Goal: Information Seeking & Learning: Learn about a topic

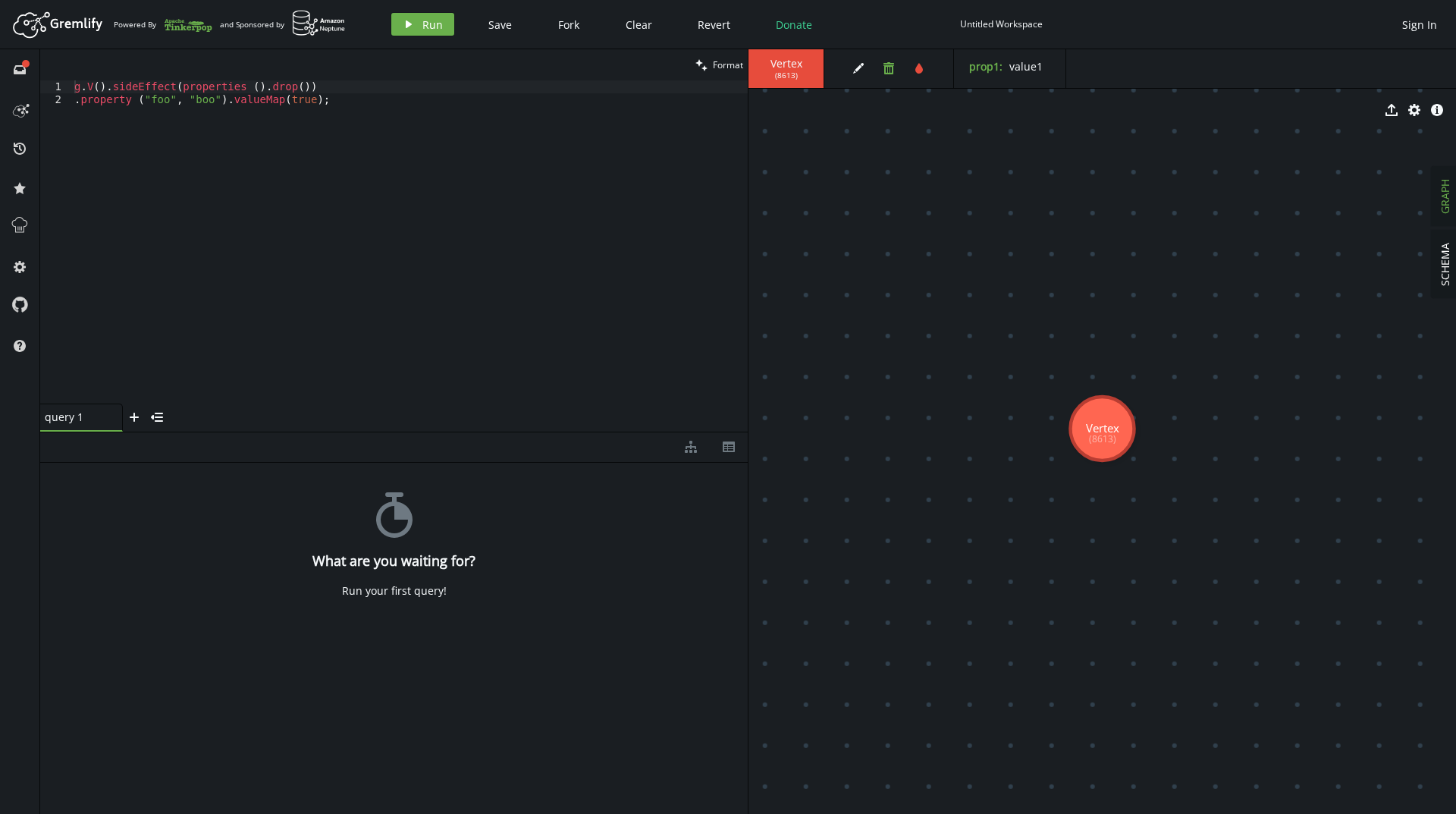
click at [887, 74] on icon "button" at bounding box center [889, 68] width 11 height 12
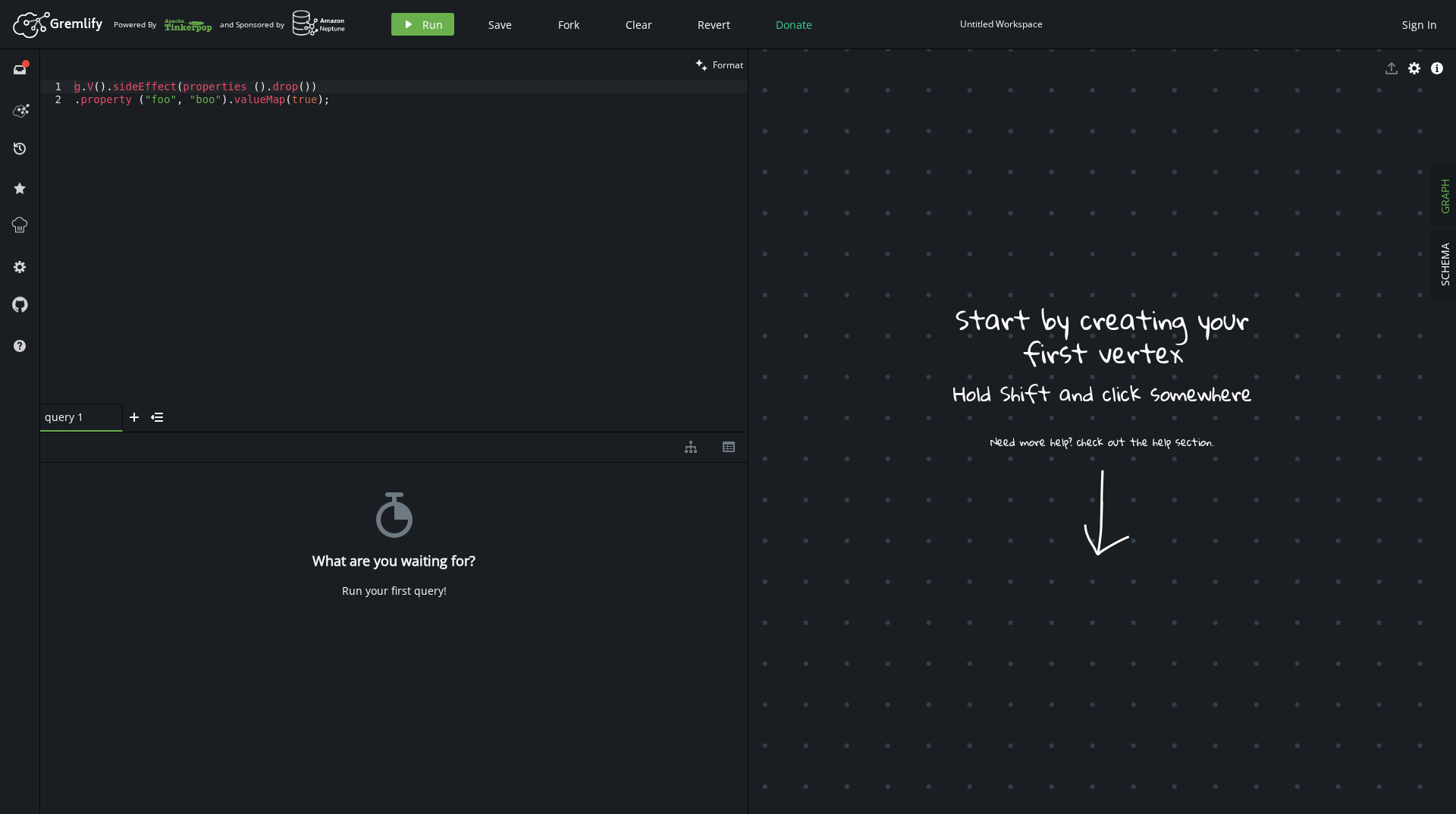
click at [383, 125] on div "g . V ( ) . sideEffect ( properties ( ) . drop ( )) . property ( "foo" , "boo" …" at bounding box center [409, 255] width 676 height 349
type textarea "g.V().sideEffect(properties ().drop()) .property ("foo", "boo").valueMap(true);"
click at [419, 31] on button "play Run" at bounding box center [423, 25] width 63 height 23
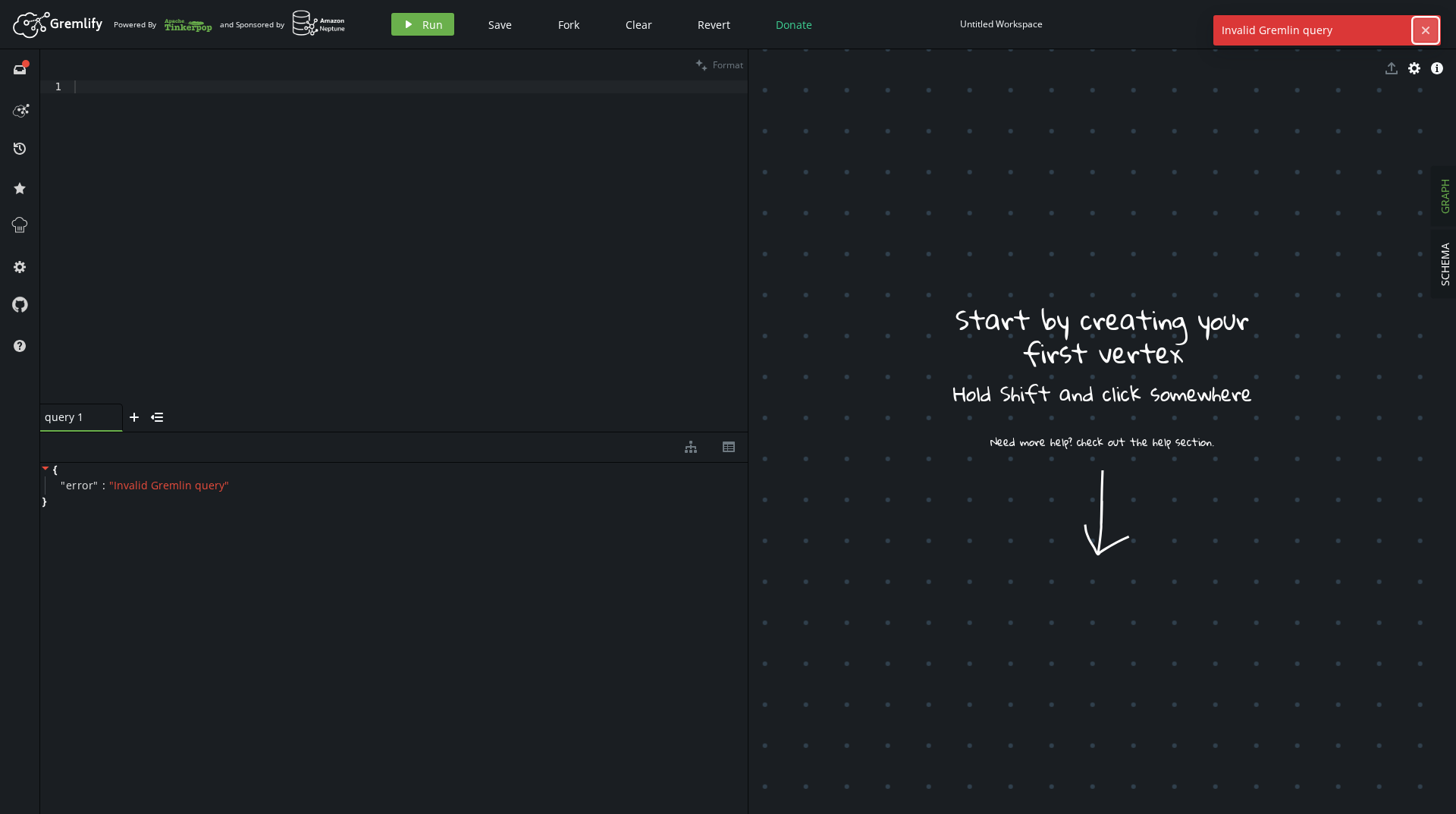
click at [1425, 27] on icon "cross" at bounding box center [1425, 31] width 12 height 12
click at [318, 27] on img at bounding box center [318, 23] width 54 height 26
click at [486, 156] on div at bounding box center [409, 255] width 676 height 349
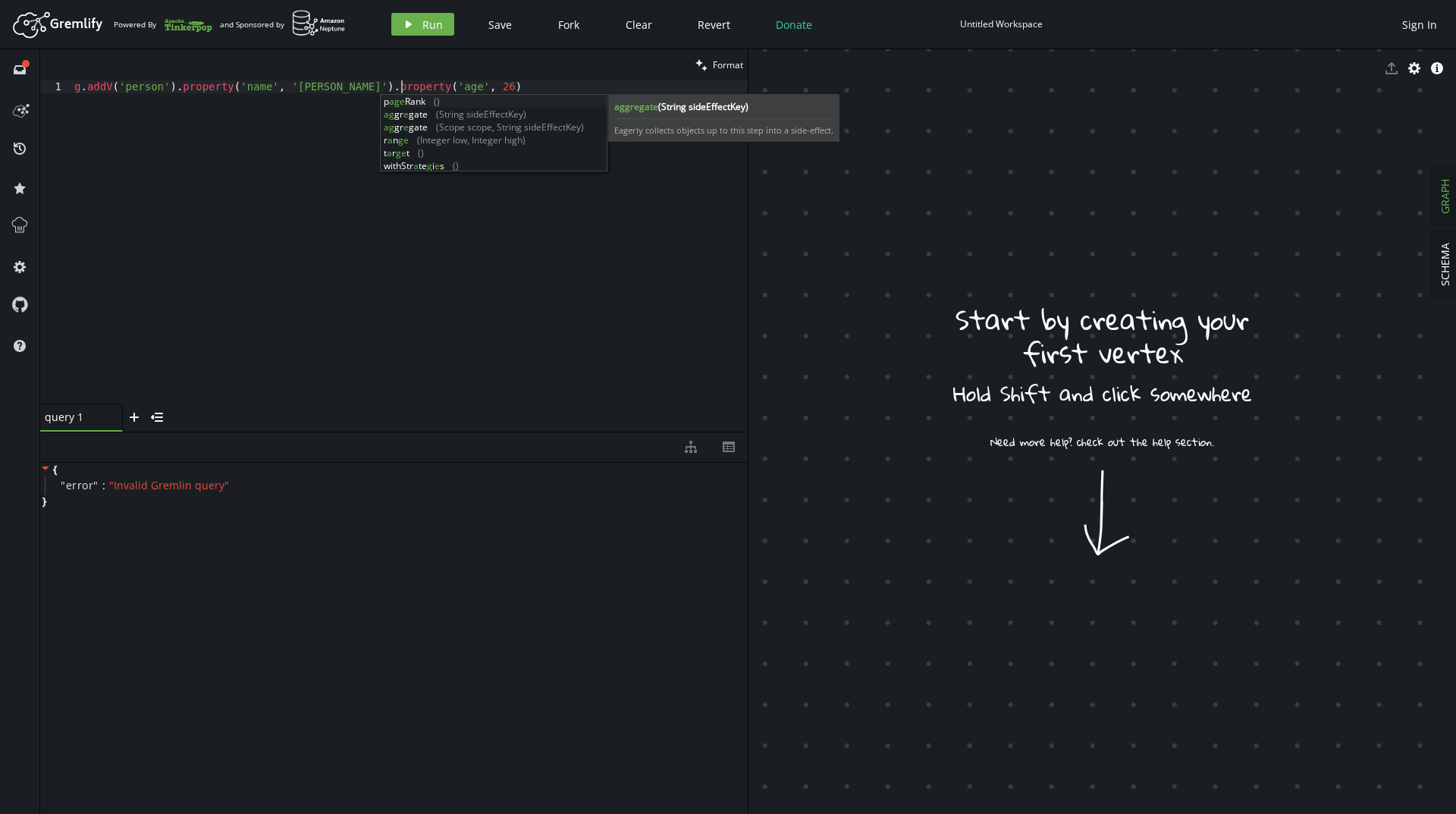
scroll to position [0, 327]
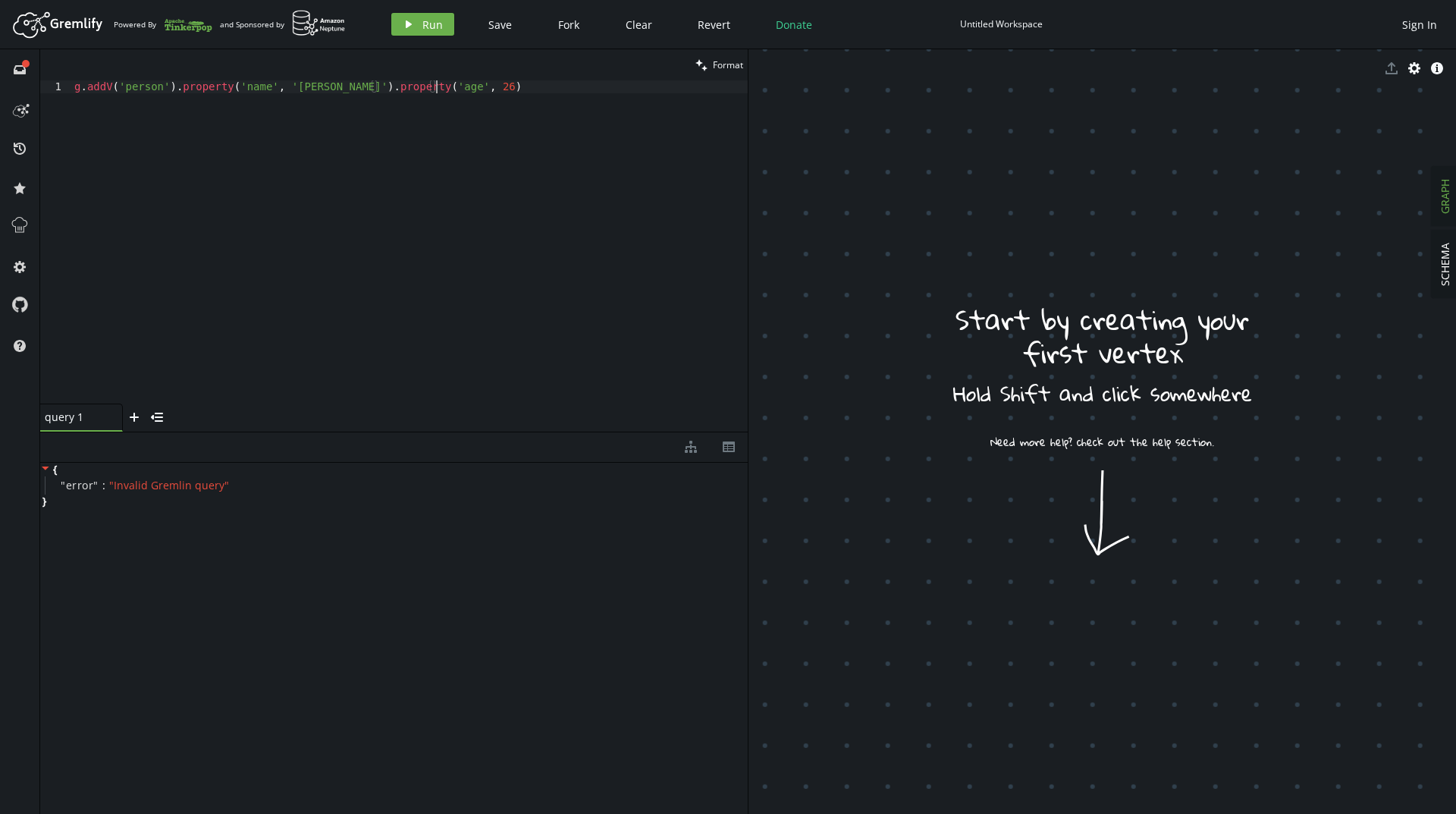
click at [635, 275] on div "g . addV ( 'person' ) . property ( 'name' , '[PERSON_NAME]' ) . property ( 'age…" at bounding box center [409, 255] width 676 height 349
drag, startPoint x: 448, startPoint y: 86, endPoint x: 61, endPoint y: 90, distance: 387.0
click at [61, 90] on div "g.addV('person').property('name', '[PERSON_NAME]').property('age', [DEMOGRAPHIC…" at bounding box center [394, 242] width 707 height 323
type textarea "g.addV('person').property('name', '[PERSON_NAME]').property('age', [DEMOGRAPHIC…"
click at [508, 89] on div "g . addV ( 'person' ) . property ( 'name' , '[PERSON_NAME]' ) . property ( 'age…" at bounding box center [409, 242] width 676 height 323
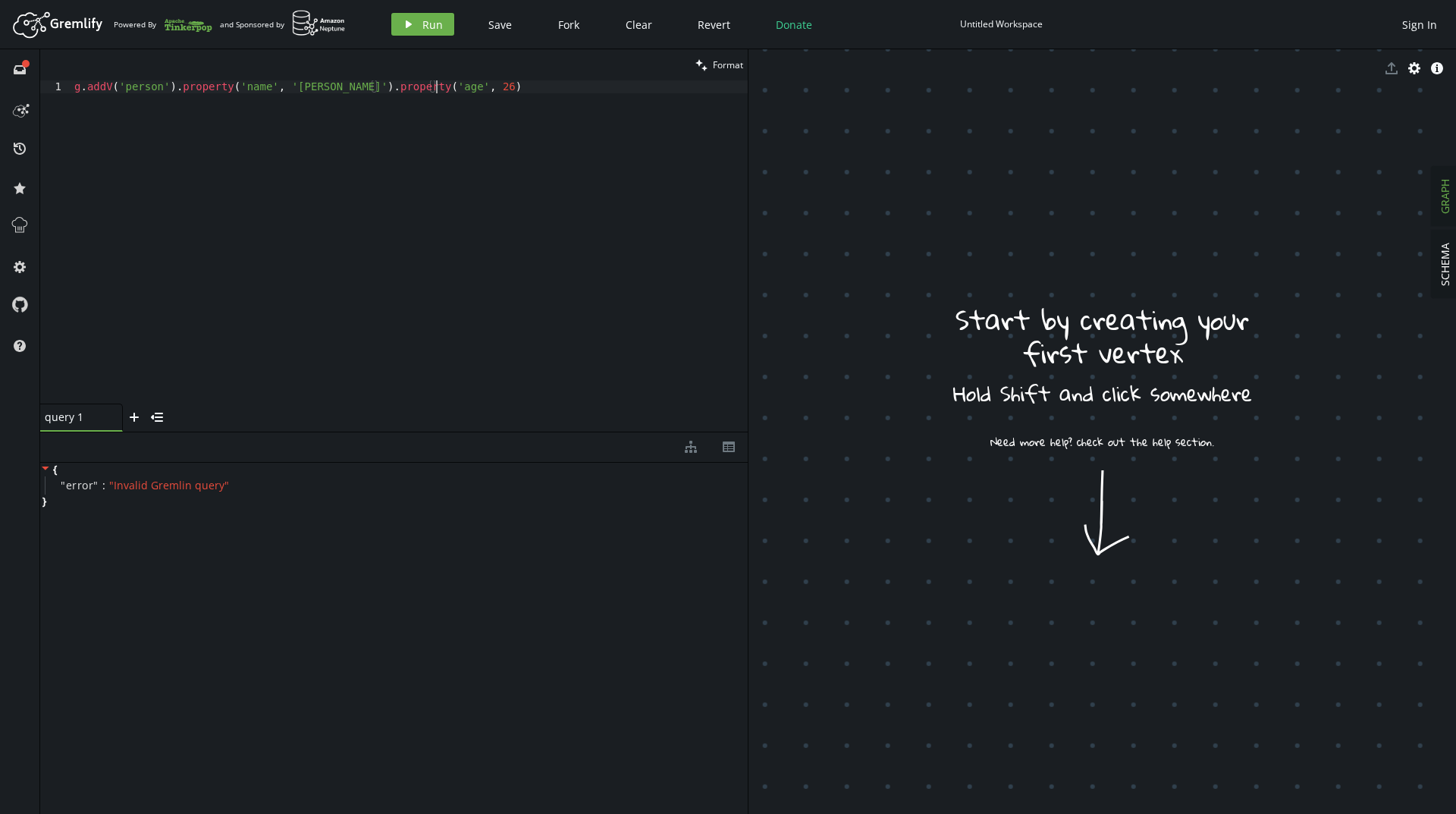
scroll to position [0, 0]
paste textarea "g.addV('person').property('name', '[PERSON_NAME]').property('age', [DEMOGRAPHIC…"
type textarea "g.addV('person').property('name', '[PERSON_NAME]').property('age', [DEMOGRAPHIC…"
paste textarea "g.addV('person').property('name', '[PERSON_NAME]').property('age', [DEMOGRAPHIC…"
type textarea "g.addV('person').property('name', '[PERSON_NAME]').property('age', [DEMOGRAPHIC…"
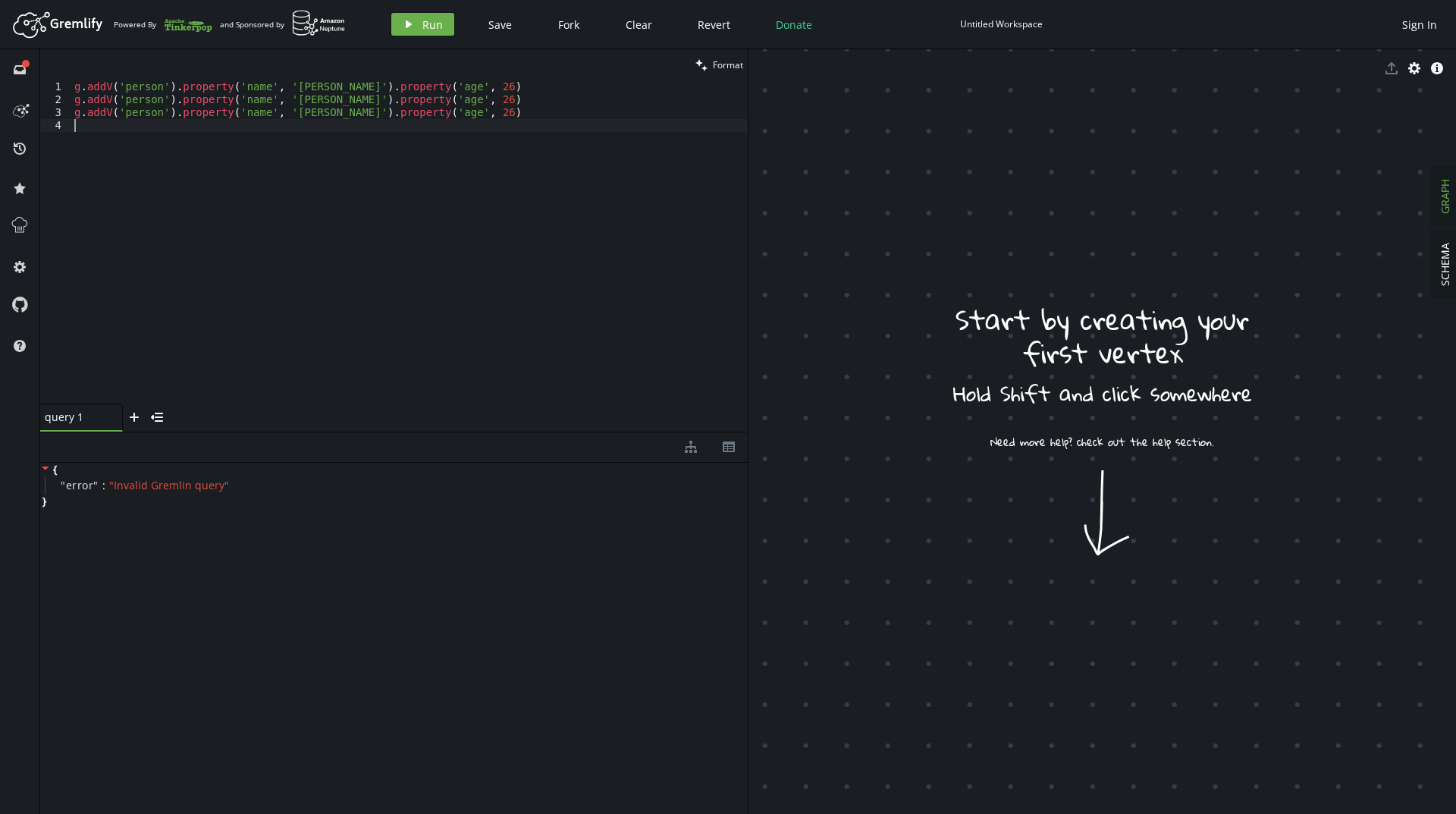
paste textarea "g.addV('person').property('name', '[PERSON_NAME]').property('age', [DEMOGRAPHIC…"
type textarea "g.addV('person').property('name', '[PERSON_NAME]').property('age', [DEMOGRAPHIC…"
paste textarea "g.addV('person').property('name', '[PERSON_NAME]').property('age', [DEMOGRAPHIC…"
type textarea "g.addV('person').property('name', '[PERSON_NAME]').property('age', [DEMOGRAPHIC…"
paste textarea "g.addV('person').property('name', '[PERSON_NAME]').property('age', [DEMOGRAPHIC…"
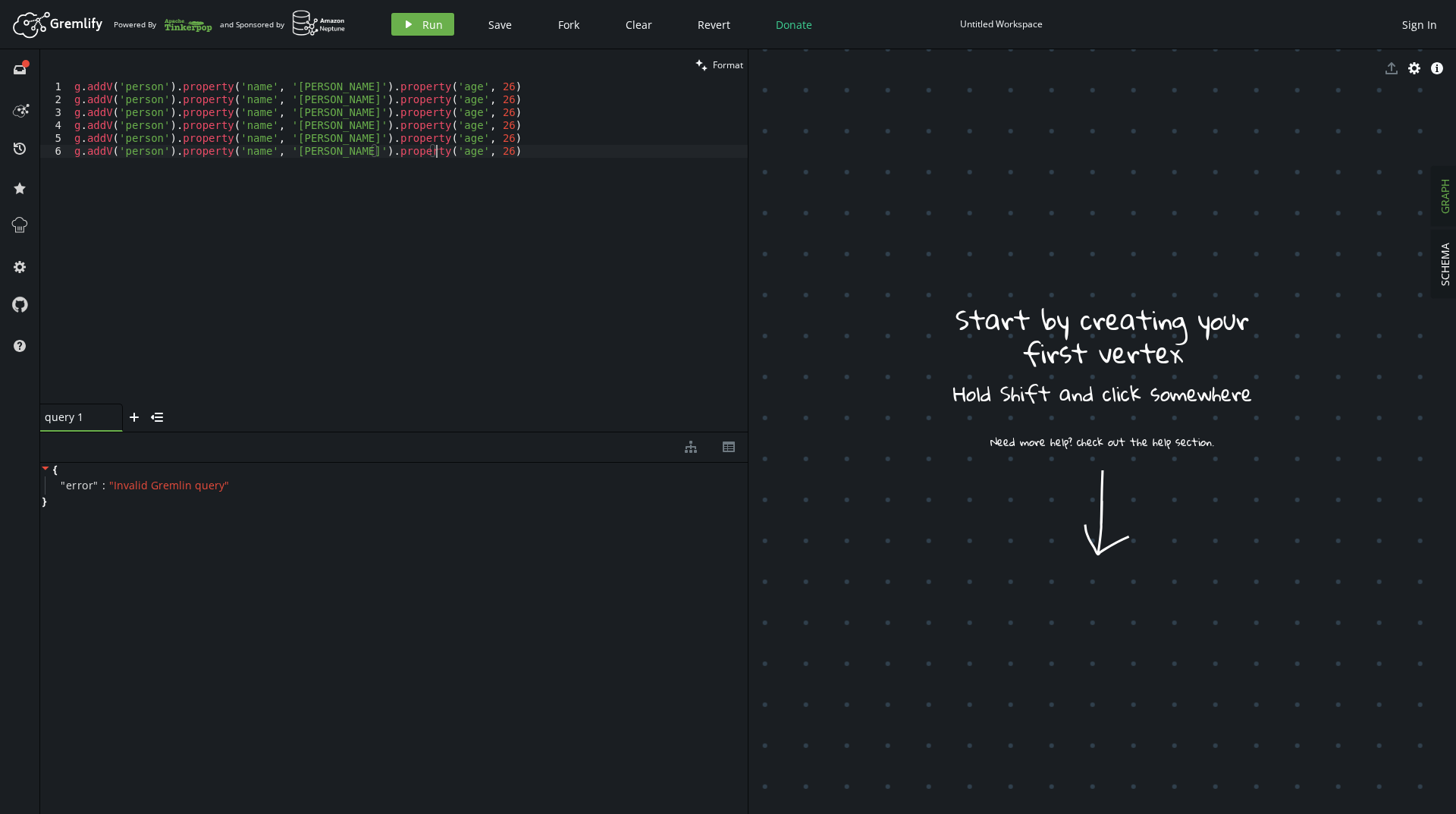
click at [294, 97] on div "g . addV ( 'person' ) . property ( 'name' , '[PERSON_NAME]' ) . property ( 'age…" at bounding box center [409, 255] width 676 height 349
click at [420, 101] on div "g . addV ( 'person' ) . property ( 'name' , '[PERSON_NAME]' ) . property ( 'age…" at bounding box center [409, 255] width 676 height 349
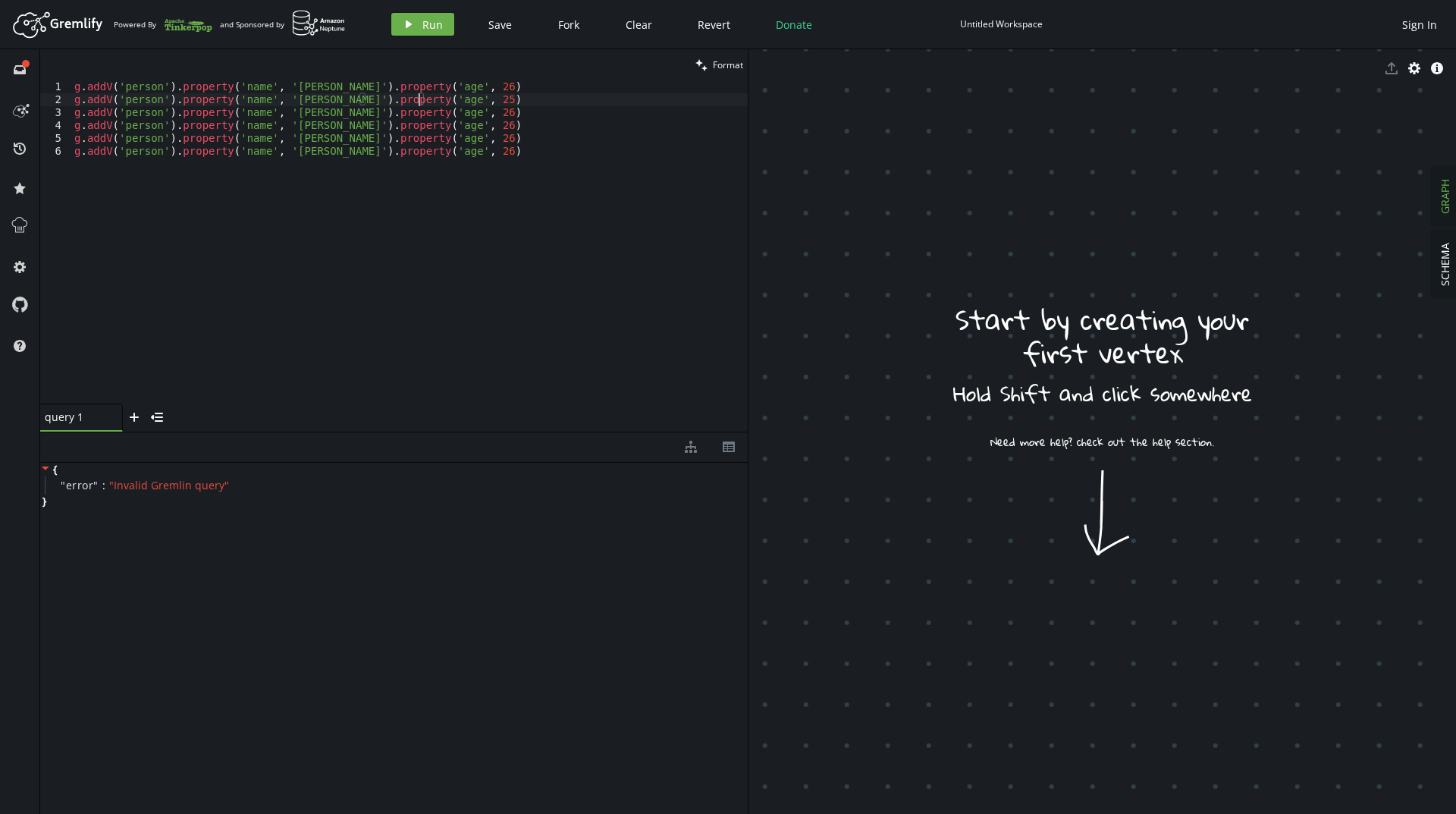
click at [433, 112] on div "g . addV ( 'person' ) . property ( 'name' , '[PERSON_NAME]' ) . property ( 'age…" at bounding box center [409, 255] width 676 height 349
click at [430, 111] on div "g . addV ( 'person' ) . property ( 'name' , '[PERSON_NAME]' ) . property ( 'age…" at bounding box center [409, 255] width 676 height 349
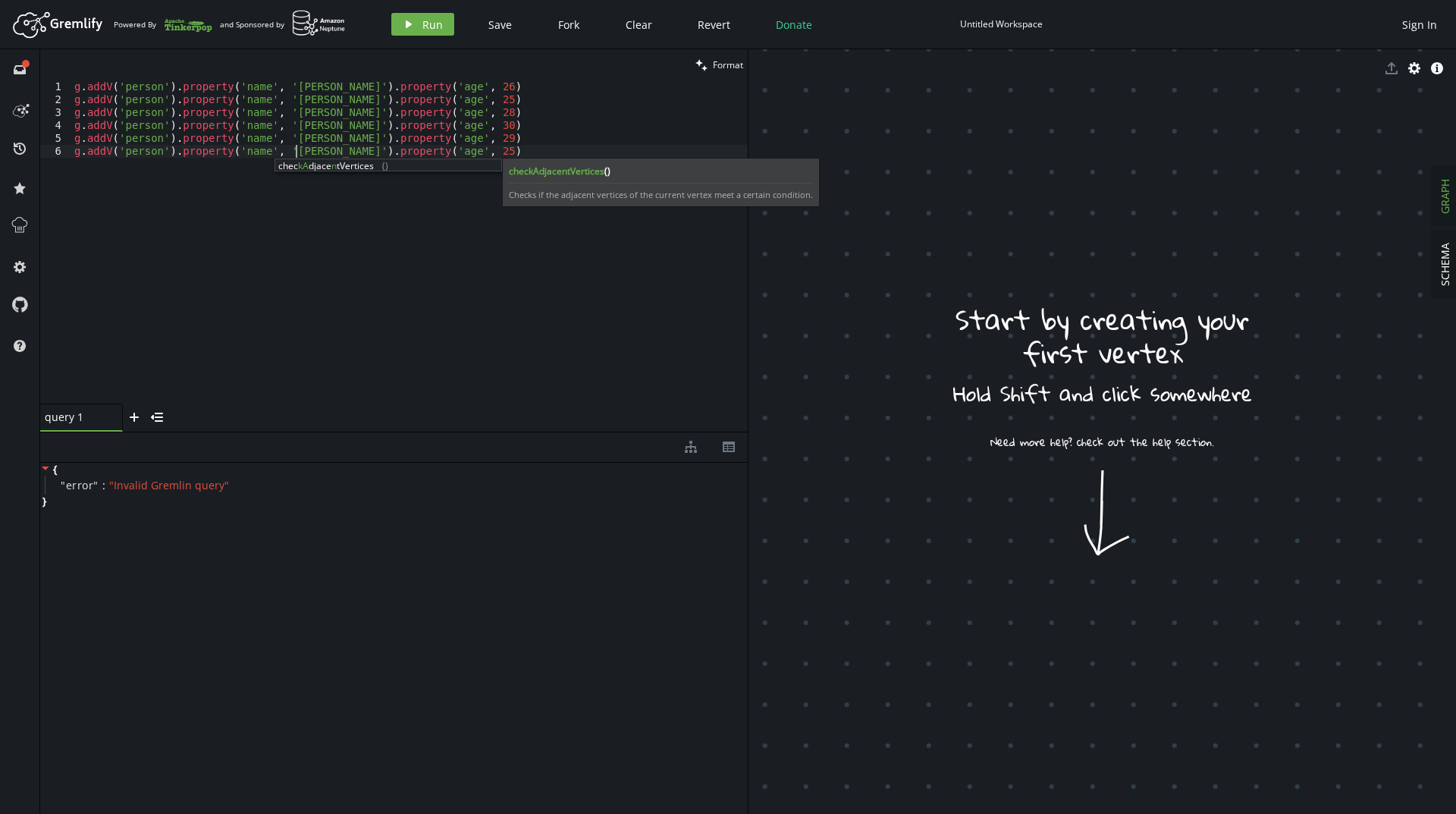
scroll to position [0, 227]
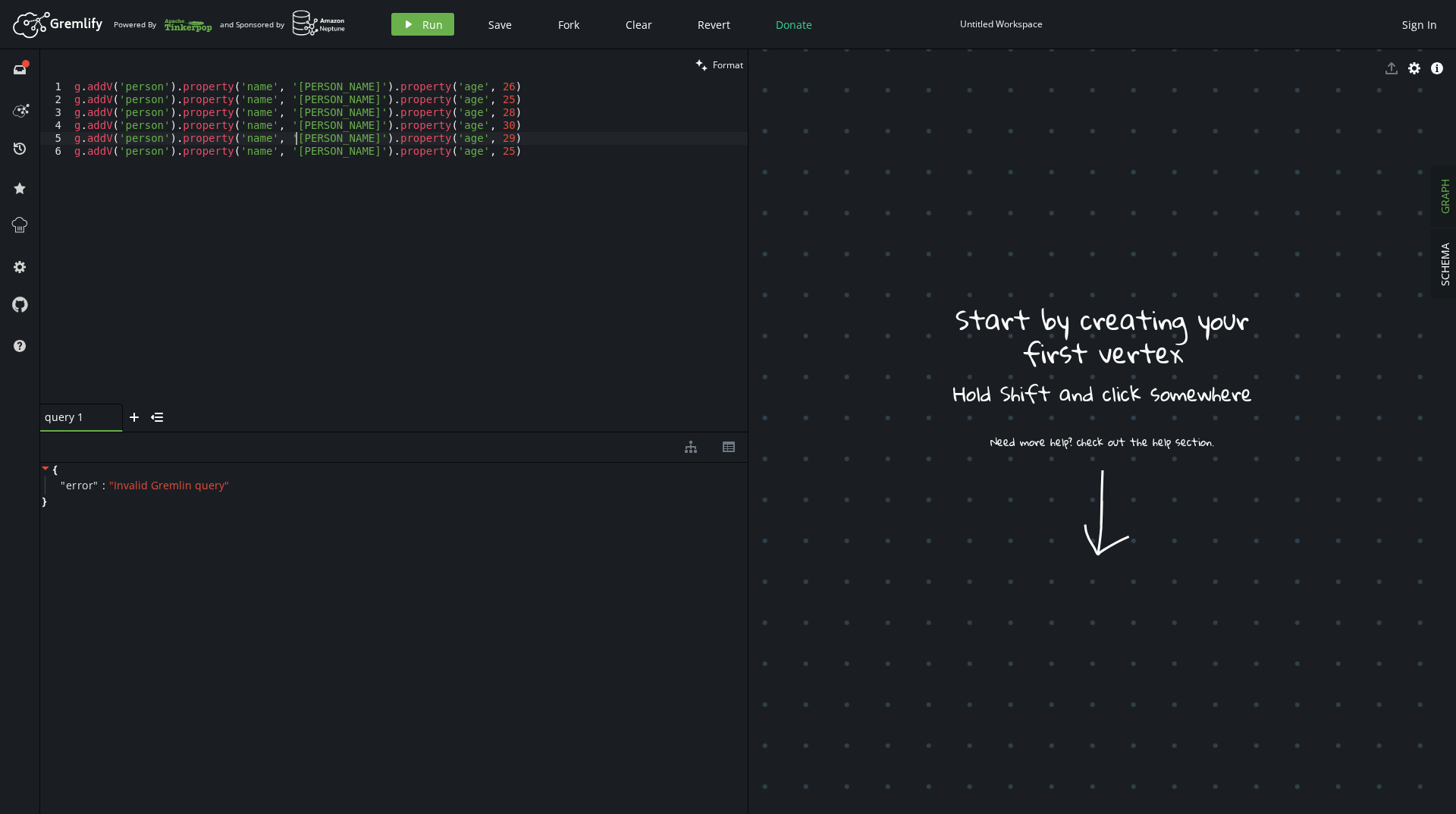
click at [299, 140] on div "g . addV ( 'person' ) . property ( 'name' , '[PERSON_NAME]' ) . property ( 'age…" at bounding box center [409, 255] width 676 height 349
click at [298, 140] on div "g . addV ( 'person' ) . property ( 'name' , '[PERSON_NAME]' ) . property ( 'age…" at bounding box center [409, 242] width 676 height 323
click at [298, 140] on div "g . addV ( 'person' ) . property ( 'name' , '[PERSON_NAME]' ) . property ( 'age…" at bounding box center [409, 255] width 676 height 349
click at [284, 120] on div "g . addV ( 'person' ) . property ( 'name' , '[PERSON_NAME]' ) . property ( 'age…" at bounding box center [409, 255] width 676 height 349
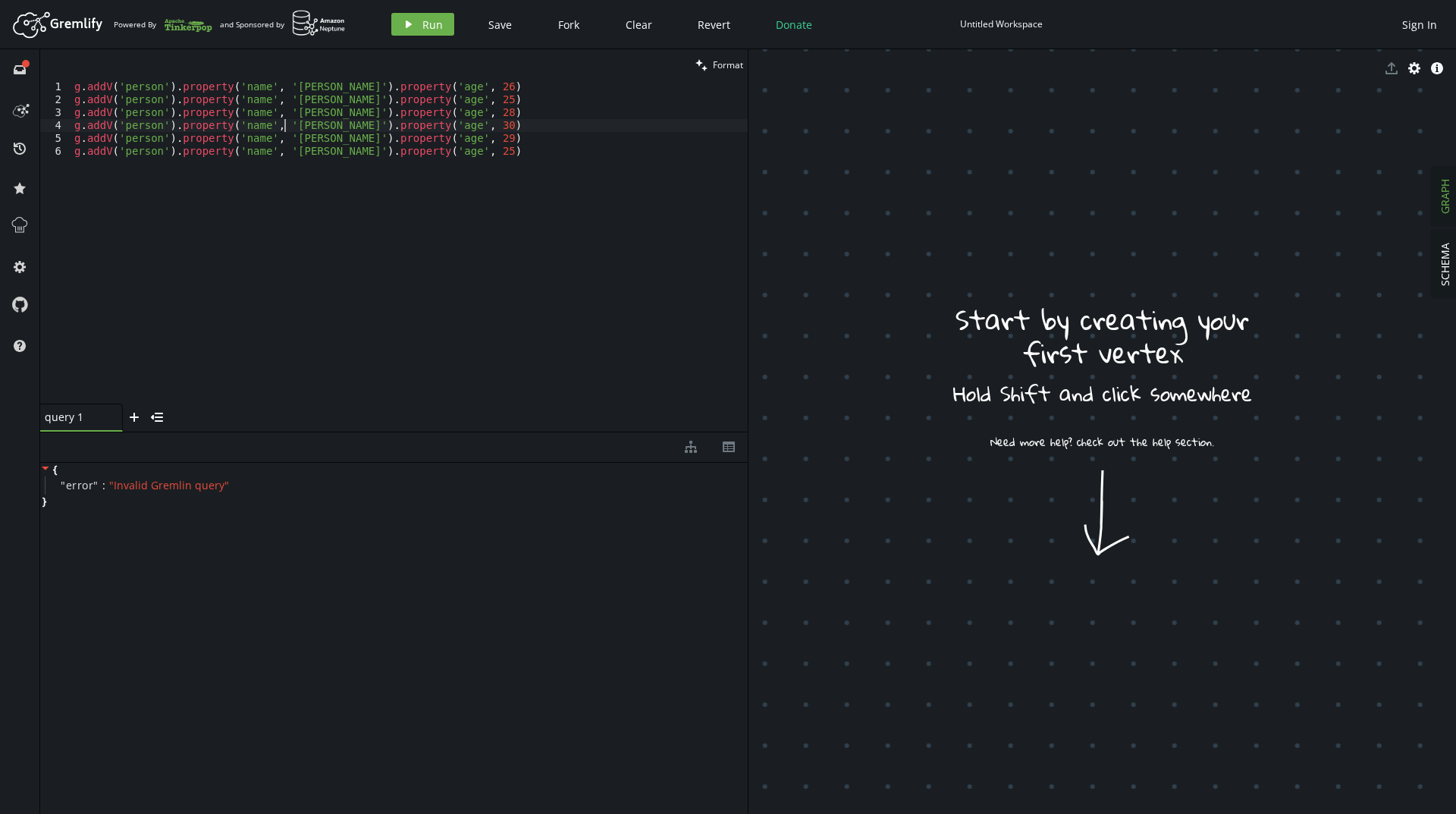
click at [286, 120] on div "g . addV ( 'person' ) . property ( 'name' , '[PERSON_NAME]' ) . property ( 'age…" at bounding box center [409, 255] width 676 height 349
click at [296, 114] on div "g . addV ( 'person' ) . property ( 'name' , '[PERSON_NAME]' ) . property ( 'age…" at bounding box center [409, 255] width 676 height 349
click at [421, 39] on header "Artboard Created with Sketch. Powered By and Sponsored by play Run Save Fork Cl…" at bounding box center [728, 25] width 1456 height 49
click at [421, 25] on button "play Run" at bounding box center [423, 25] width 63 height 23
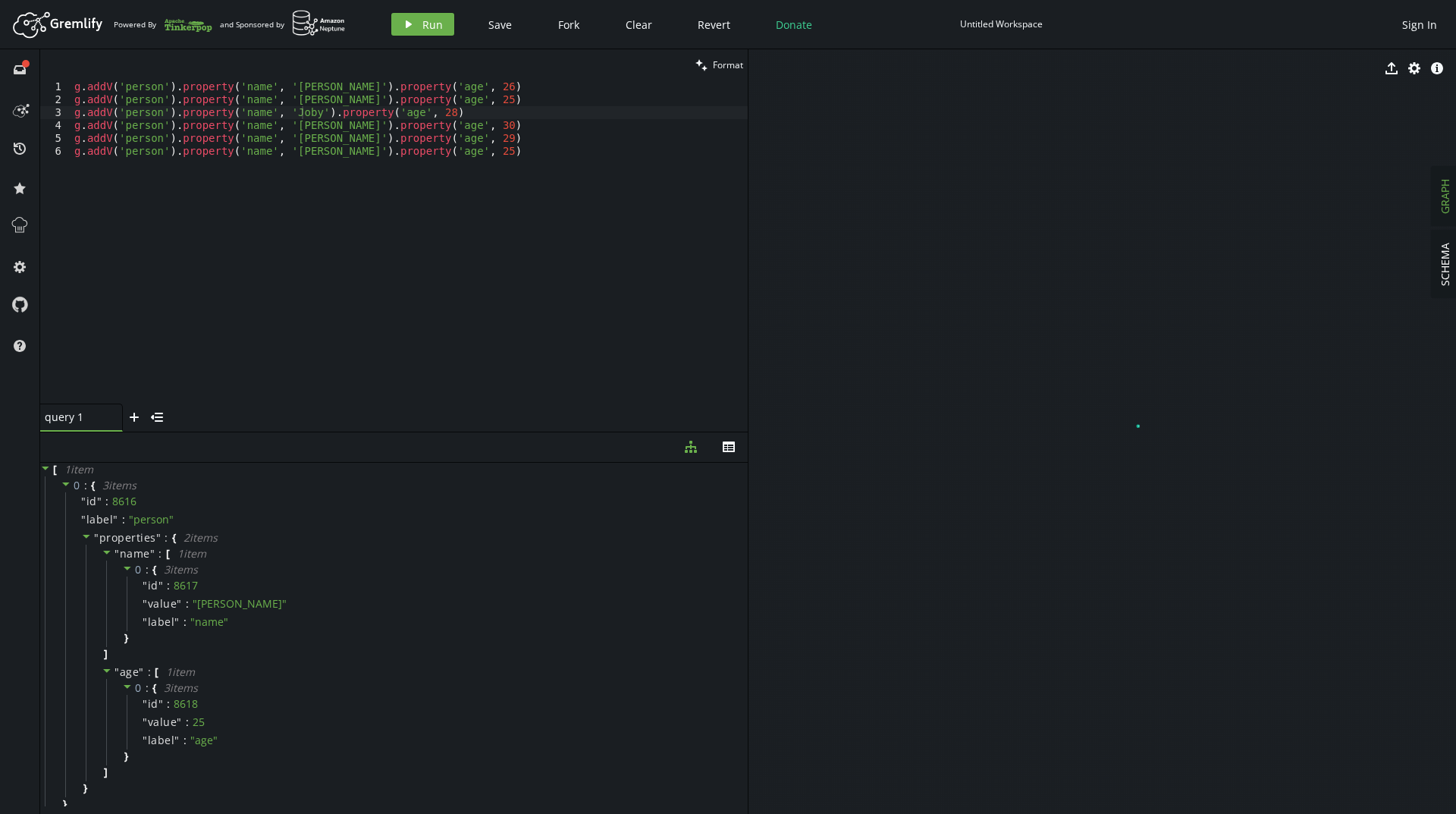
drag, startPoint x: 1217, startPoint y: 503, endPoint x: 1051, endPoint y: 370, distance: 212.7
drag, startPoint x: 1104, startPoint y: 422, endPoint x: 840, endPoint y: 161, distance: 371.2
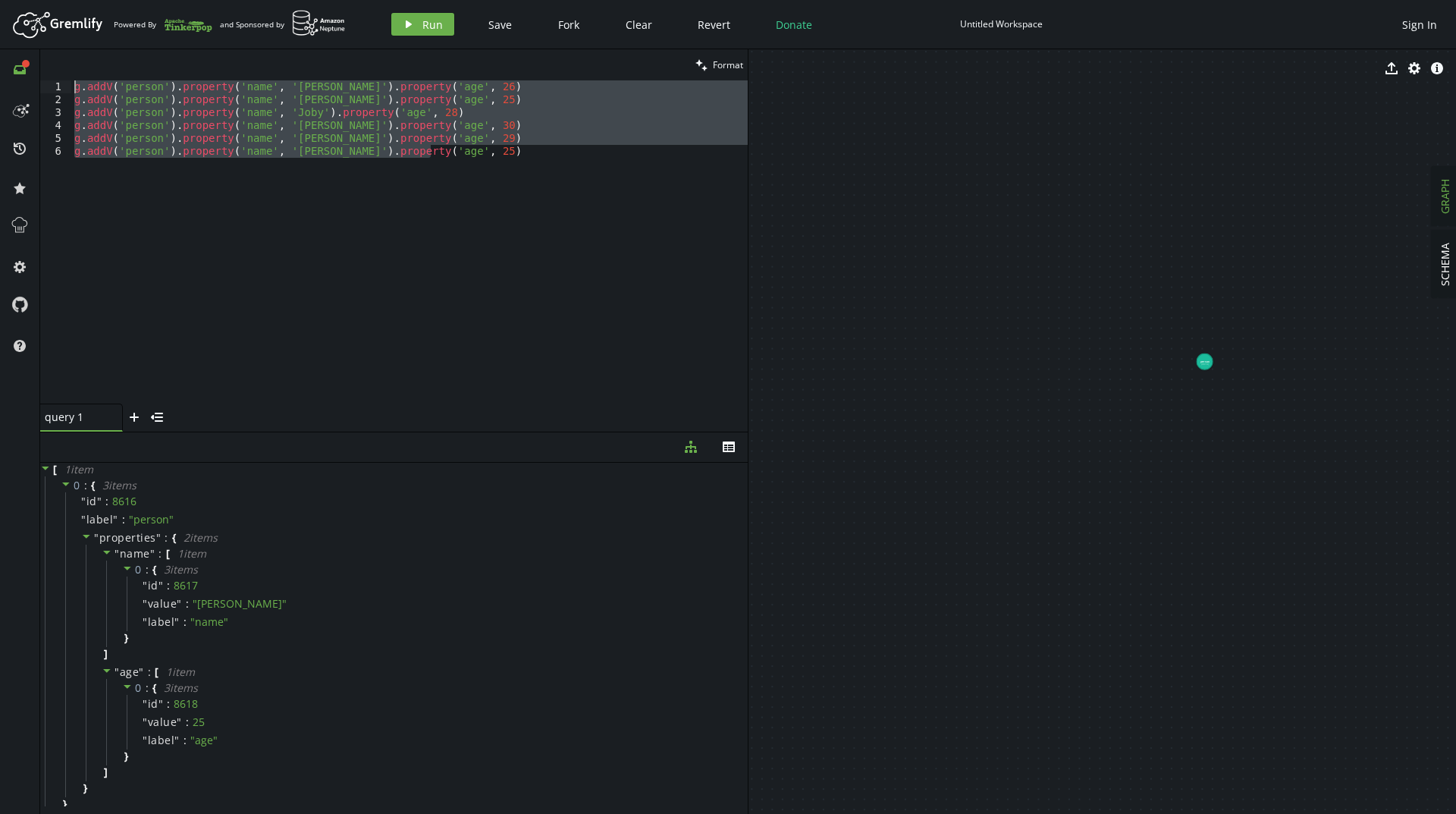
drag, startPoint x: 445, startPoint y: 155, endPoint x: 25, endPoint y: 59, distance: 430.8
click at [65, 81] on div "g.addV('person').property('name', '[PERSON_NAME]').property('age', [DEMOGRAPHIC…" at bounding box center [394, 242] width 707 height 323
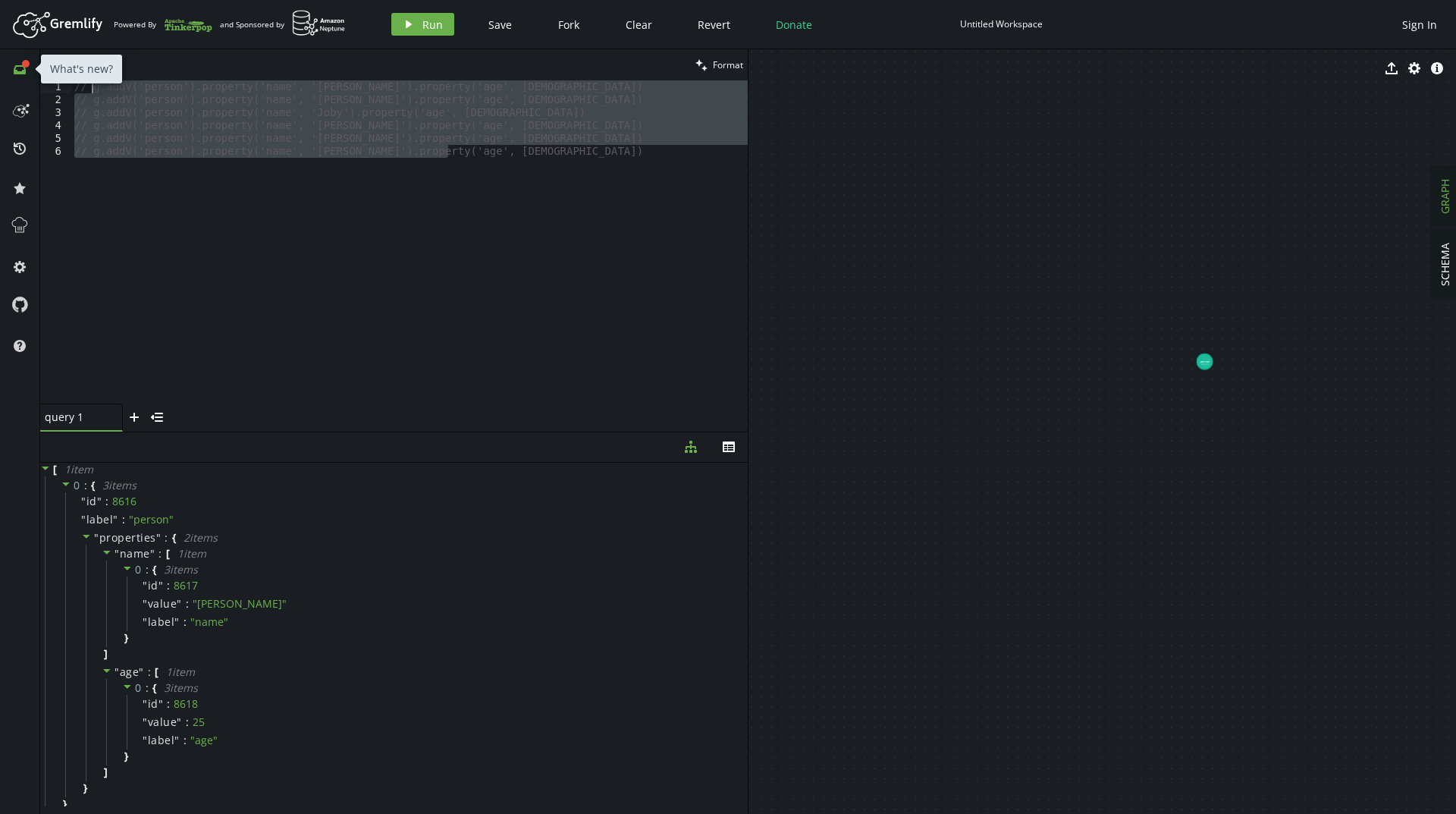
type textarea "// g.addV('person').property('name', '[PERSON_NAME]').property('age', [DEMOGRAP…"
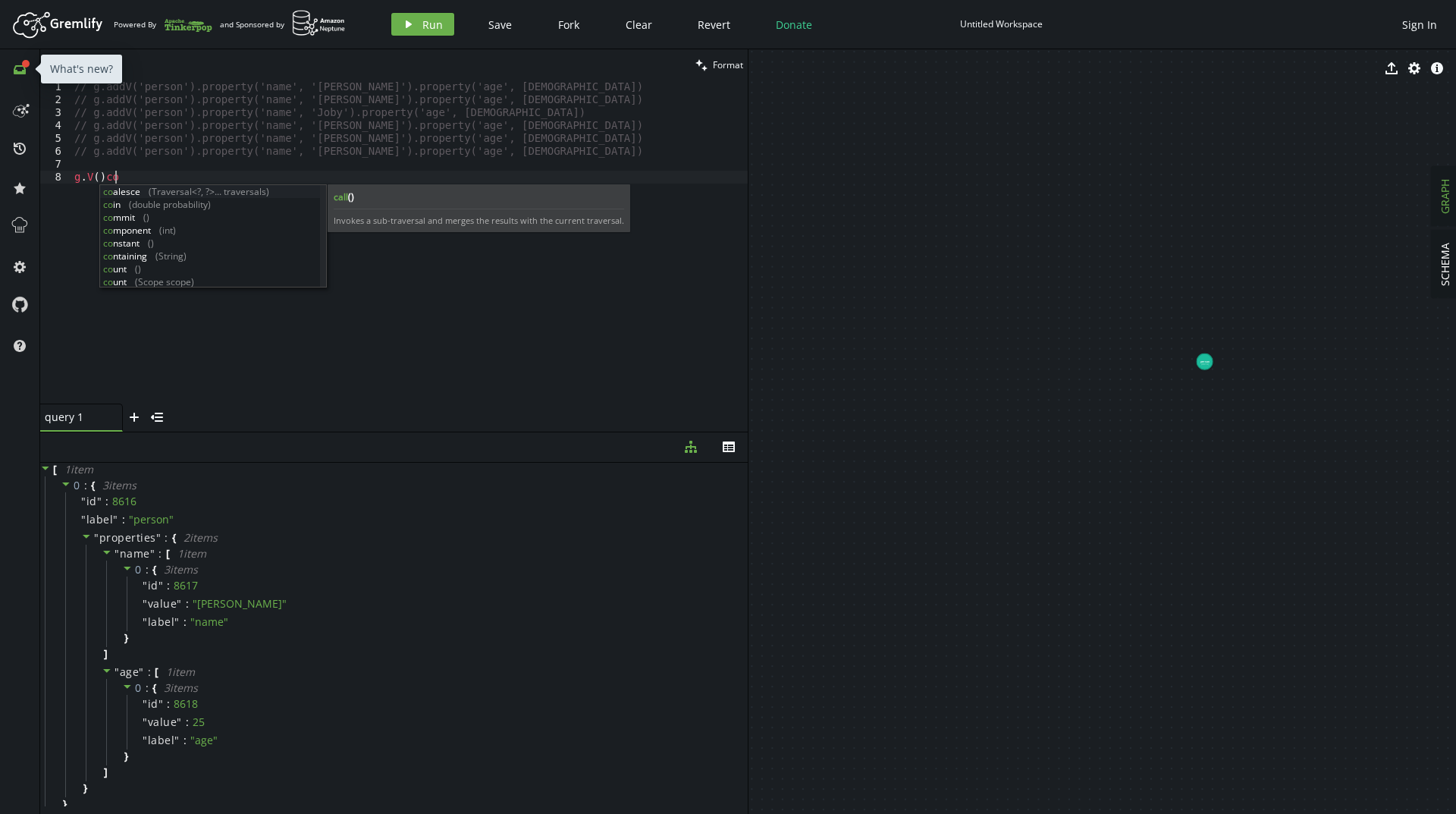
scroll to position [0, 46]
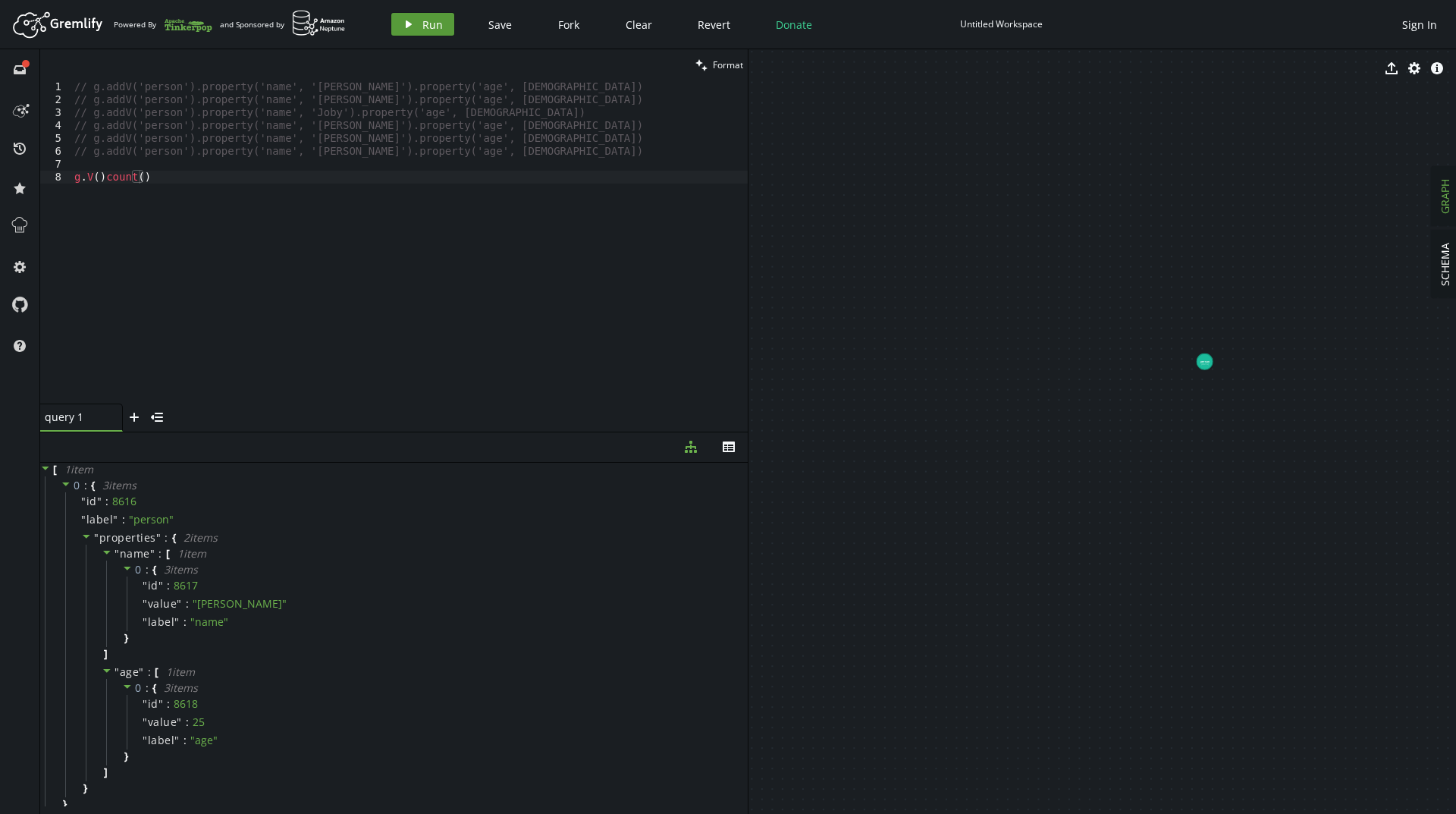
click at [420, 22] on button "play Run" at bounding box center [423, 25] width 63 height 23
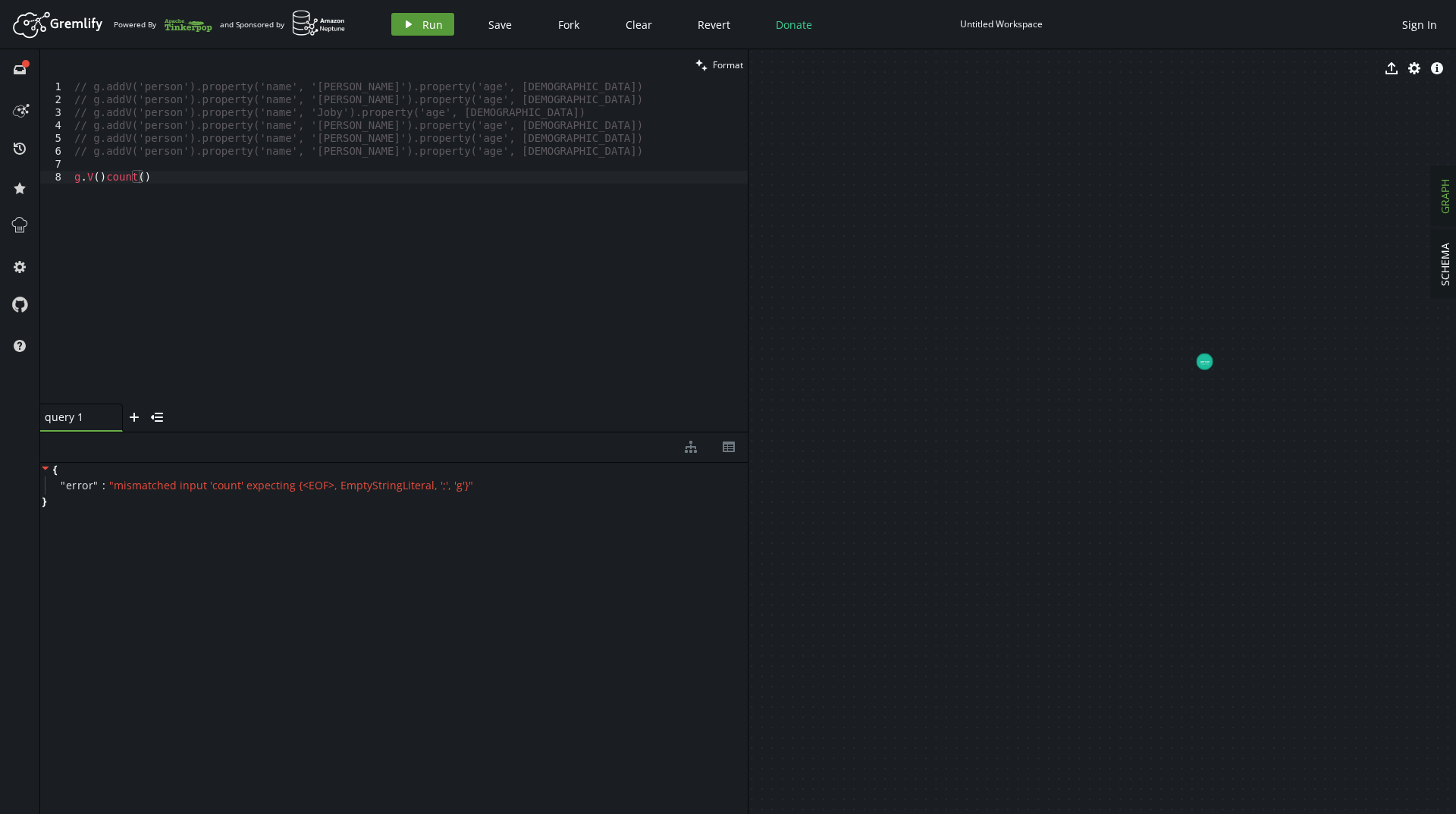
click at [411, 13] on div "Artboard Created with Sketch. Powered By and Sponsored by play Run Save Fork Cl…" at bounding box center [728, 24] width 1440 height 31
click at [411, 16] on button "play Run" at bounding box center [423, 25] width 63 height 23
click at [163, 197] on div "// g.addV('person').property('name', '[PERSON_NAME]').property('age', [DEMOGRAP…" at bounding box center [409, 255] width 676 height 349
click at [105, 180] on div "// g.addV('person').property('name', '[PERSON_NAME]').property('age', [DEMOGRAP…" at bounding box center [409, 255] width 676 height 349
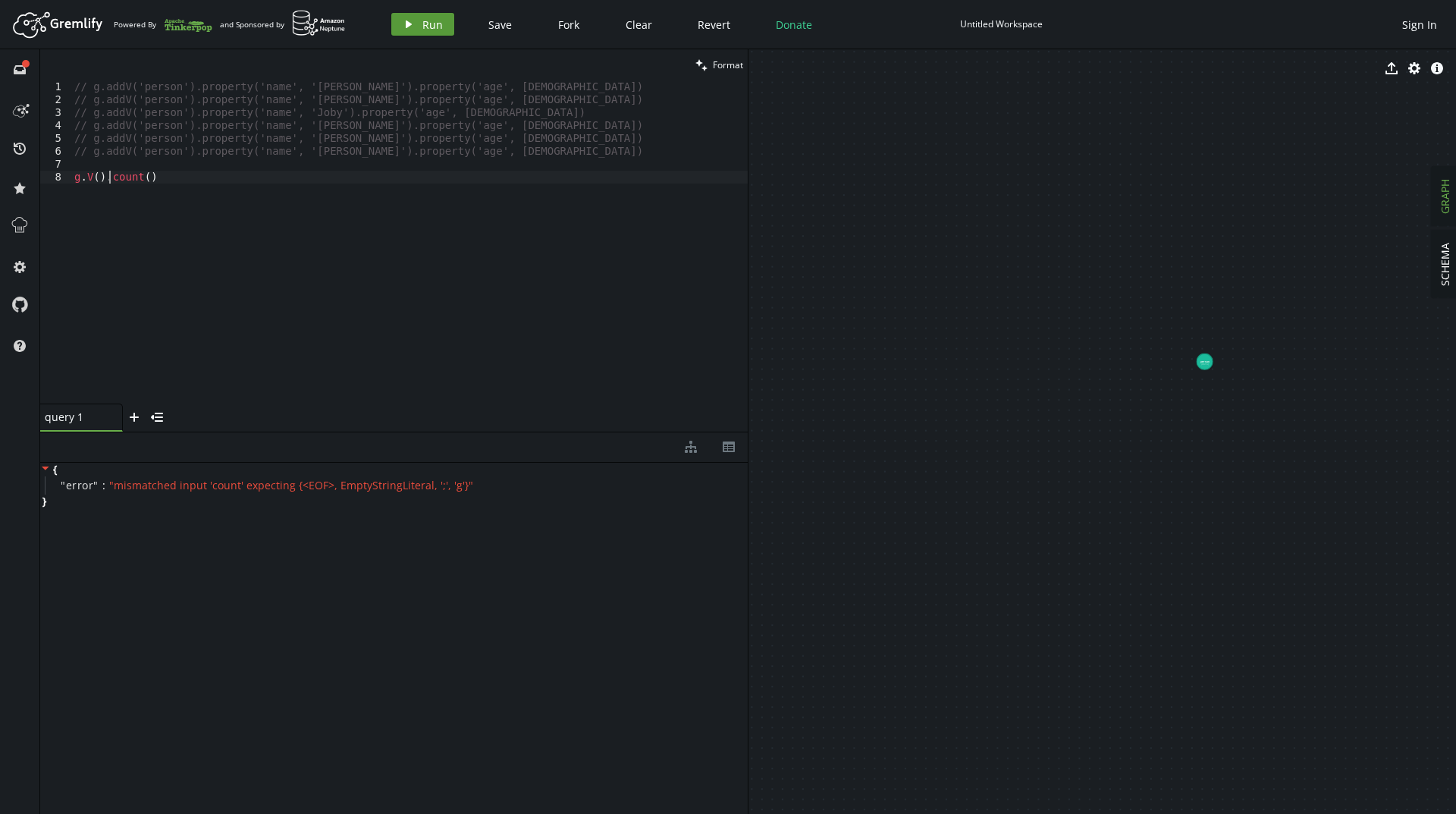
click at [431, 28] on span "Run" at bounding box center [432, 25] width 20 height 14
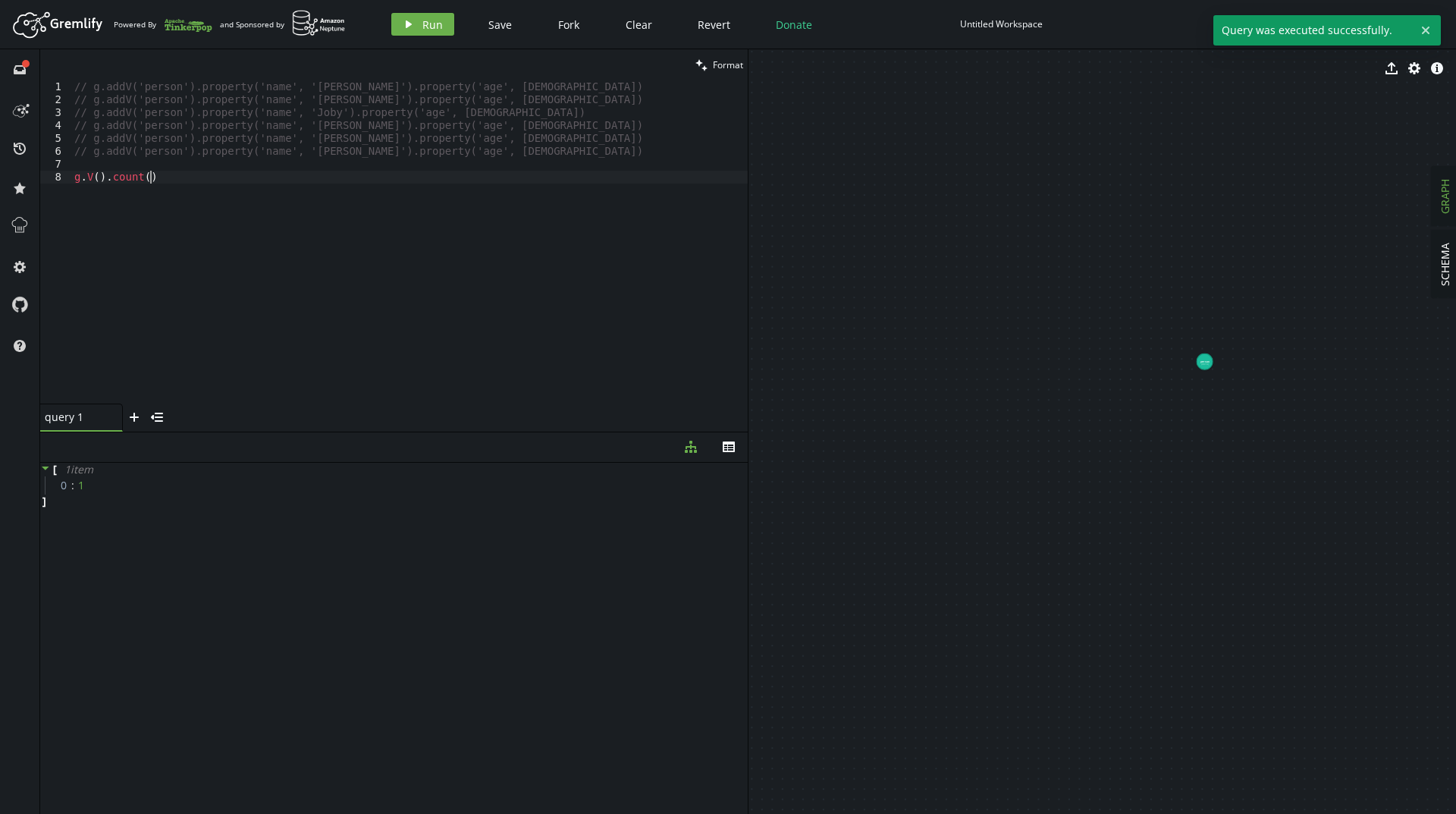
click at [445, 176] on div "// g.addV('person').property('name', '[PERSON_NAME]').property('age', [DEMOGRAP…" at bounding box center [409, 255] width 676 height 349
drag, startPoint x: 479, startPoint y: 154, endPoint x: 458, endPoint y: 149, distance: 21.6
click at [458, 149] on div "// g.addV('person').property('name', '[PERSON_NAME]').property('age', [DEMOGRAP…" at bounding box center [409, 255] width 676 height 349
drag, startPoint x: 158, startPoint y: 182, endPoint x: 111, endPoint y: 179, distance: 47.1
click at [111, 179] on div "// g.addV('person').property('name', '[PERSON_NAME]').property('age', [DEMOGRAP…" at bounding box center [409, 255] width 676 height 349
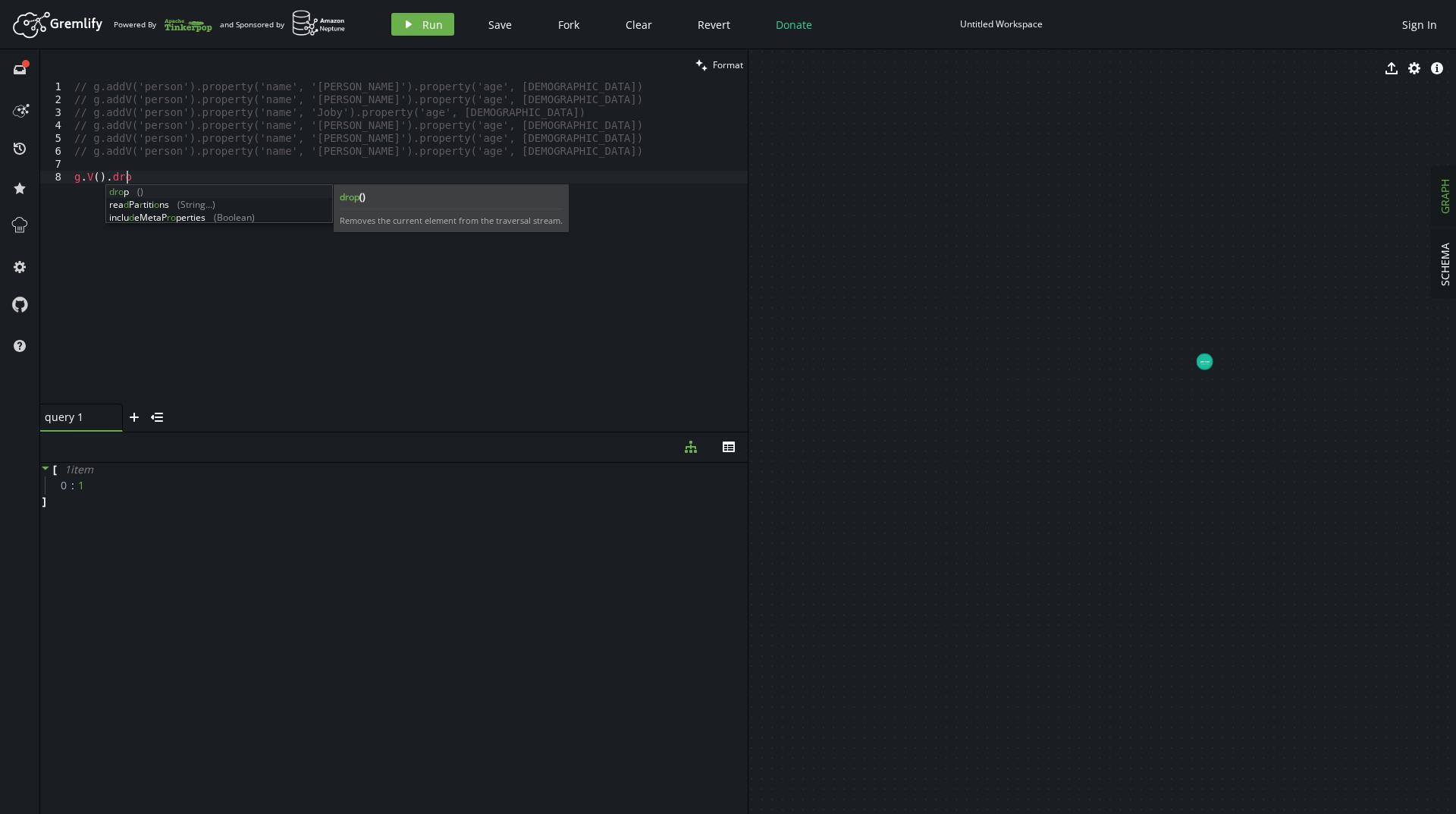
scroll to position [0, 52]
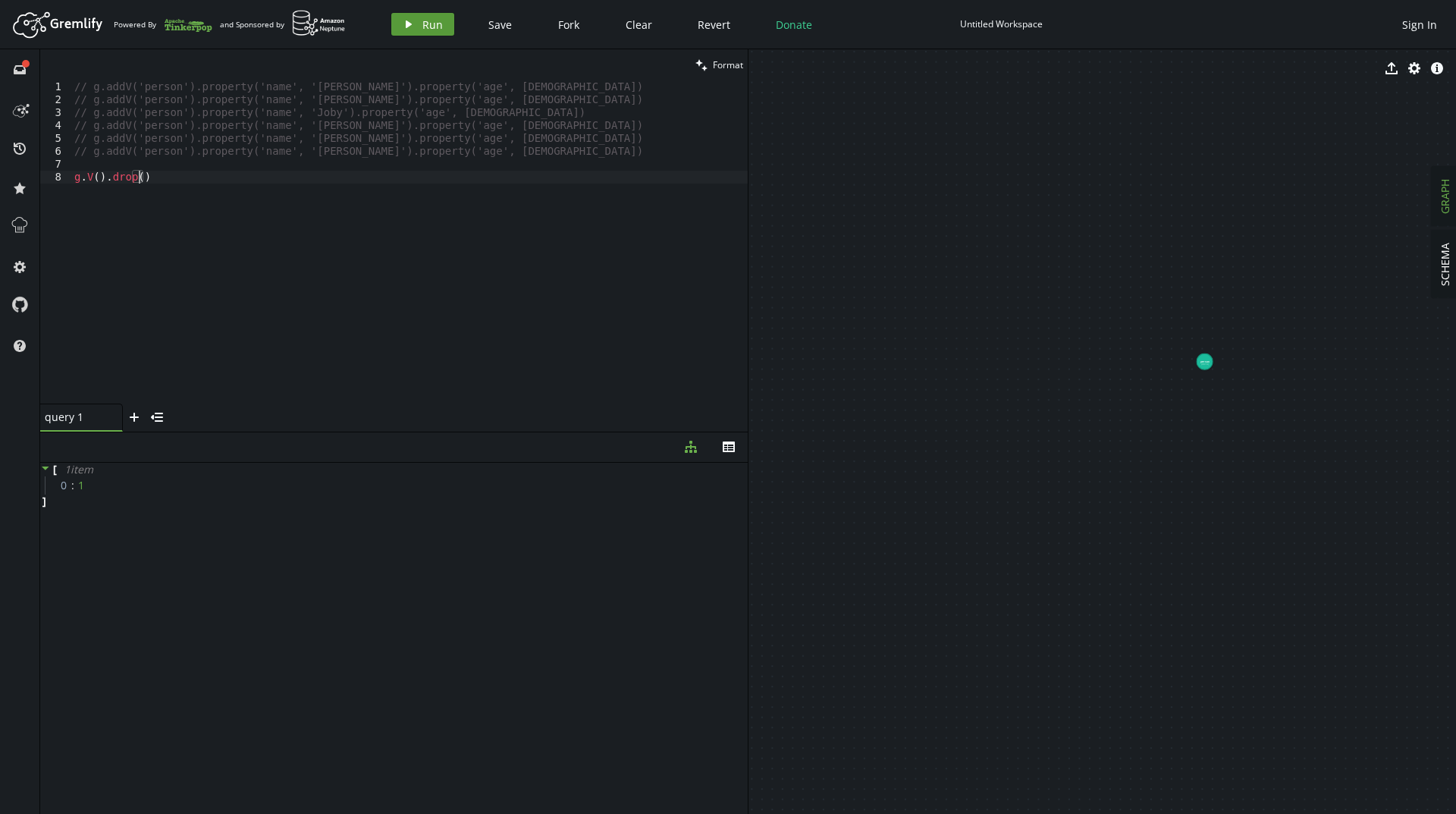
click at [425, 30] on span "Run" at bounding box center [432, 25] width 20 height 14
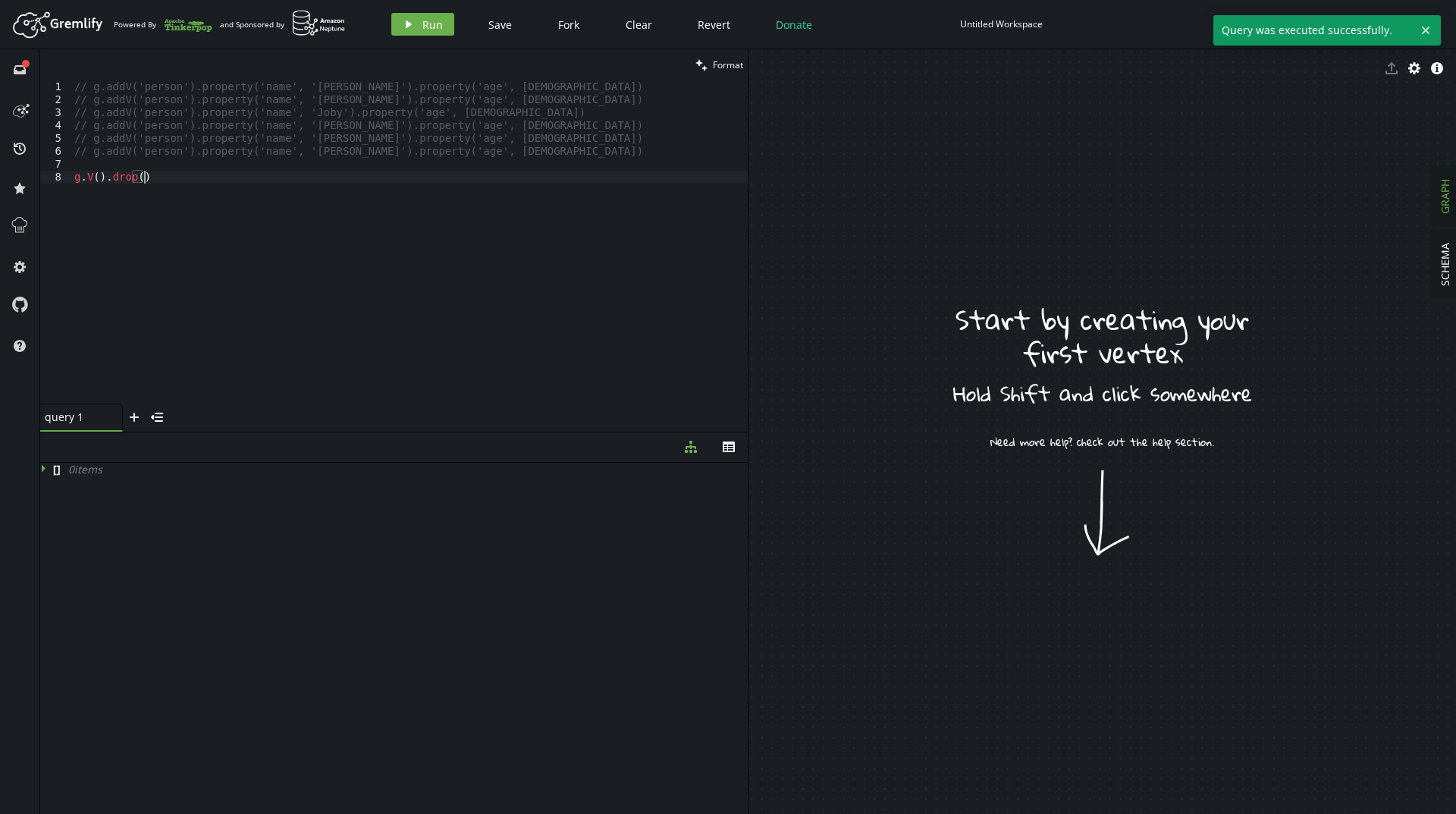
click at [168, 171] on div "// g.addV('person').property('name', '[PERSON_NAME]').property('age', [DEMOGRAP…" at bounding box center [409, 255] width 676 height 349
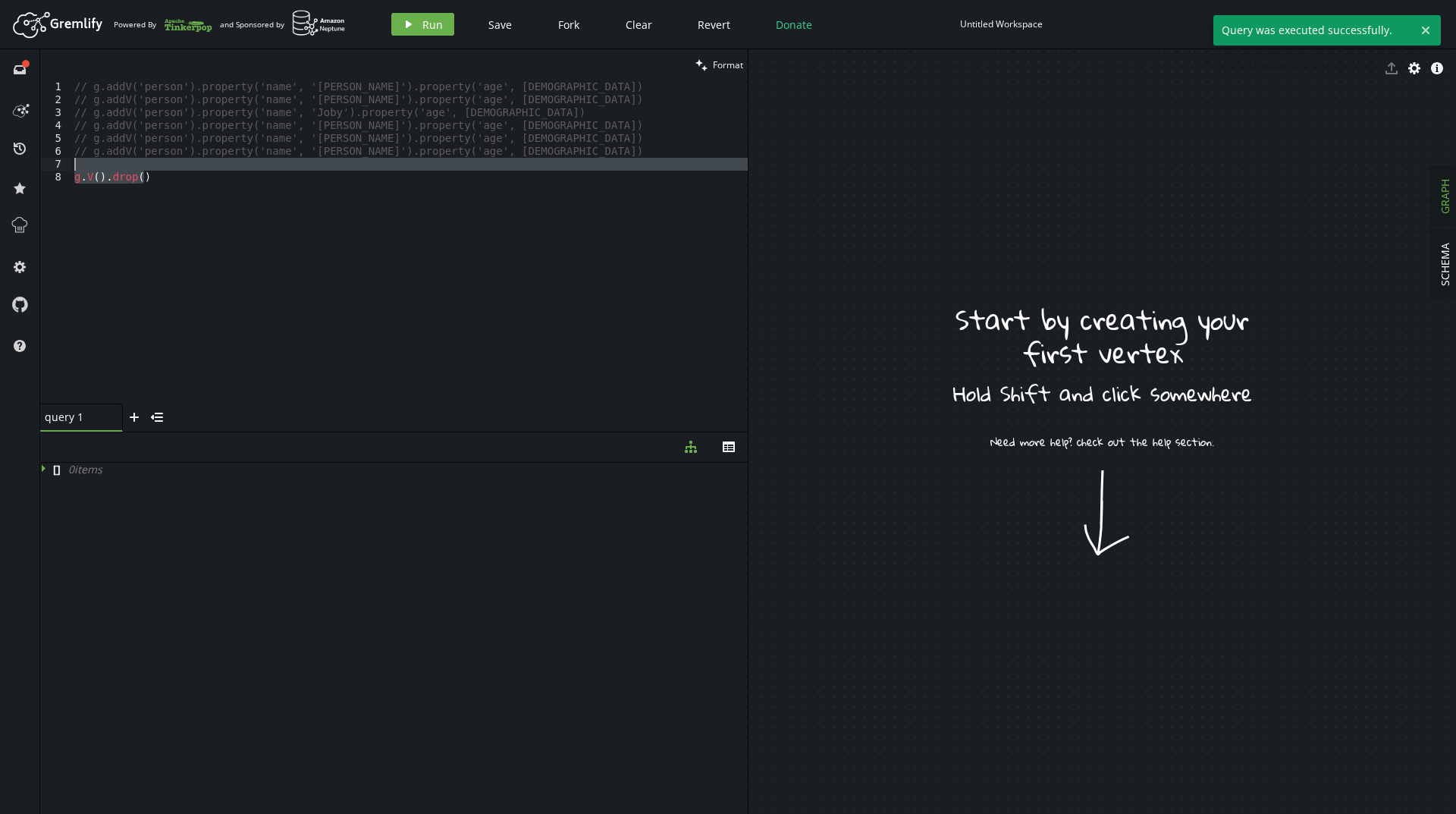
click at [168, 168] on div "// g.addV('person').property('name', '[PERSON_NAME]').property('age', [DEMOGRAP…" at bounding box center [409, 255] width 676 height 349
type textarea "g.V().drop()"
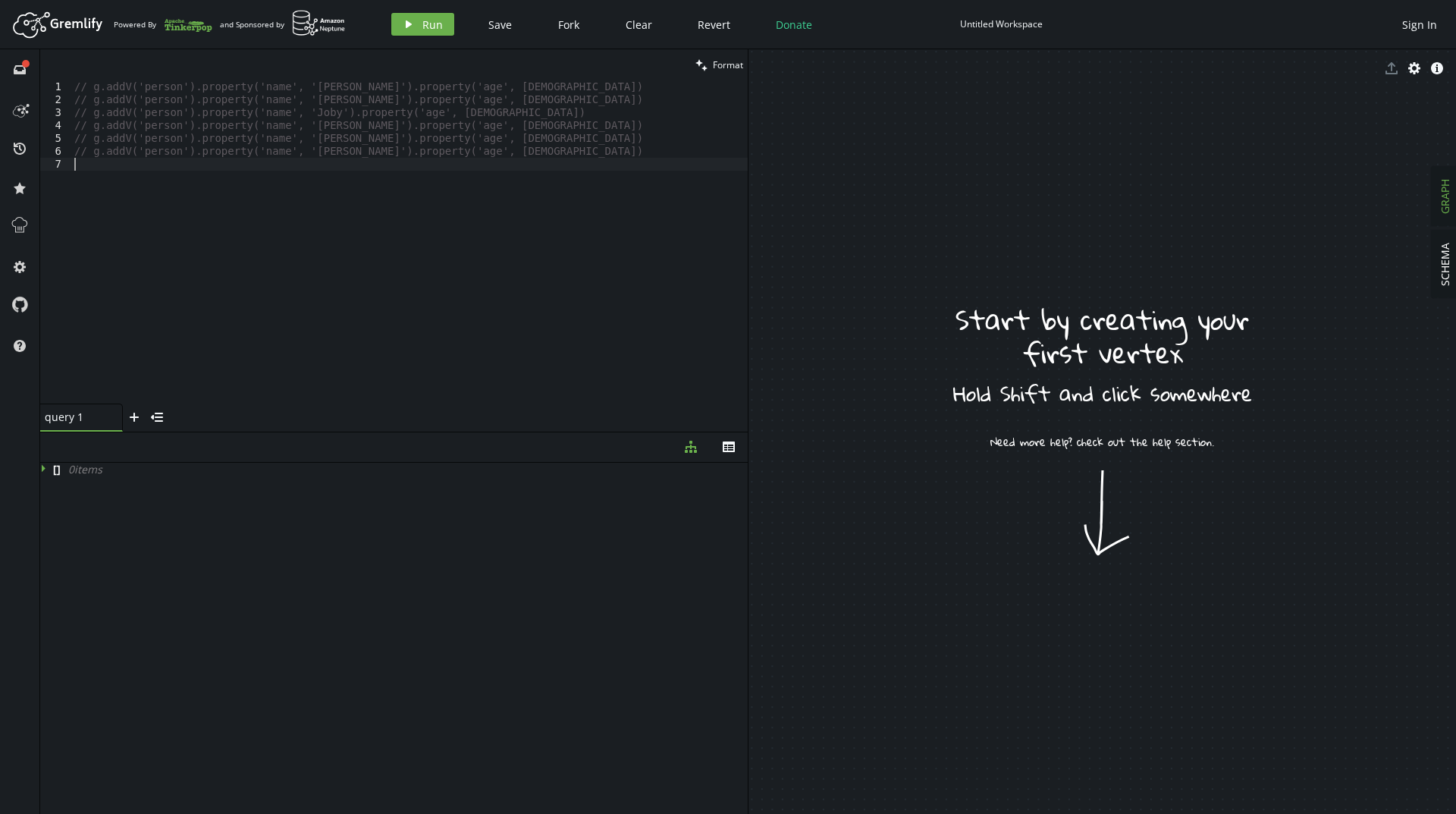
scroll to position [0, 0]
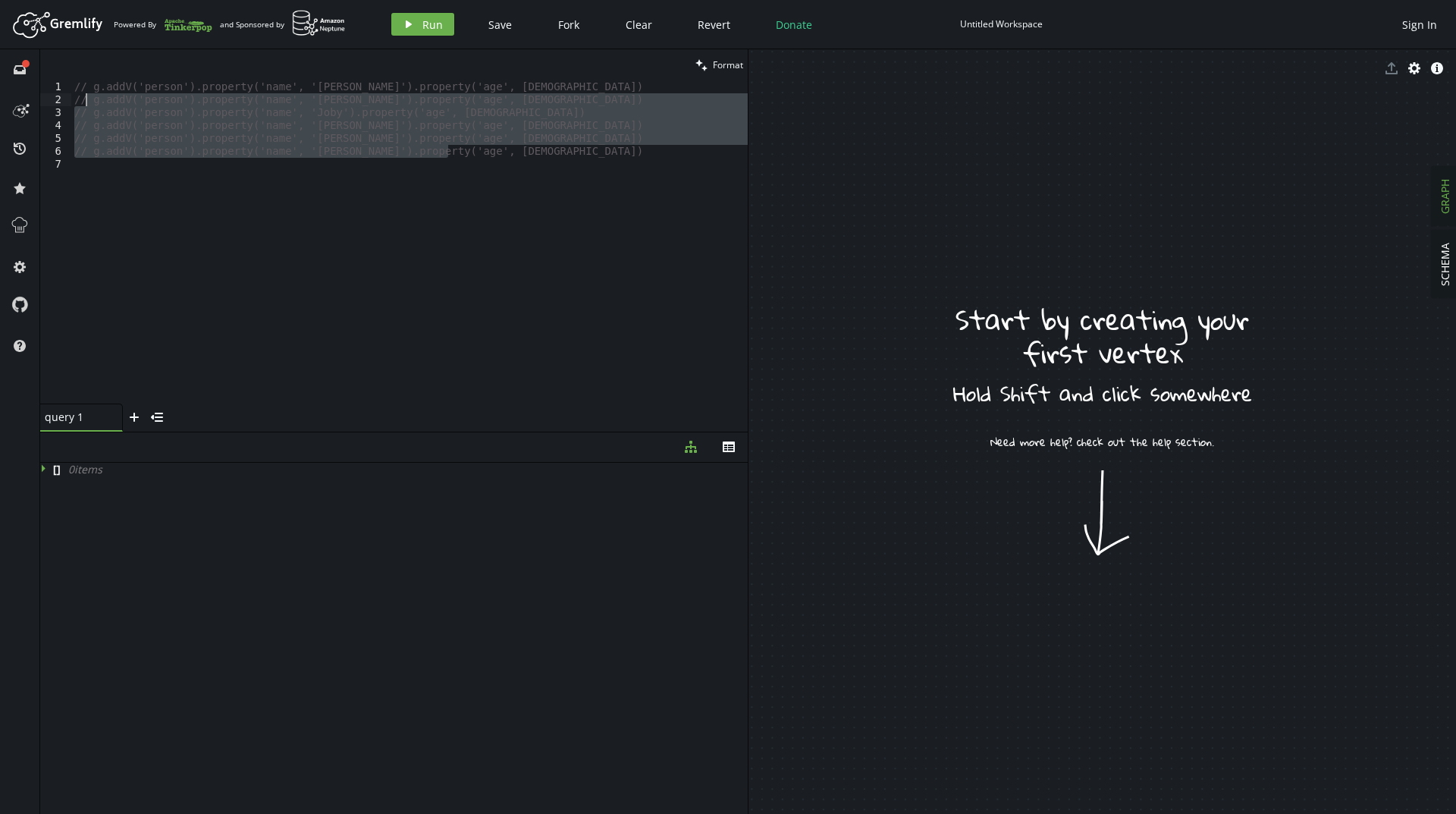
drag, startPoint x: 466, startPoint y: 148, endPoint x: 89, endPoint y: 104, distance: 379.6
click at [88, 104] on div "// g.addV('person').property('name', '[PERSON_NAME]').property('age', [DEMOGRAP…" at bounding box center [409, 255] width 676 height 349
click at [90, 105] on div "// g.addV('person').property('name', '[PERSON_NAME]').property('age', [DEMOGRAP…" at bounding box center [409, 242] width 676 height 323
drag, startPoint x: 453, startPoint y: 156, endPoint x: 61, endPoint y: 102, distance: 395.7
click at [61, 102] on div "// g.addV('person').property('name', '[PERSON_NAME]').property('age', [DEMOGRAP…" at bounding box center [394, 242] width 707 height 323
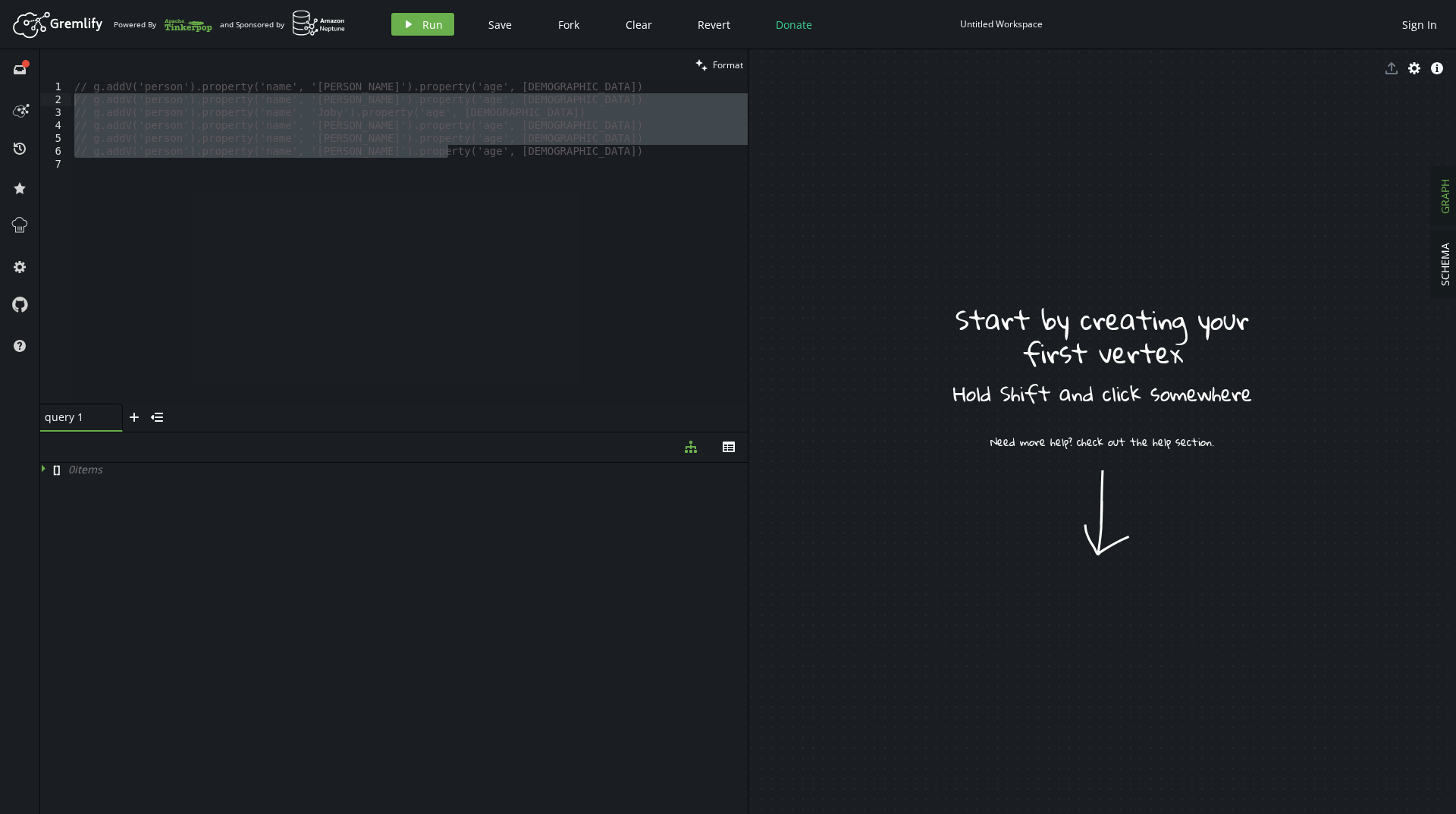
click at [196, 132] on div "// g.addV('person').property('name', '[PERSON_NAME]').property('age', [DEMOGRAP…" at bounding box center [409, 242] width 676 height 323
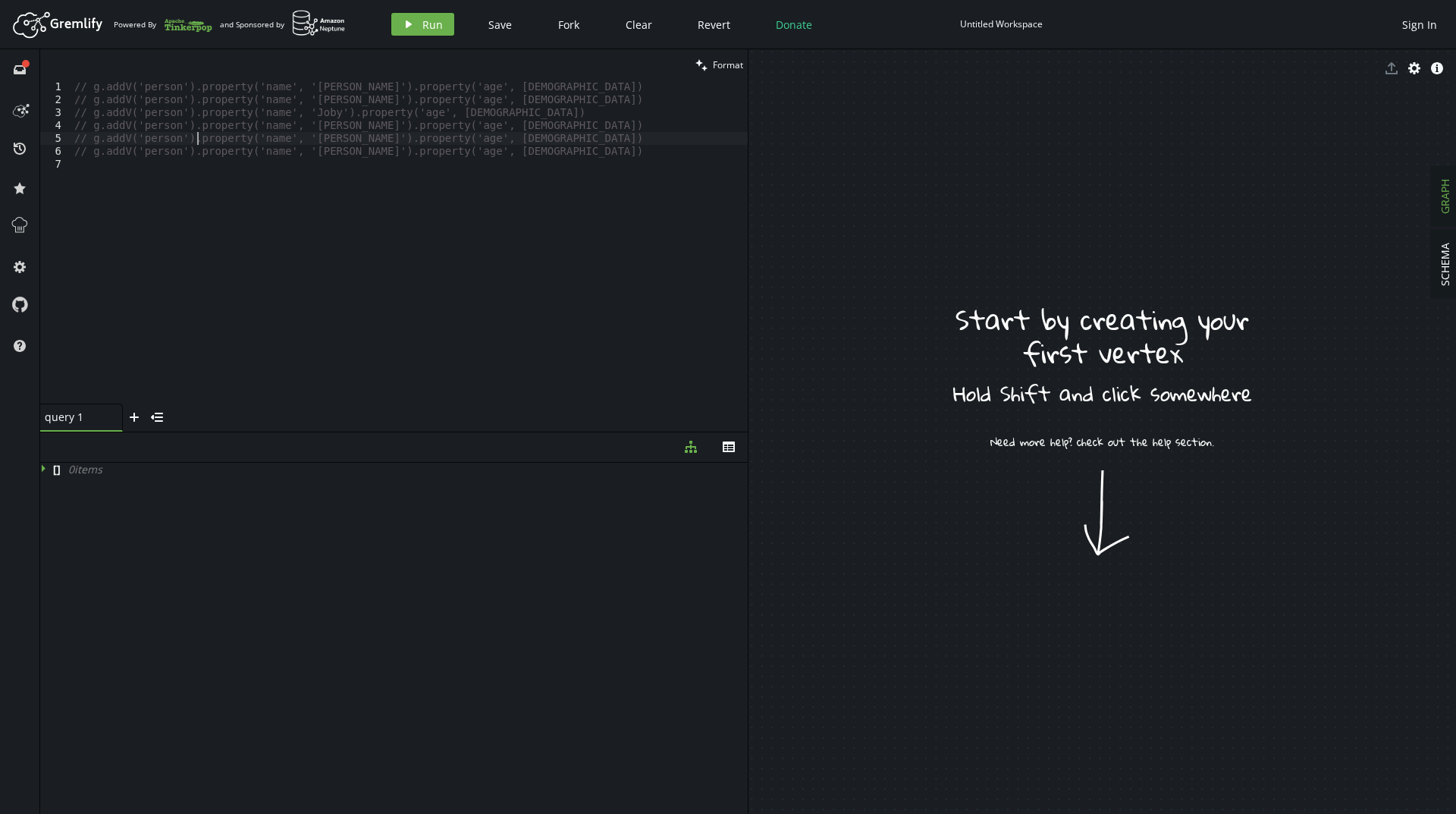
click at [93, 83] on div "// g.addV('person').property('name', '[PERSON_NAME]').property('age', [DEMOGRAP…" at bounding box center [409, 255] width 676 height 349
click at [400, 25] on button "play Run" at bounding box center [423, 25] width 63 height 23
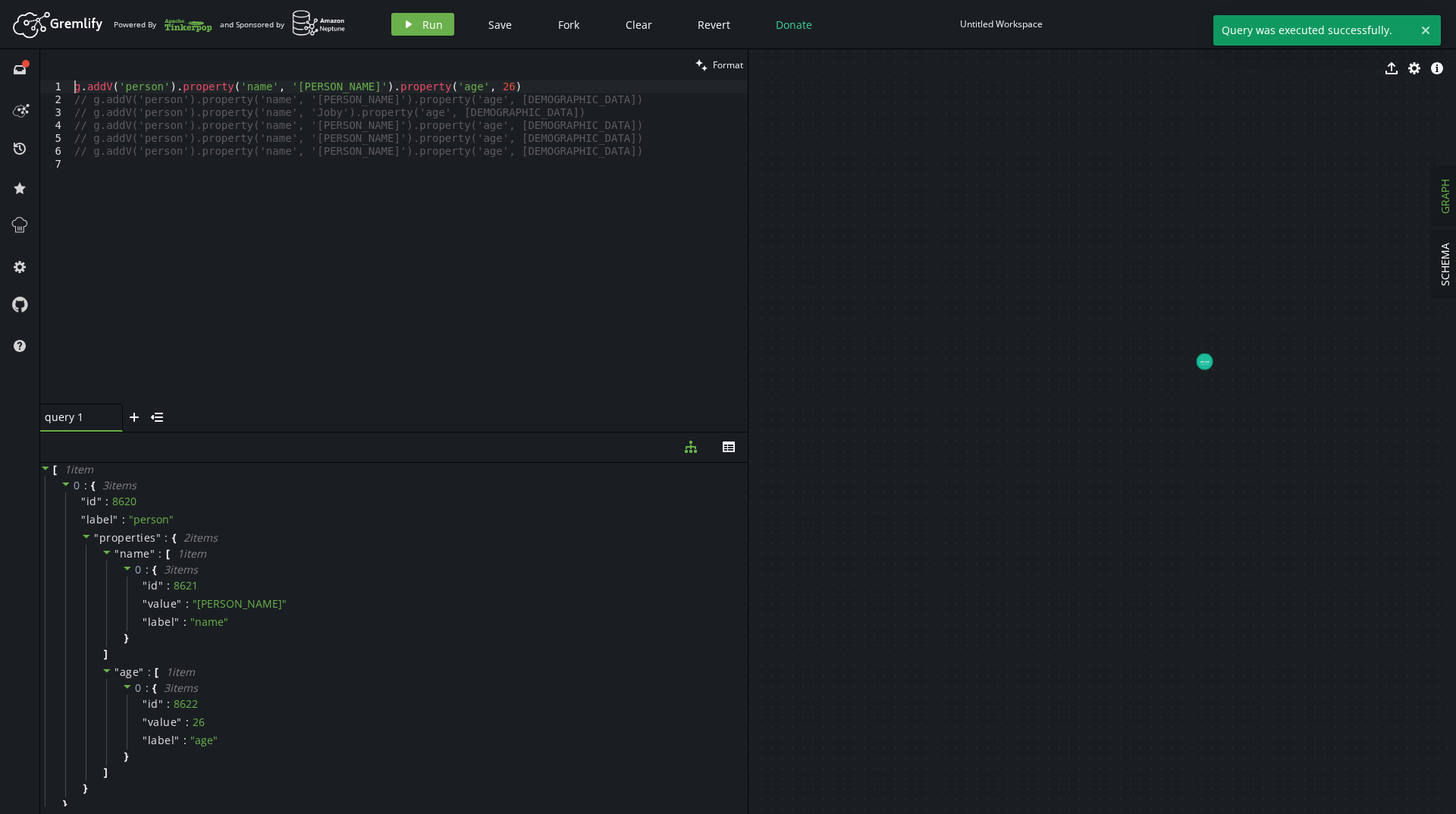
click at [76, 89] on div "g . addV ( 'person' ) . property ( 'name' , '[PERSON_NAME]' ) . property ( 'age…" at bounding box center [409, 255] width 676 height 349
drag, startPoint x: 91, startPoint y: 102, endPoint x: 65, endPoint y: 103, distance: 26.0
click at [65, 103] on div "//g.addV('person').property('name', '[PERSON_NAME]').property('age', [DEMOGRAPH…" at bounding box center [394, 242] width 707 height 323
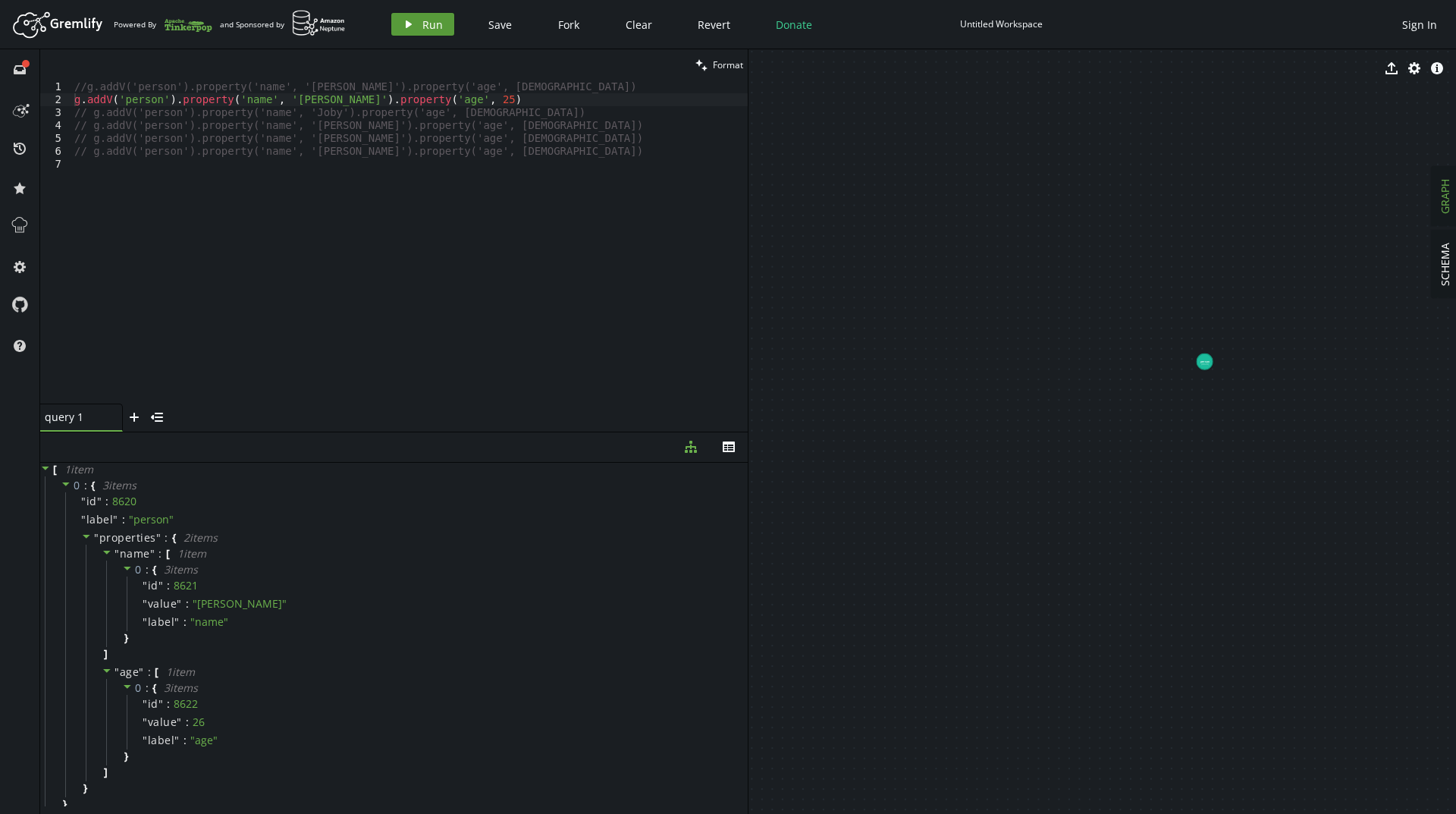
click at [417, 31] on button "play Run" at bounding box center [423, 25] width 63 height 23
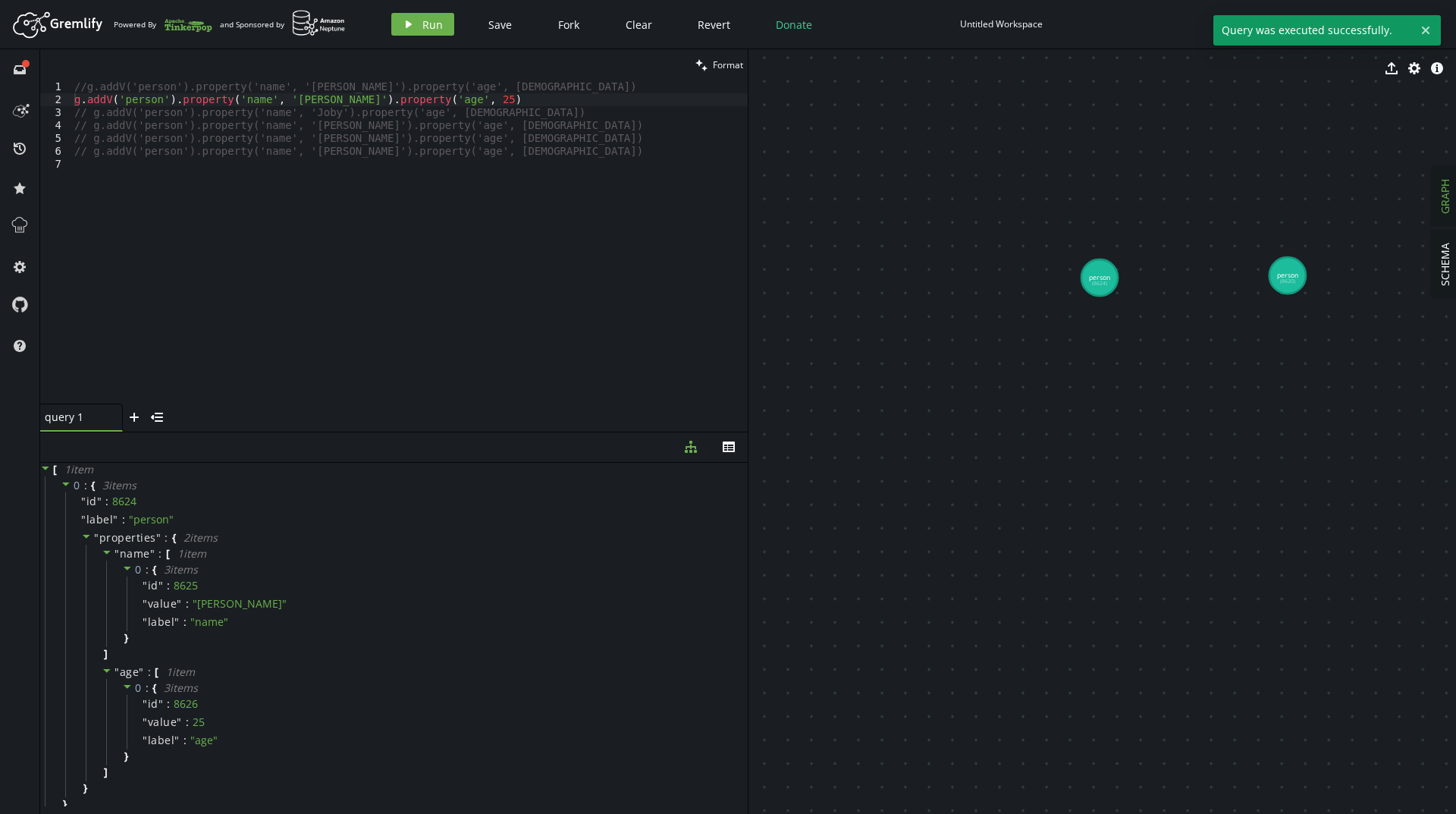
drag, startPoint x: 1143, startPoint y: 460, endPoint x: 1099, endPoint y: 276, distance: 189.2
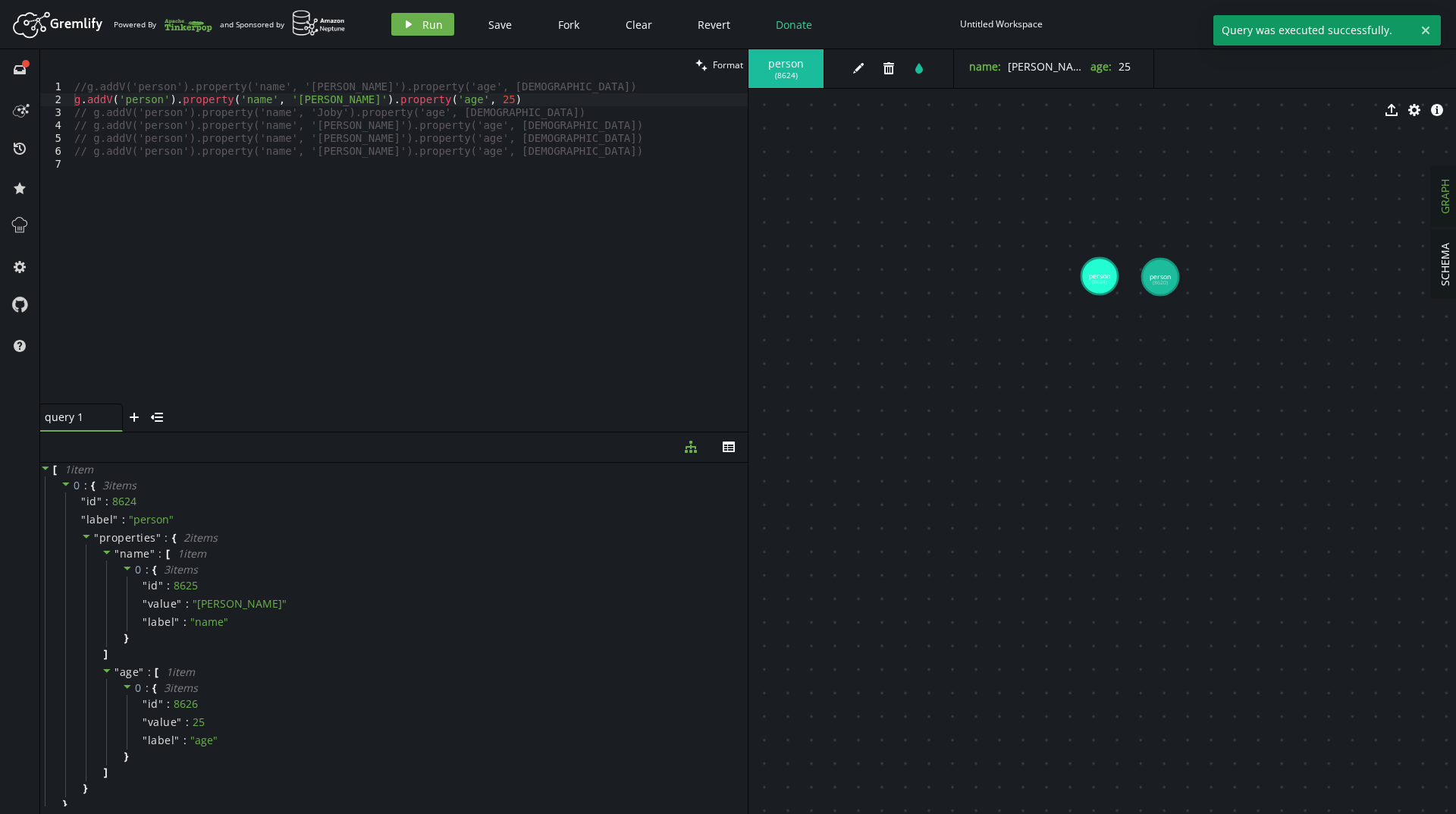
drag, startPoint x: 1288, startPoint y: 270, endPoint x: 1158, endPoint y: 277, distance: 130.2
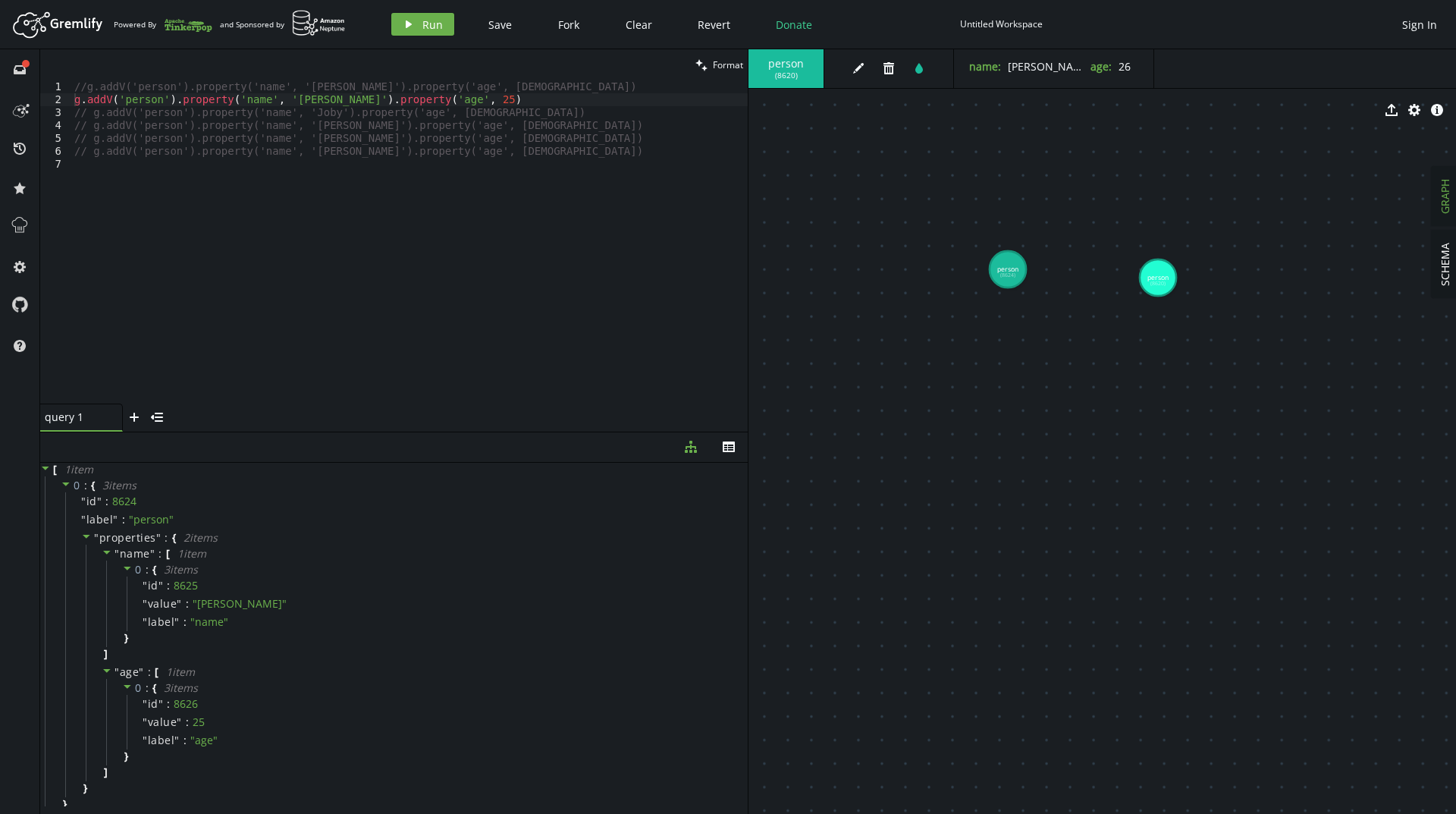
drag, startPoint x: 1106, startPoint y: 284, endPoint x: 987, endPoint y: 260, distance: 121.4
drag, startPoint x: 1155, startPoint y: 277, endPoint x: 1081, endPoint y: 266, distance: 74.8
click at [89, 114] on div "//g.addV('person').property('name', '[PERSON_NAME]').property('age', [DEMOGRAPH…" at bounding box center [409, 255] width 676 height 349
click at [75, 104] on div "//g.addV('person').property('name', '[PERSON_NAME]').property('age', [DEMOGRAPH…" at bounding box center [409, 255] width 676 height 349
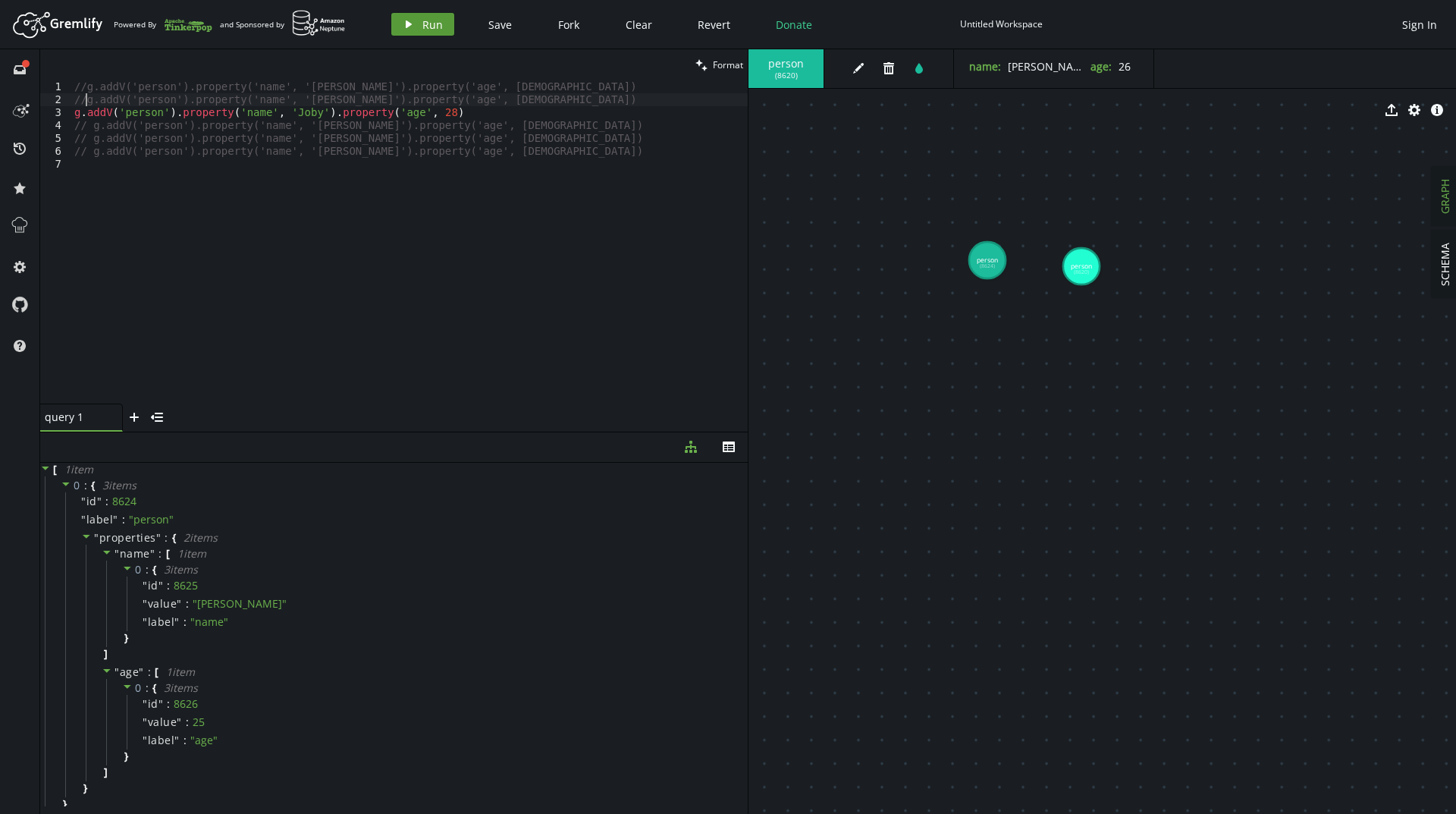
click at [412, 25] on icon "play" at bounding box center [409, 25] width 12 height 12
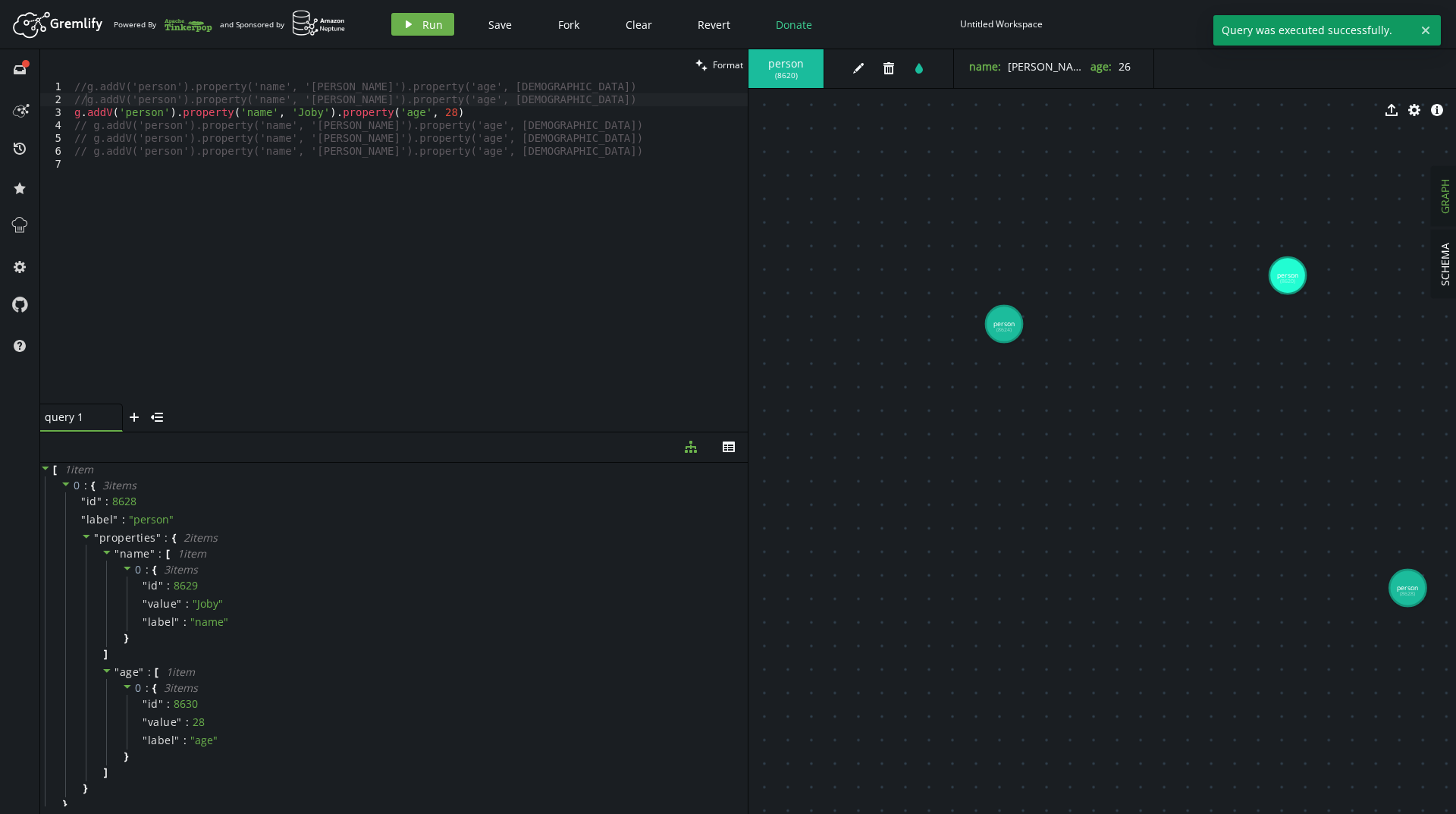
drag, startPoint x: 1142, startPoint y: 453, endPoint x: 1229, endPoint y: 496, distance: 97.0
drag, startPoint x: 1413, startPoint y: 591, endPoint x: 1142, endPoint y: 444, distance: 308.3
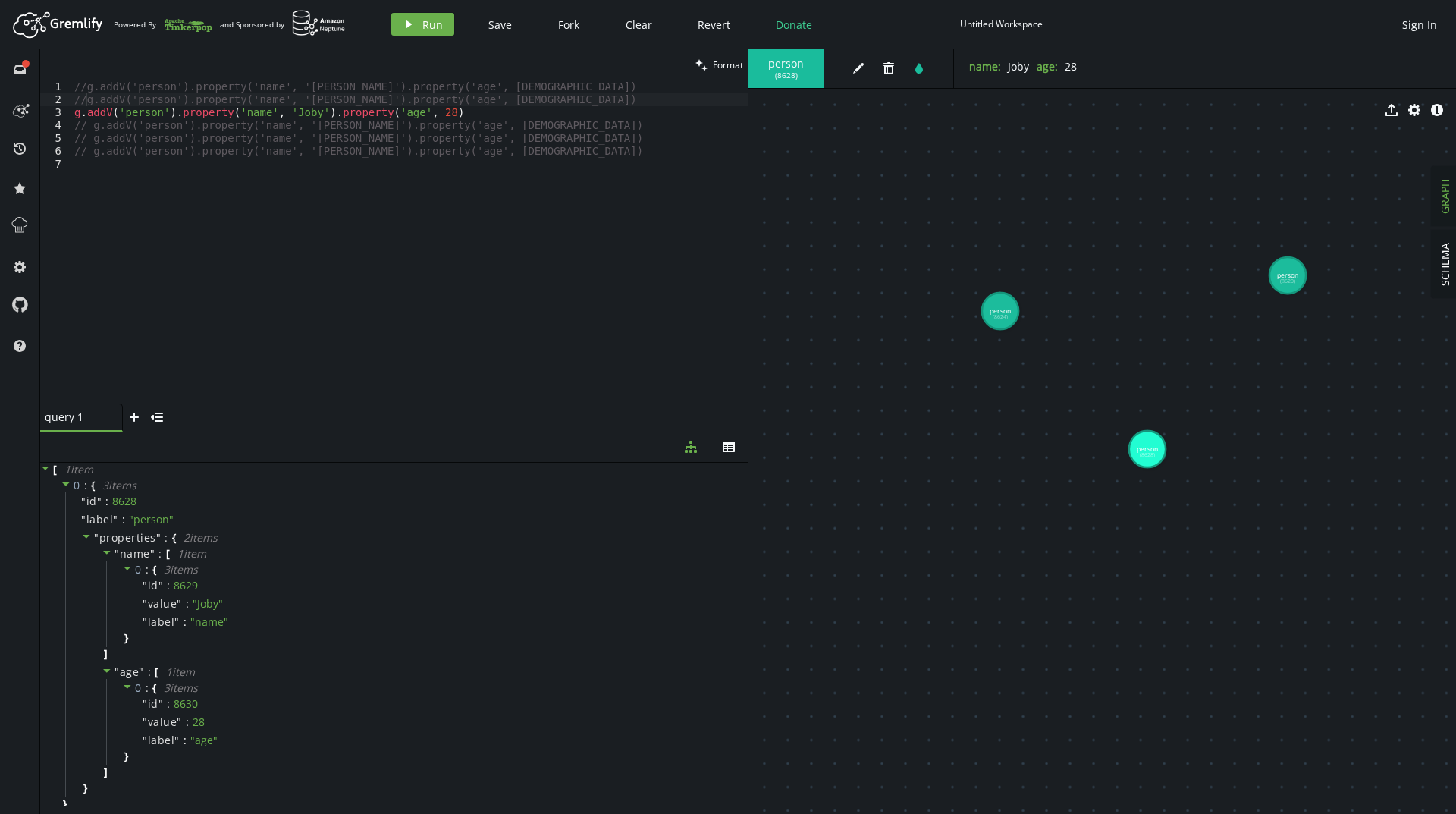
click at [75, 116] on div "//g.addV('person').property('name', '[PERSON_NAME]').property('age', [DEMOGRAPH…" at bounding box center [409, 255] width 676 height 349
click at [92, 125] on div "//g.addV('person').property('name', '[PERSON_NAME]').property('age', [DEMOGRAPH…" at bounding box center [409, 255] width 676 height 349
click at [433, 23] on span "Run" at bounding box center [432, 25] width 20 height 14
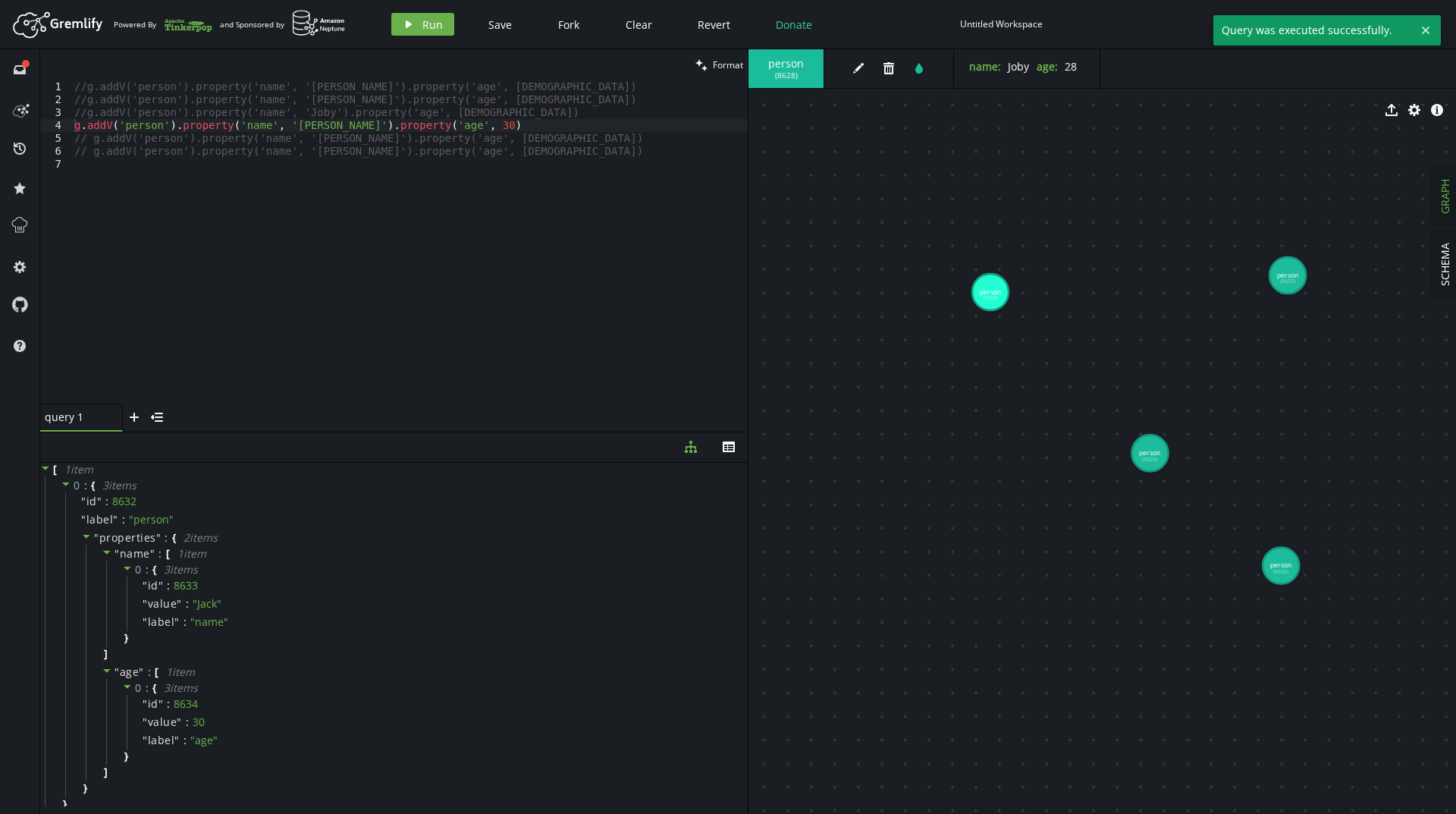
drag, startPoint x: 1404, startPoint y: 584, endPoint x: 925, endPoint y: 246, distance: 586.2
drag, startPoint x: 1272, startPoint y: 554, endPoint x: 929, endPoint y: 489, distance: 349.1
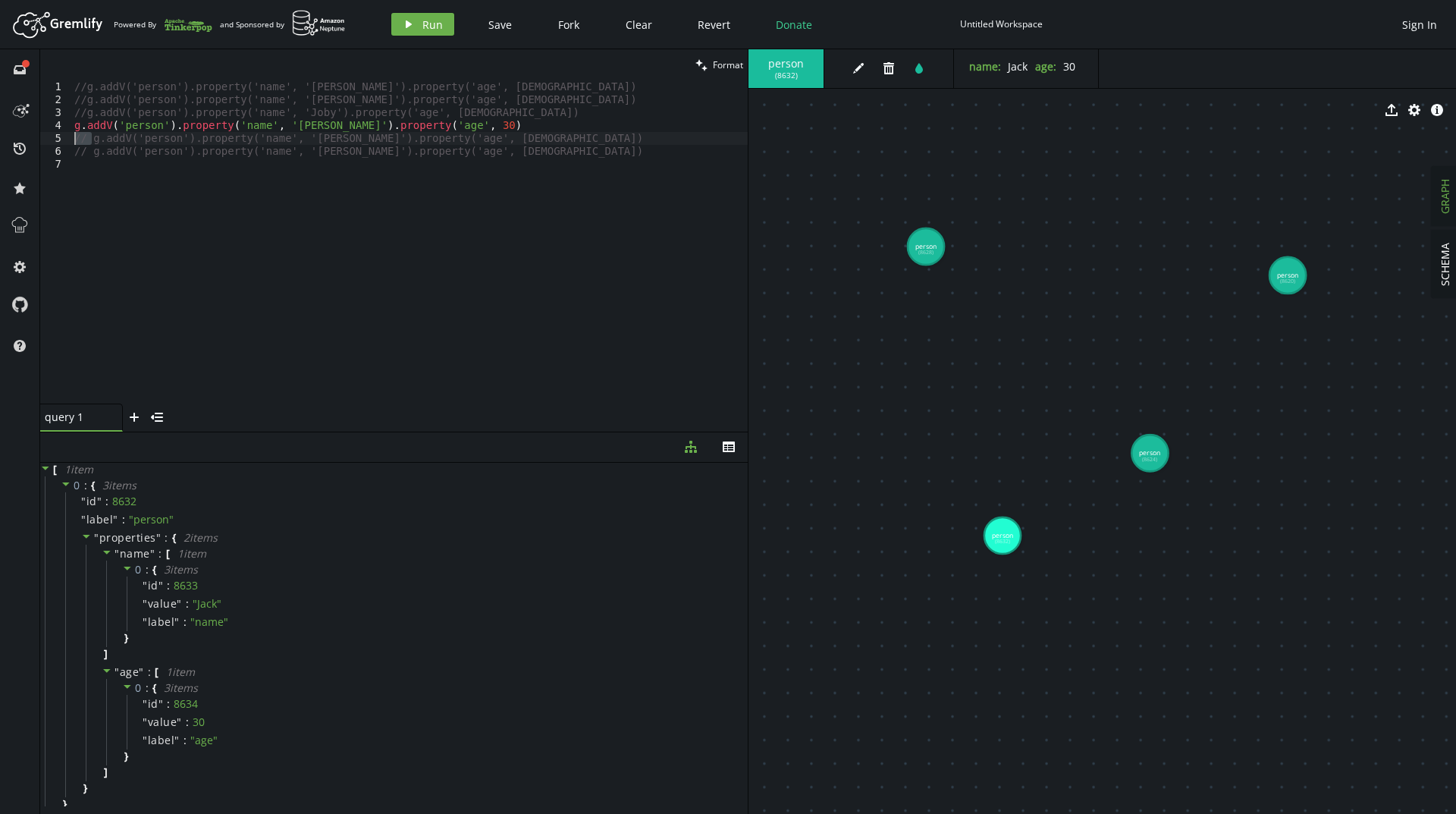
drag, startPoint x: 92, startPoint y: 139, endPoint x: 57, endPoint y: 140, distance: 35.0
click at [57, 140] on div "// g.addV('person').property('name', '[PERSON_NAME]').property('age', [DEMOGRAP…" at bounding box center [394, 242] width 707 height 323
click at [438, 27] on span "Run" at bounding box center [432, 25] width 20 height 14
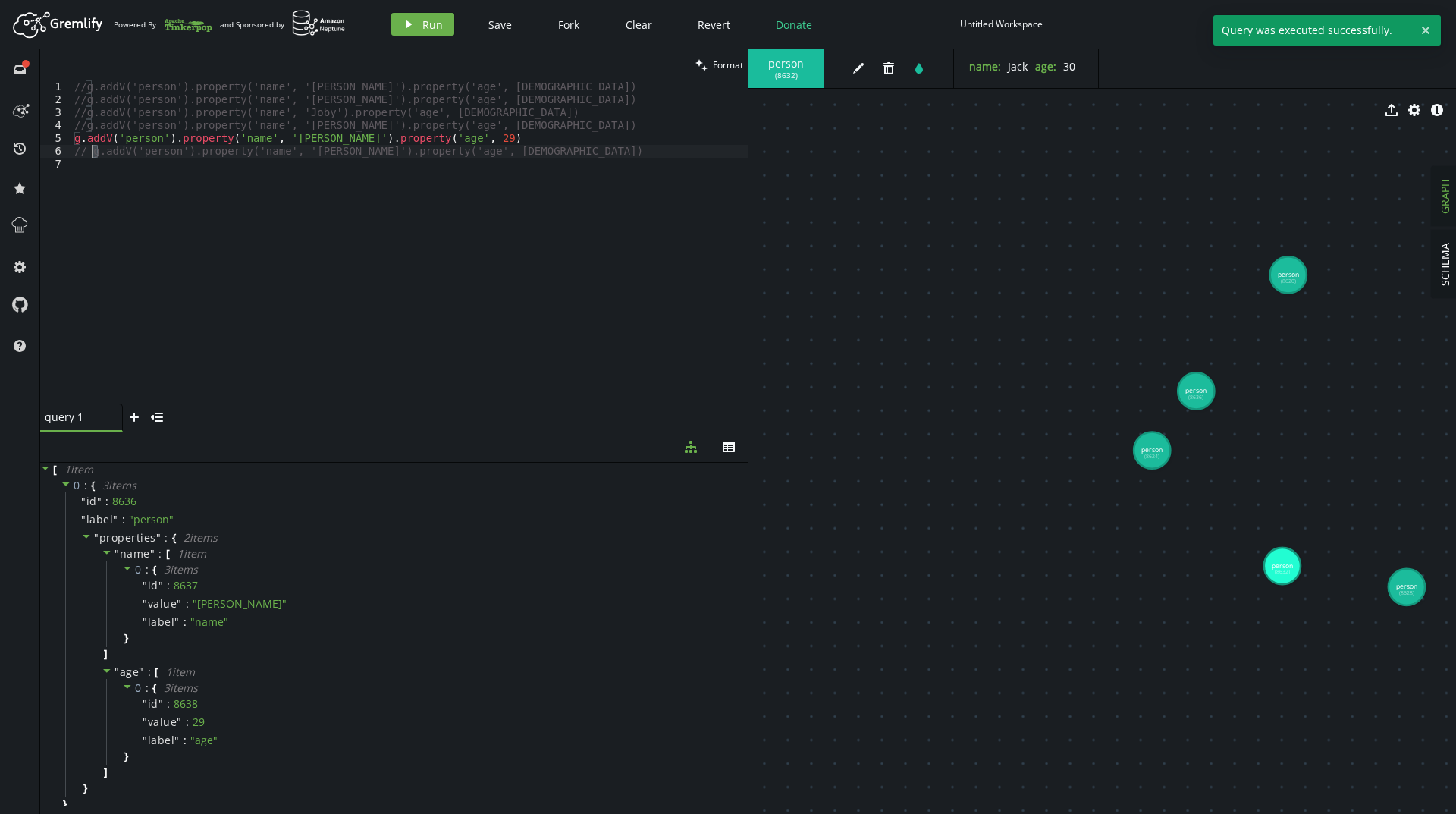
click at [89, 154] on div "//g.addV('person').property('name', '[PERSON_NAME]').property('age', [DEMOGRAPH…" at bounding box center [409, 255] width 676 height 349
click at [89, 154] on div "//g.addV('person').property('name', '[PERSON_NAME]').property('age', [DEMOGRAPH…" at bounding box center [409, 242] width 676 height 323
click at [414, 30] on button "play Run" at bounding box center [423, 25] width 63 height 23
click at [75, 150] on div "//g.addV('person').property('name', '[PERSON_NAME]').property('age', [DEMOGRAPH…" at bounding box center [409, 255] width 676 height 349
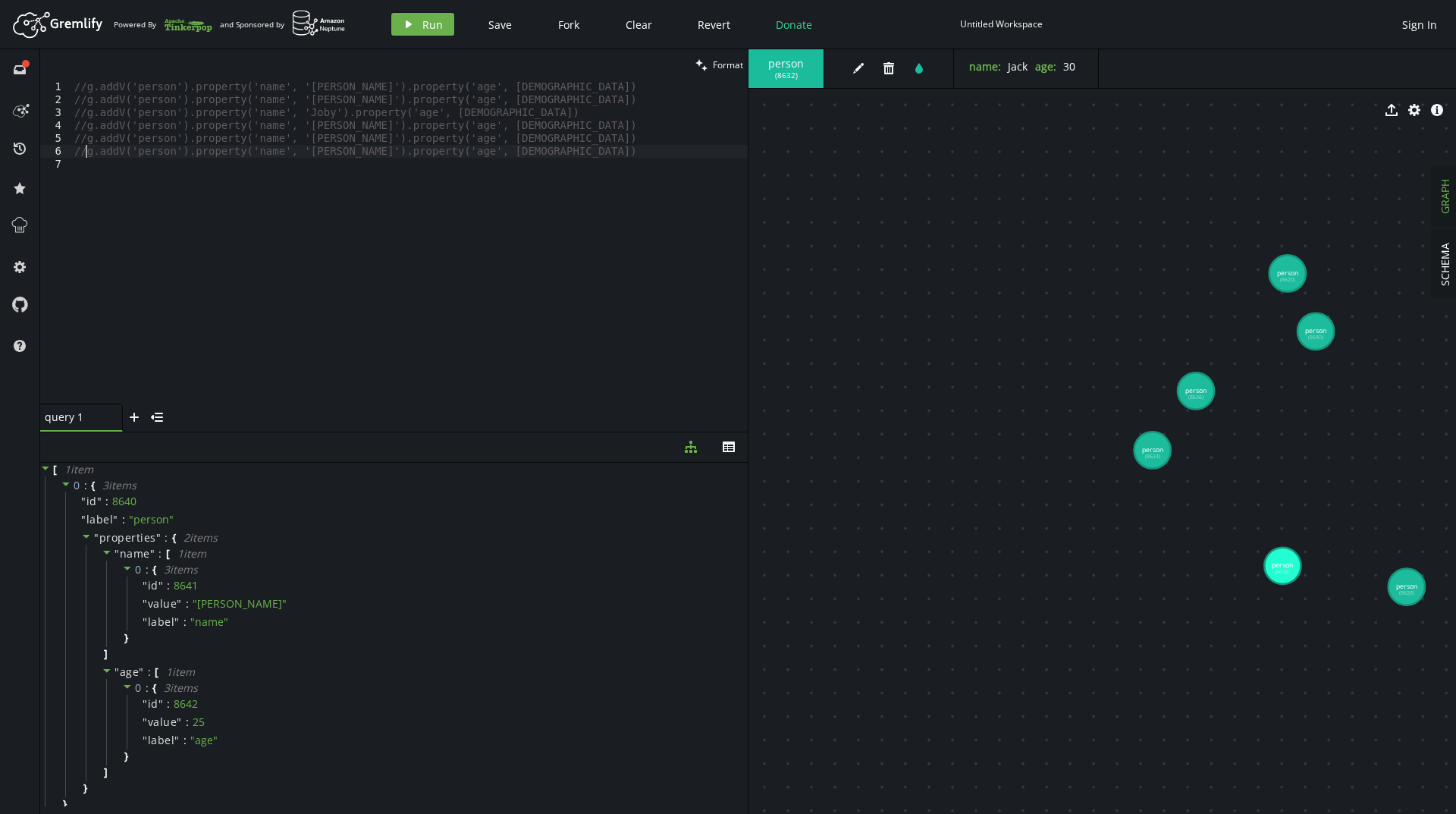
type textarea "//g.addV('person').property('name', '[PERSON_NAME]').property('age', [DEMOGRAPH…"
drag, startPoint x: 1152, startPoint y: 453, endPoint x: 1057, endPoint y: 219, distance: 252.5
drag, startPoint x: 1192, startPoint y: 394, endPoint x: 1009, endPoint y: 365, distance: 185.3
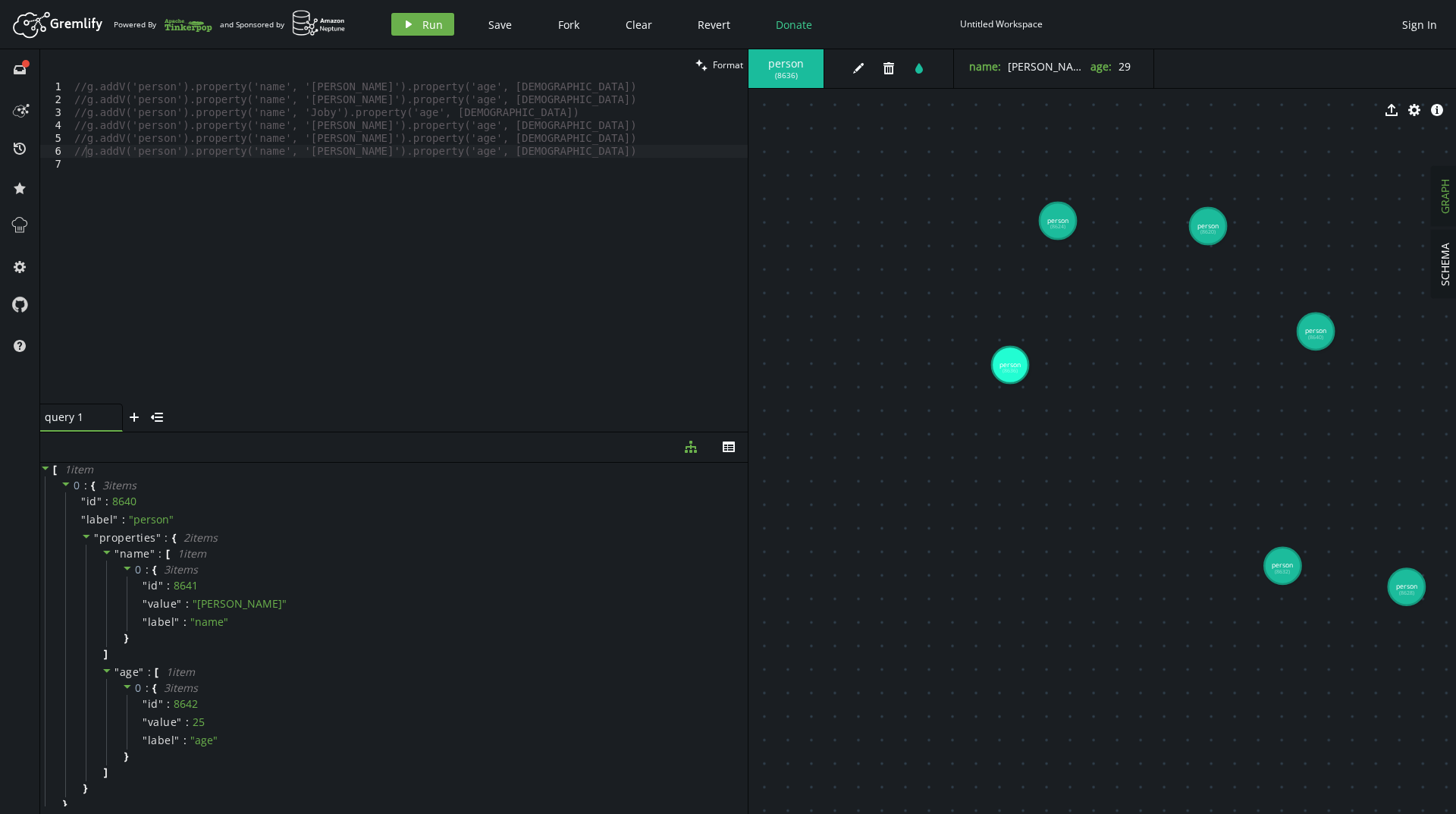
drag, startPoint x: 1278, startPoint y: 274, endPoint x: 1206, endPoint y: 224, distance: 87.7
drag, startPoint x: 1311, startPoint y: 332, endPoint x: 1131, endPoint y: 315, distance: 180.8
drag, startPoint x: 1275, startPoint y: 571, endPoint x: 1283, endPoint y: 297, distance: 274.1
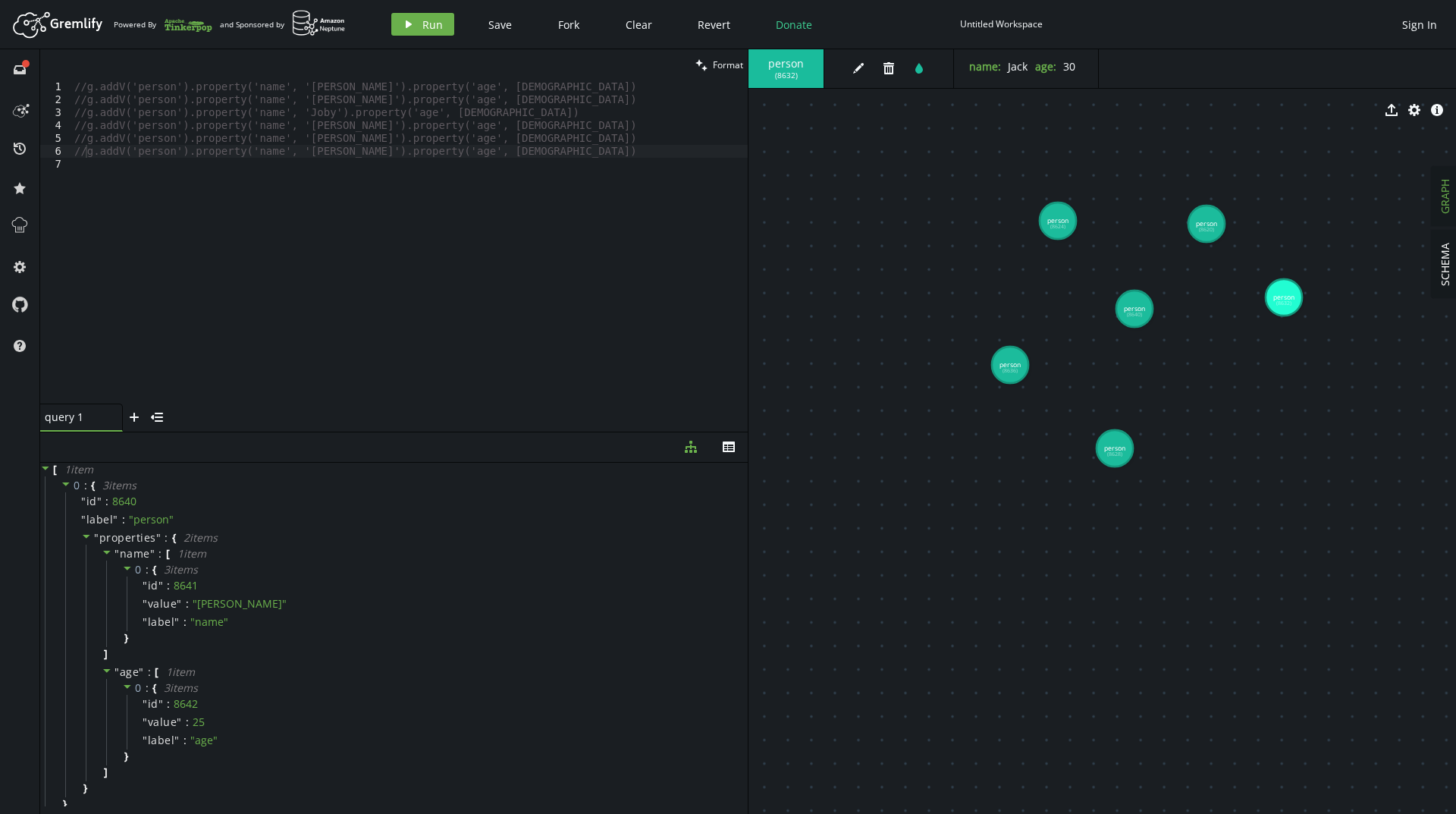
drag, startPoint x: 1402, startPoint y: 583, endPoint x: 1115, endPoint y: 448, distance: 317.2
click at [857, 72] on icon "edit" at bounding box center [859, 68] width 12 height 12
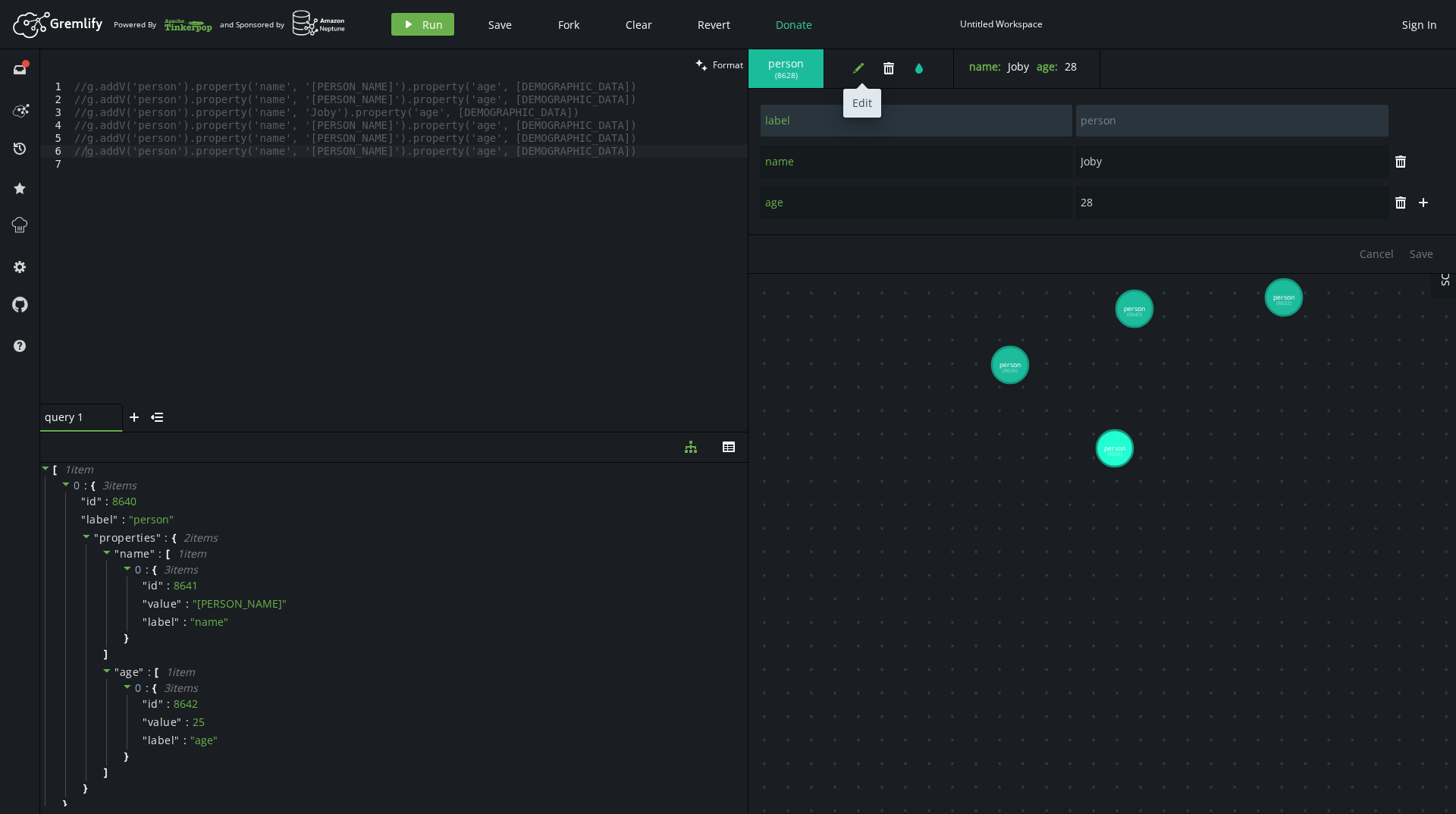
click at [857, 68] on icon "button" at bounding box center [858, 68] width 11 height 11
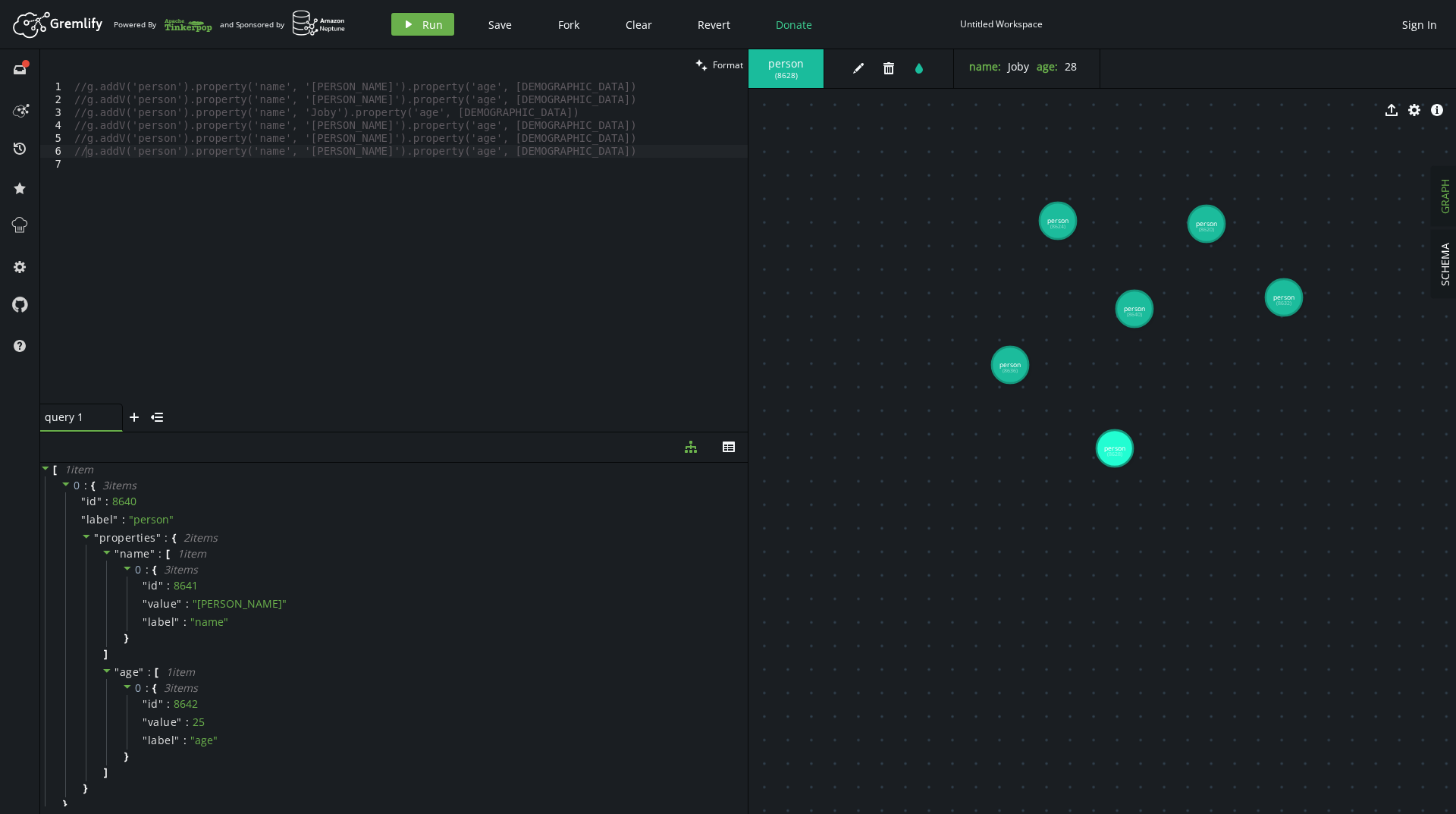
click at [519, 151] on div "//g.addV('person').property('name', '[PERSON_NAME]').property('age', [DEMOGRAPH…" at bounding box center [409, 255] width 676 height 349
drag, startPoint x: 196, startPoint y: 177, endPoint x: 411, endPoint y: 182, distance: 215.1
click at [411, 182] on div "//g.addV('person').property('name', '[PERSON_NAME]').property('age', [DEMOGRAPH…" at bounding box center [409, 255] width 676 height 349
click at [439, 180] on div "//g.addV('person').property('name', '[PERSON_NAME]').property('age', [DEMOGRAPH…" at bounding box center [409, 255] width 676 height 349
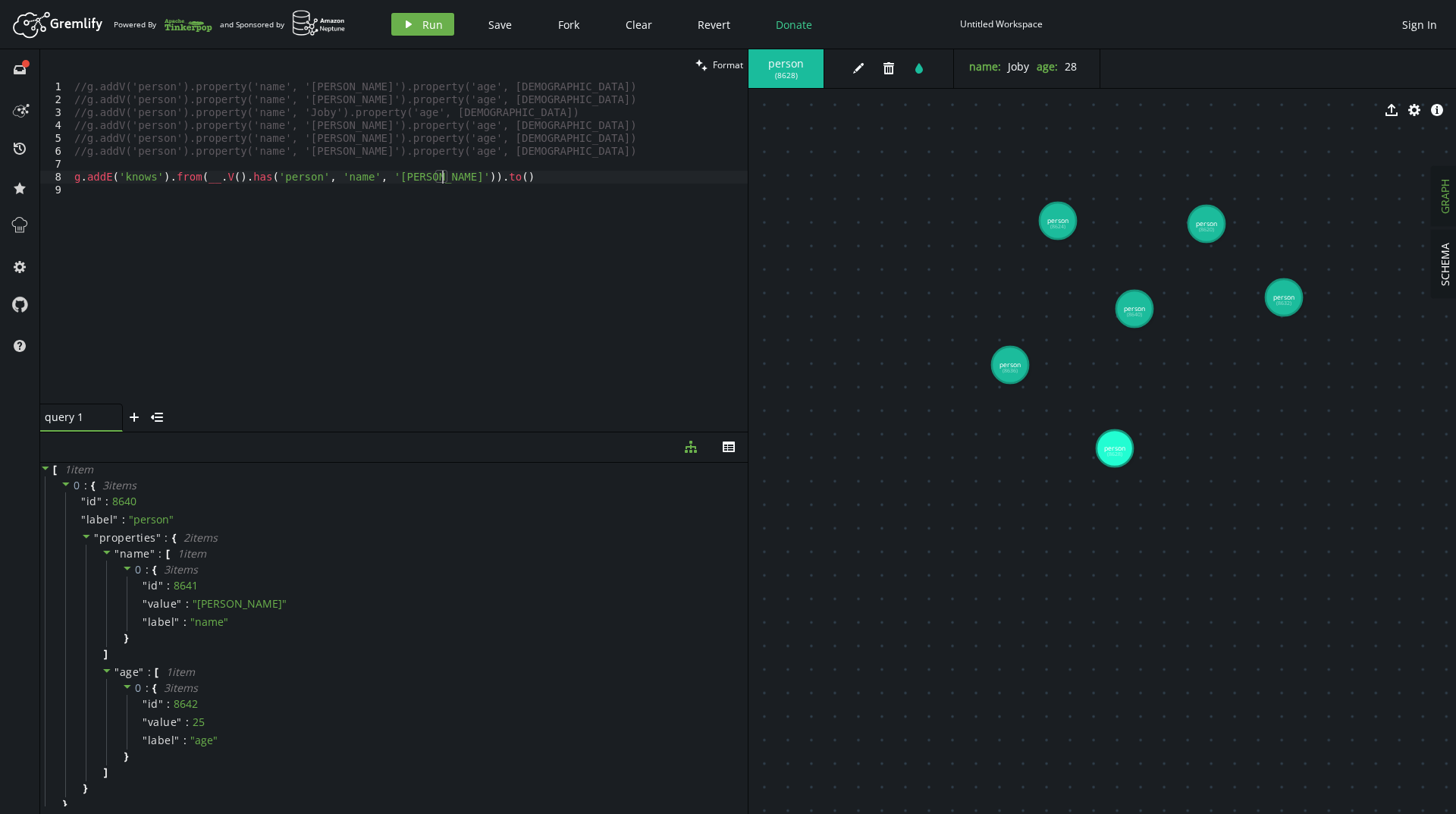
paste textarea "__.V().has('person', 'name', '[PERSON_NAME]')"
click at [626, 174] on div "//g.addV('person').property('name', '[PERSON_NAME]').property('age', [DEMOGRAPH…" at bounding box center [409, 255] width 676 height 349
drag, startPoint x: 656, startPoint y: 176, endPoint x: 418, endPoint y: 177, distance: 238.0
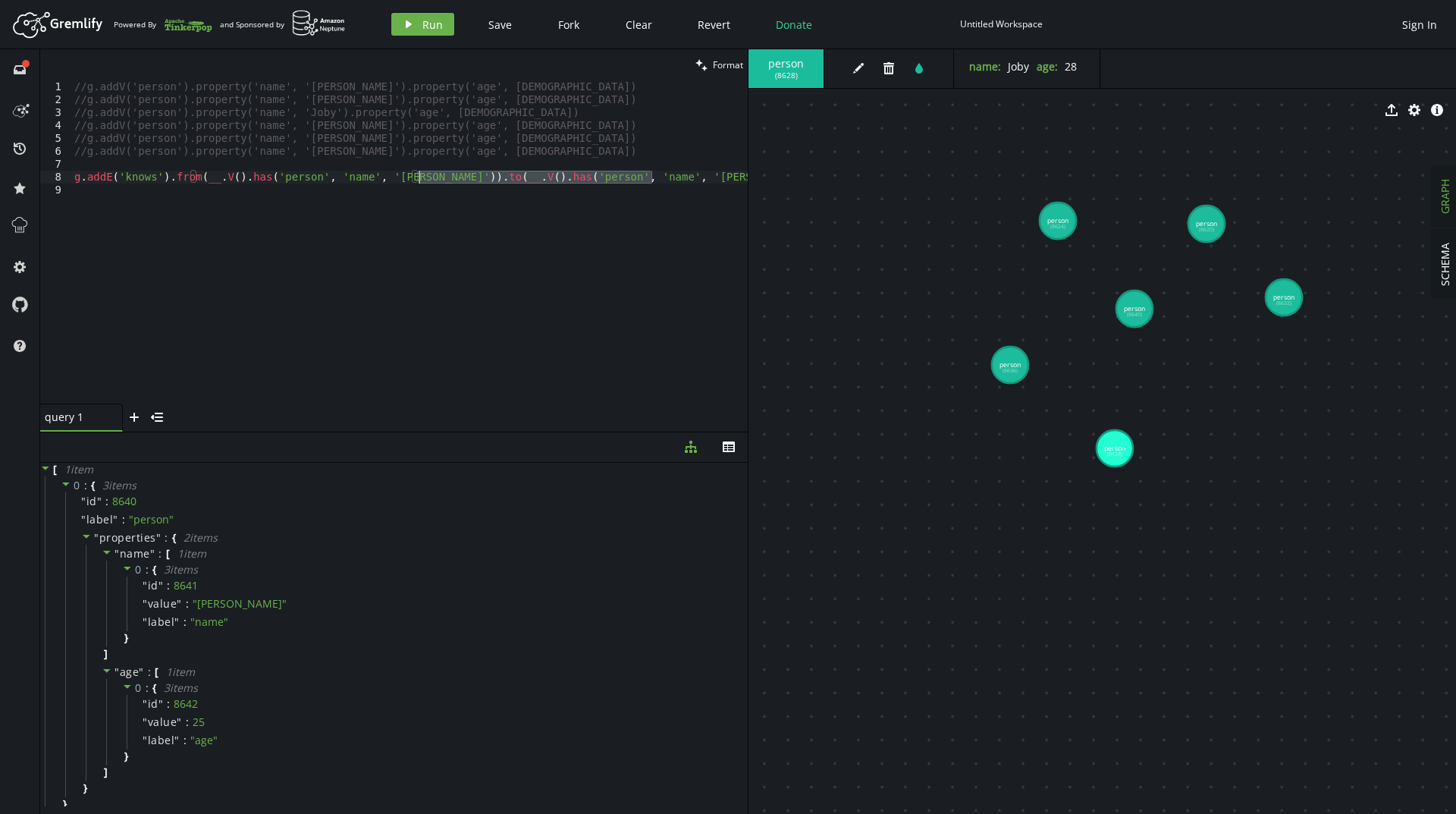
click at [418, 177] on div "//g.addV('person').property('name', '[PERSON_NAME]').property('age', [DEMOGRAPH…" at bounding box center [409, 255] width 676 height 349
click at [665, 178] on div "//g.addV('person').property('name', '[PERSON_NAME]').property('age', [DEMOGRAPH…" at bounding box center [409, 242] width 676 height 323
paste textarea ".to(__.V().has('person', 'name', '[PERSON_NAME]'))"
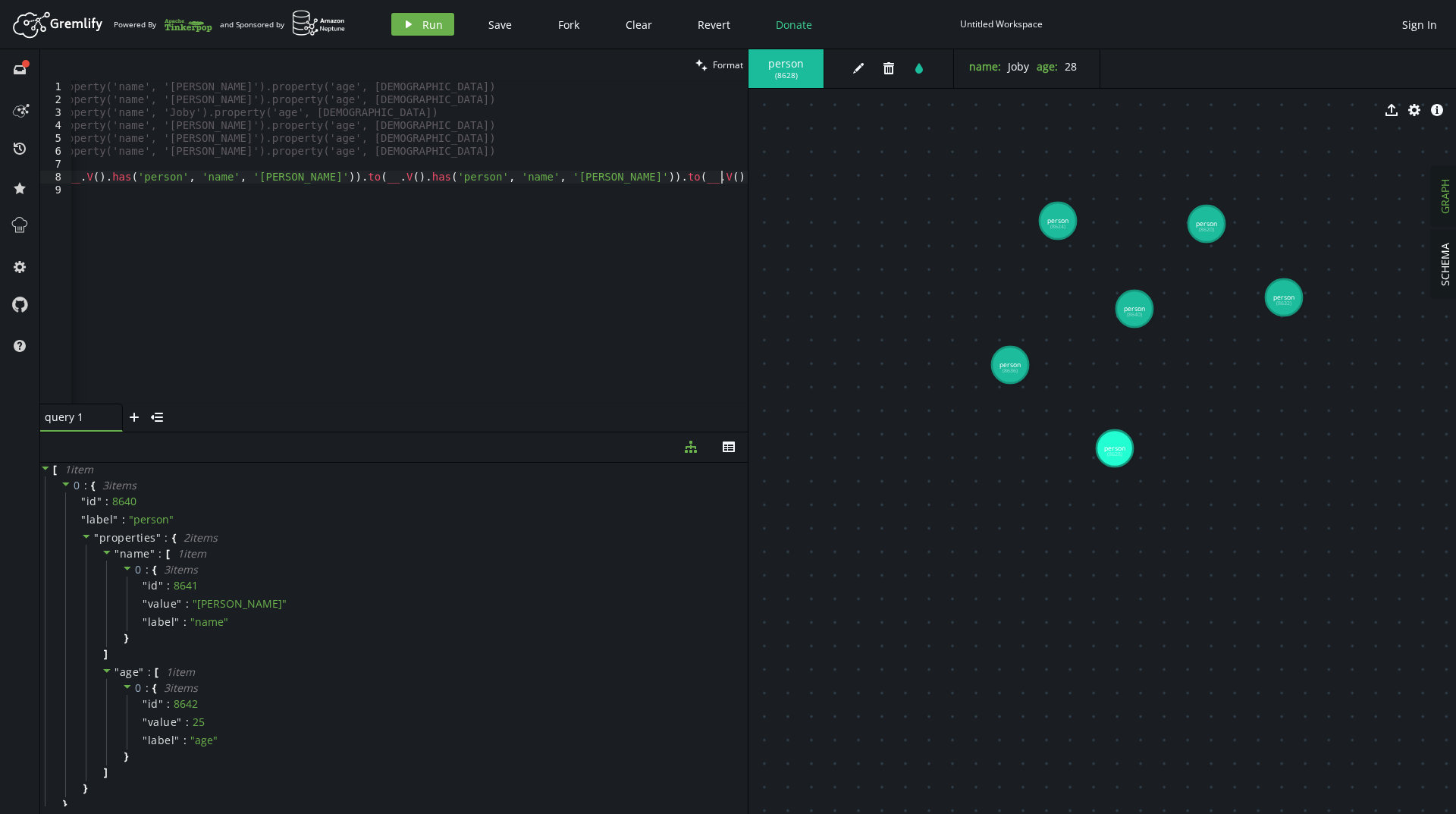
click at [719, 176] on div "//g.addV('person').property('name', '[PERSON_NAME]').property('age', [DEMOGRAPH…" at bounding box center [339, 252] width 817 height 343
click at [196, 91] on div "//g.addV('person').property('name', '[PERSON_NAME]').property('age', [DEMOGRAPH…" at bounding box center [482, 252] width 824 height 343
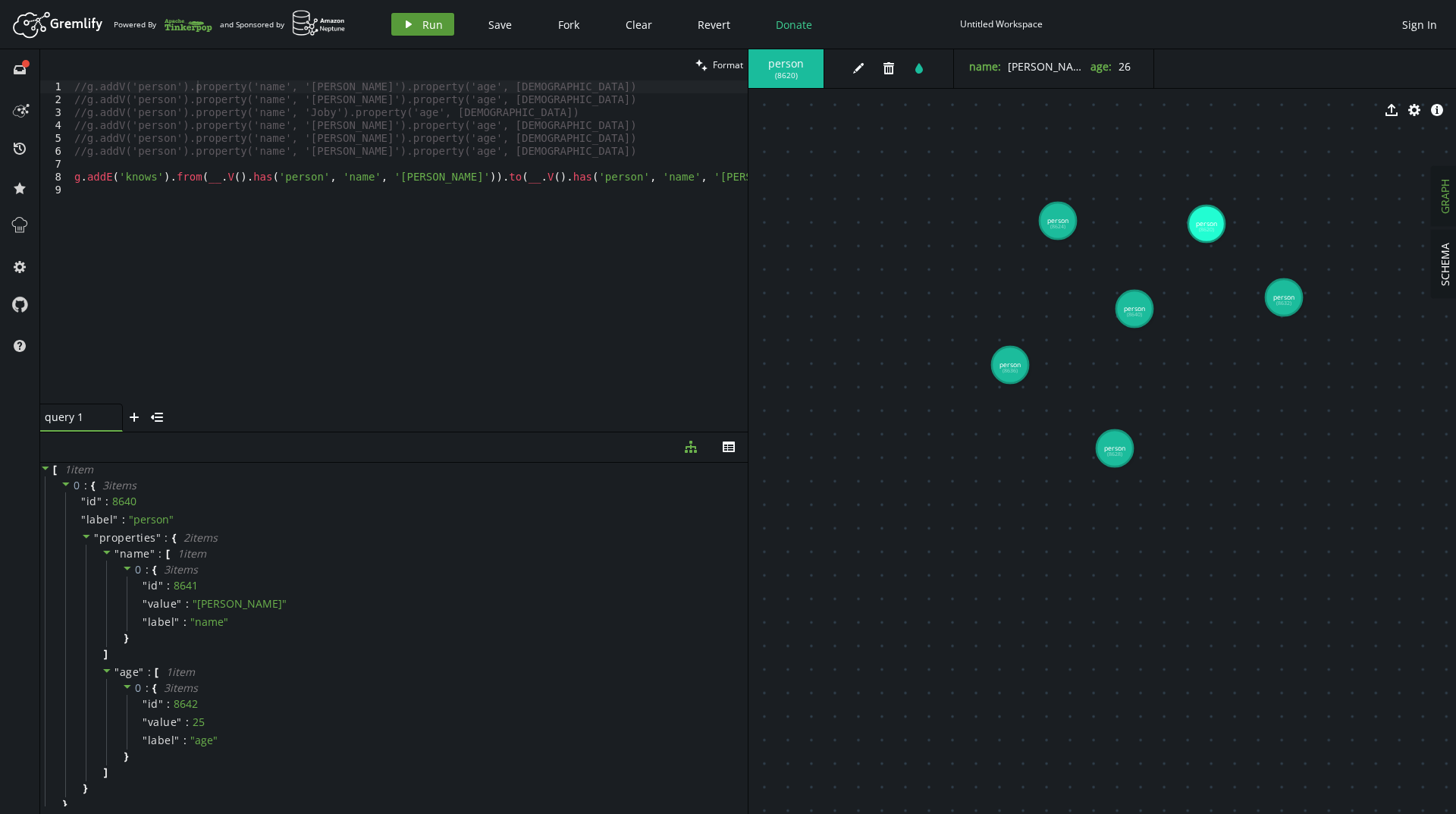
click at [409, 25] on icon "button" at bounding box center [408, 24] width 6 height 8
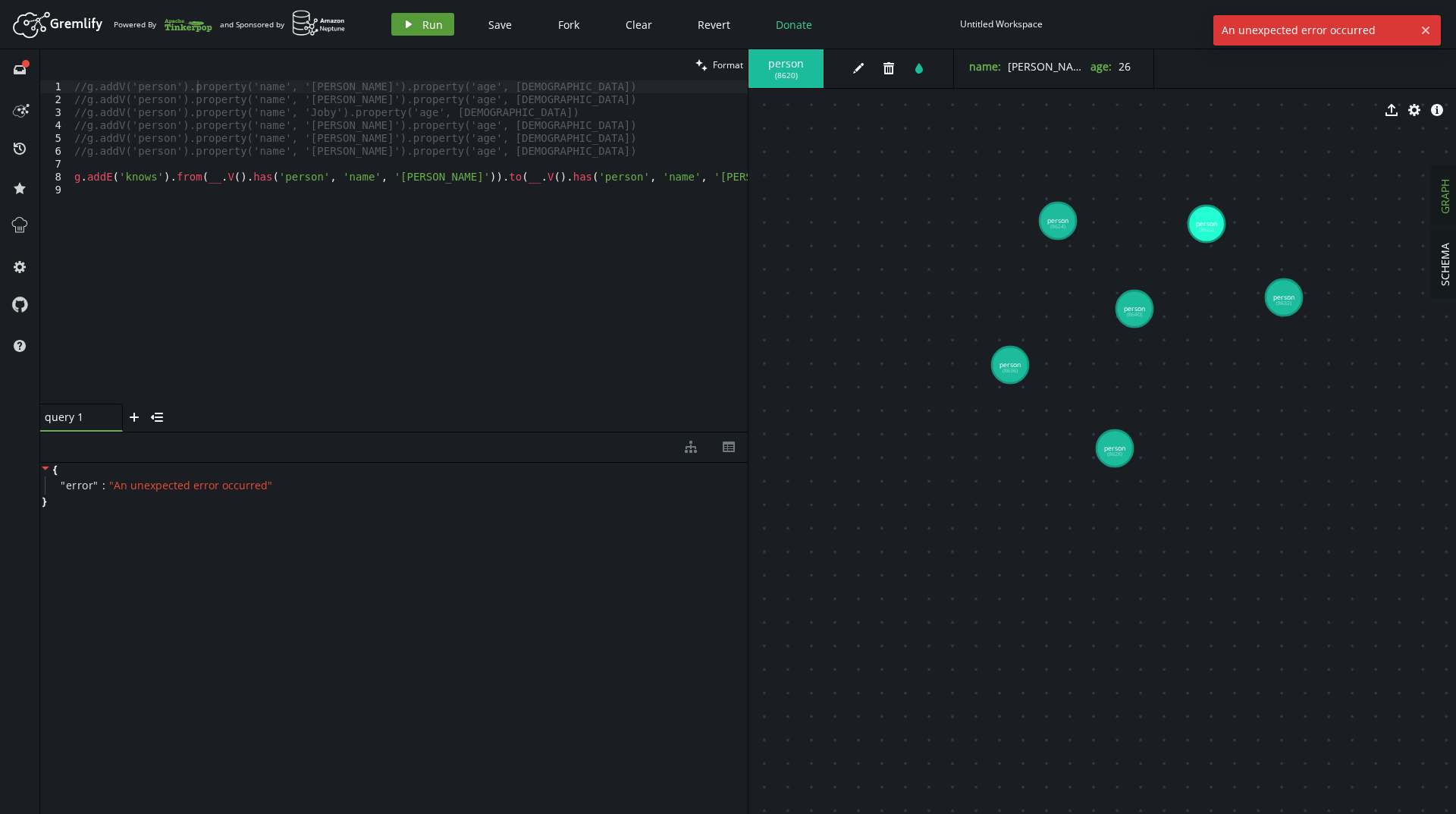
click at [414, 30] on button "play Run" at bounding box center [423, 25] width 63 height 23
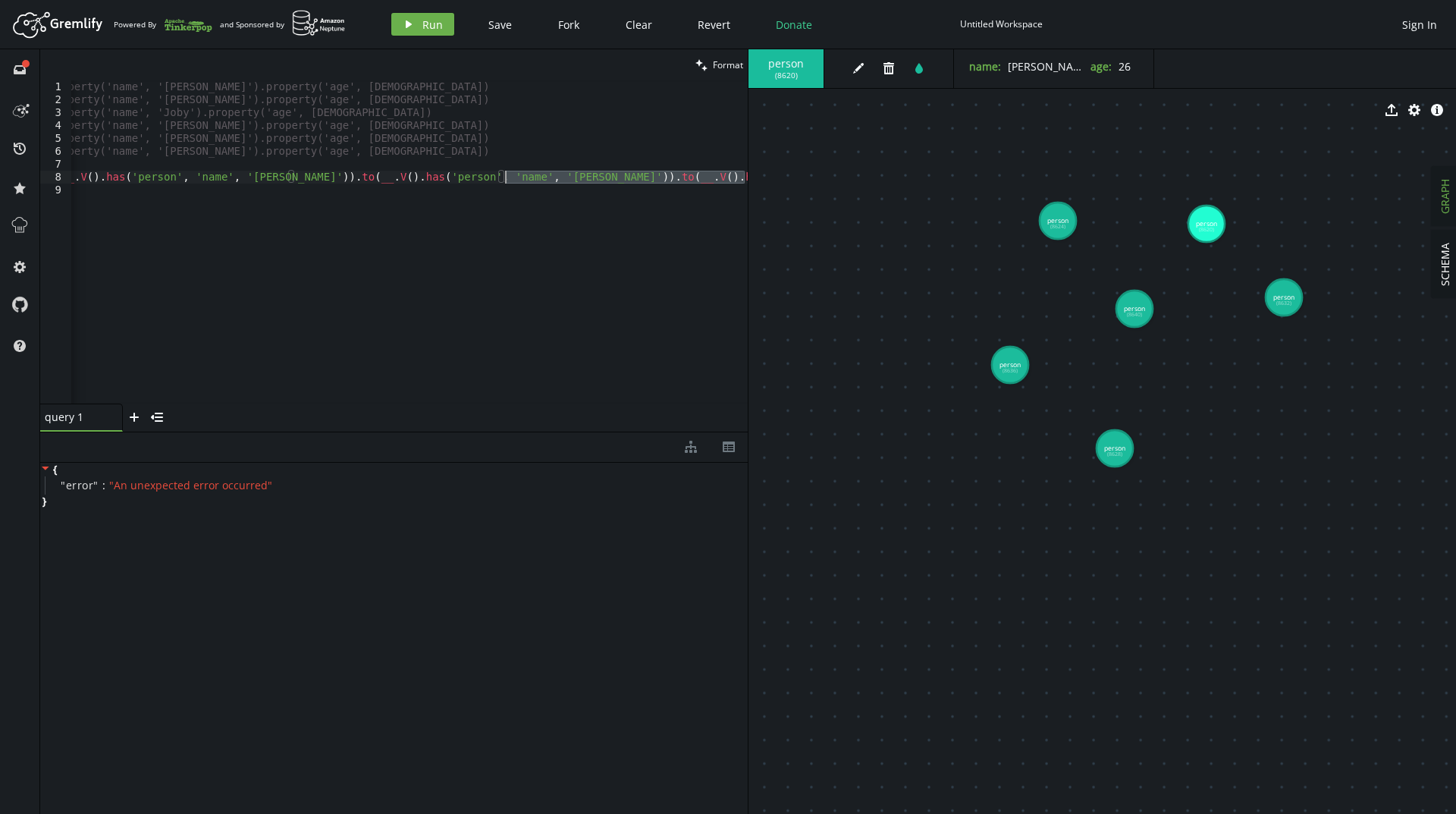
drag, startPoint x: 743, startPoint y: 177, endPoint x: 506, endPoint y: 176, distance: 237.0
click at [506, 176] on div "//g.addV('person').property('name', '[PERSON_NAME]').property('age', [DEMOGRAPH…" at bounding box center [336, 252] width 824 height 343
drag, startPoint x: 646, startPoint y: 176, endPoint x: 479, endPoint y: 173, distance: 167.0
click at [479, 173] on div "//g.addV('person').property('name', '[PERSON_NAME]').property('age', [DEMOGRAPH…" at bounding box center [409, 255] width 676 height 349
click at [646, 174] on div "//g.addV('person').property('name', '[PERSON_NAME]').property('age', [DEMOGRAPH…" at bounding box center [409, 242] width 676 height 323
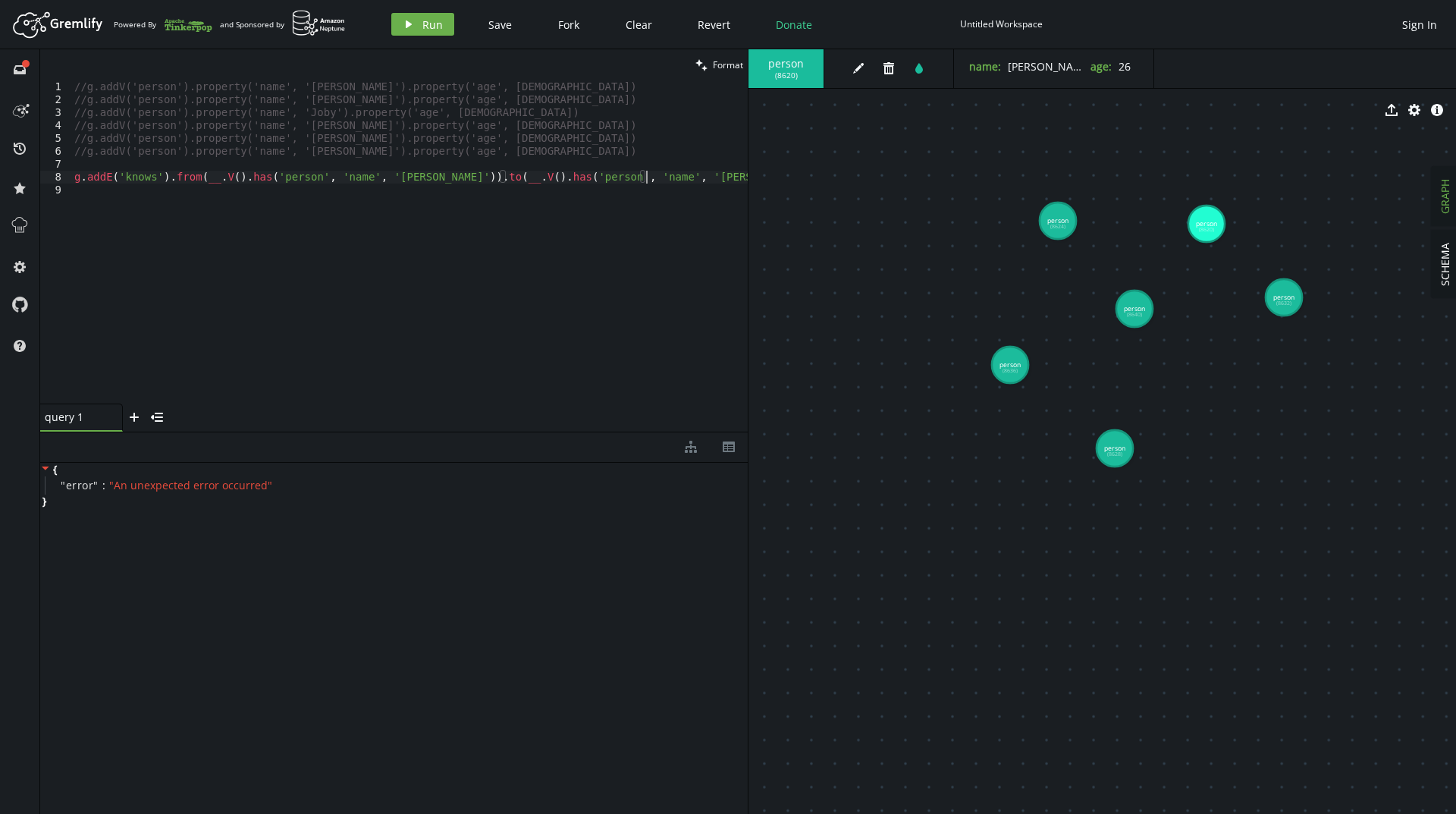
paste textarea ".has('person', 'name', '[PERSON_NAME]')"
click at [715, 174] on div "//g.addV('person').property('name', '[PERSON_NAME]').property('age', [DEMOGRAPH…" at bounding box center [371, 252] width 753 height 343
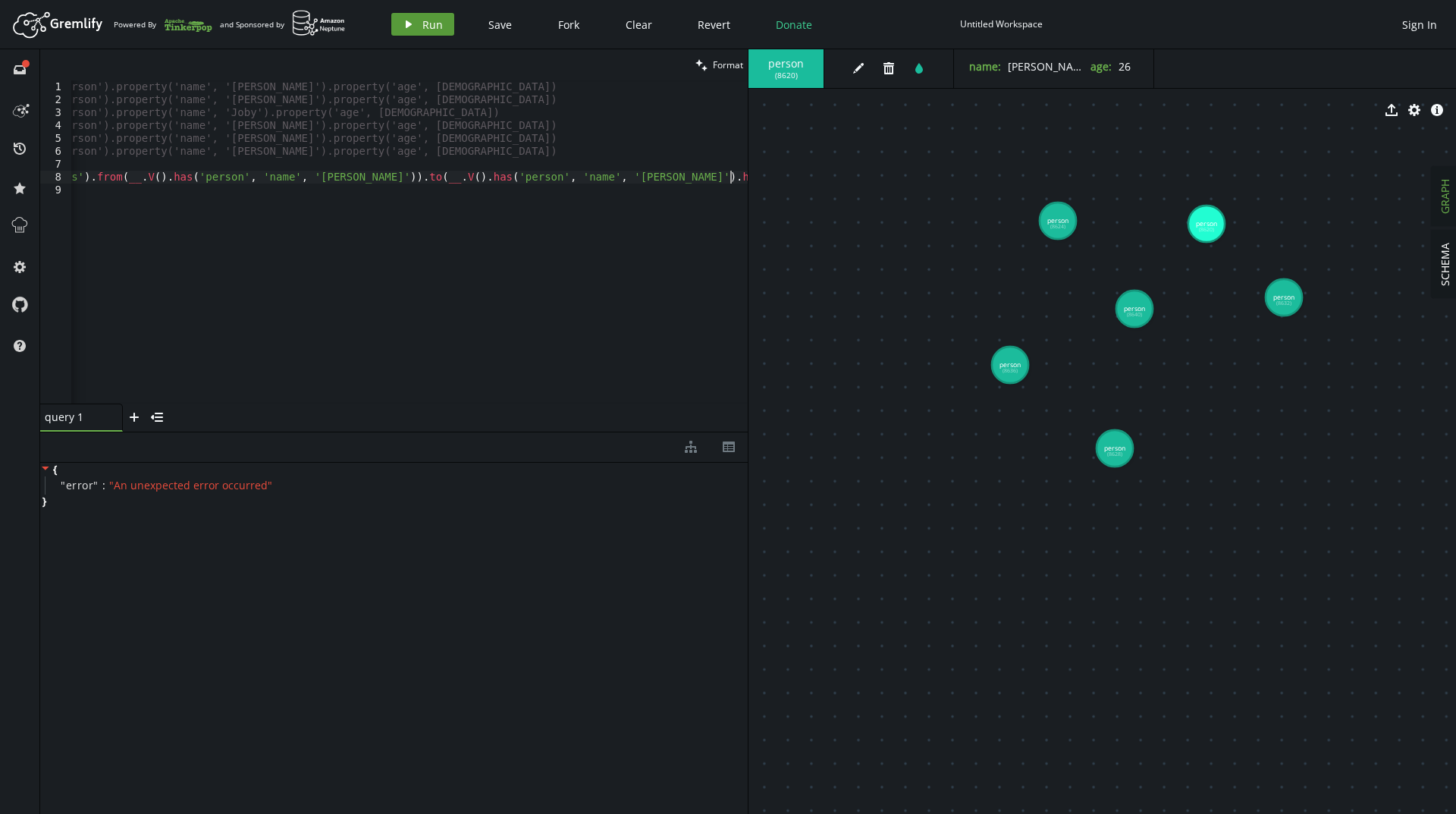
click at [434, 23] on span "Run" at bounding box center [432, 25] width 20 height 14
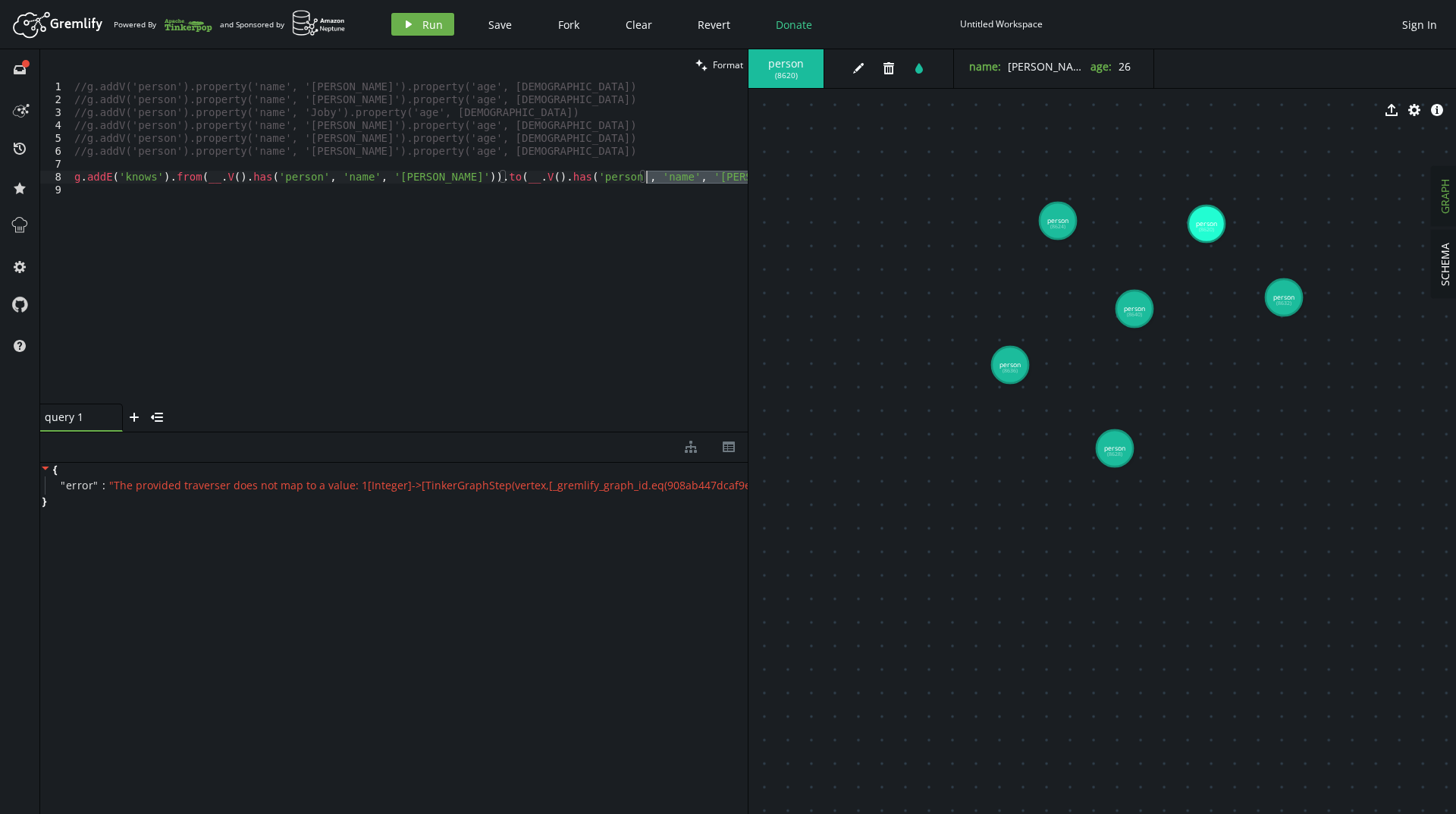
drag, startPoint x: 743, startPoint y: 178, endPoint x: 647, endPoint y: 179, distance: 96.0
click at [647, 179] on div "//g.addV('person').property('name', '[PERSON_NAME]').property('age', [DEMOGRAPH…" at bounding box center [450, 252] width 759 height 343
click at [424, 23] on span "Run" at bounding box center [432, 25] width 20 height 14
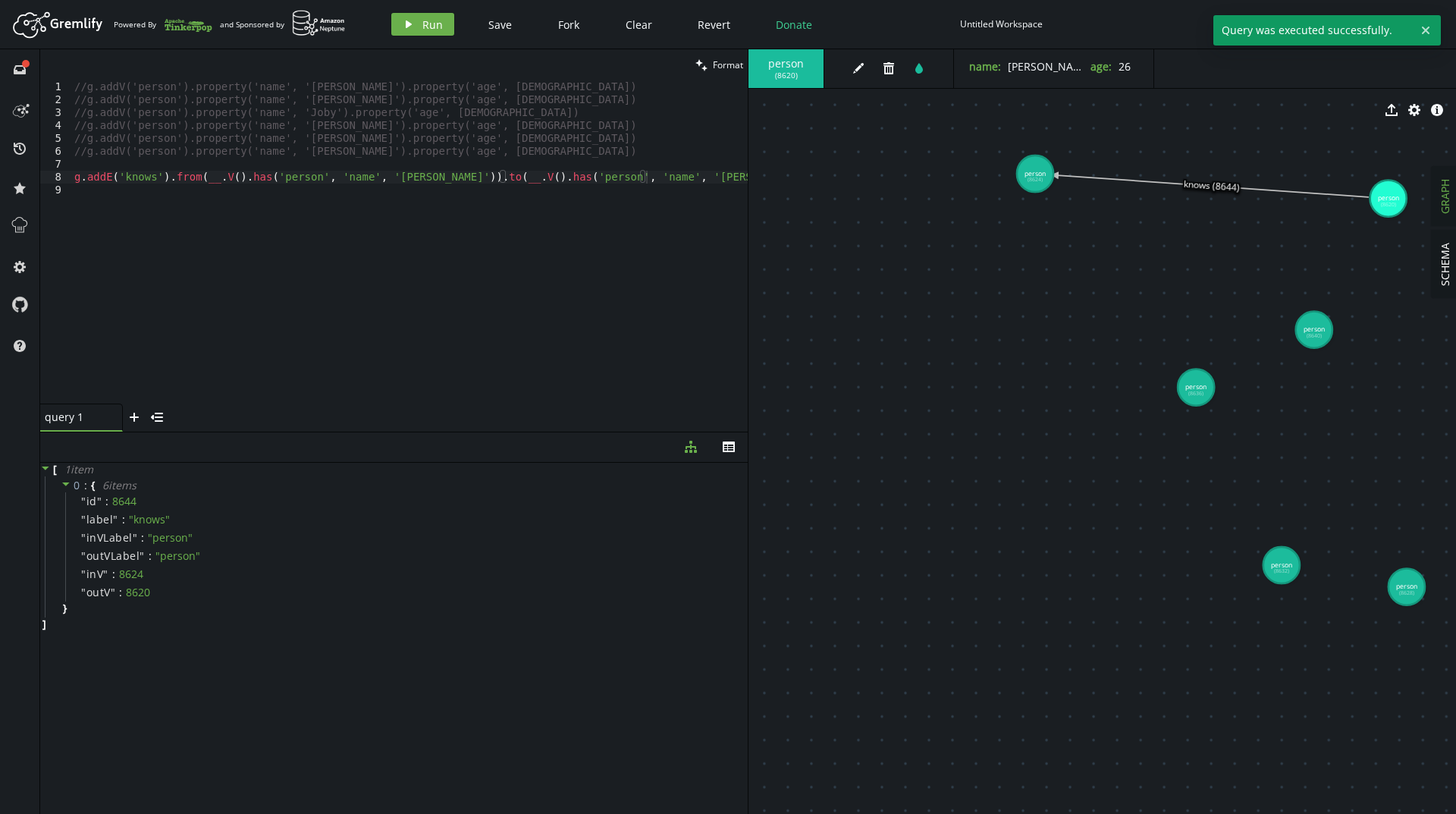
drag, startPoint x: 1051, startPoint y: 219, endPoint x: 1035, endPoint y: 174, distance: 47.8
drag, startPoint x: 1389, startPoint y: 196, endPoint x: 1073, endPoint y: 329, distance: 342.8
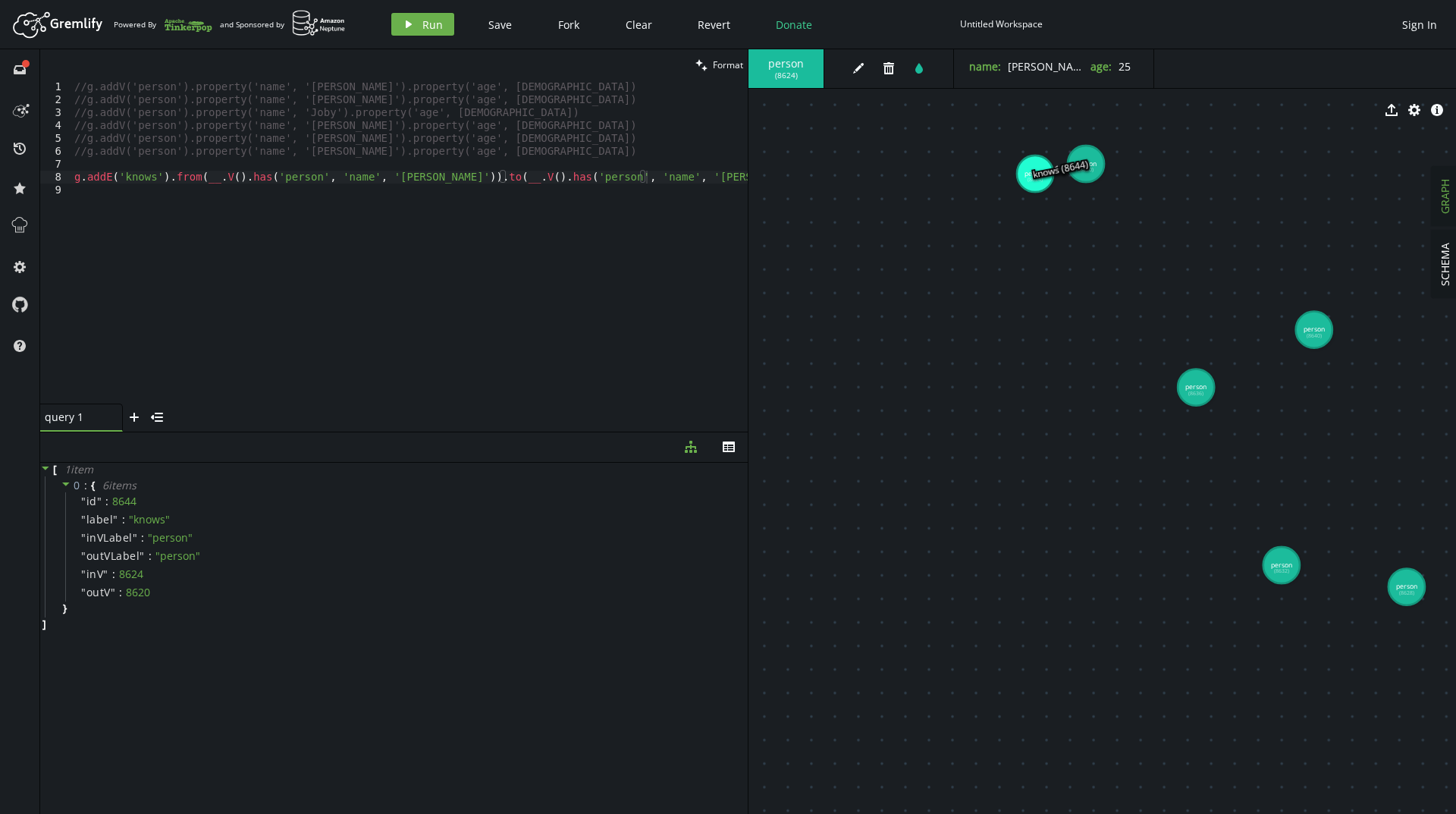
drag, startPoint x: 1065, startPoint y: 330, endPoint x: 1076, endPoint y: 138, distance: 192.3
drag, startPoint x: 1038, startPoint y: 182, endPoint x: 1053, endPoint y: 318, distance: 136.8
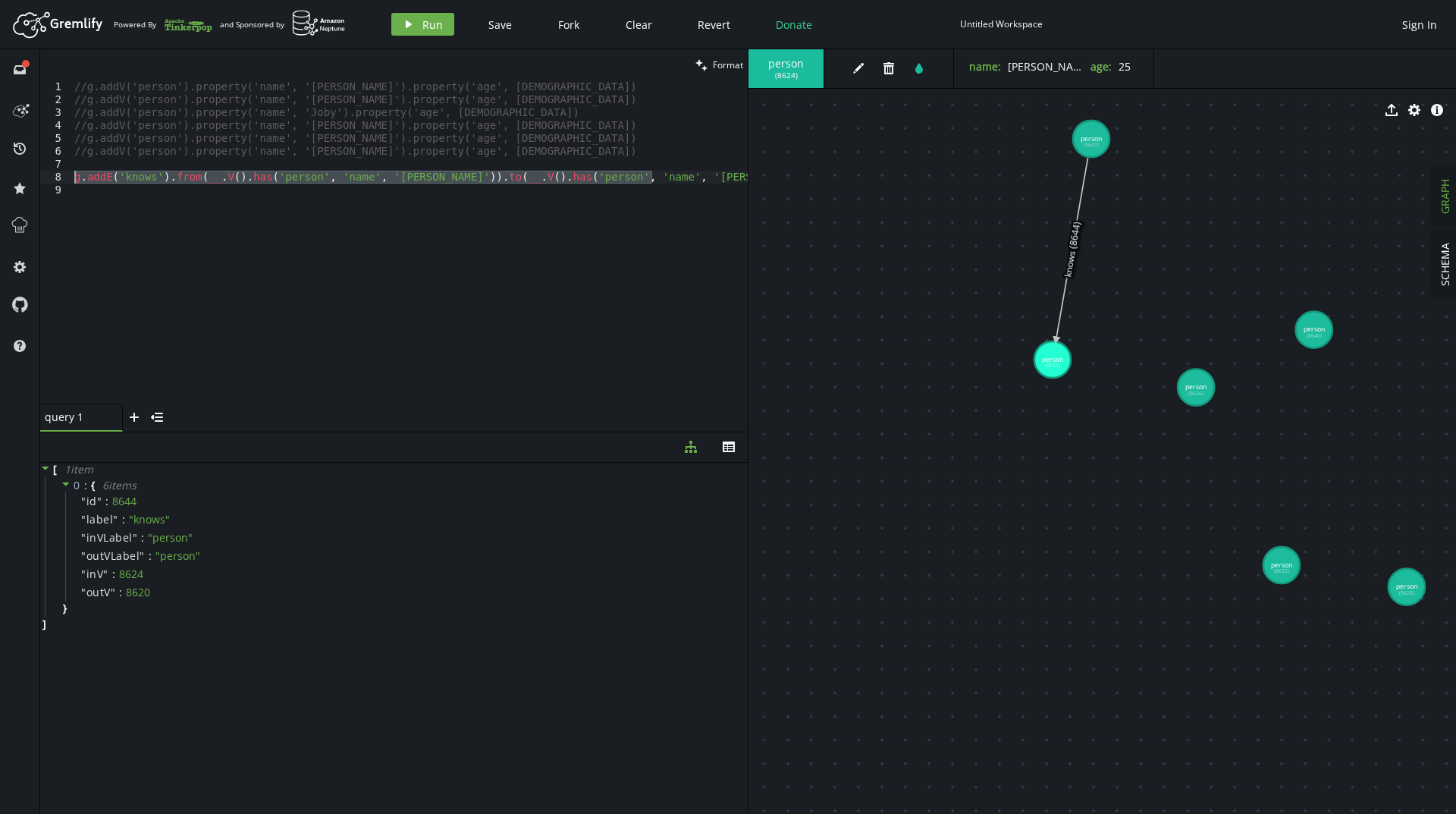
drag, startPoint x: 673, startPoint y: 182, endPoint x: 66, endPoint y: 175, distance: 607.0
click at [66, 175] on div "g.addE('knows').from(__.V().has('person', 'name', '[PERSON_NAME]')).to(__.V().h…" at bounding box center [394, 242] width 707 height 323
click at [667, 177] on div "//g.addV('person').property('name', '[PERSON_NAME]').property('age', [DEMOGRAPH…" at bounding box center [409, 242] width 676 height 323
drag, startPoint x: 667, startPoint y: 177, endPoint x: 41, endPoint y: 173, distance: 626.0
click at [41, 173] on div "g.addE('knows').from(__.V().has('person', 'name', '[PERSON_NAME]')).to(__.V().h…" at bounding box center [394, 242] width 707 height 323
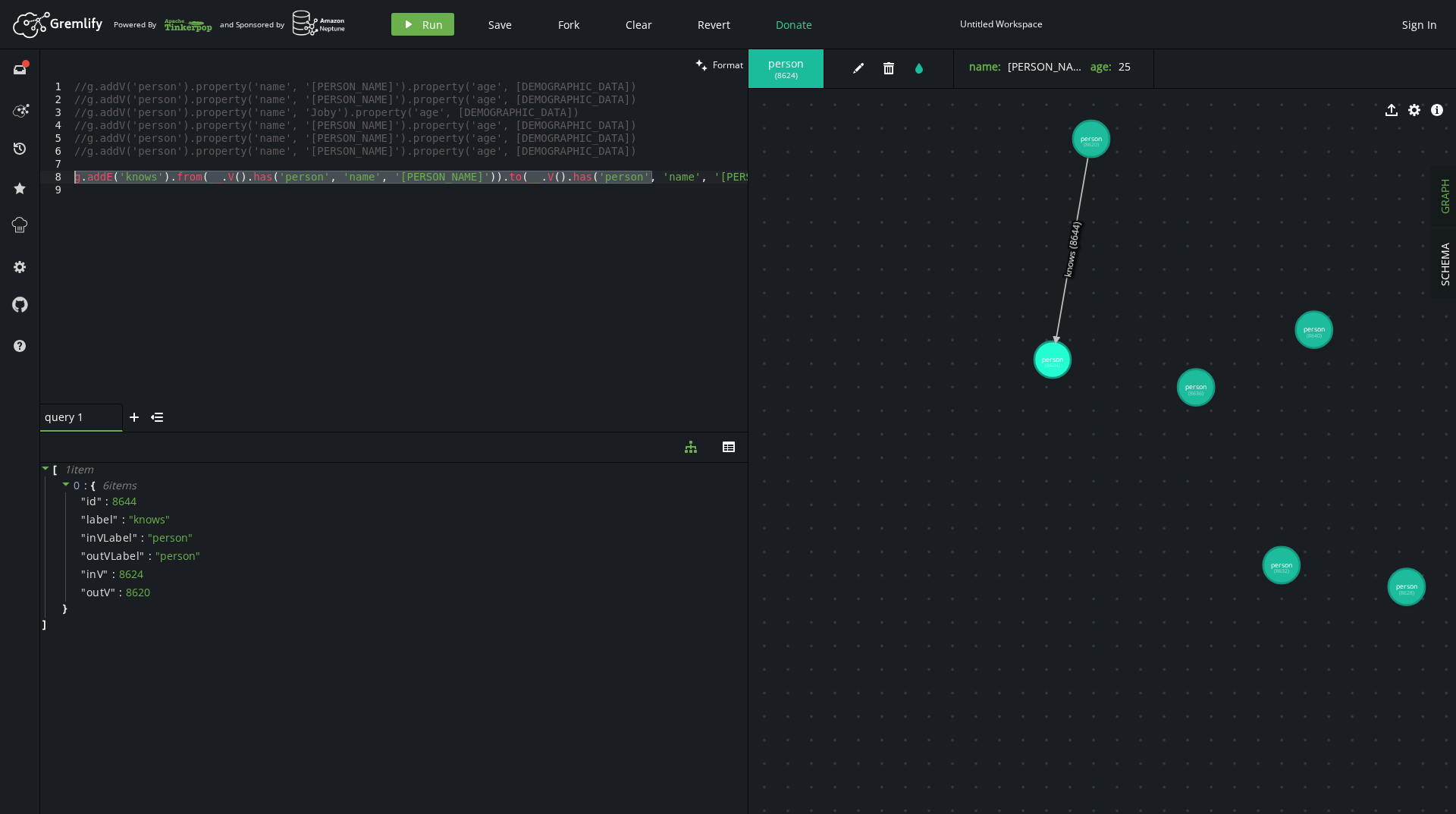
click at [72, 174] on div "g.addE('knows').from(__.V().has('person', 'name', '[PERSON_NAME]')).to(__.V().h…" at bounding box center [394, 242] width 707 height 323
click at [75, 175] on div "//g.addV('person').property('name', '[PERSON_NAME]').property('age', [DEMOGRAPH…" at bounding box center [409, 242] width 676 height 323
type textarea "//g.addE('knows').from(__.V().has('person', 'name', '[PERSON_NAME]')).to(__.V()…"
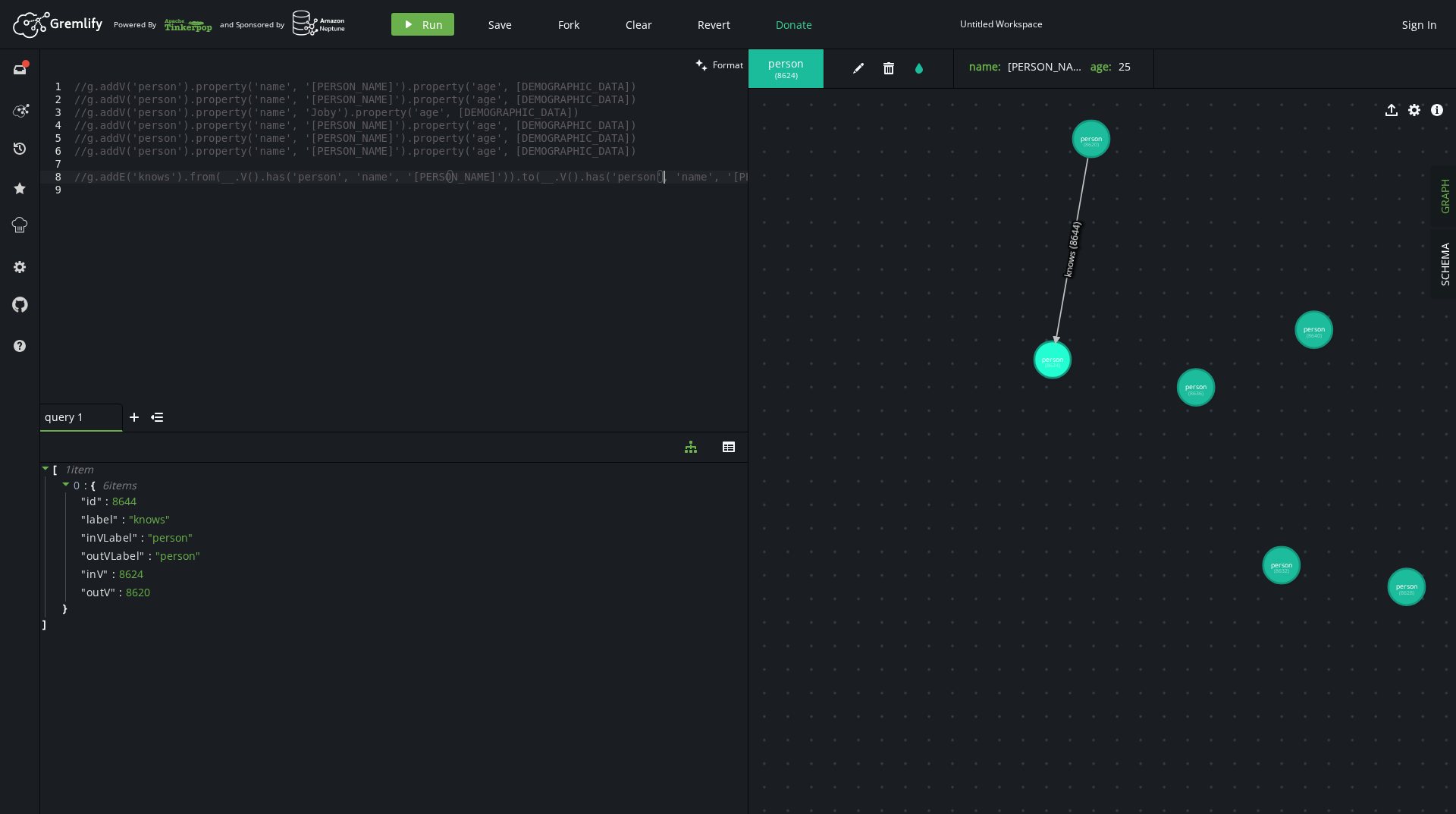
click at [685, 180] on div "//g.addV('person').property('name', '[PERSON_NAME]').property('age', [DEMOGRAPH…" at bounding box center [409, 255] width 676 height 349
paste textarea "g.addE('knows').from(__.V().has('person', 'name', '[PERSON_NAME]')).to(__.V().h…"
click at [632, 187] on div "//g.addV('person').property('name', '[PERSON_NAME]').property('age', [DEMOGRAPH…" at bounding box center [411, 255] width 671 height 349
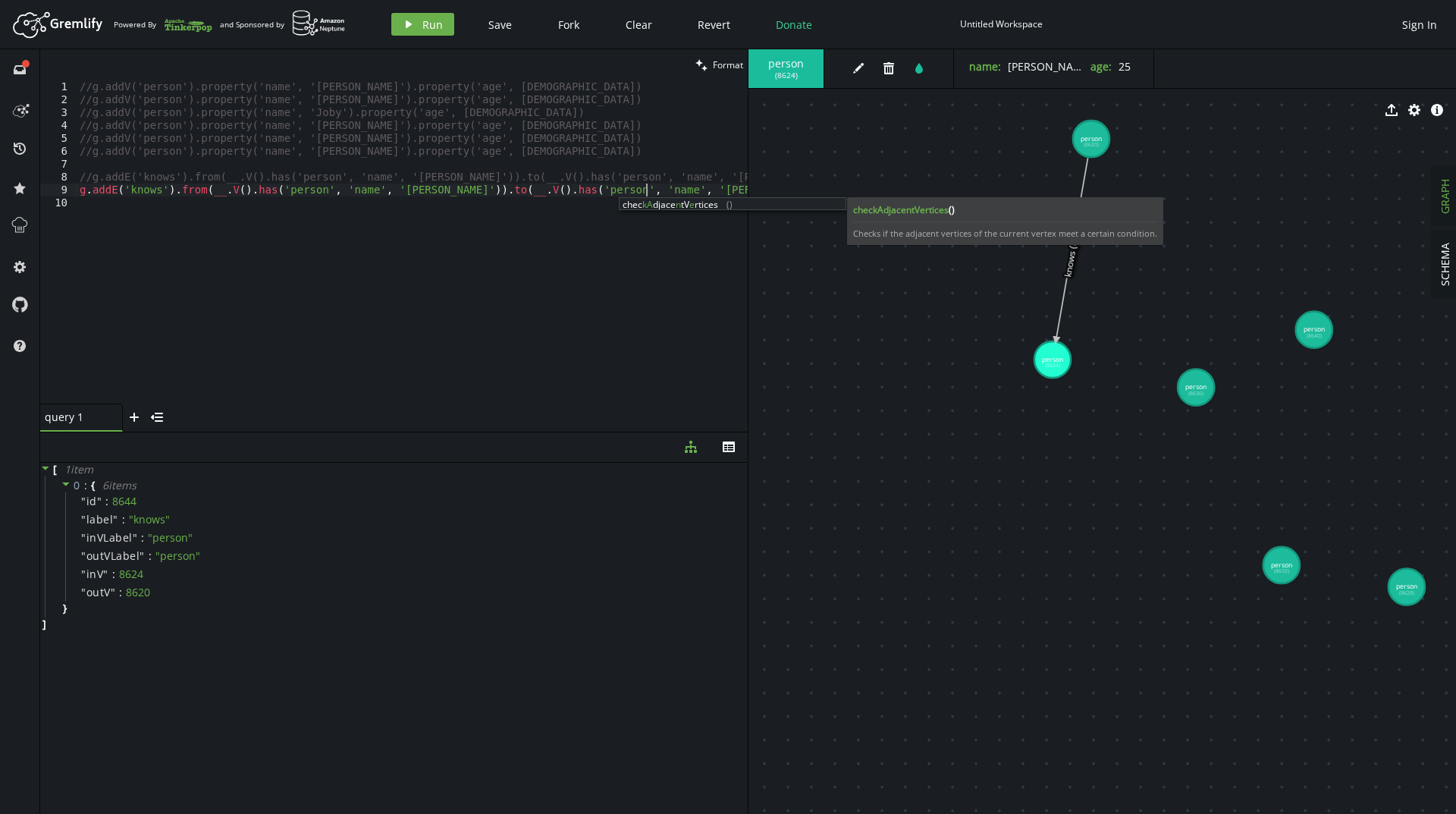
scroll to position [0, 566]
click at [432, 3] on header "Artboard Created with Sketch. Powered By and Sponsored by play Run Save Fork Cl…" at bounding box center [728, 25] width 1456 height 49
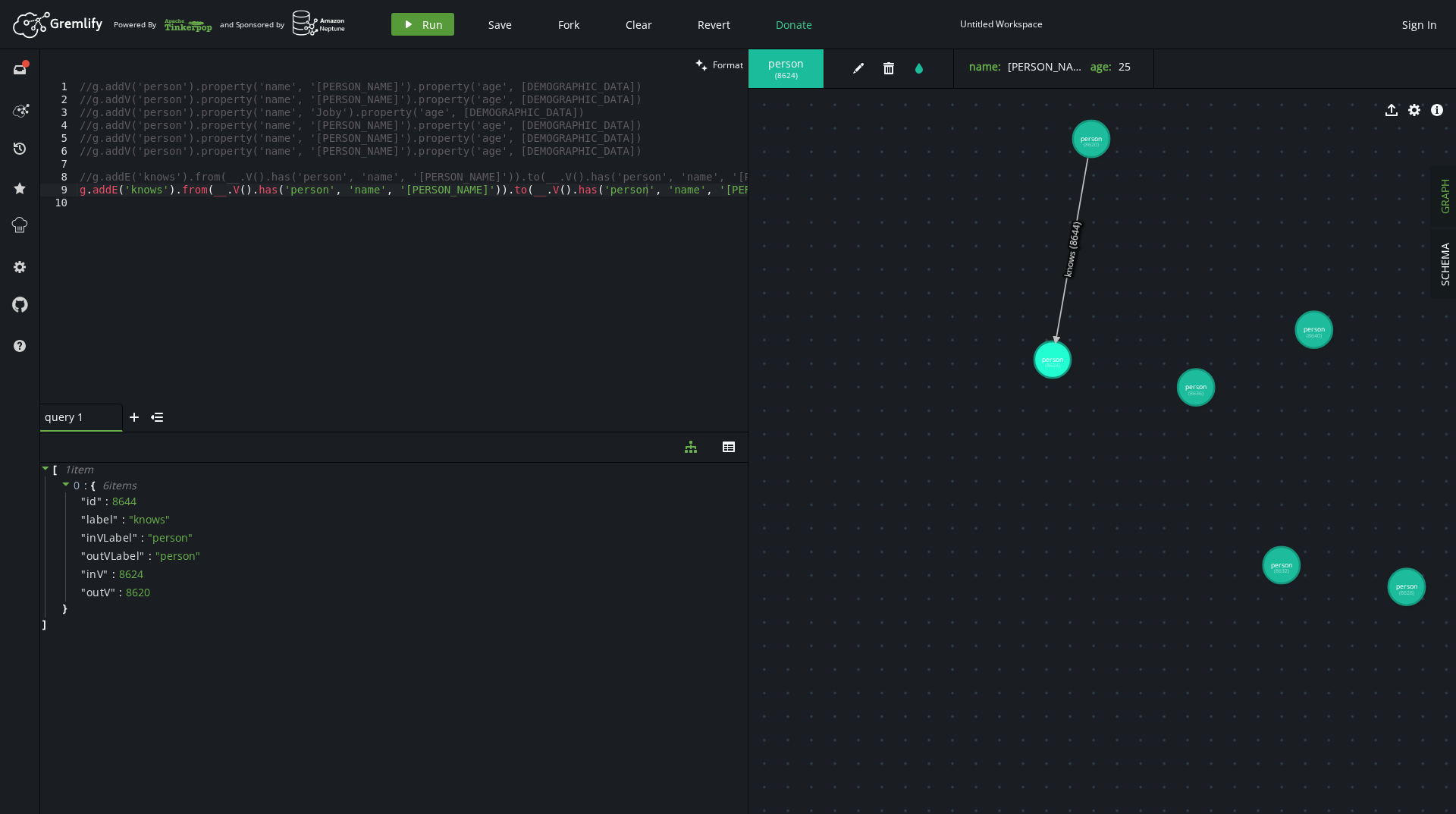
click at [433, 25] on span "Run" at bounding box center [432, 25] width 20 height 14
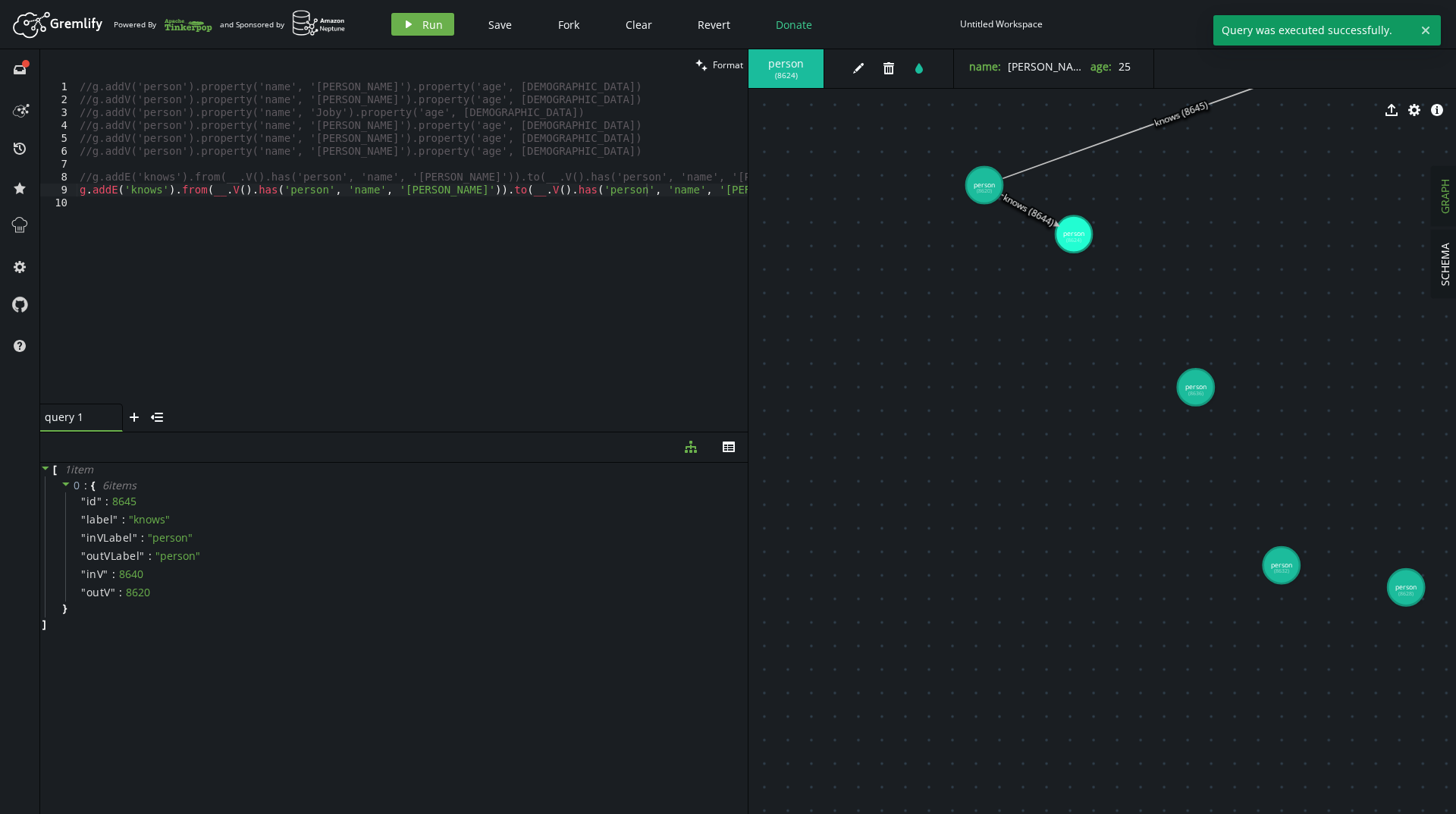
drag, startPoint x: 1402, startPoint y: 439, endPoint x: 984, endPoint y: 185, distance: 489.1
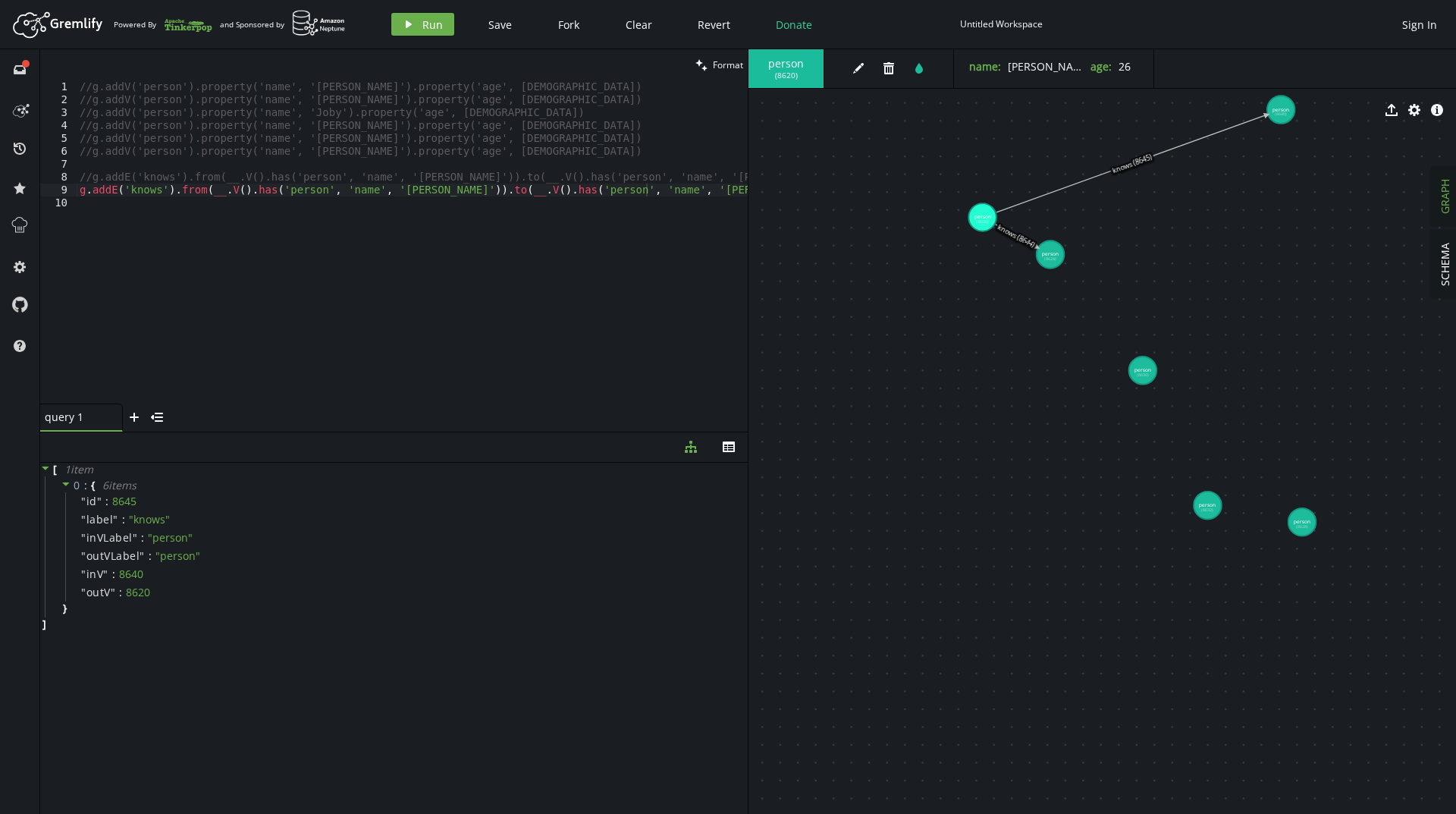
drag, startPoint x: 1278, startPoint y: 111, endPoint x: 1129, endPoint y: 322, distance: 258.3
click at [1076, 374] on div "person ( 8620 ) edit trash tint name : [PERSON_NAME] age : [DEMOGRAPHIC_DATA] e…" at bounding box center [1102, 431] width 707 height 764
drag, startPoint x: 1278, startPoint y: 112, endPoint x: 1202, endPoint y: 260, distance: 166.4
click at [1157, 330] on div "person ( 8620 ) edit trash tint name : [PERSON_NAME] age : [DEMOGRAPHIC_DATA] e…" at bounding box center [1102, 431] width 707 height 764
drag, startPoint x: 1282, startPoint y: 103, endPoint x: 1317, endPoint y: 150, distance: 58.6
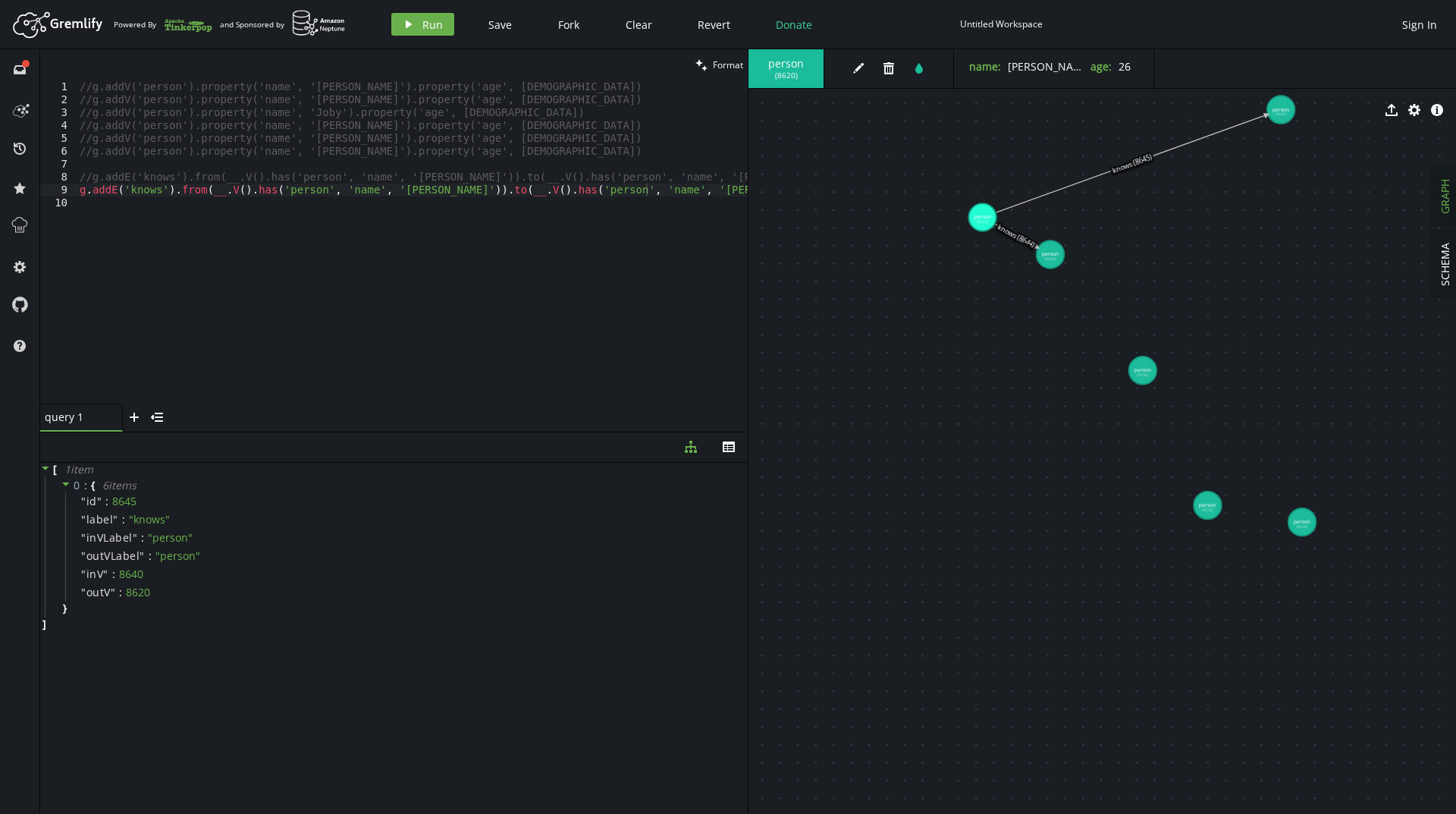
click at [1323, 167] on div "person ( 8620 ) edit trash tint name : [PERSON_NAME] age : [DEMOGRAPHIC_DATA] e…" at bounding box center [1102, 431] width 707 height 764
click at [1278, 112] on div "export cog info-sign" at bounding box center [1102, 110] width 707 height 38
click at [1278, 111] on div "export cog info-sign" at bounding box center [1102, 110] width 707 height 38
drag, startPoint x: 1278, startPoint y: 111, endPoint x: 1280, endPoint y: 138, distance: 27.1
click at [1280, 138] on div "person ( 8620 ) edit trash tint name : [PERSON_NAME] age : [DEMOGRAPHIC_DATA] e…" at bounding box center [1102, 431] width 707 height 764
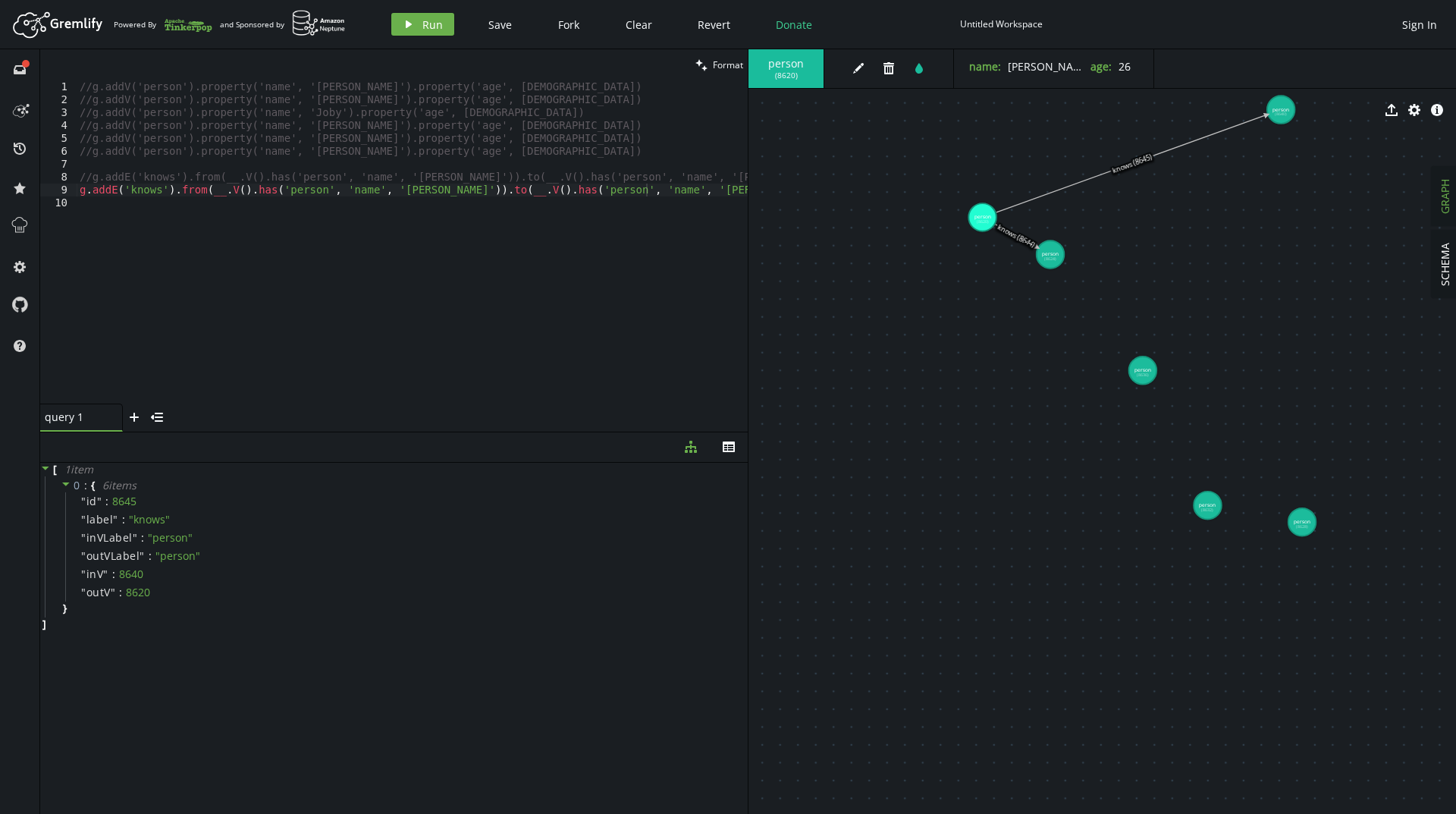
drag, startPoint x: 1276, startPoint y: 118, endPoint x: 1268, endPoint y: 169, distance: 51.6
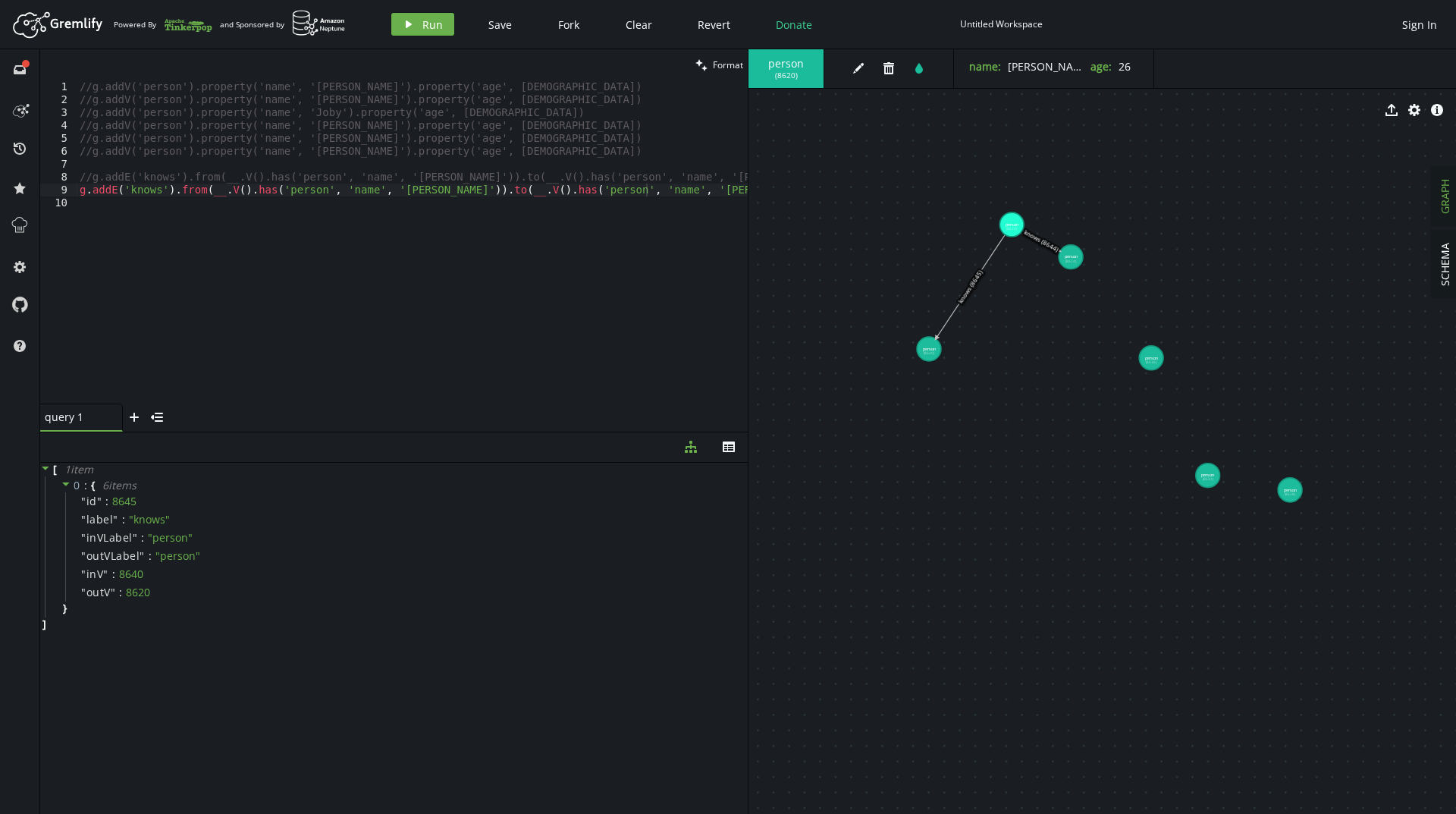
drag, startPoint x: 1271, startPoint y: 131, endPoint x: 929, endPoint y: 339, distance: 400.3
drag, startPoint x: 1074, startPoint y: 258, endPoint x: 1045, endPoint y: 341, distance: 87.9
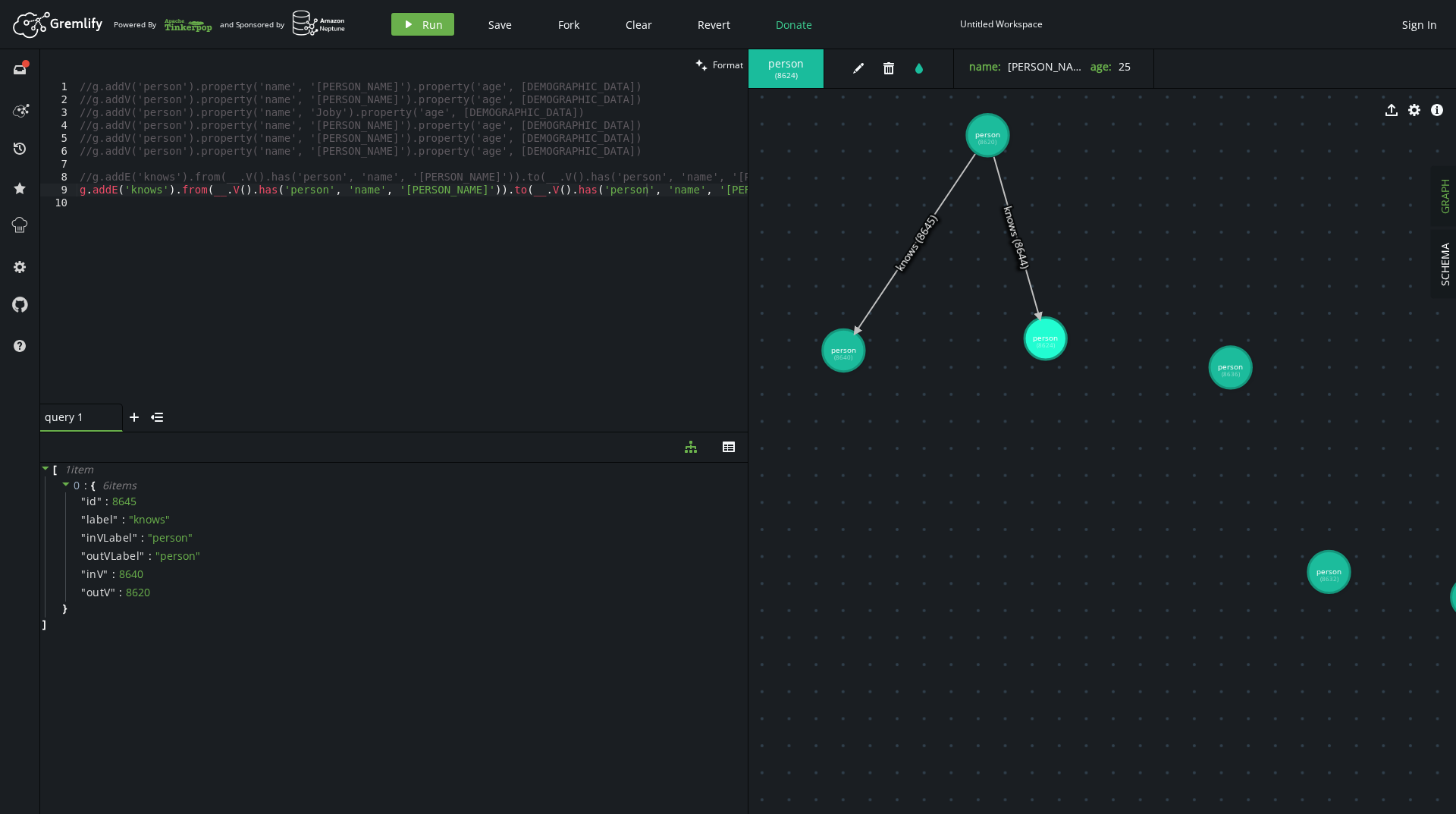
drag, startPoint x: 995, startPoint y: 127, endPoint x: 1025, endPoint y: 177, distance: 58.3
click at [1030, 220] on div "person ( 8624 ) edit trash tint name : [PERSON_NAME] : [DEMOGRAPHIC_DATA] expor…" at bounding box center [1102, 431] width 707 height 764
drag, startPoint x: 980, startPoint y: 133, endPoint x: 1017, endPoint y: 219, distance: 93.6
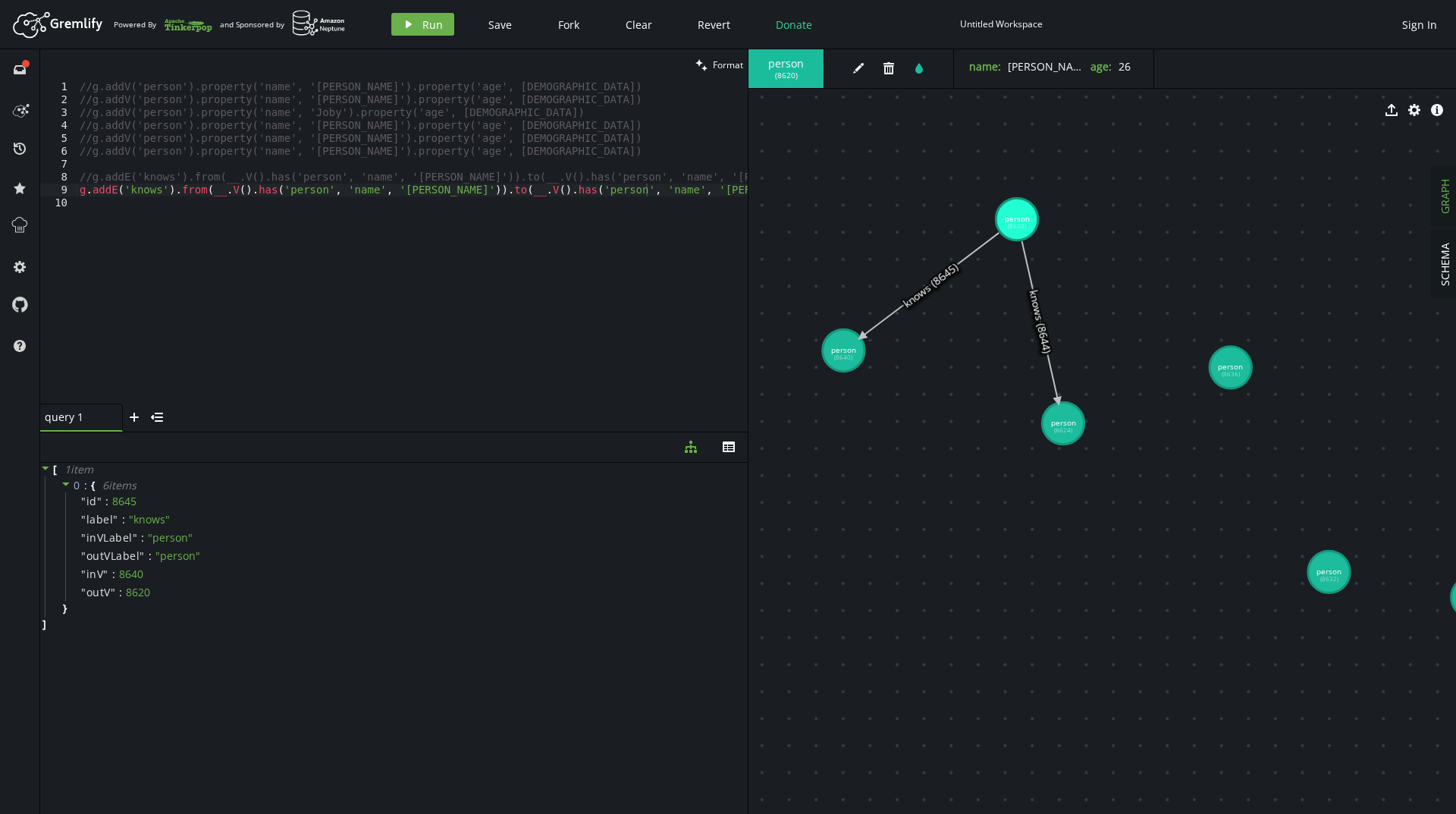
drag, startPoint x: 1038, startPoint y: 339, endPoint x: 1076, endPoint y: 477, distance: 143.1
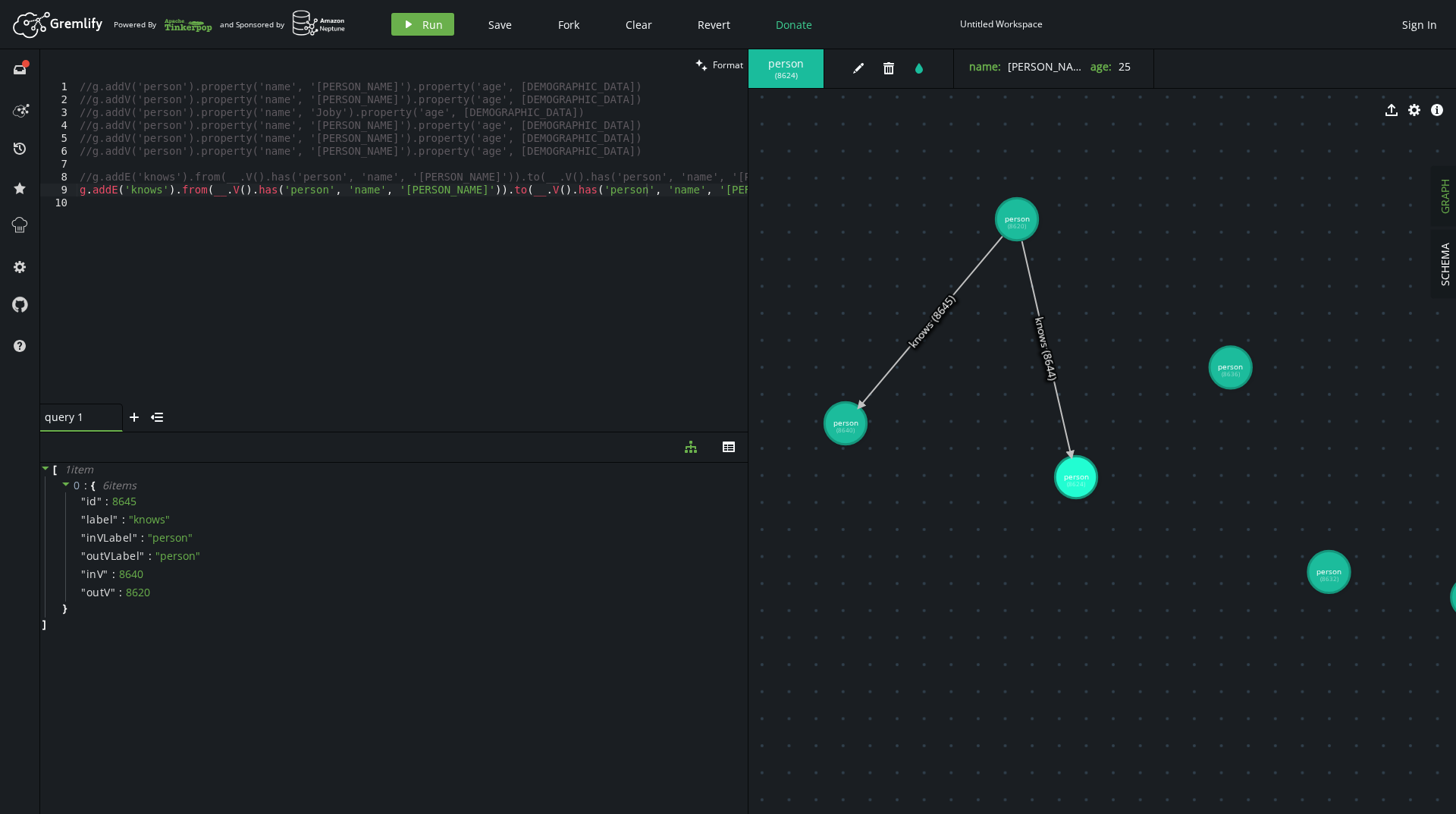
drag, startPoint x: 848, startPoint y: 360, endPoint x: 848, endPoint y: 427, distance: 67.0
drag, startPoint x: 1222, startPoint y: 375, endPoint x: 1197, endPoint y: 249, distance: 128.5
drag, startPoint x: 1322, startPoint y: 570, endPoint x: 1410, endPoint y: 397, distance: 194.1
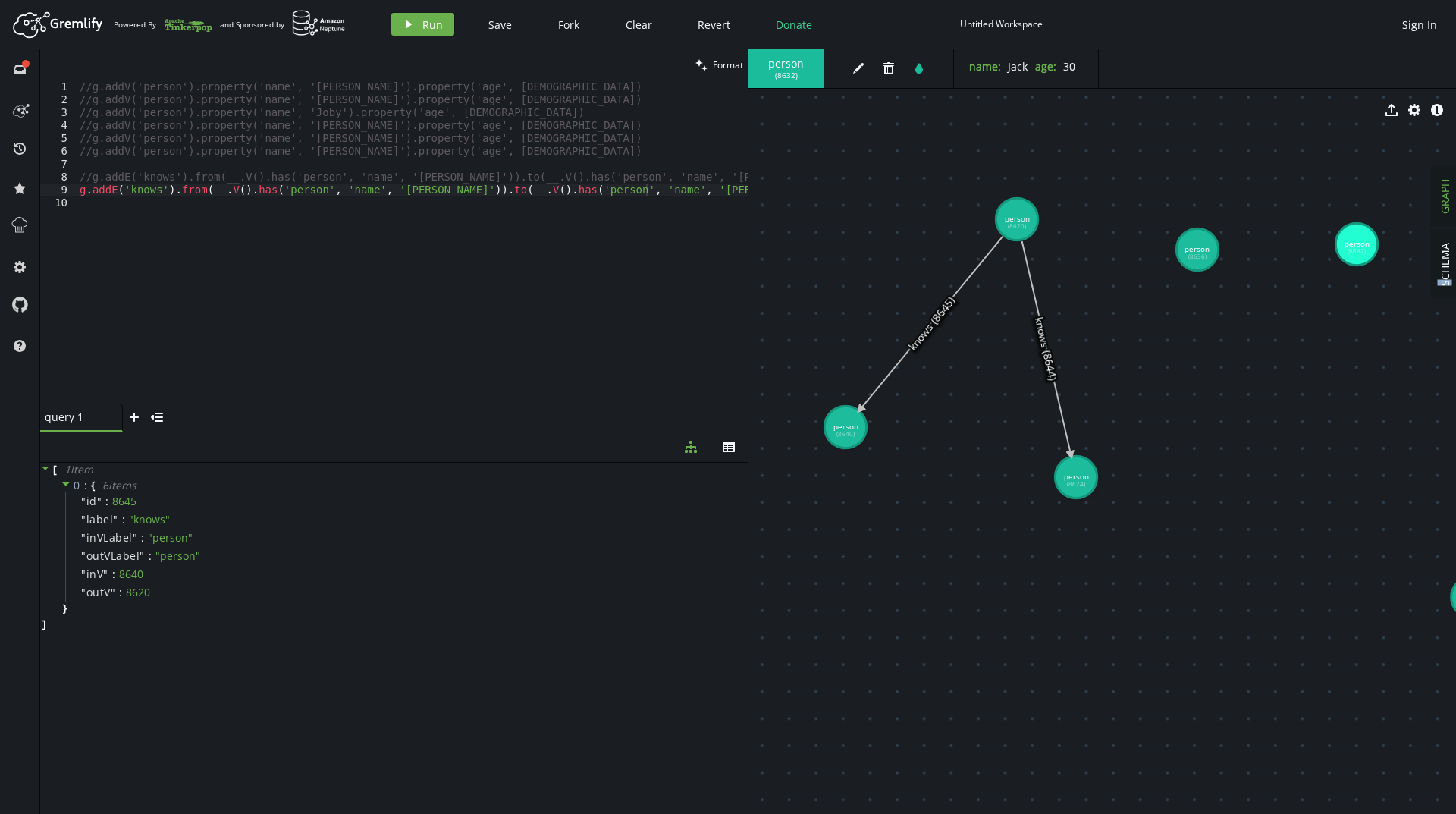
scroll to position [0, 3]
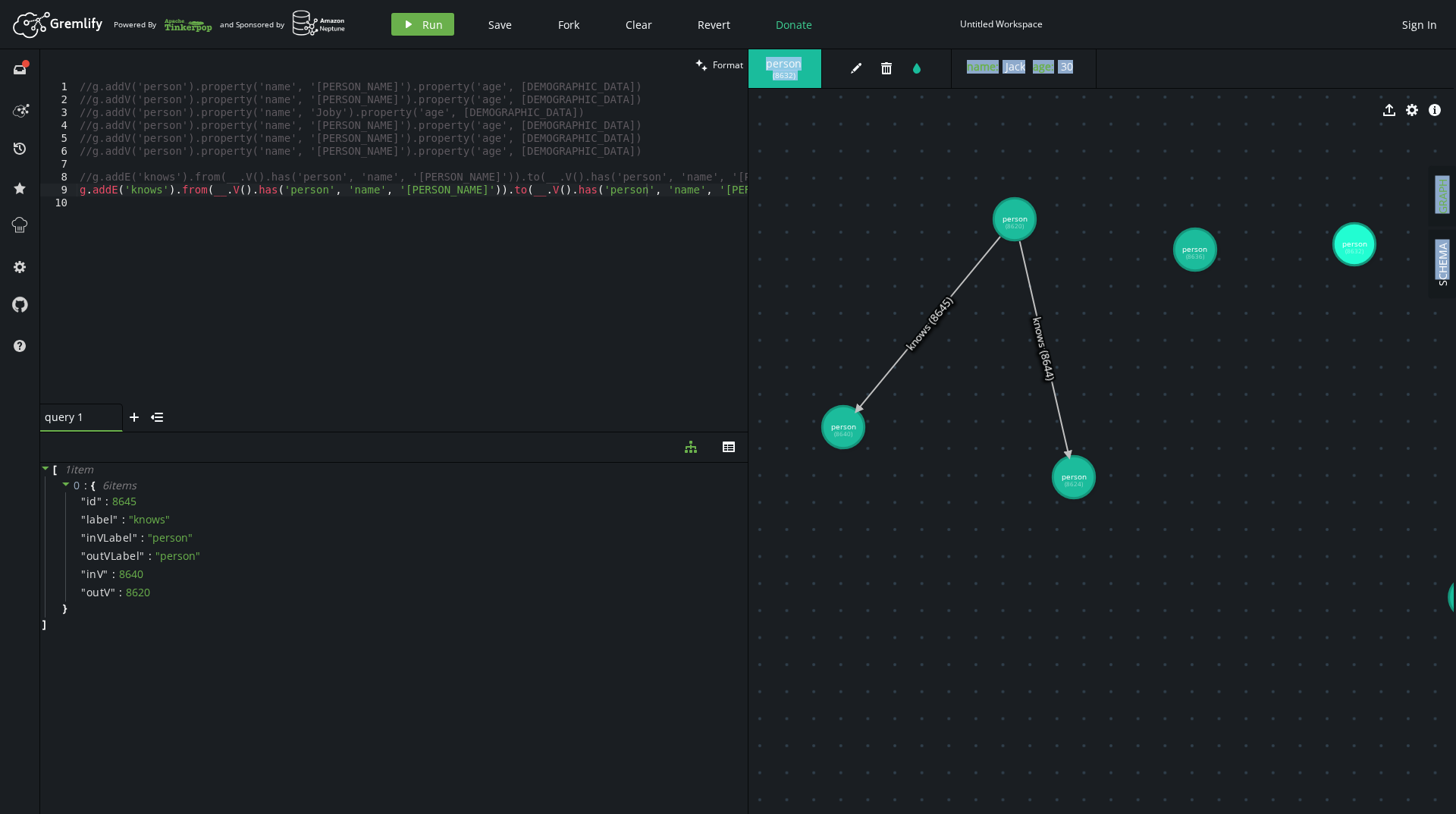
drag, startPoint x: 1455, startPoint y: 596, endPoint x: 1389, endPoint y: 565, distance: 72.9
click at [1356, 554] on div "SCHEMA GRAPH person ( 8632 ) edit trash tint name : [PERSON_NAME] age : [DEMOGR…" at bounding box center [1102, 431] width 707 height 764
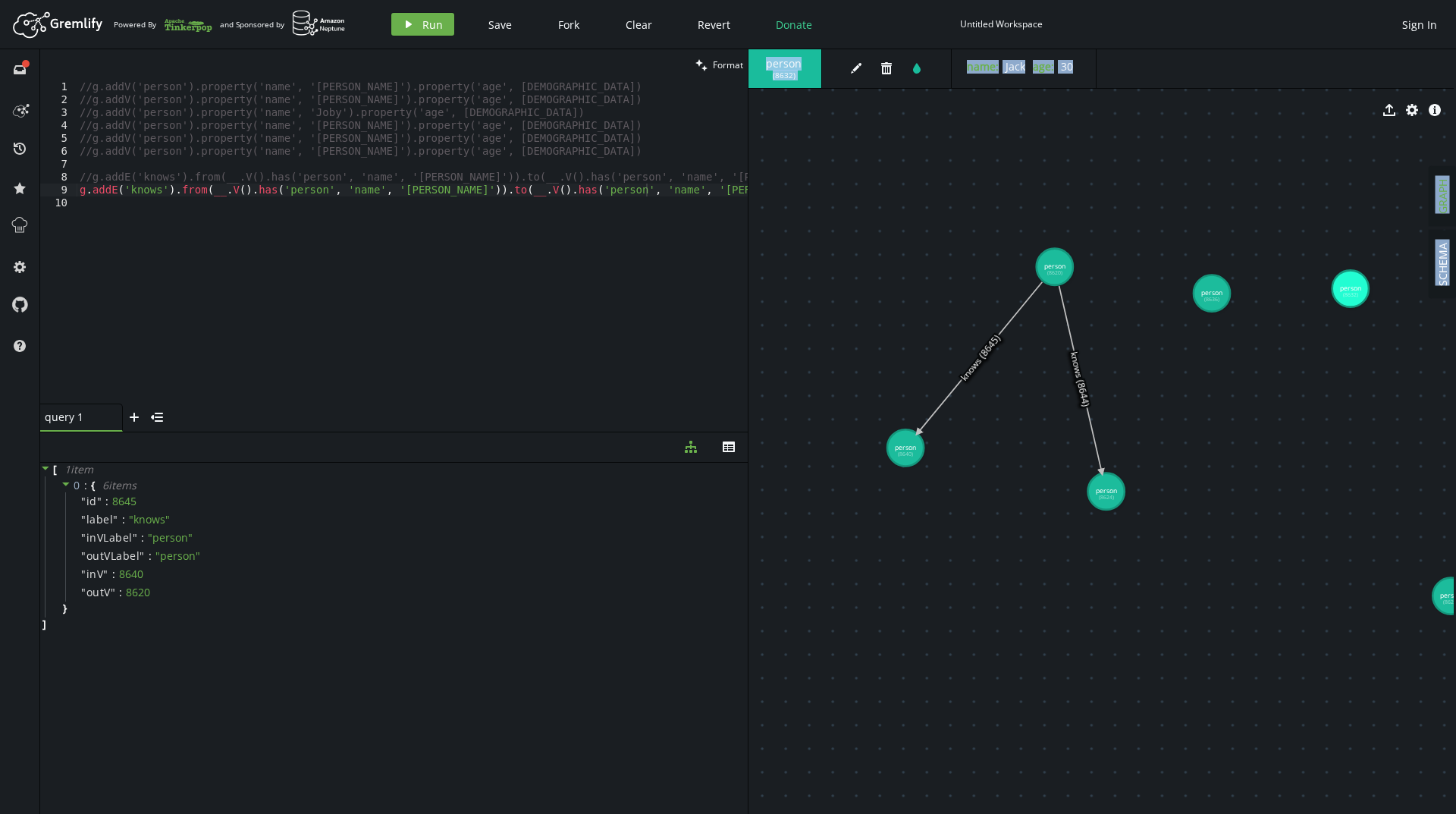
drag, startPoint x: 1449, startPoint y: 596, endPoint x: 1303, endPoint y: 529, distance: 160.6
click at [1303, 529] on div "SCHEMA GRAPH person ( 8632 ) edit trash tint name : [PERSON_NAME] age : [DEMOGR…" at bounding box center [1102, 431] width 707 height 764
drag, startPoint x: 1353, startPoint y: 542, endPoint x: 1353, endPoint y: 551, distance: 9.0
click at [1450, 604] on div "SCHEMA GRAPH" at bounding box center [1442, 431] width 23 height 764
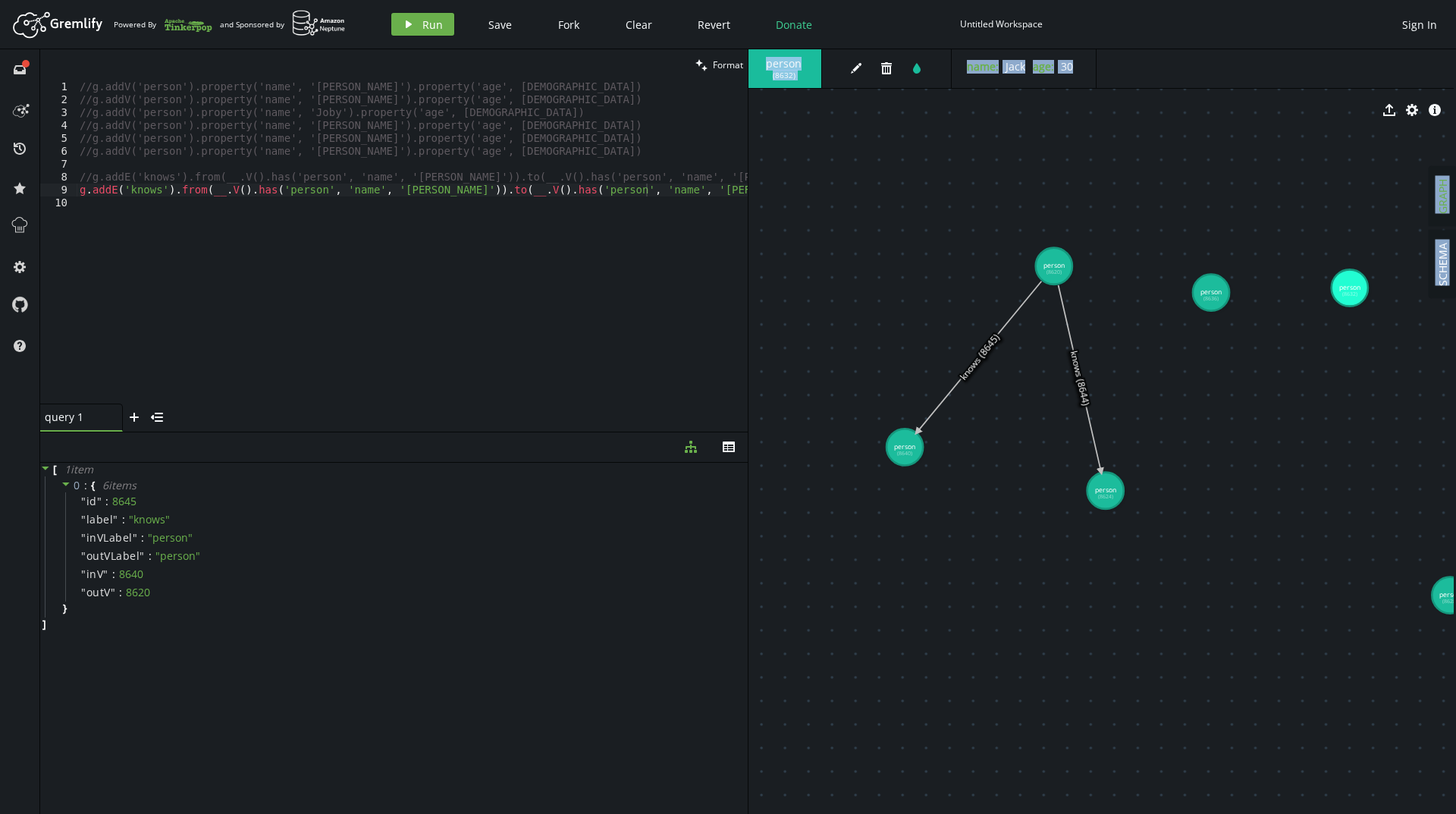
drag, startPoint x: 1450, startPoint y: 604, endPoint x: 1334, endPoint y: 534, distance: 135.5
click at [1334, 537] on div "SCHEMA GRAPH person ( 8632 ) edit trash tint name : [PERSON_NAME] age : [DEMOGR…" at bounding box center [1102, 431] width 707 height 764
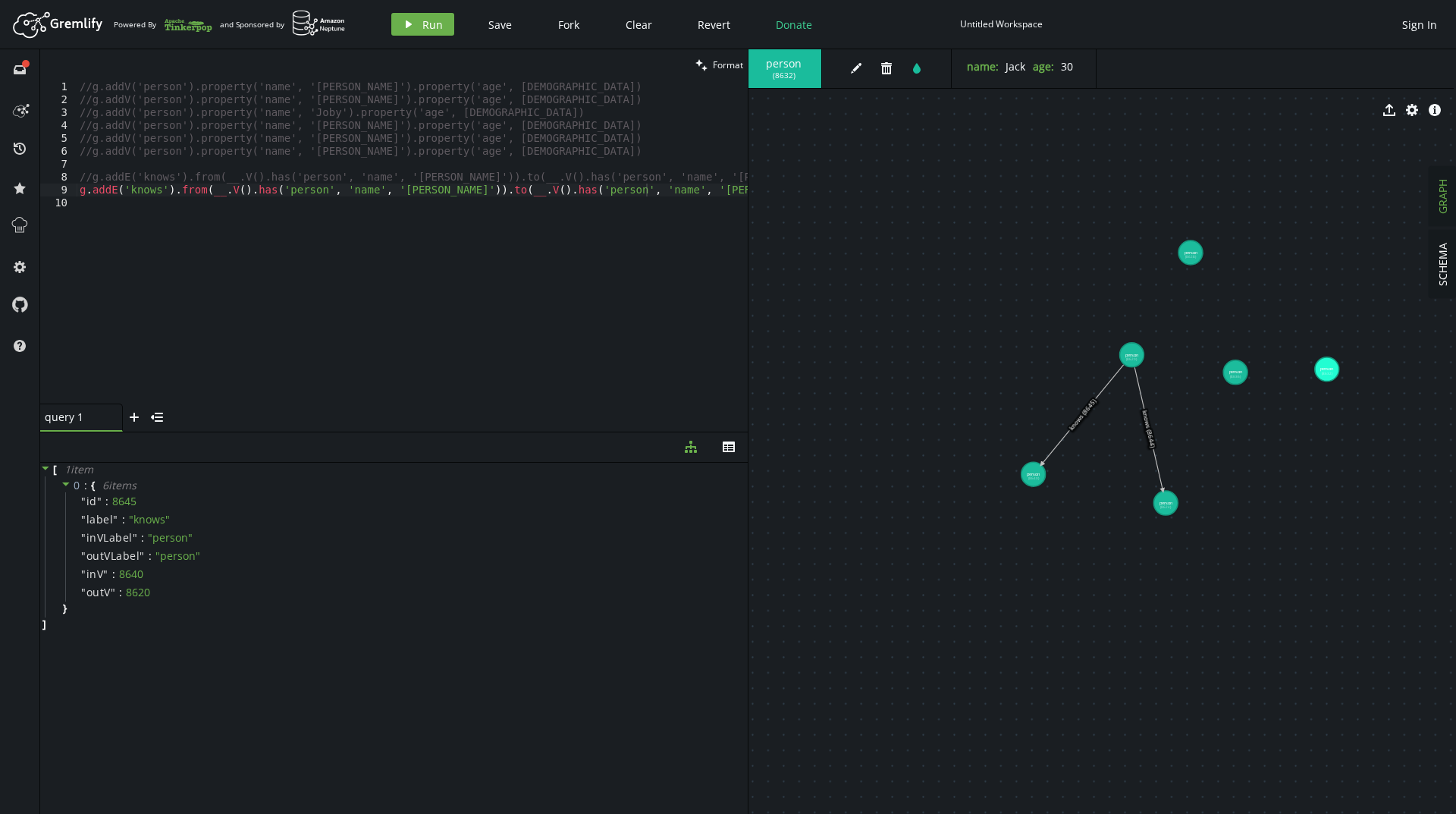
drag, startPoint x: 1402, startPoint y: 578, endPoint x: 1201, endPoint y: 275, distance: 363.6
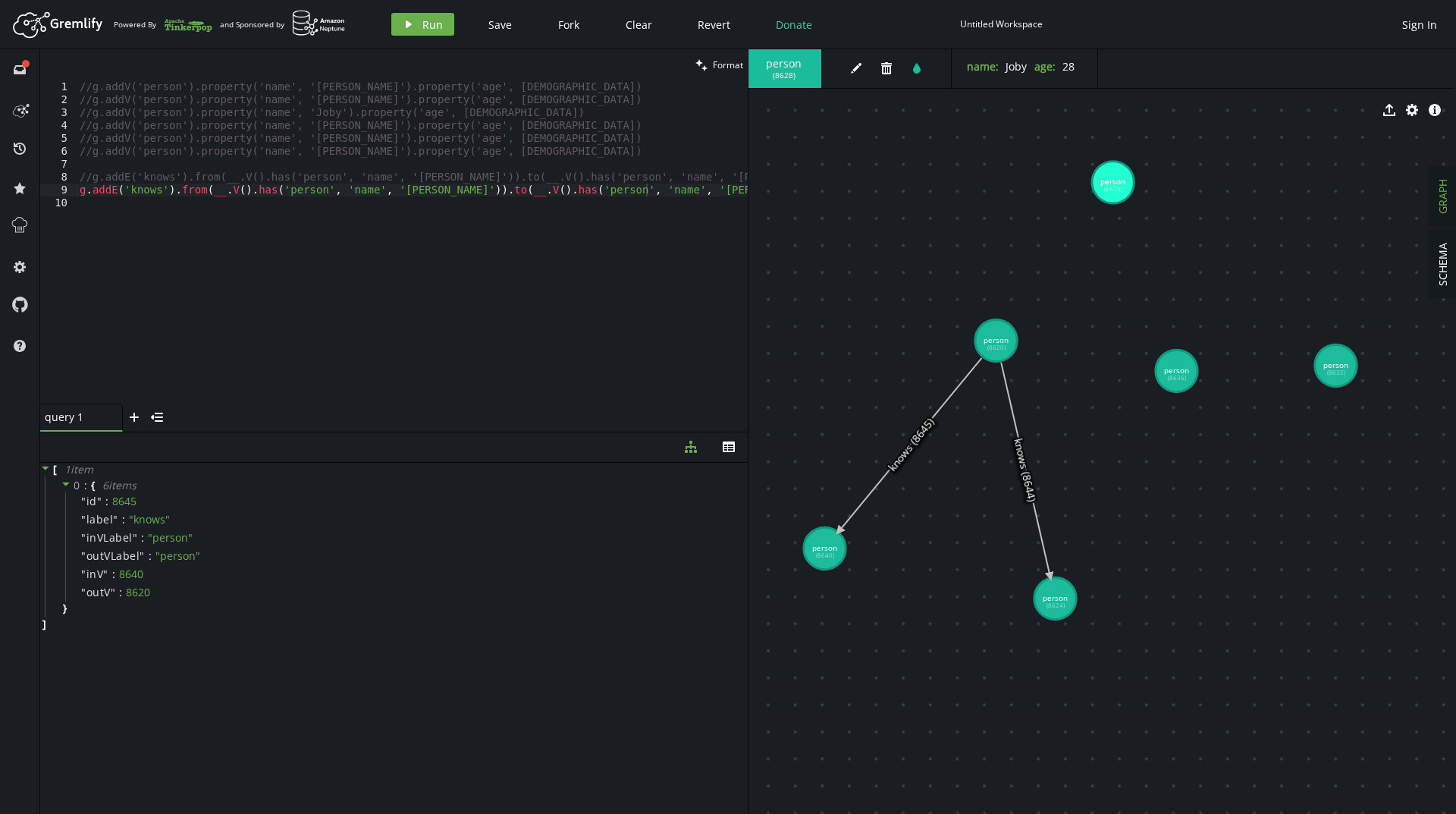
drag, startPoint x: 1082, startPoint y: 375, endPoint x: 910, endPoint y: 410, distance: 175.5
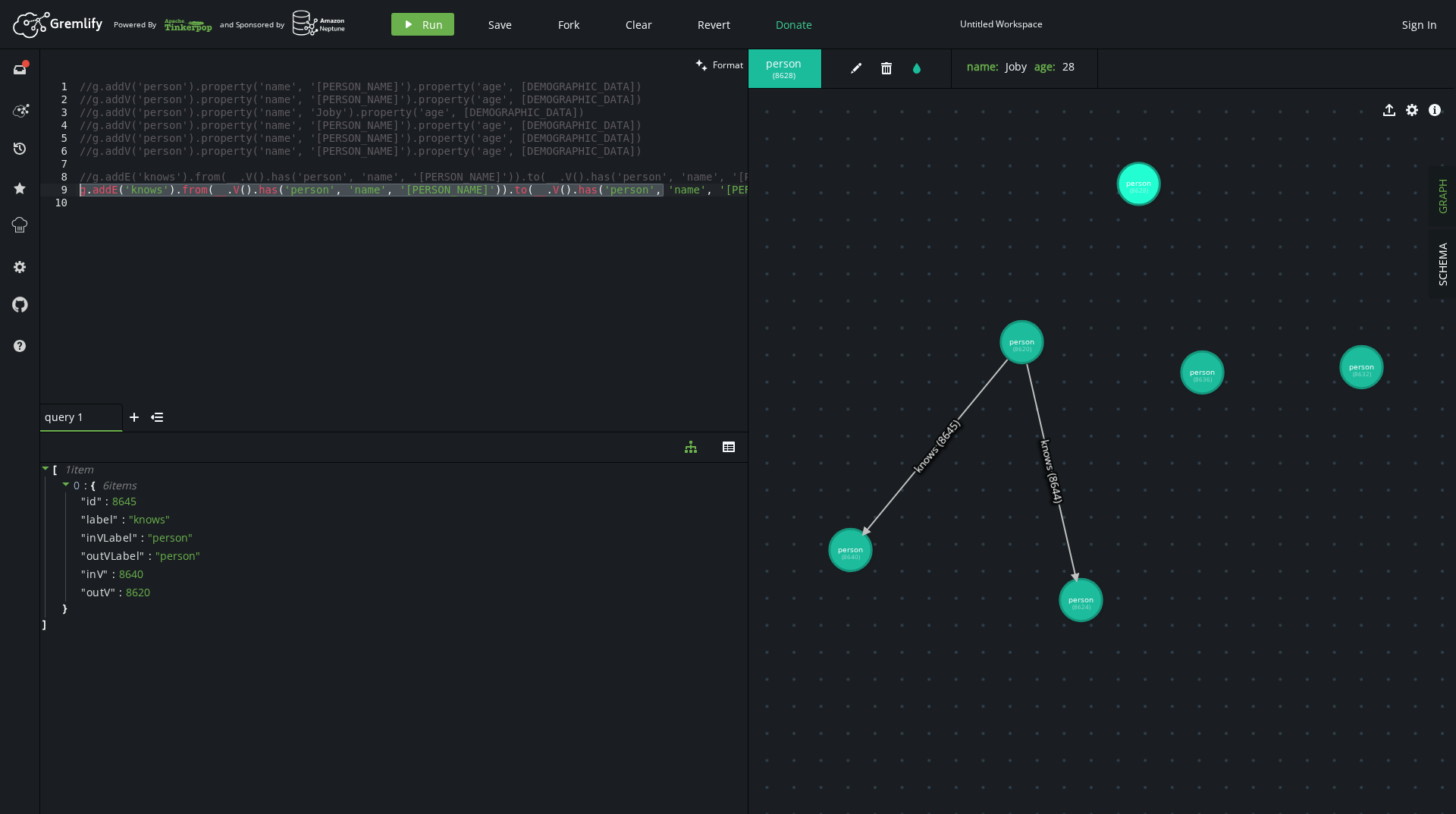
drag, startPoint x: 679, startPoint y: 193, endPoint x: 75, endPoint y: 193, distance: 604.0
click at [75, 193] on div "g.addE('knows').from(__.V().has('person', 'name', '[PERSON_NAME]')).to(__.V().h…" at bounding box center [394, 242] width 707 height 323
type textarea "// g.addE('knows').from(__.V().has('person', 'name', '[PERSON_NAME]')).to(__.V(…"
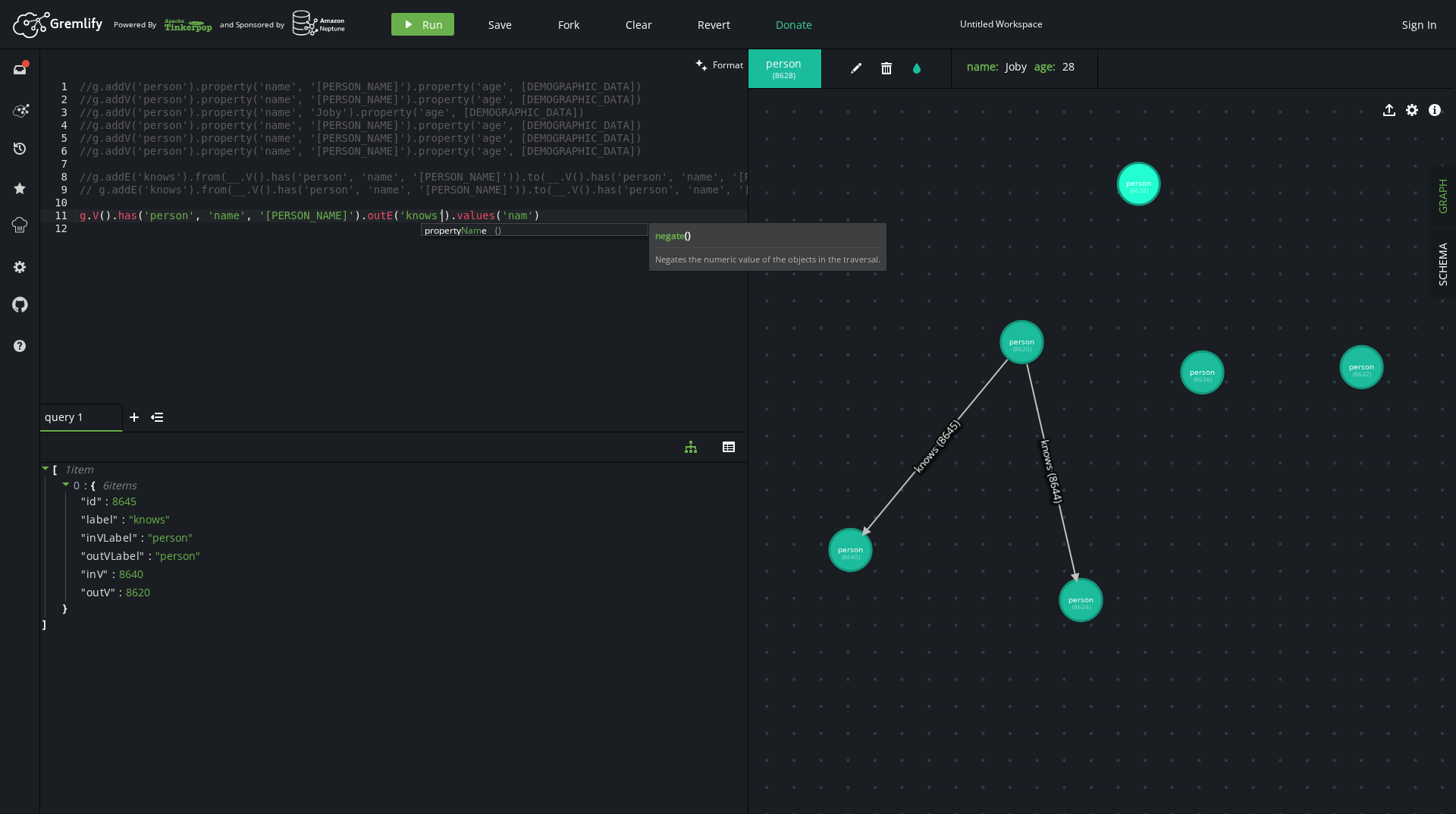
scroll to position [0, 367]
click at [394, 27] on button "play Run" at bounding box center [423, 25] width 63 height 23
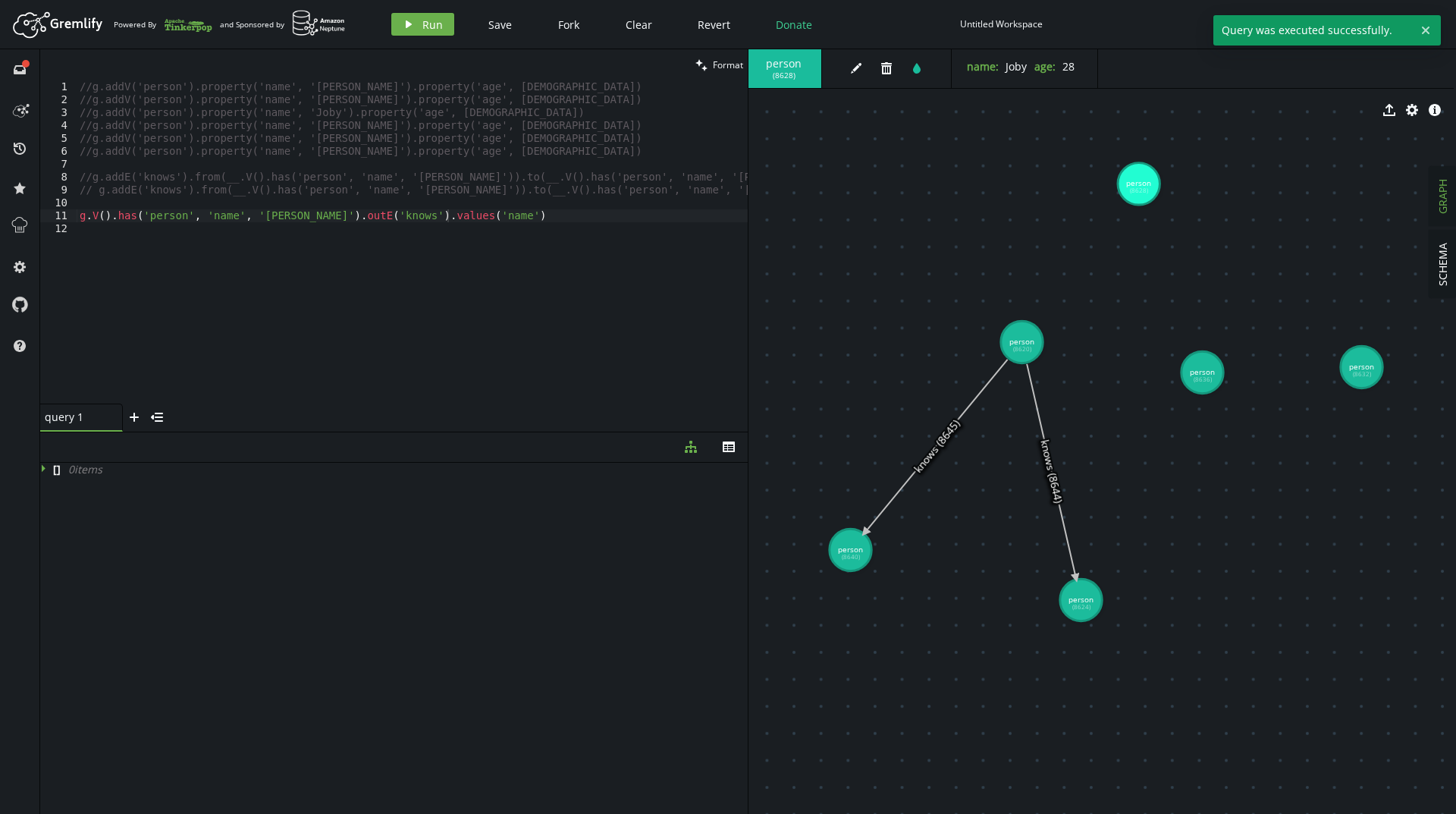
click at [310, 218] on div "//g.addV('person').property('name', '[PERSON_NAME]').property('age', [DEMOGRAPH…" at bounding box center [411, 255] width 671 height 349
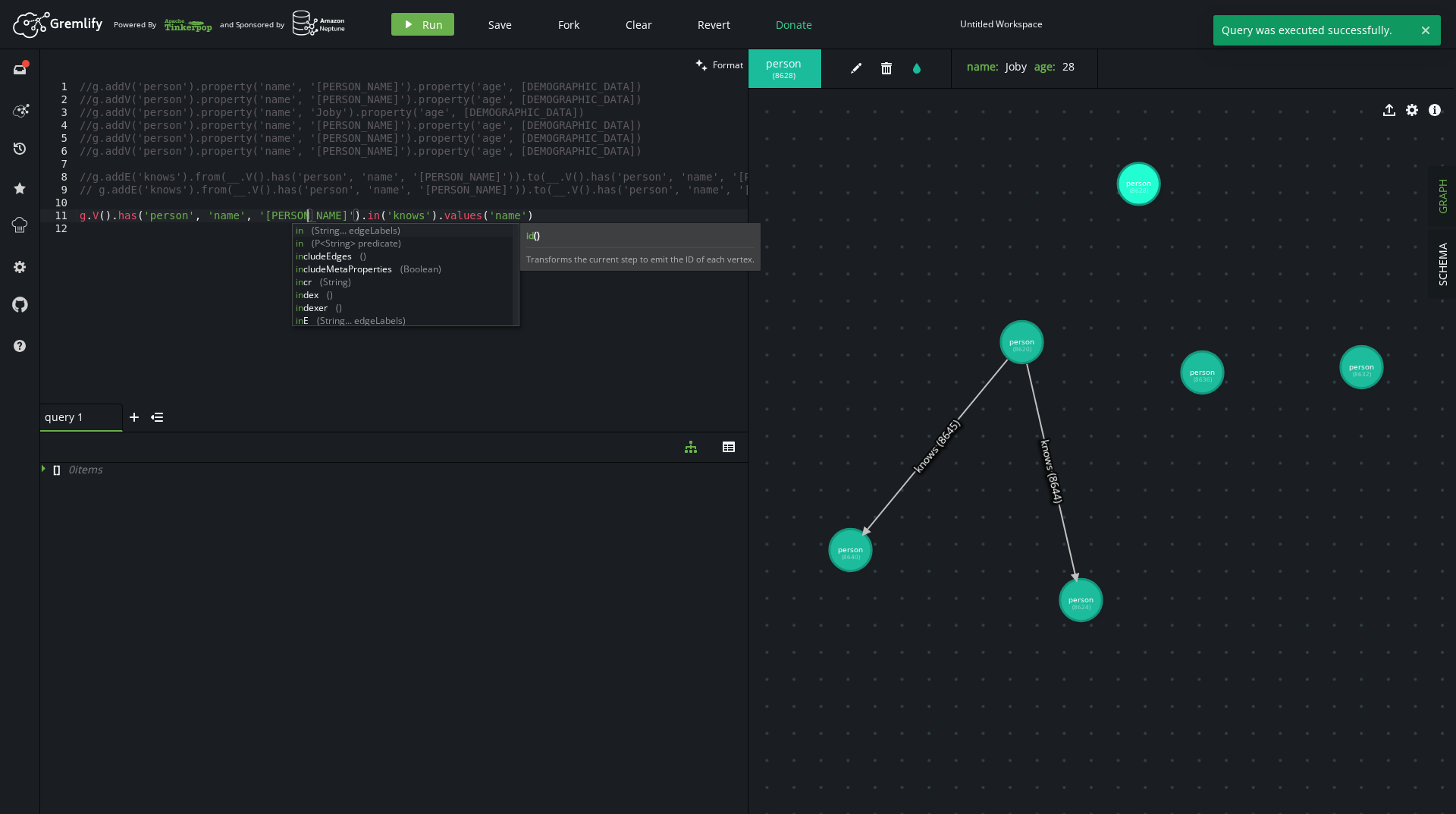
scroll to position [0, 232]
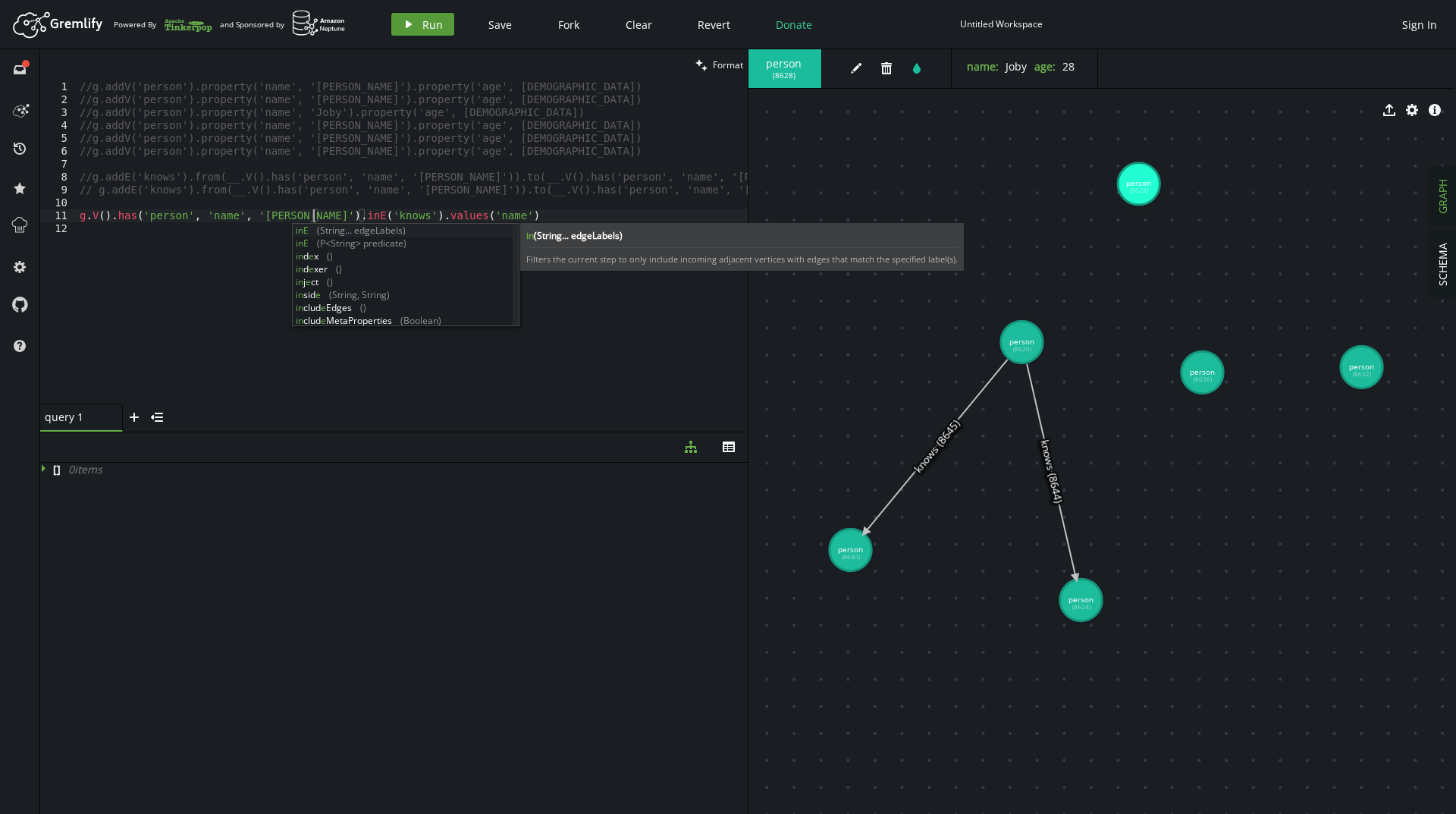
click at [416, 25] on button "play Run" at bounding box center [423, 25] width 63 height 23
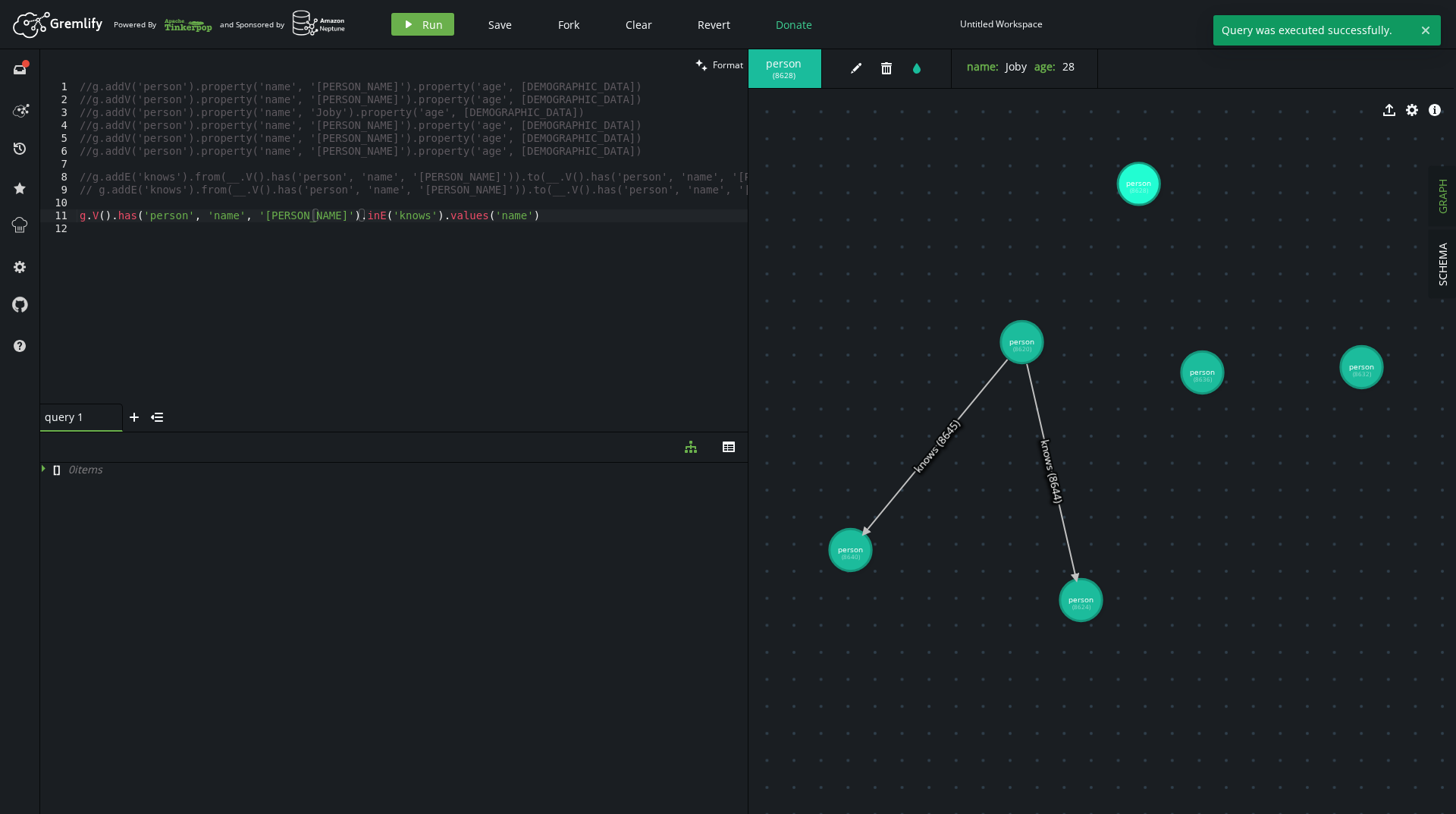
click at [307, 213] on div "//g.addV('person').property('name', '[PERSON_NAME]').property('age', [DEMOGRAPH…" at bounding box center [411, 255] width 671 height 349
click at [401, 33] on button "play Run" at bounding box center [423, 25] width 63 height 23
click at [300, 218] on div "//g.addV('person').property('name', '[PERSON_NAME]').property('age', [DEMOGRAPH…" at bounding box center [411, 255] width 671 height 349
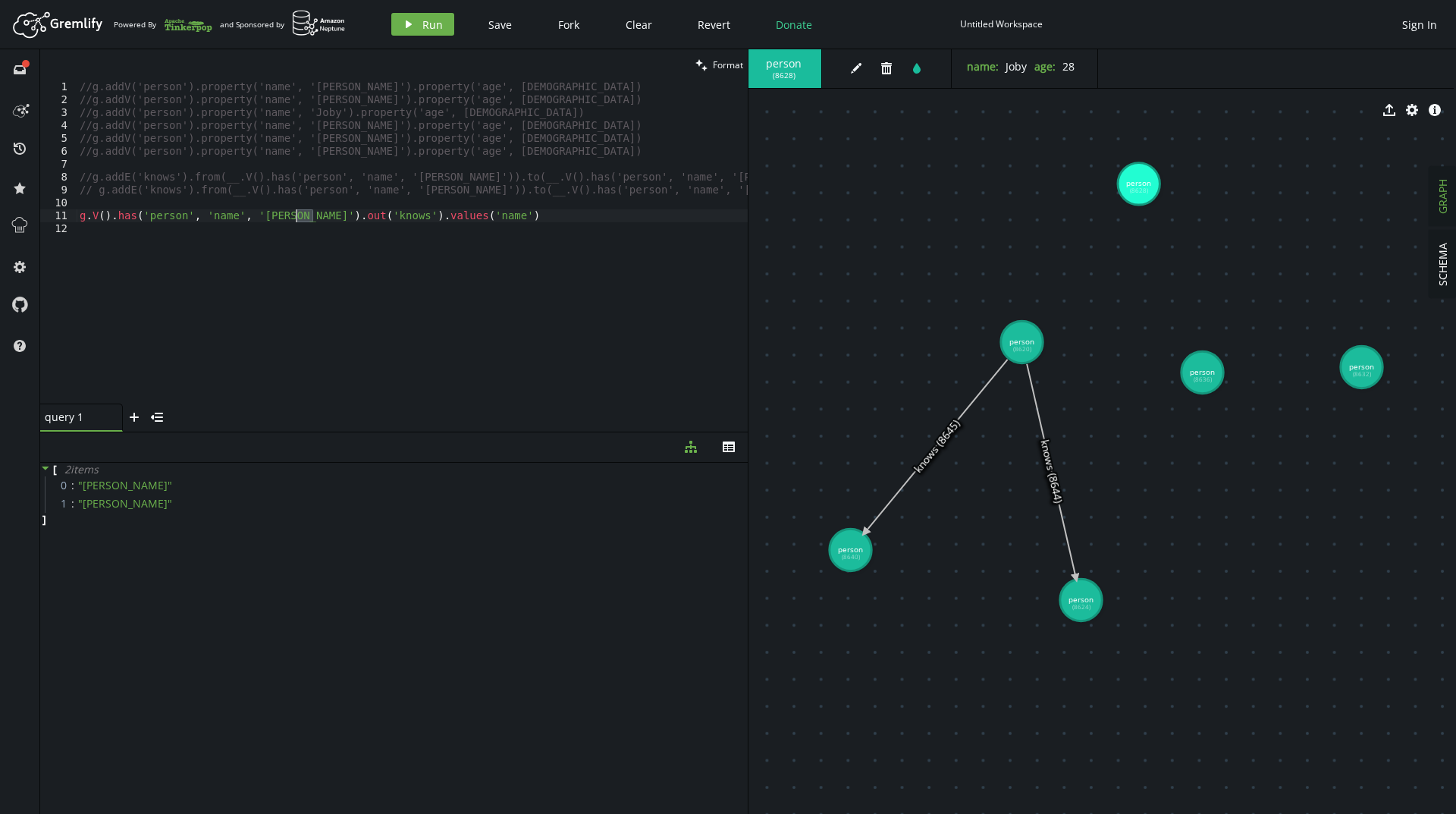
click at [300, 218] on div "//g.addV('person').property('name', '[PERSON_NAME]').property('age', [DEMOGRAPH…" at bounding box center [411, 255] width 671 height 349
drag, startPoint x: 366, startPoint y: 217, endPoint x: 318, endPoint y: 216, distance: 48.0
click at [318, 216] on div "//g.addV('person').property('name', '[PERSON_NAME]').property('age', [DEMOGRAPH…" at bounding box center [411, 255] width 671 height 349
drag, startPoint x: 463, startPoint y: 217, endPoint x: 75, endPoint y: 215, distance: 388.0
click at [75, 215] on div "g.V().has('person', 'name', '[PERSON_NAME]').out('knows').values('name') 1 2 3 …" at bounding box center [394, 242] width 707 height 323
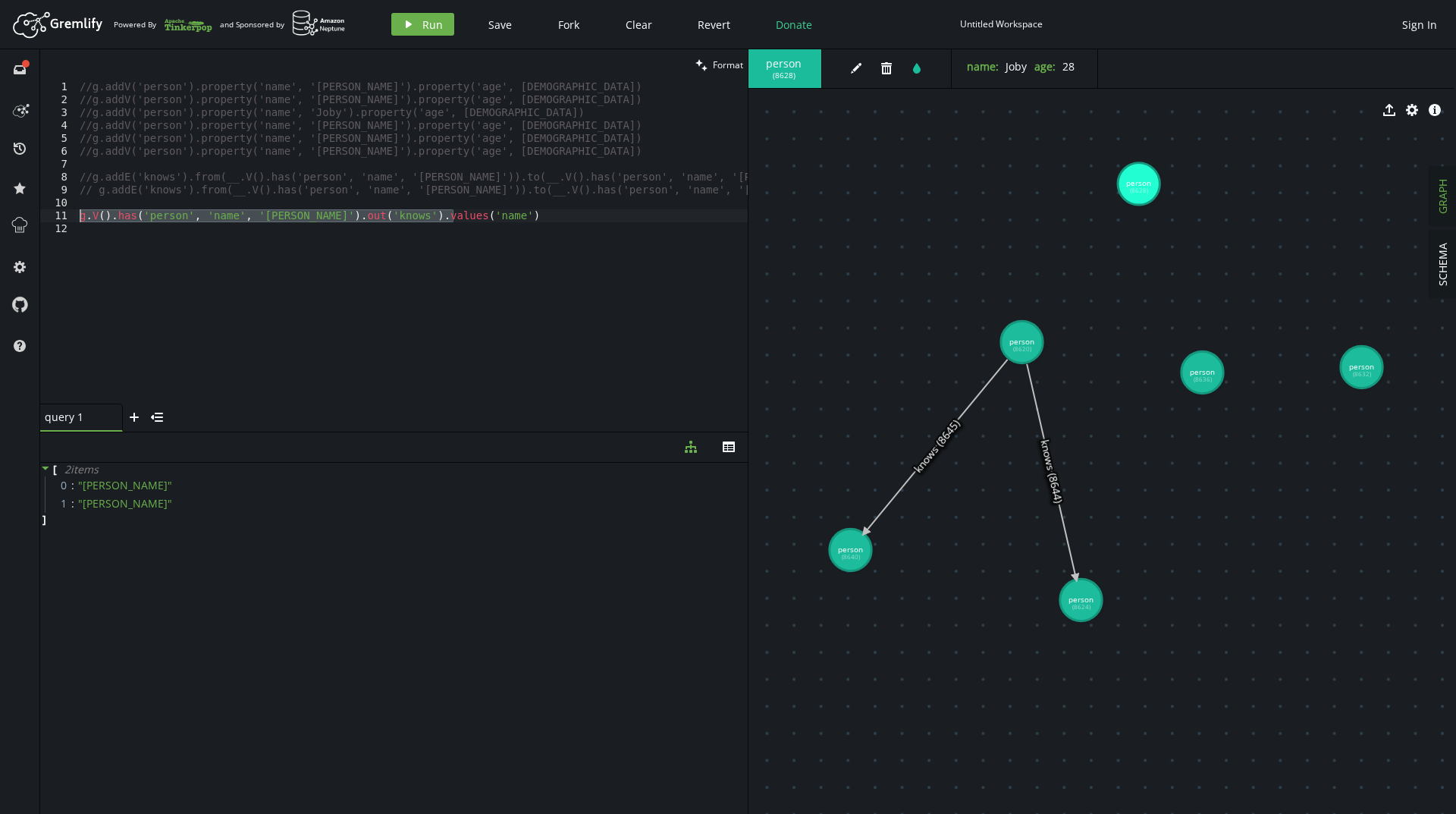
type textarea "// g.V().has('person', 'name', '[PERSON_NAME]').out('knows').values('name')"
click at [433, 19] on span "Run" at bounding box center [432, 25] width 20 height 14
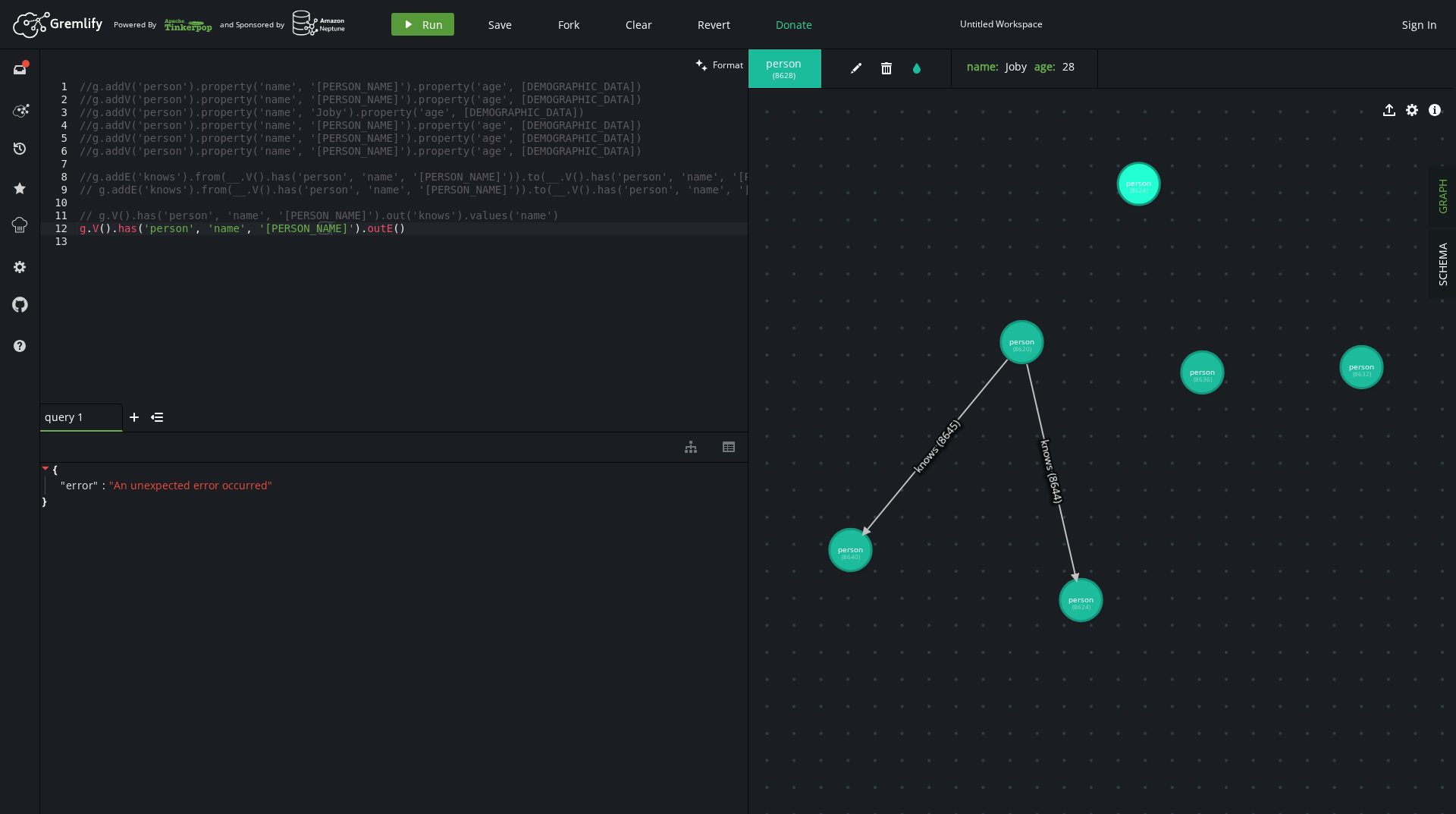
click at [422, 21] on span "Run" at bounding box center [432, 25] width 20 height 14
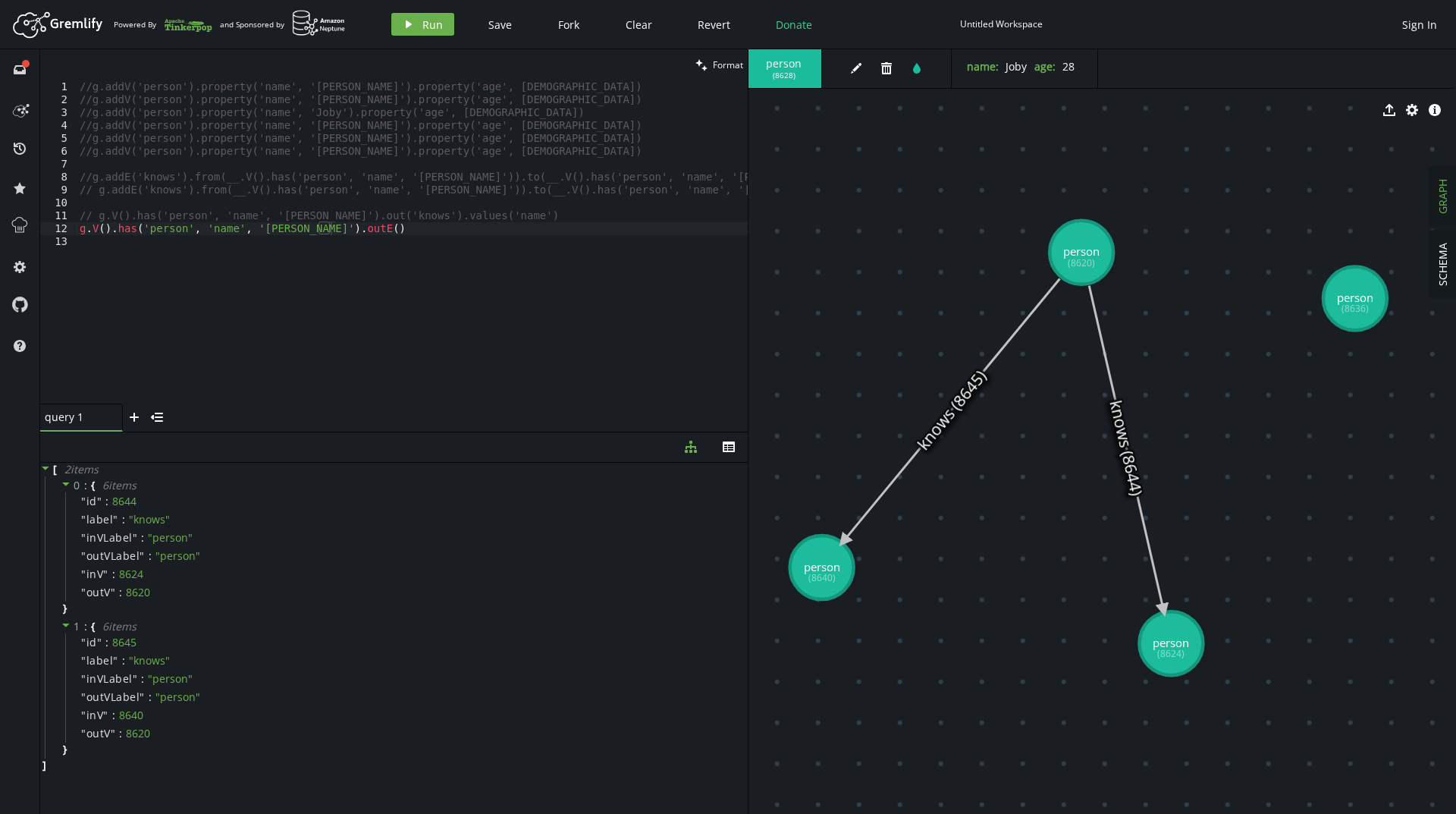
click at [325, 226] on div "//g.addV('person').property('name', '[PERSON_NAME]').property('age', [DEMOGRAPH…" at bounding box center [411, 255] width 671 height 349
click at [438, 24] on span "Run" at bounding box center [432, 25] width 20 height 14
drag, startPoint x: 687, startPoint y: 192, endPoint x: 75, endPoint y: 191, distance: 612.0
click at [75, 191] on div "// g.addE('knows').from(__.V().has('person', 'name', '[PERSON_NAME]')).to(__.V(…" at bounding box center [394, 242] width 707 height 323
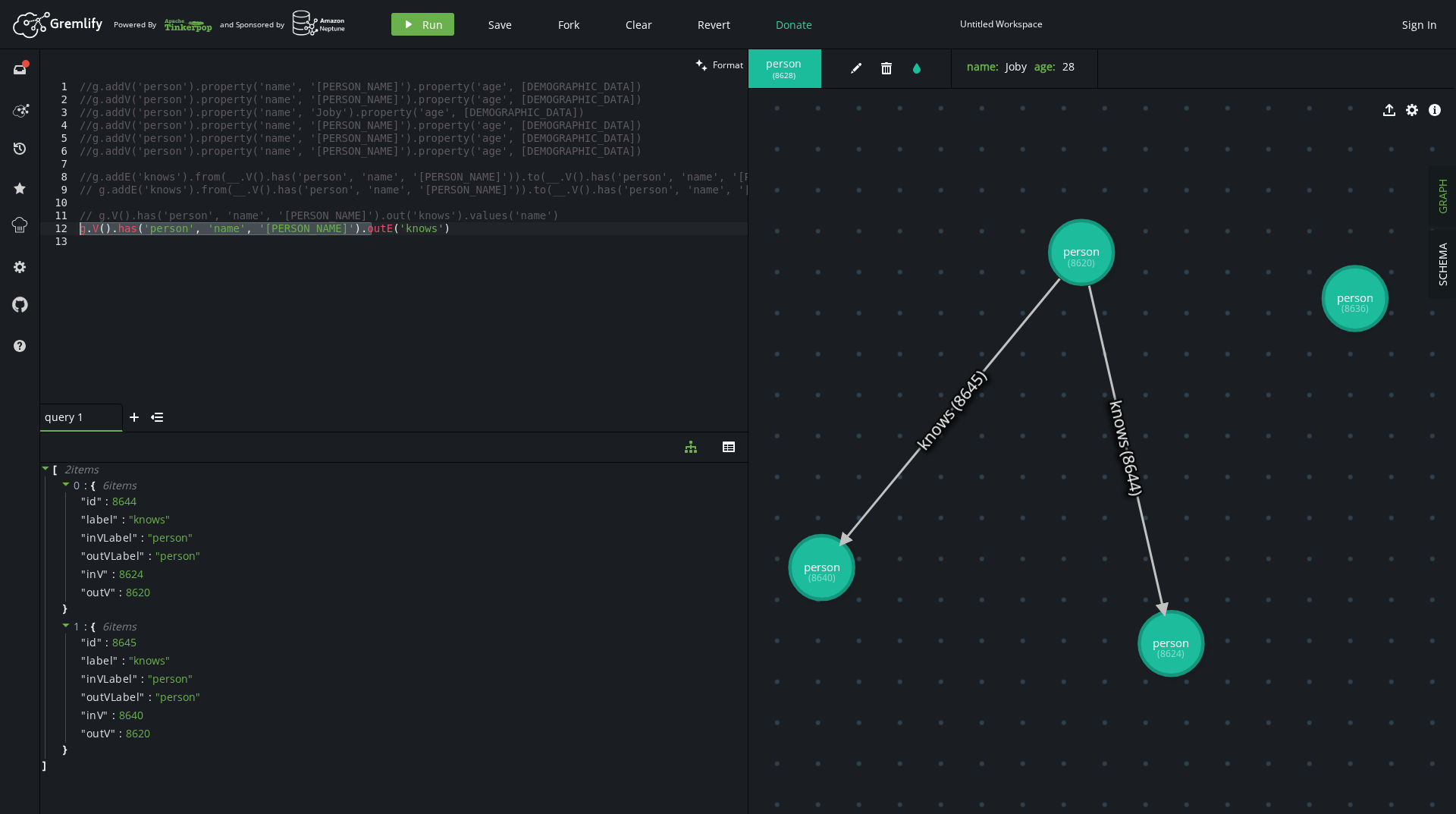
drag, startPoint x: 377, startPoint y: 229, endPoint x: 46, endPoint y: 232, distance: 331.0
click at [46, 232] on div "// g.addE('knows').from(__.V().has('person', 'name', '[PERSON_NAME]')).to(__.V(…" at bounding box center [394, 242] width 707 height 323
type textarea "// g.V().has('person', 'name', '[PERSON_NAME]').outE('knows')"
click at [718, 202] on div "//g.addV('person').property('name', '[PERSON_NAME]').property('age', [DEMOGRAPH…" at bounding box center [411, 255] width 671 height 349
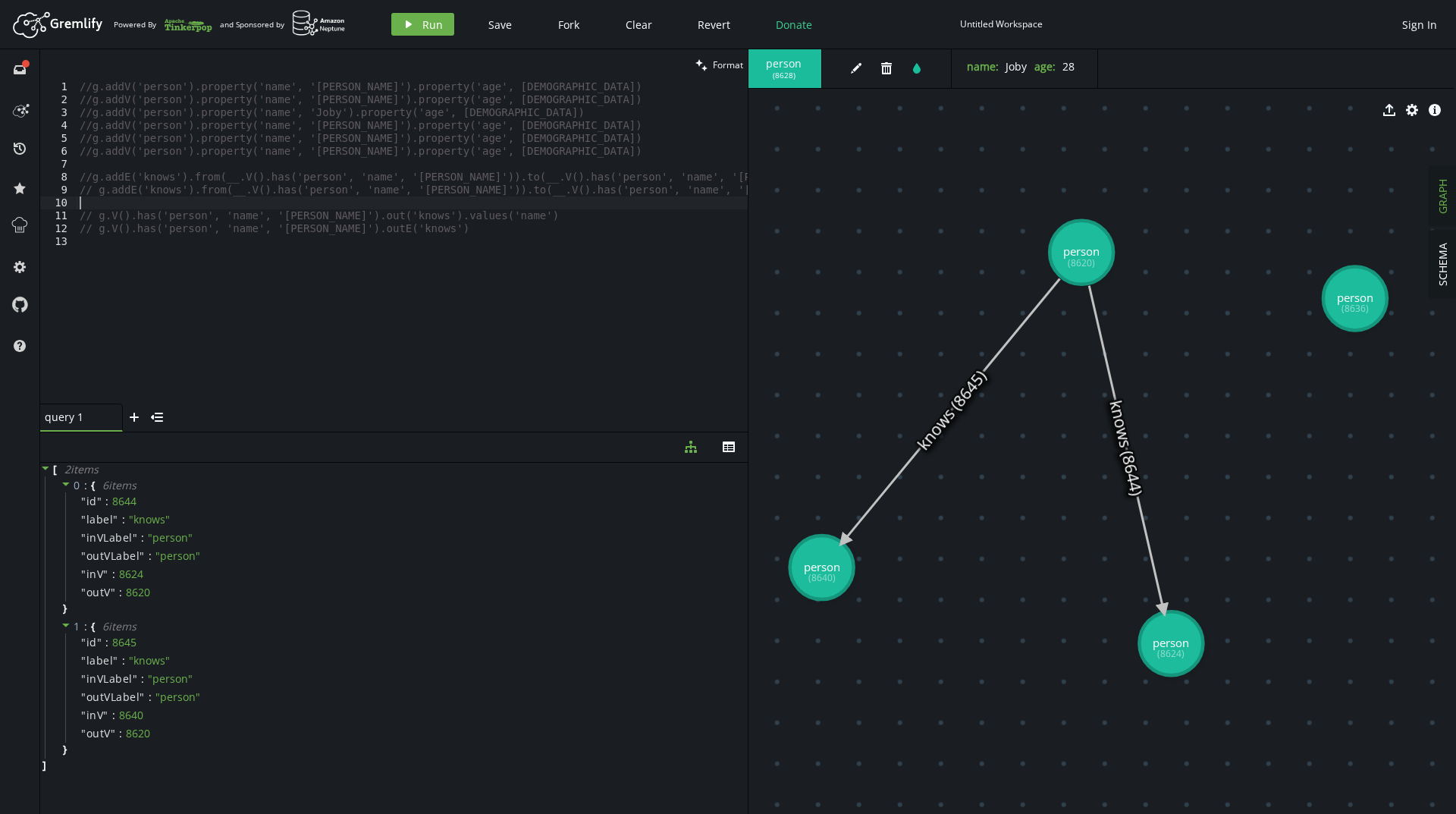
click at [717, 190] on div "//g.addV('person').property('name', '[PERSON_NAME]').property('age', [DEMOGRAPH…" at bounding box center [411, 255] width 671 height 349
type textarea "// g.addE('knows').from(__.V().has('person', 'name', '[PERSON_NAME]')).to(__.V(…"
paste textarea "// g.addE('knows').from(__.V().has('person', 'name', '[PERSON_NAME]')).to(__.V(…"
click at [97, 215] on div "//g.addV('person').property('name', '[PERSON_NAME]').property('age', [DEMOGRAPH…" at bounding box center [411, 255] width 671 height 349
click at [155, 218] on div "//g.addV('person').property('name', '[PERSON_NAME]').property('age', [DEMOGRAPH…" at bounding box center [411, 255] width 671 height 349
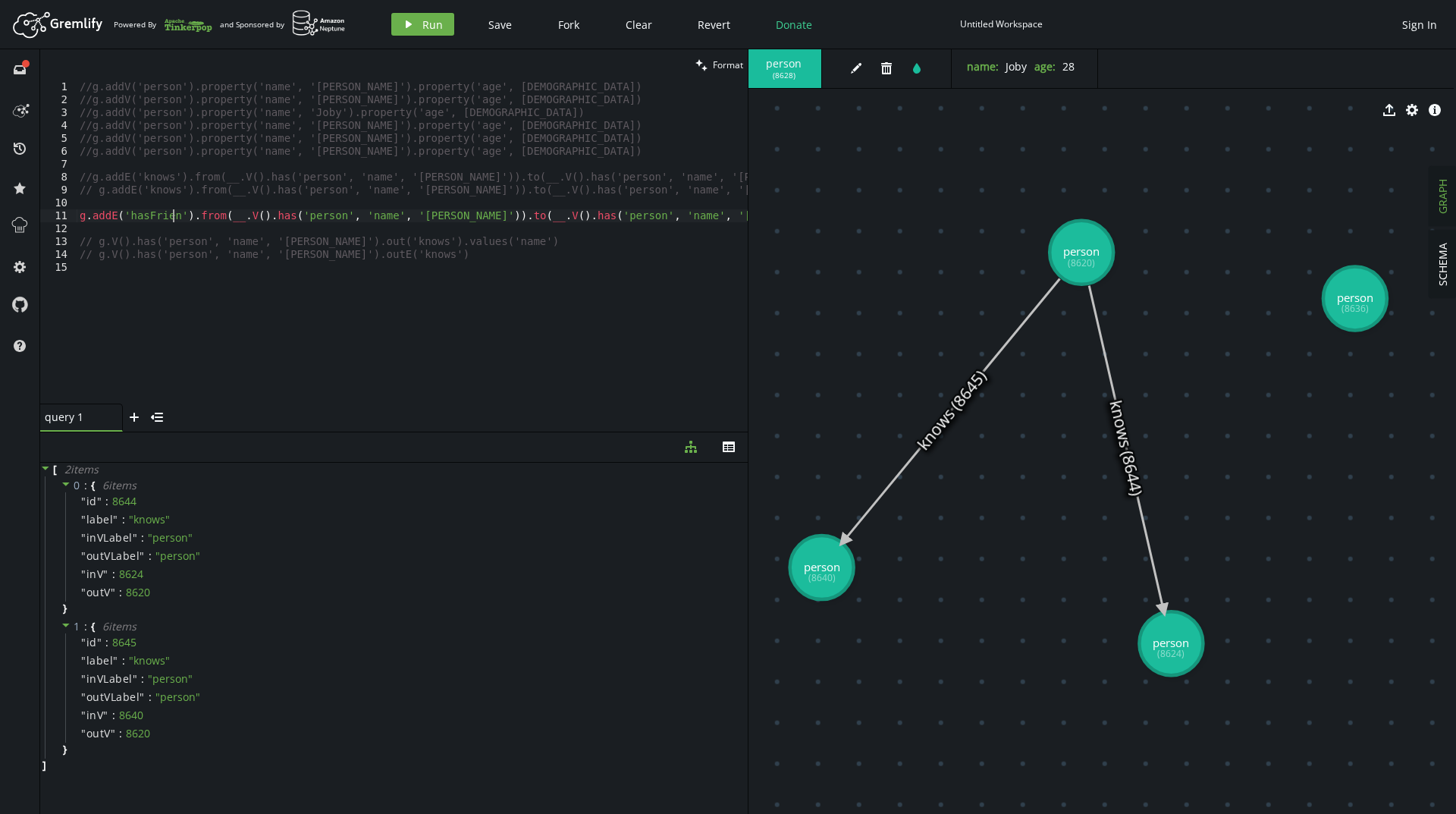
scroll to position [0, 98]
click at [656, 218] on div "//g.addV('person').property('name', '[PERSON_NAME]').property('age', [DEMOGRAPH…" at bounding box center [411, 255] width 671 height 349
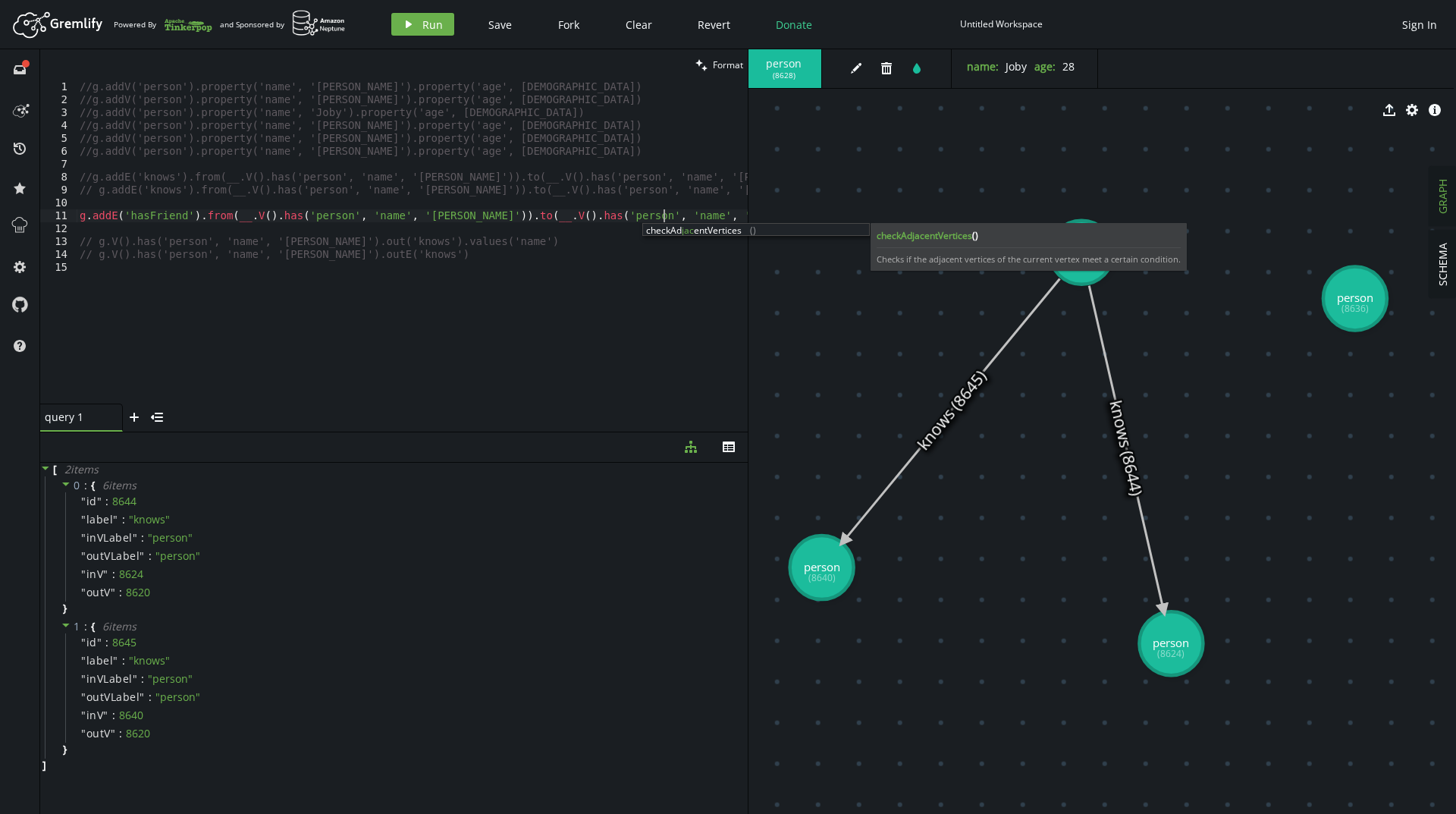
scroll to position [0, 589]
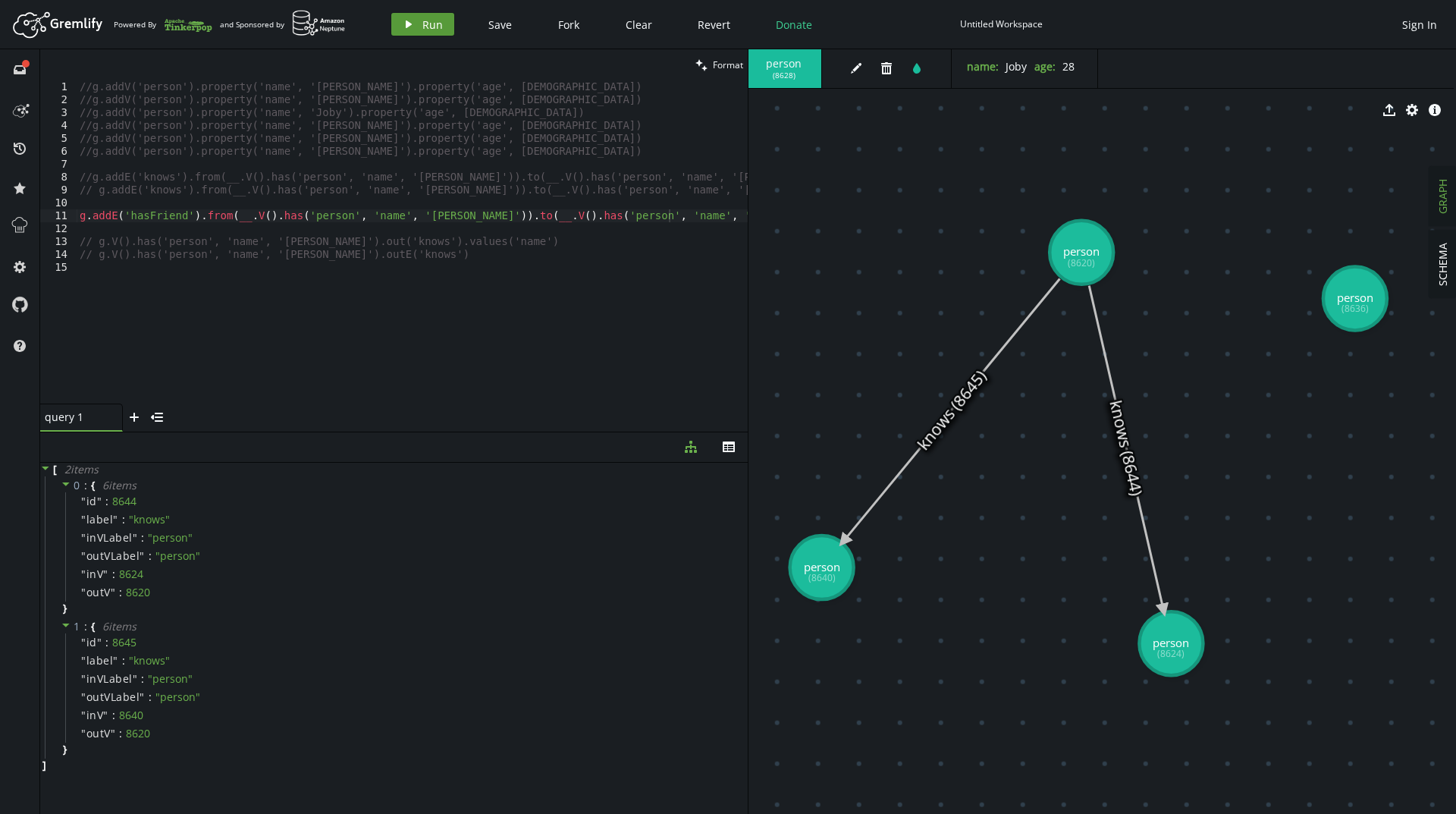
click at [399, 21] on button "play Run" at bounding box center [423, 25] width 63 height 23
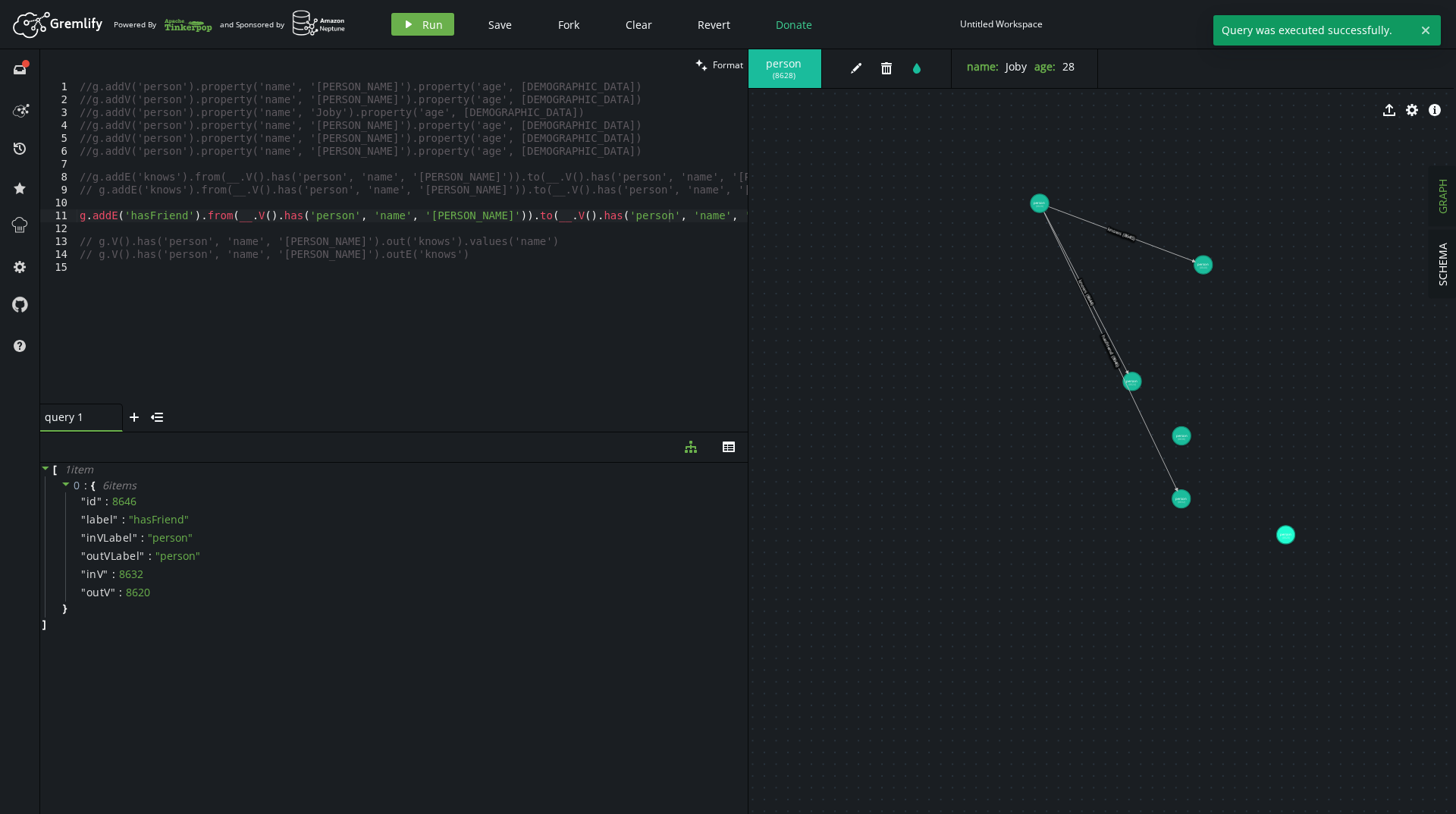
drag, startPoint x: 1329, startPoint y: 388, endPoint x: 1039, endPoint y: 204, distance: 343.4
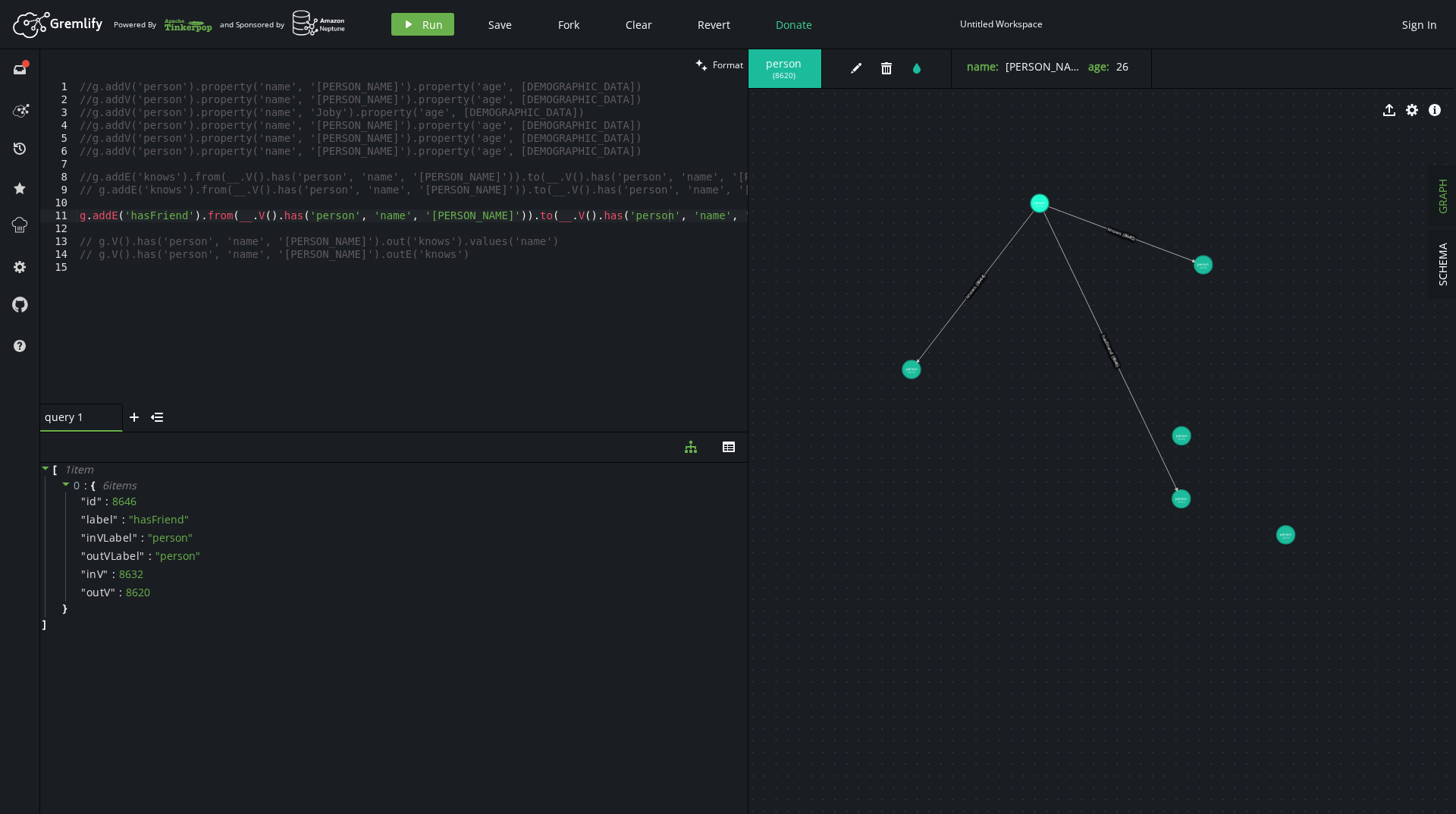
drag, startPoint x: 1135, startPoint y: 377, endPoint x: 890, endPoint y: 364, distance: 245.3
drag, startPoint x: 1183, startPoint y: 495, endPoint x: 1102, endPoint y: 361, distance: 156.6
drag, startPoint x: 1192, startPoint y: 277, endPoint x: 1142, endPoint y: 328, distance: 71.4
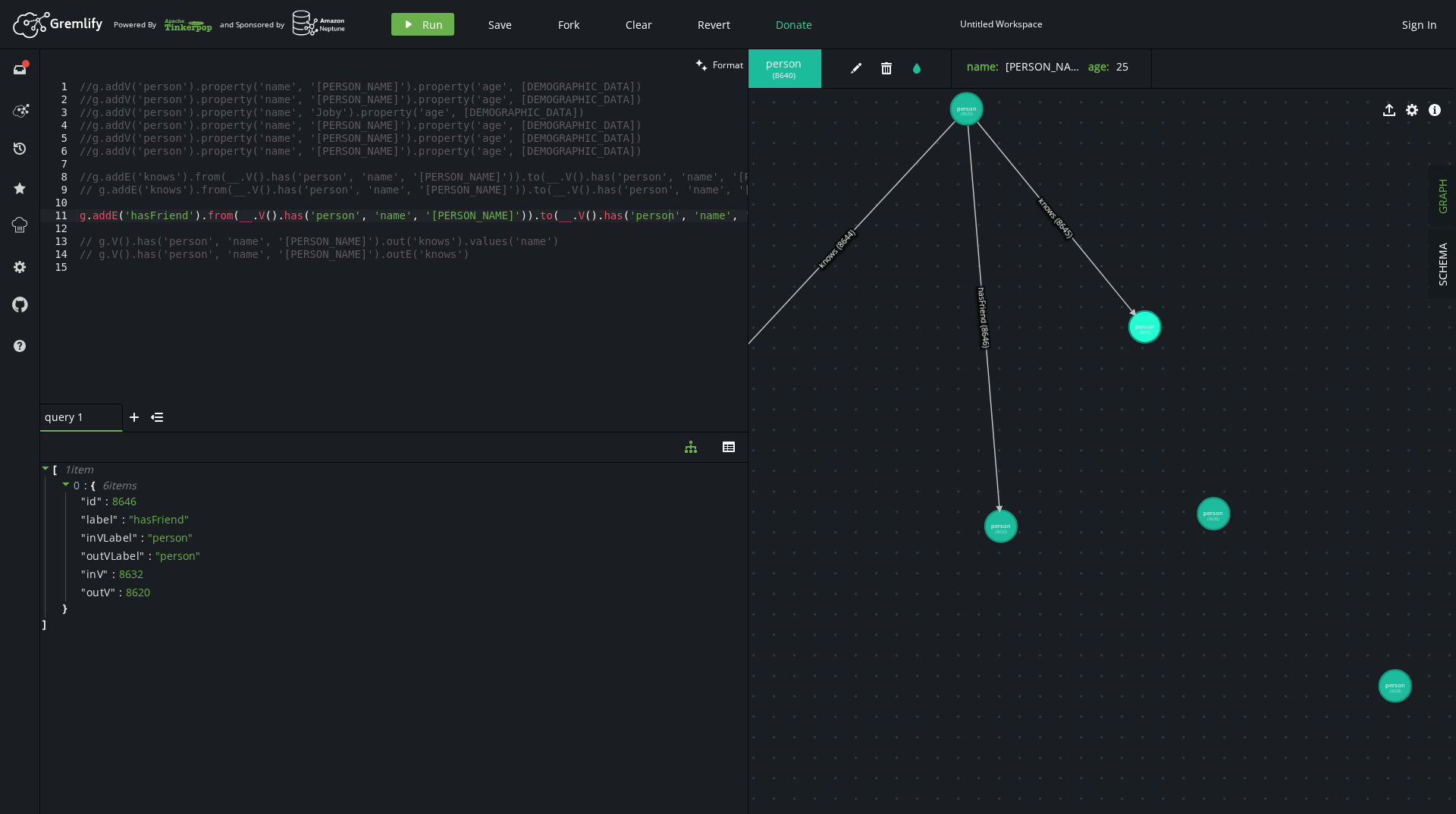
drag, startPoint x: 960, startPoint y: 111, endPoint x: 1013, endPoint y: 178, distance: 85.4
click at [1013, 178] on div "person ( 8640 ) edit trash tint name : [PERSON_NAME] age : [DEMOGRAPHIC_DATA] e…" at bounding box center [1100, 431] width 707 height 764
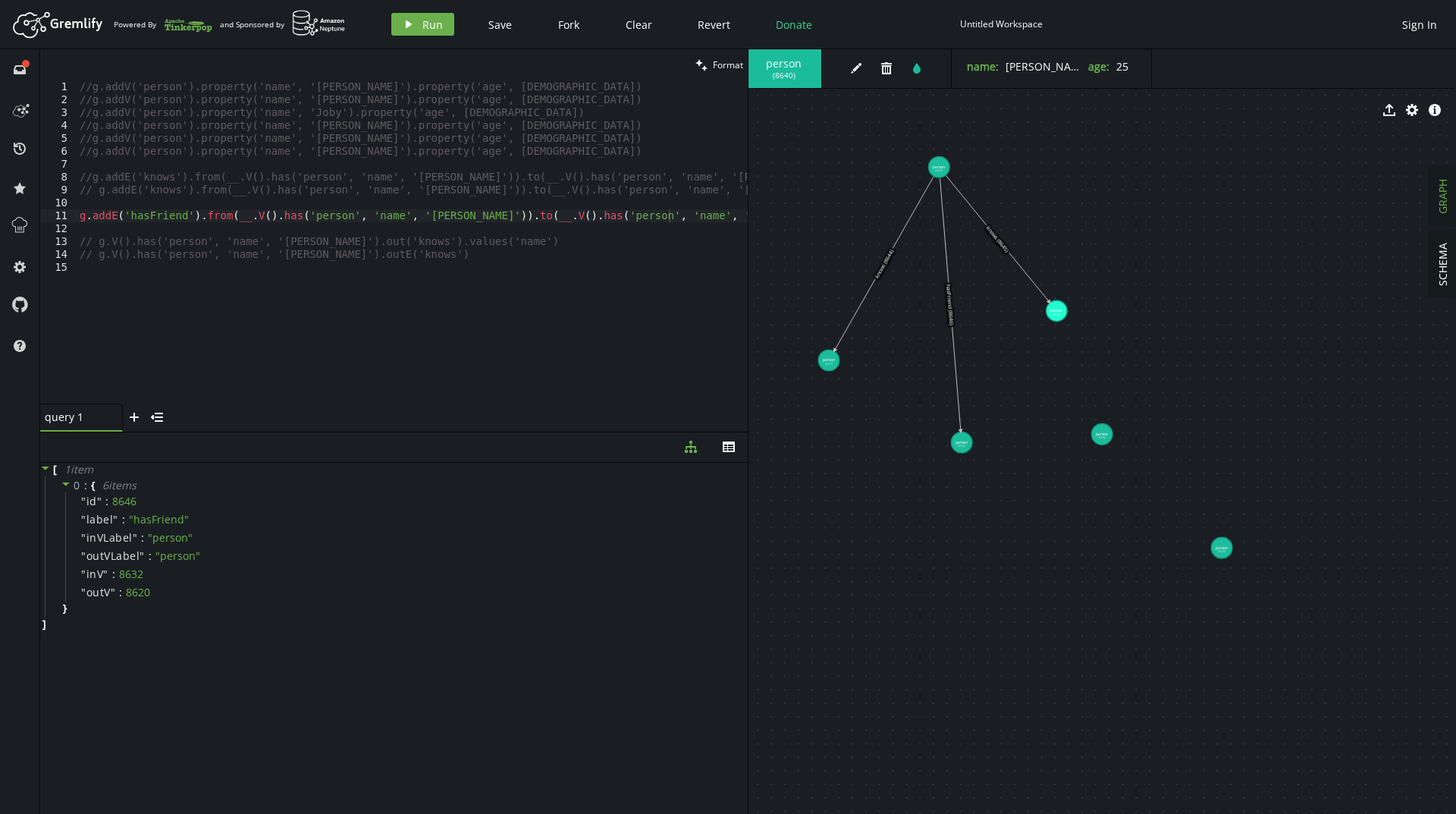
drag, startPoint x: 770, startPoint y: 347, endPoint x: 844, endPoint y: 363, distance: 75.7
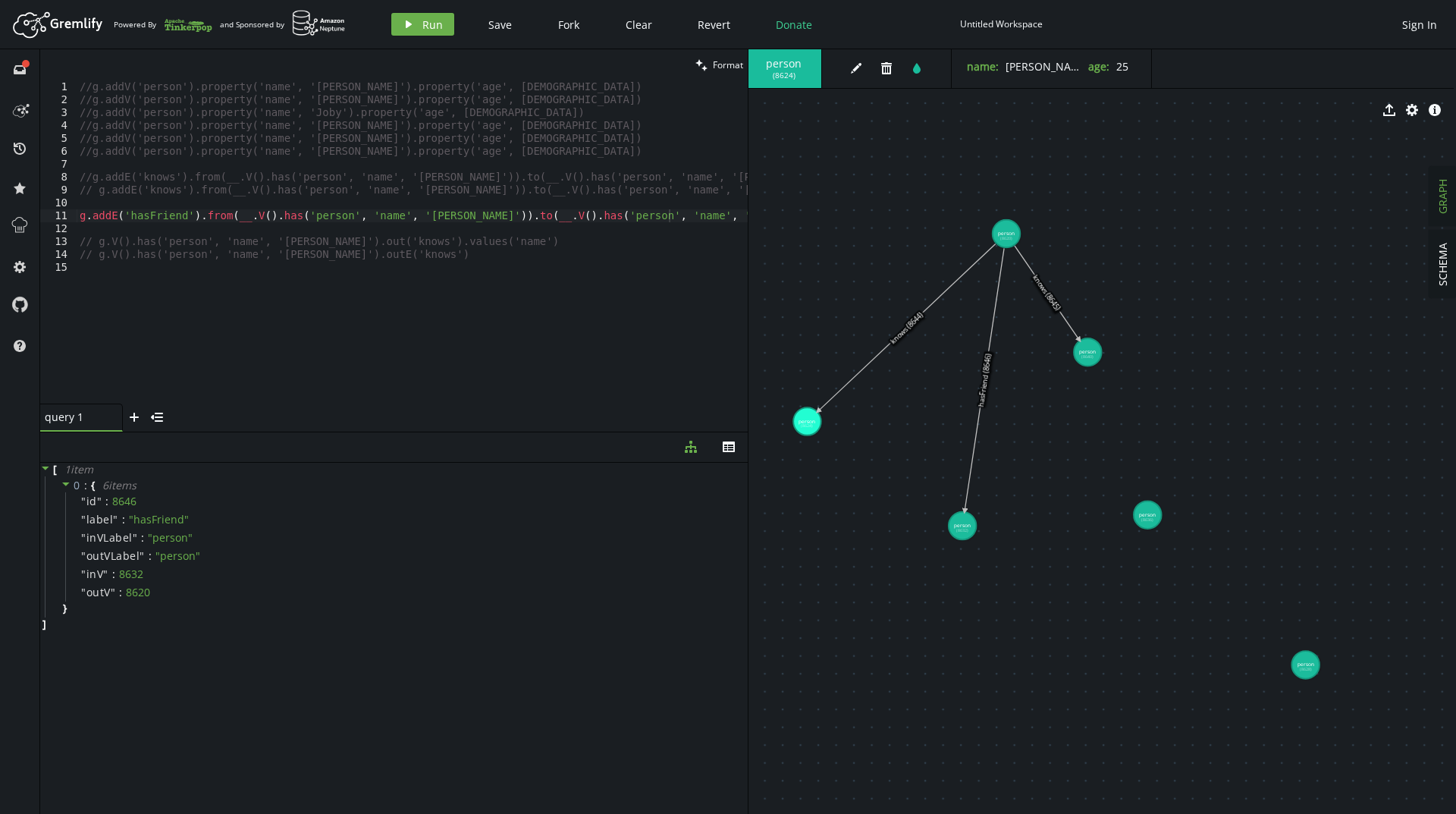
drag, startPoint x: 935, startPoint y: 167, endPoint x: 1006, endPoint y: 233, distance: 96.9
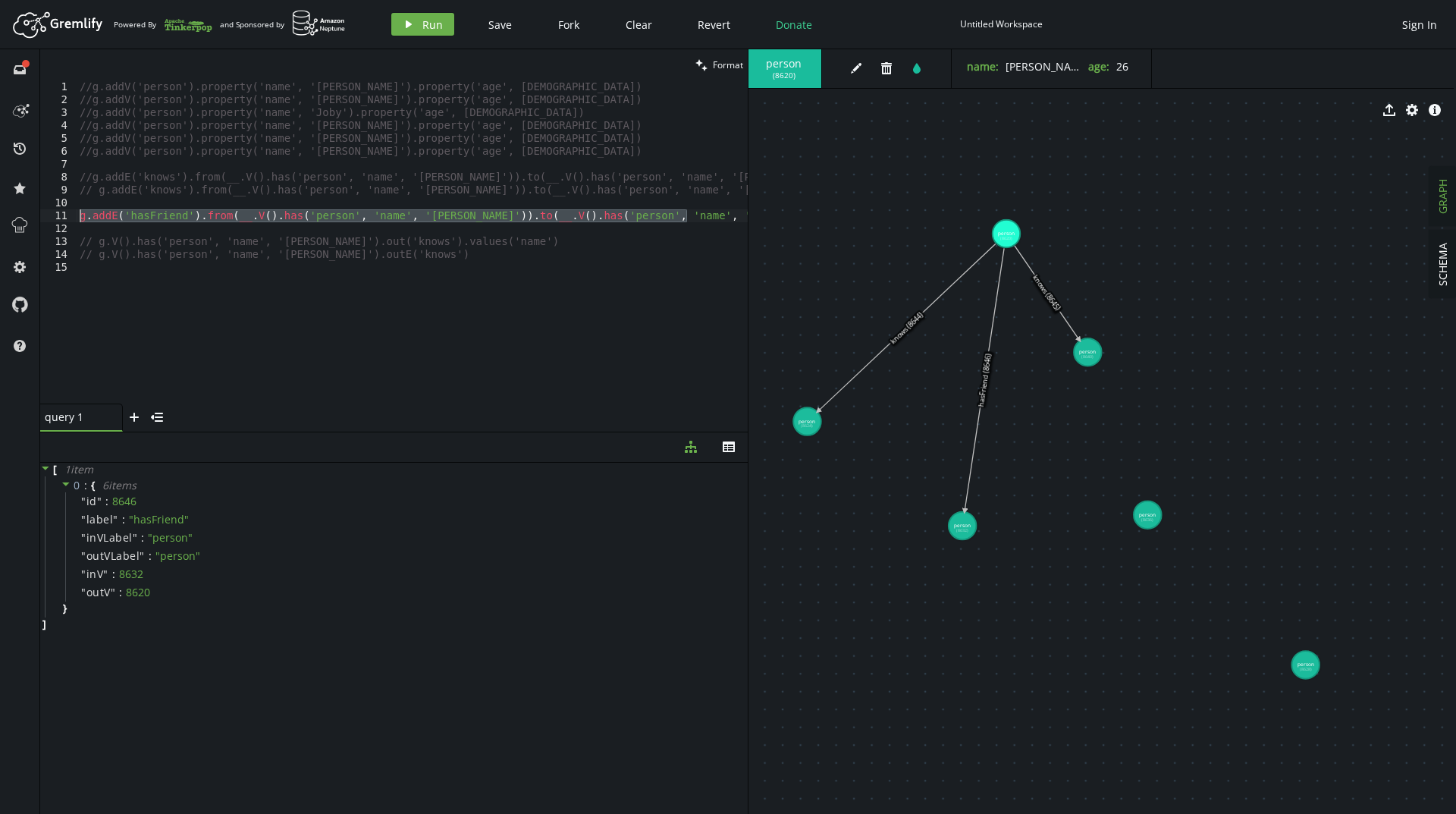
drag, startPoint x: 714, startPoint y: 214, endPoint x: 49, endPoint y: 218, distance: 665.0
click at [49, 218] on div "g.addE('hasFriend').from(__.V().has('person', 'name', '[PERSON_NAME]')).to(__.V…" at bounding box center [394, 242] width 707 height 323
type textarea "// g.addE('hasFriend').from(__.V().has('person', 'name', '[PERSON_NAME]')).to(_…"
click at [415, 282] on div "//g.addV('person').property('name', '[PERSON_NAME]').property('age', [DEMOGRAPH…" at bounding box center [411, 255] width 671 height 349
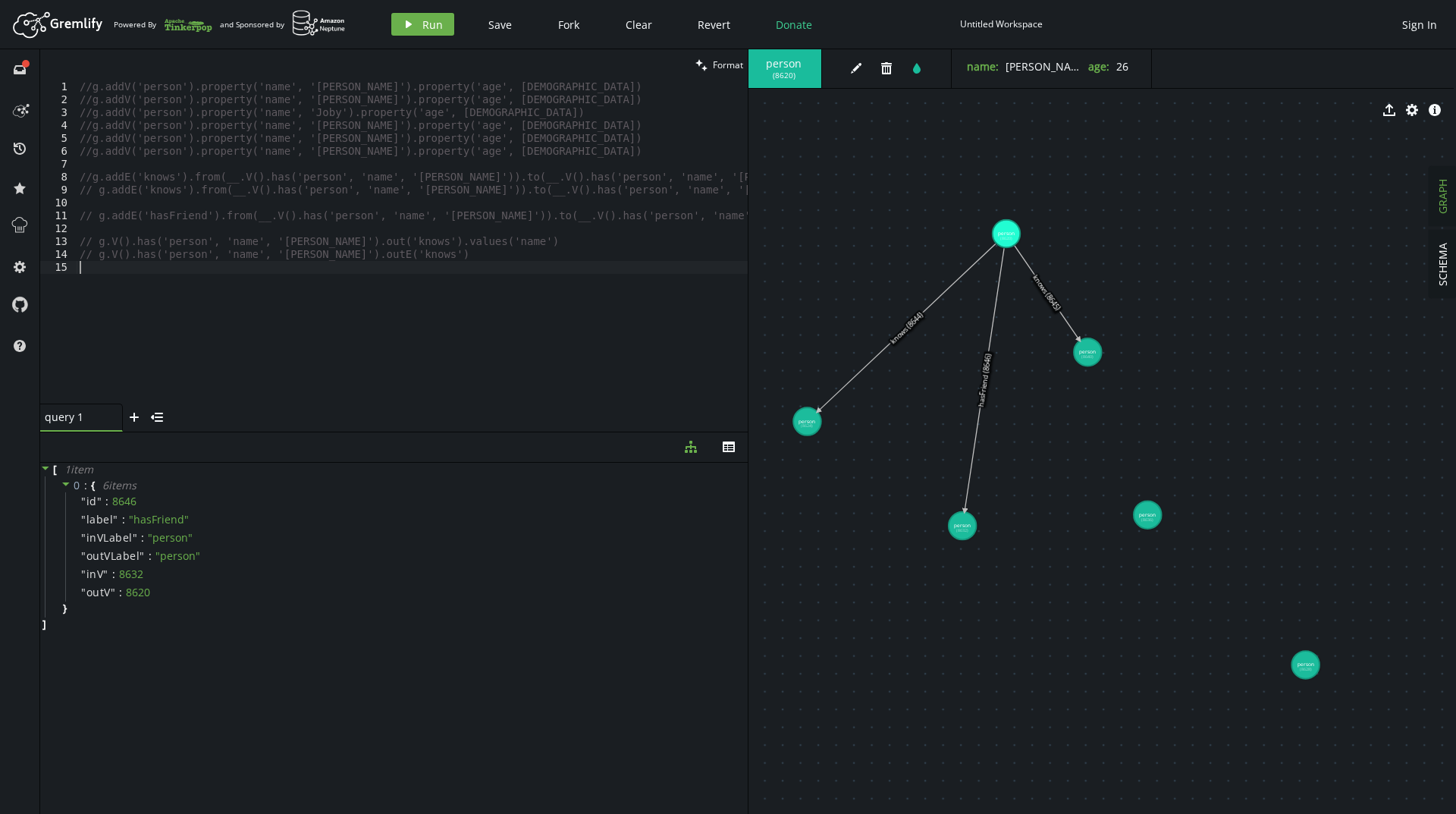
scroll to position [0, 0]
drag, startPoint x: 403, startPoint y: 259, endPoint x: 54, endPoint y: 221, distance: 351.1
click at [78, 253] on div "//g.addV('person').property('name', '[PERSON_NAME]').property('age', [DEMOGRAPH…" at bounding box center [411, 255] width 671 height 349
click at [339, 249] on div "//g.addV('person').property('name', '[PERSON_NAME]').property('age', [DEMOGRAPH…" at bounding box center [411, 242] width 671 height 323
click at [339, 249] on div "//g.addV('person').property('name', '[PERSON_NAME]').property('age', [DEMOGRAPH…" at bounding box center [411, 255] width 671 height 349
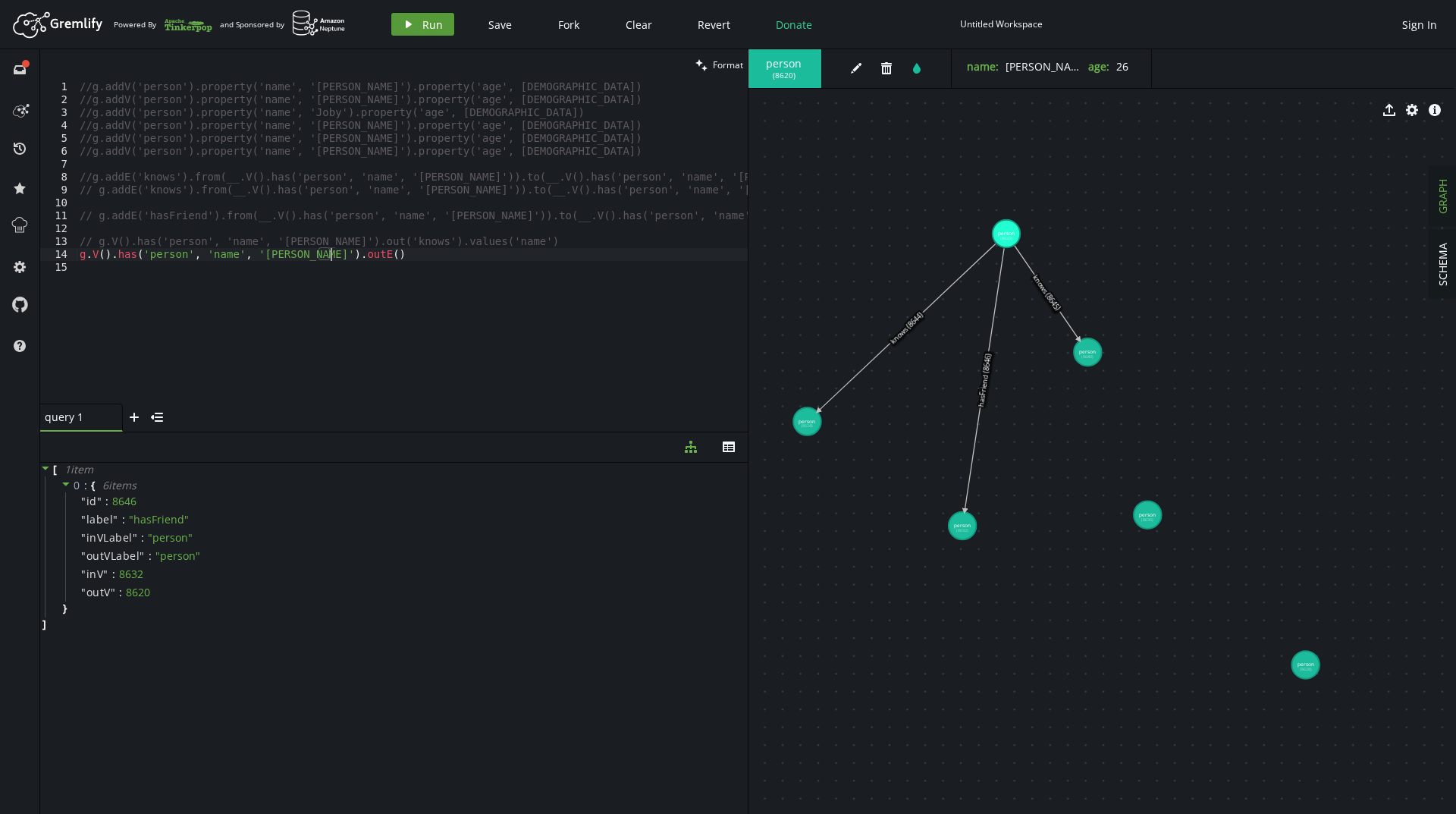
click at [432, 29] on span "Run" at bounding box center [432, 25] width 20 height 14
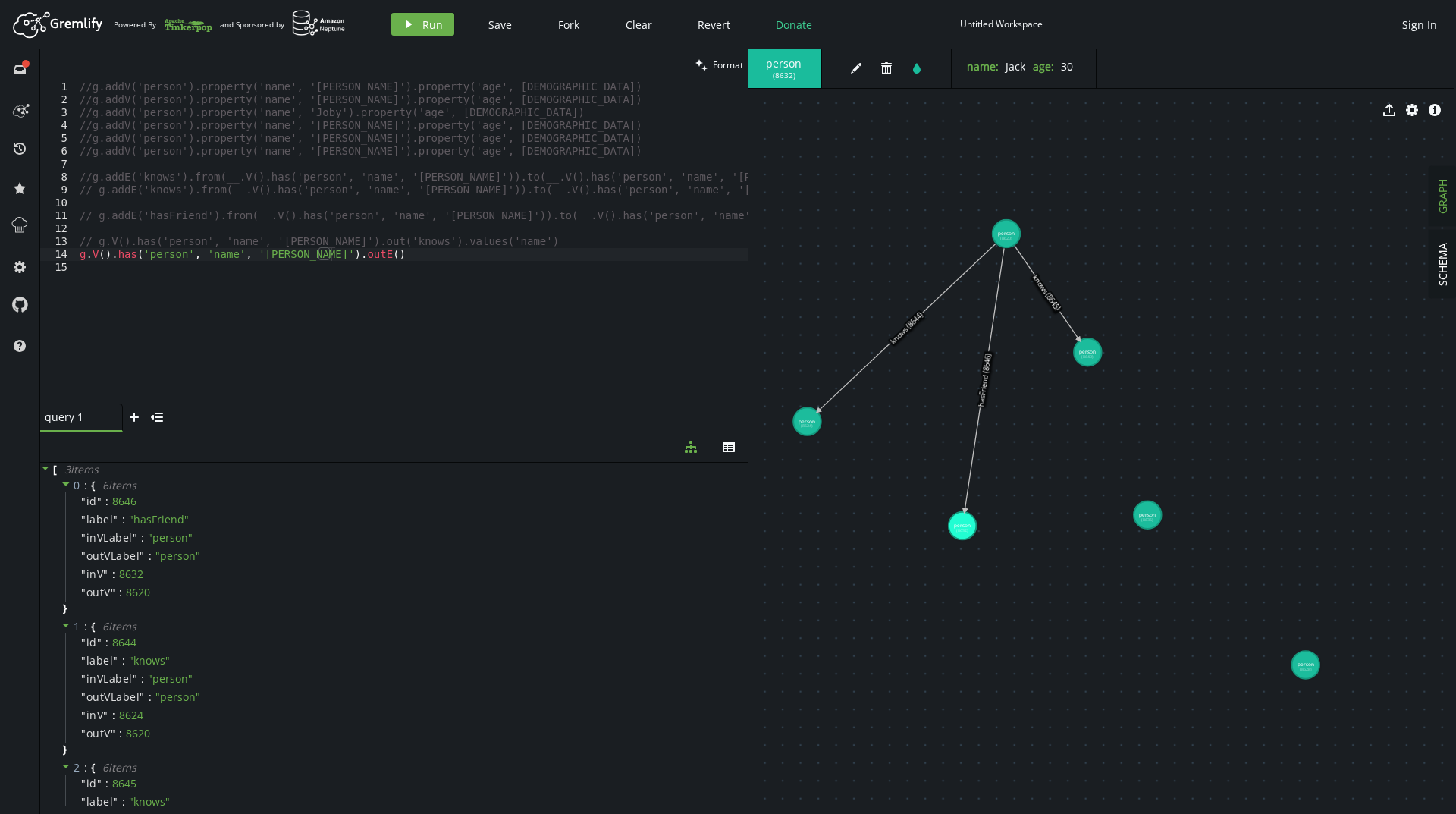
click at [325, 254] on div "//g.addV('person').property('name', '[PERSON_NAME]').property('age', [DEMOGRAPH…" at bounding box center [411, 255] width 671 height 349
click at [408, 18] on button "play Run" at bounding box center [423, 25] width 63 height 23
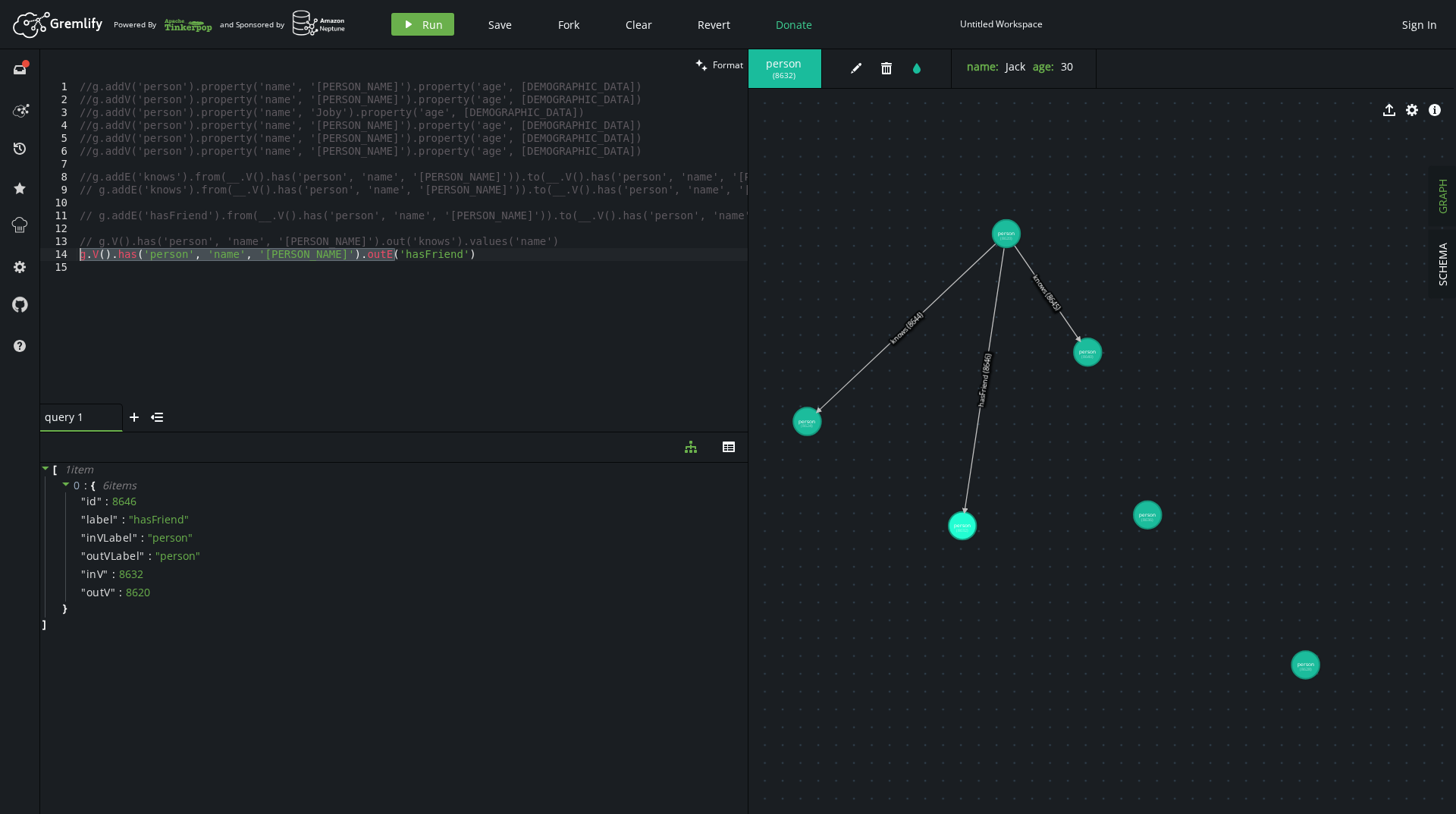
drag, startPoint x: 413, startPoint y: 252, endPoint x: 40, endPoint y: 260, distance: 373.1
click at [40, 260] on div "g.V().has('person', 'name', '[PERSON_NAME]').outE('hasFriend') 1 2 3 4 5 6 7 8 …" at bounding box center [394, 242] width 707 height 323
drag, startPoint x: 482, startPoint y: 241, endPoint x: 21, endPoint y: 238, distance: 461.0
click at [21, 238] on div "full-circle inbox history star cog help clean Format // g.V().has('person', 'na…" at bounding box center [728, 431] width 1456 height 764
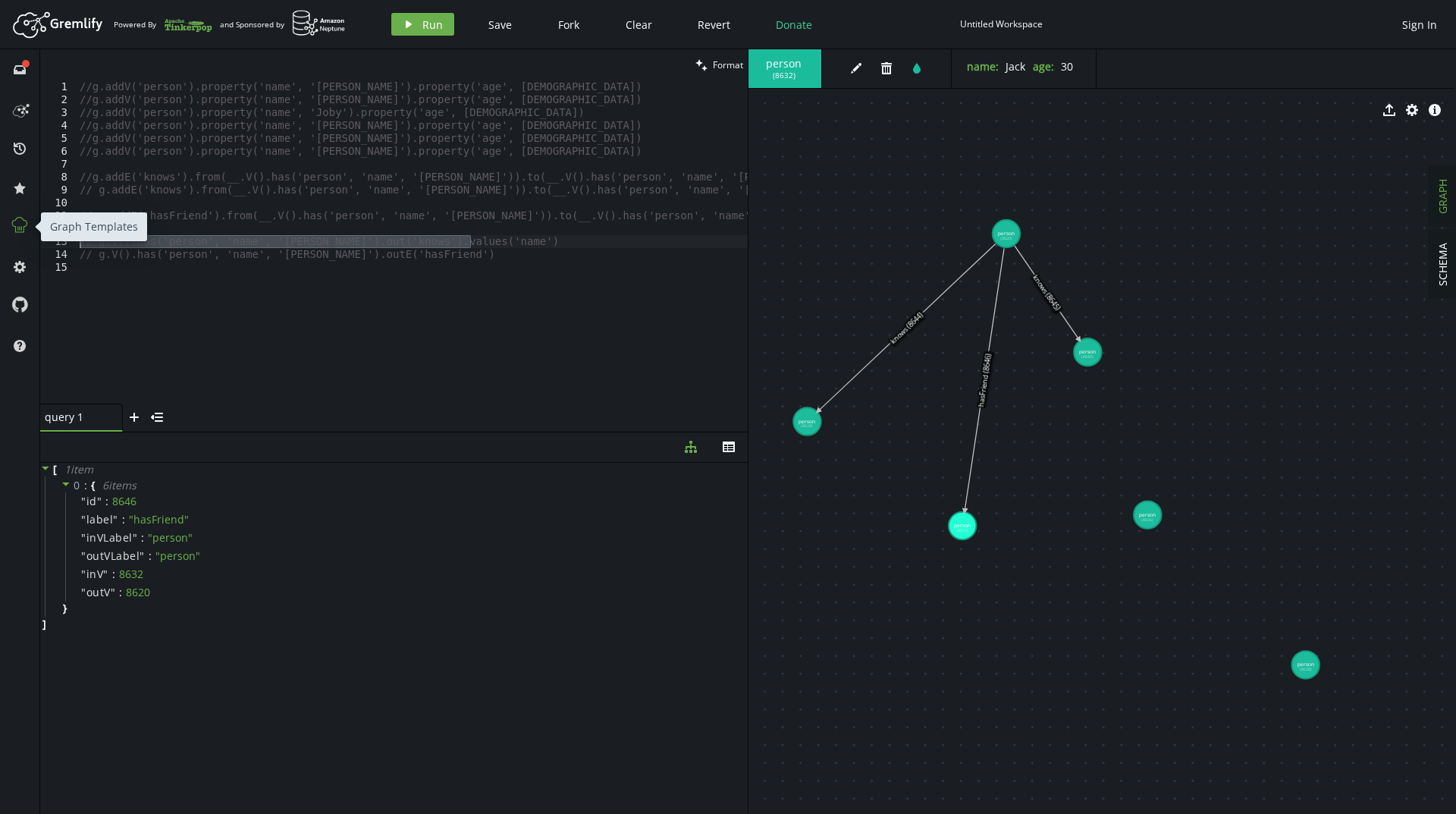
type textarea "g.V().has('person', 'name', '[PERSON_NAME]').out('knows').values('name')"
click at [326, 344] on div "//g.addV('person').property('name', '[PERSON_NAME]').property('age', [DEMOGRAPH…" at bounding box center [411, 255] width 671 height 349
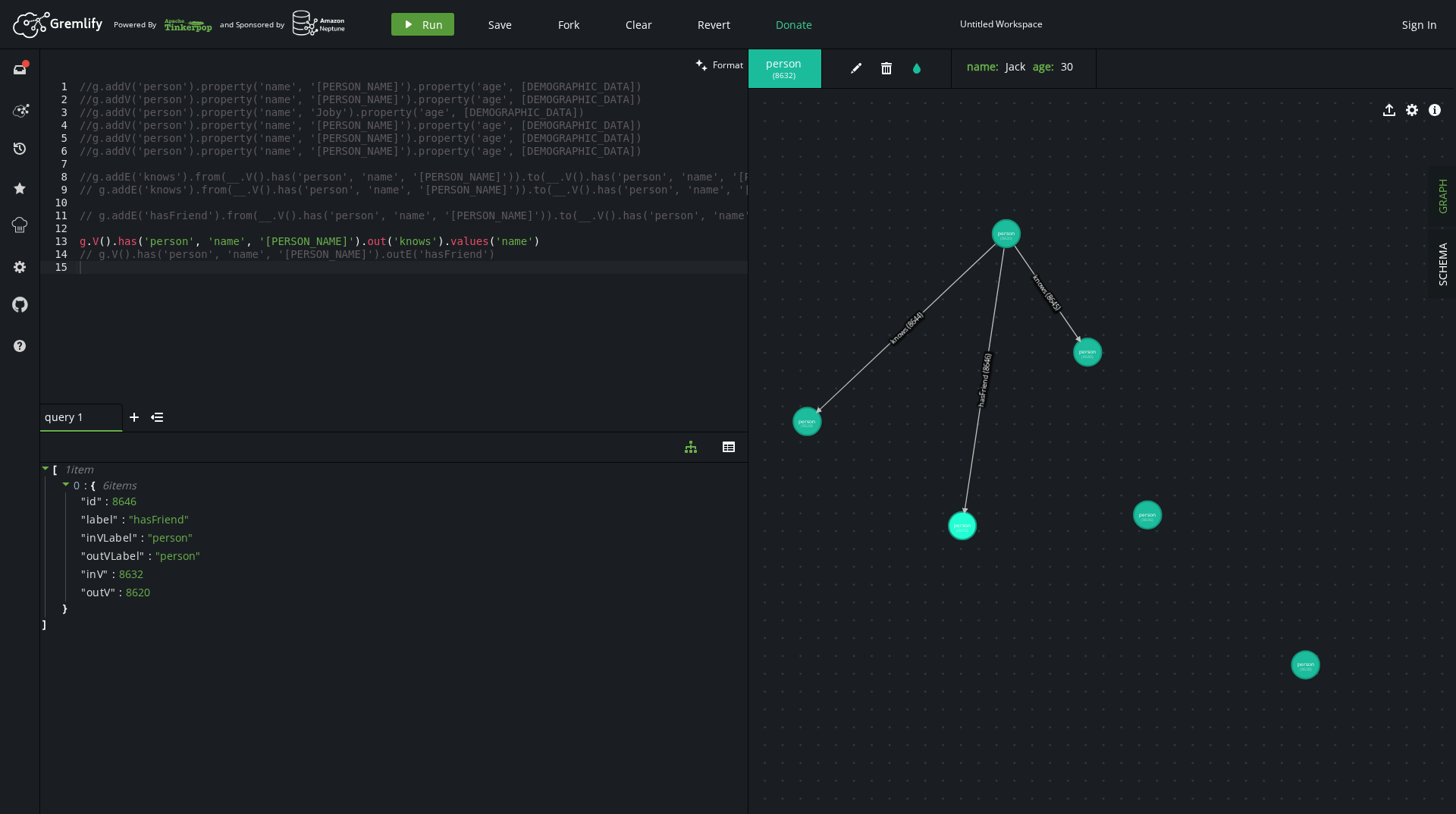
click at [431, 16] on button "play Run" at bounding box center [423, 25] width 63 height 23
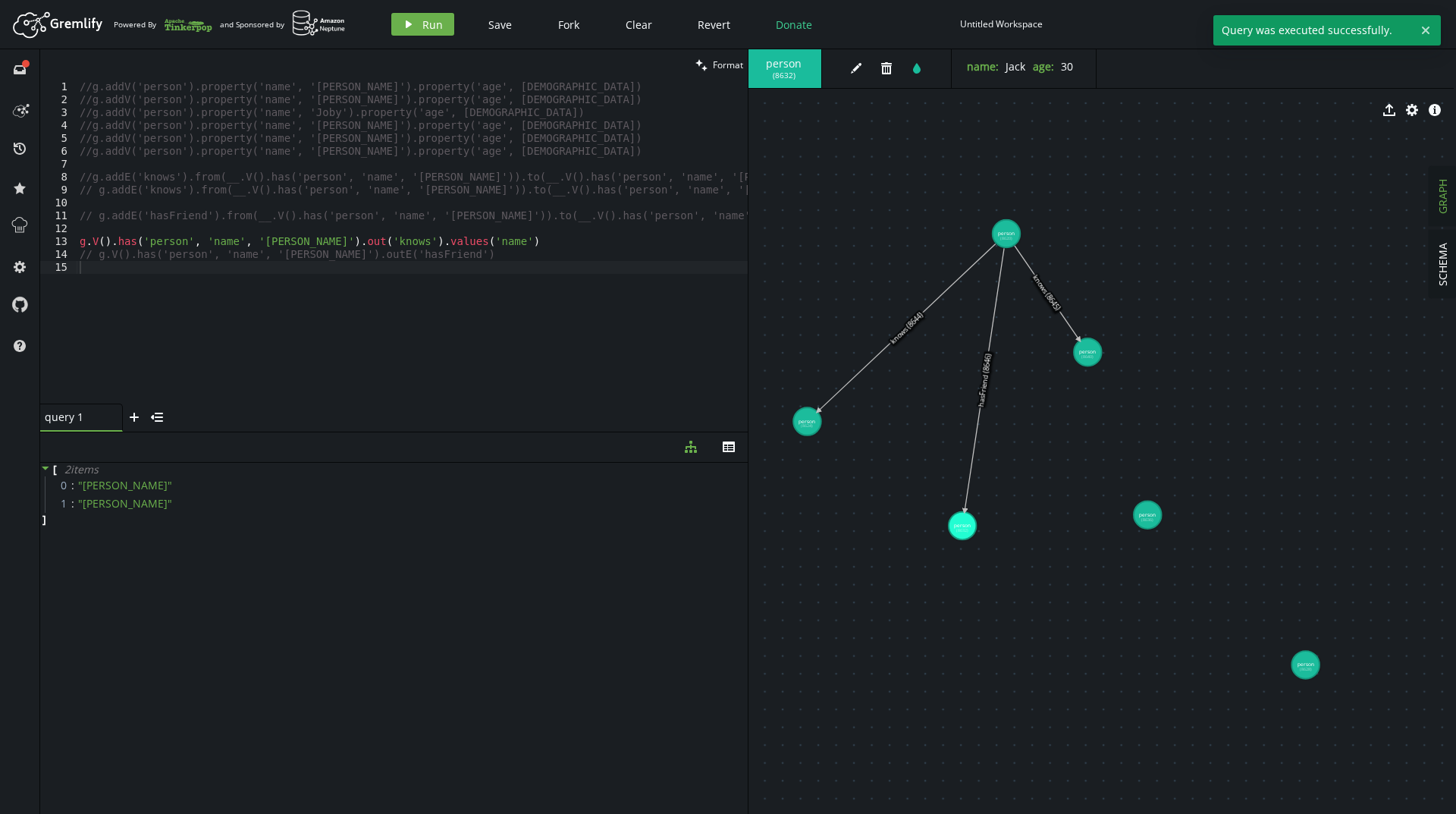
click at [339, 241] on div "//g.addV('person').property('name', '[PERSON_NAME]').property('age', [DEMOGRAPH…" at bounding box center [411, 255] width 671 height 349
click at [412, 18] on icon "play" at bounding box center [409, 25] width 12 height 12
drag, startPoint x: 493, startPoint y: 238, endPoint x: 80, endPoint y: 236, distance: 413.0
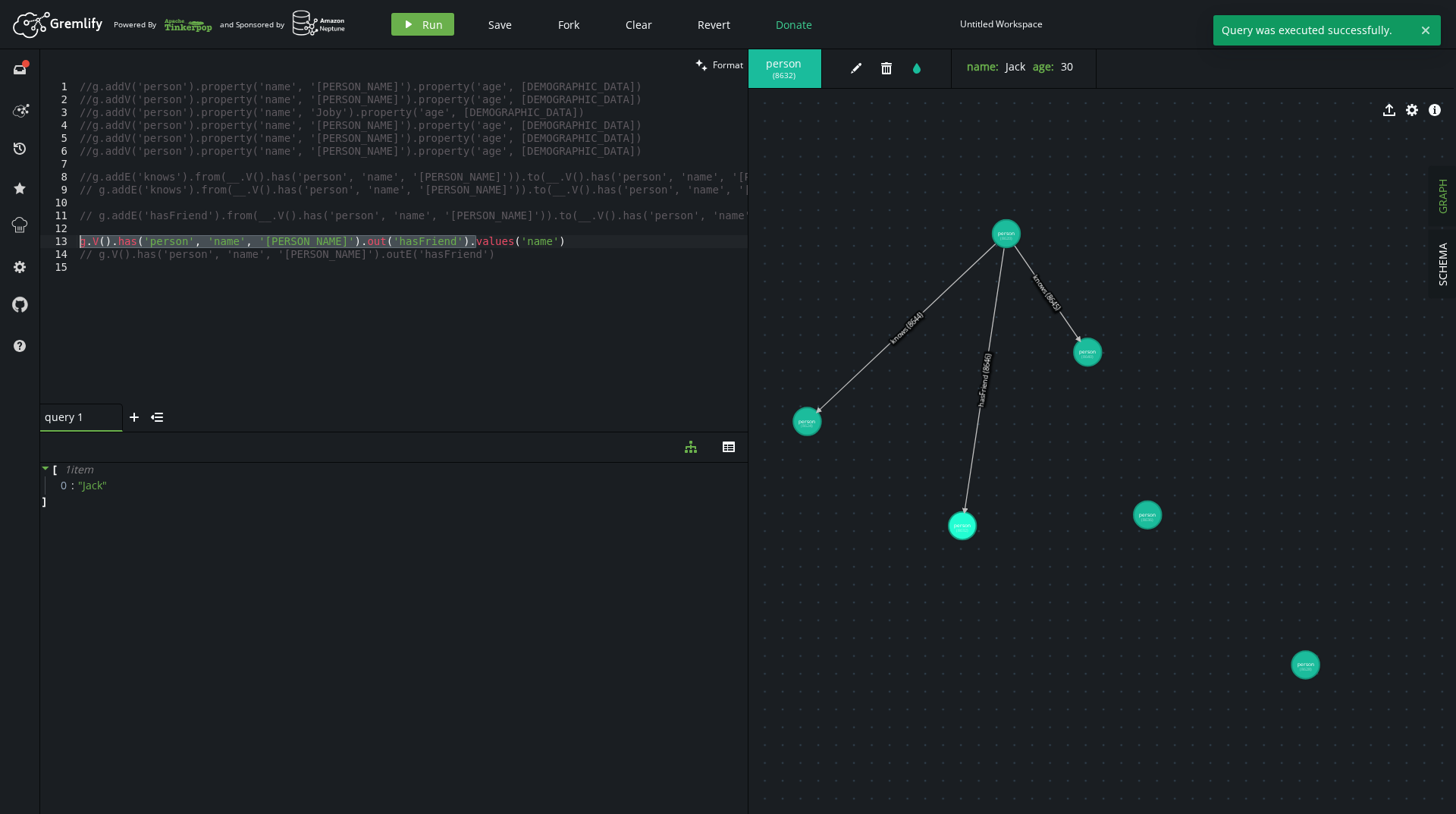
click at [80, 236] on div "//g.addV('person').property('name', '[PERSON_NAME]').property('age', [DEMOGRAPH…" at bounding box center [411, 255] width 671 height 349
type textarea "// g.V().has('person', 'name', '[PERSON_NAME]').out('hasFriend').values('name')"
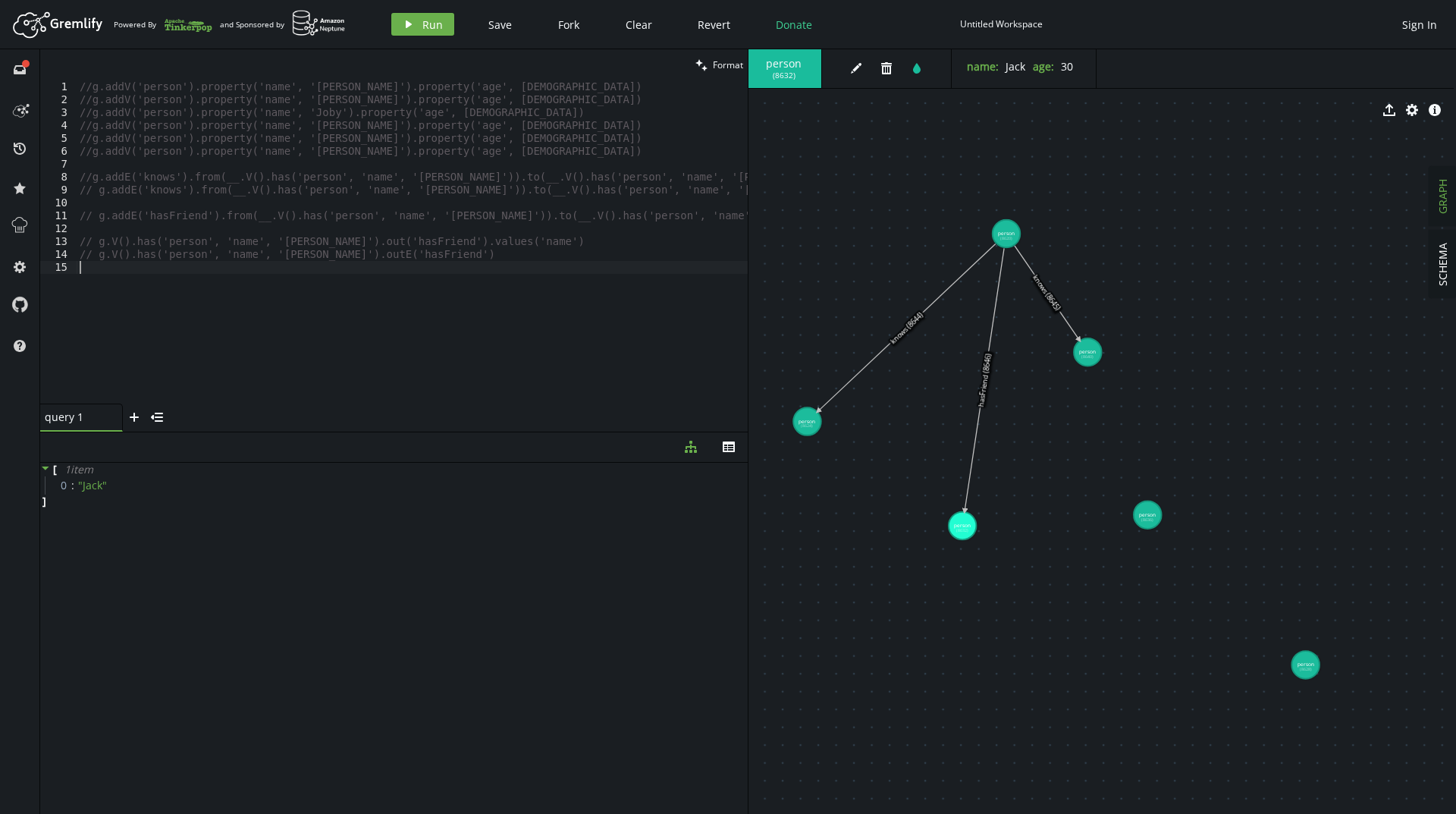
click at [153, 350] on div "//g.addV('person').property('name', '[PERSON_NAME]').property('age', [DEMOGRAPH…" at bounding box center [411, 255] width 671 height 349
drag, startPoint x: 97, startPoint y: 243, endPoint x: 306, endPoint y: 241, distance: 209.0
click at [306, 241] on div "//g.addV('person').property('name', '[PERSON_NAME]').property('age', [DEMOGRAPH…" at bounding box center [411, 255] width 671 height 349
click at [439, 254] on div "//g.addV('person').property('name', '[PERSON_NAME]').property('age', [DEMOGRAPH…" at bounding box center [411, 255] width 671 height 349
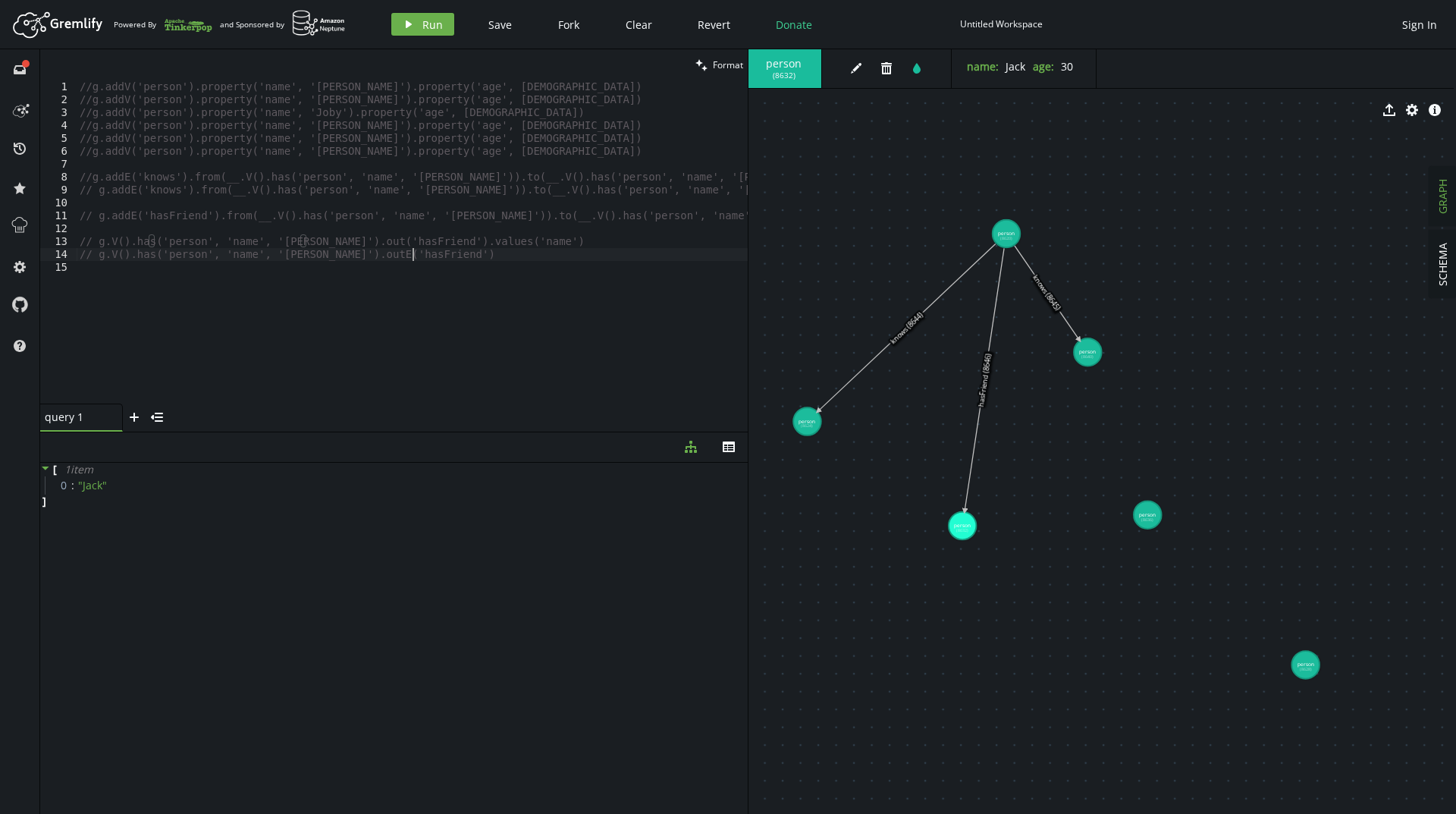
type textarea "// g.V().has('person', 'name', '[PERSON_NAME]').outE('hasFriend')"
paste textarea "g.V().has('person', 'name', '[PERSON_NAME]')"
click at [399, 26] on button "play Run" at bounding box center [423, 25] width 63 height 23
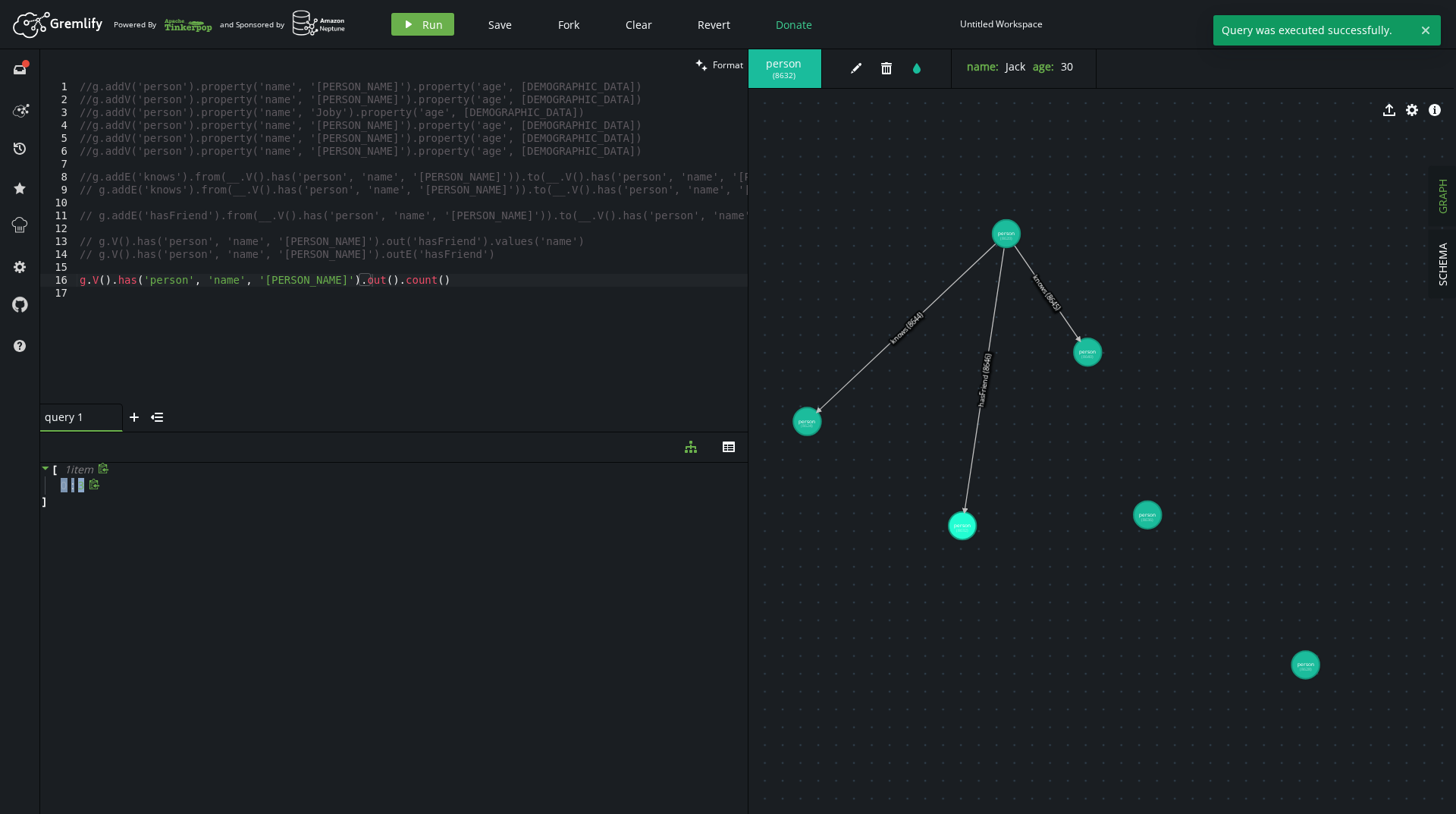
drag, startPoint x: 94, startPoint y: 475, endPoint x: 82, endPoint y: 485, distance: 15.6
click at [82, 485] on div "[ 1 item 0 : 3 ]" at bounding box center [394, 485] width 707 height 46
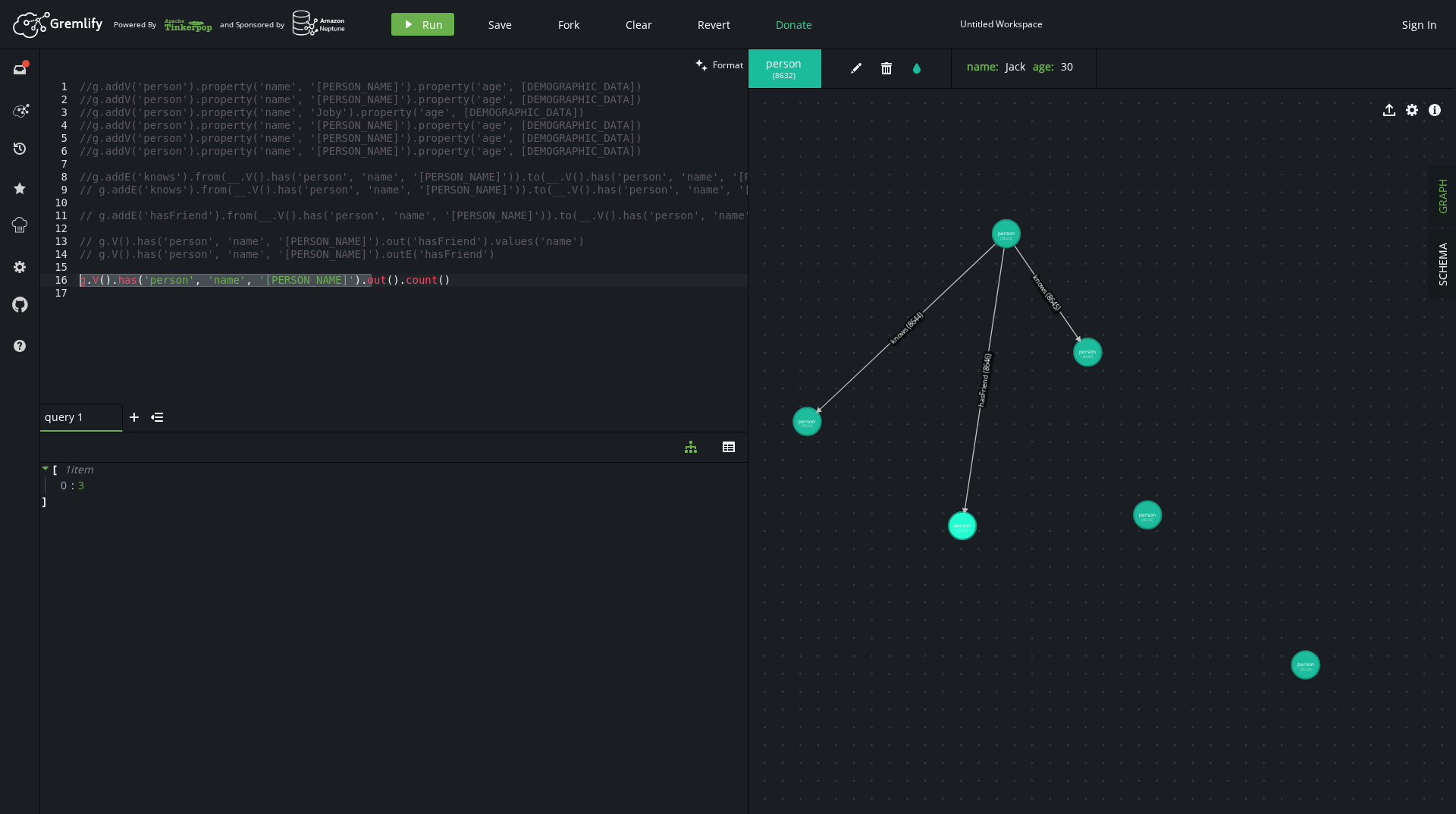
drag, startPoint x: 388, startPoint y: 276, endPoint x: 67, endPoint y: 282, distance: 321.1
click at [67, 282] on div "g.V().has('person', 'name', '[PERSON_NAME]').out().count() 1 2 3 4 5 6 7 8 9 10…" at bounding box center [394, 242] width 707 height 323
type textarea "// g.V().has('person', 'name', '[PERSON_NAME]').out().count()"
paste textarea "g.V().has('person', 'name', '[PERSON_NAME]')"
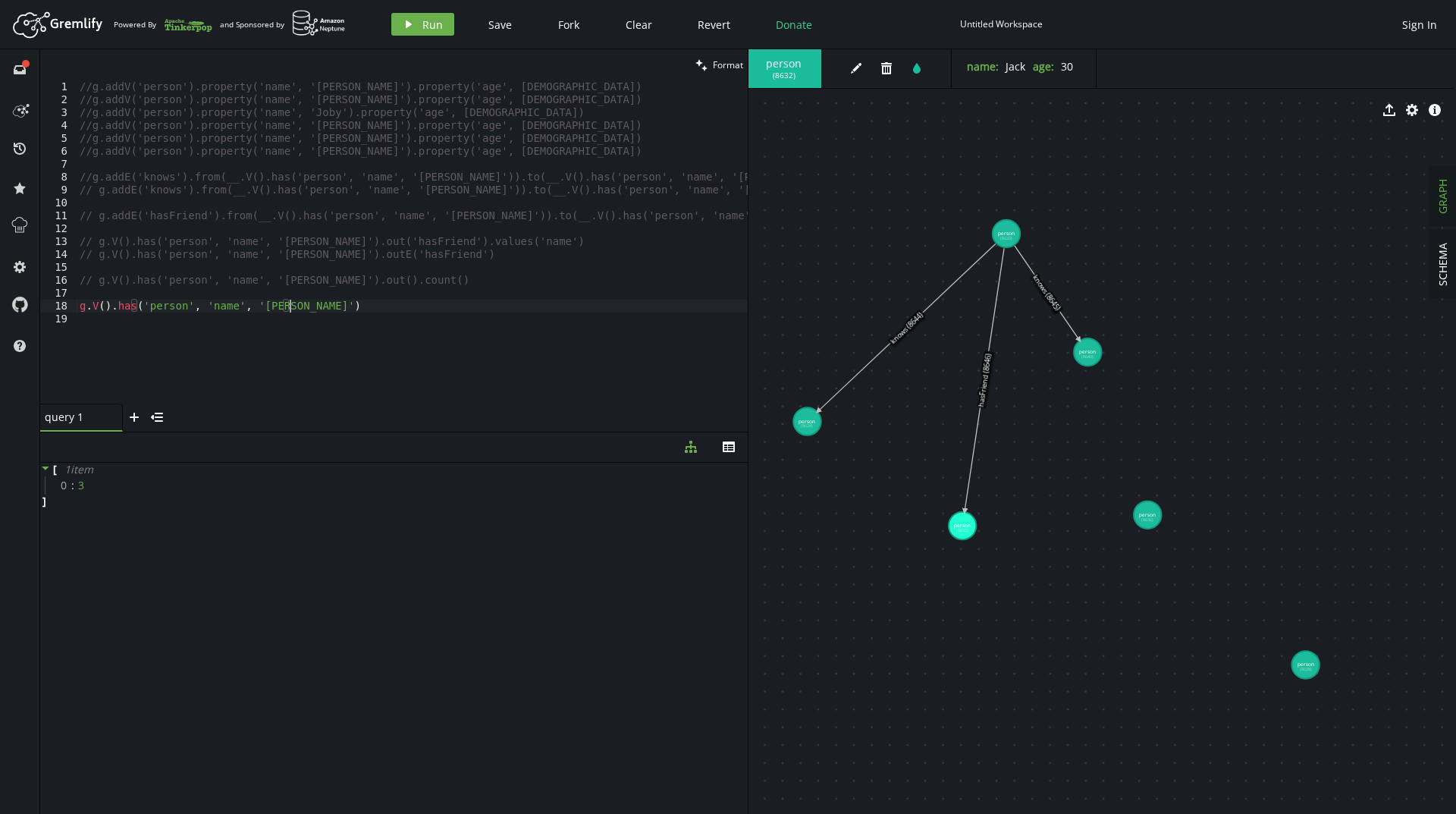
click at [650, 190] on div "//g.addV('person').property('name', '[PERSON_NAME]').property('age', [DEMOGRAPH…" at bounding box center [411, 255] width 671 height 349
click at [250, 305] on div "//g.addV('person').property('name', '[PERSON_NAME]').property('age', [DEMOGRAPH…" at bounding box center [411, 255] width 671 height 349
paste textarea "[PERSON_NAME]"
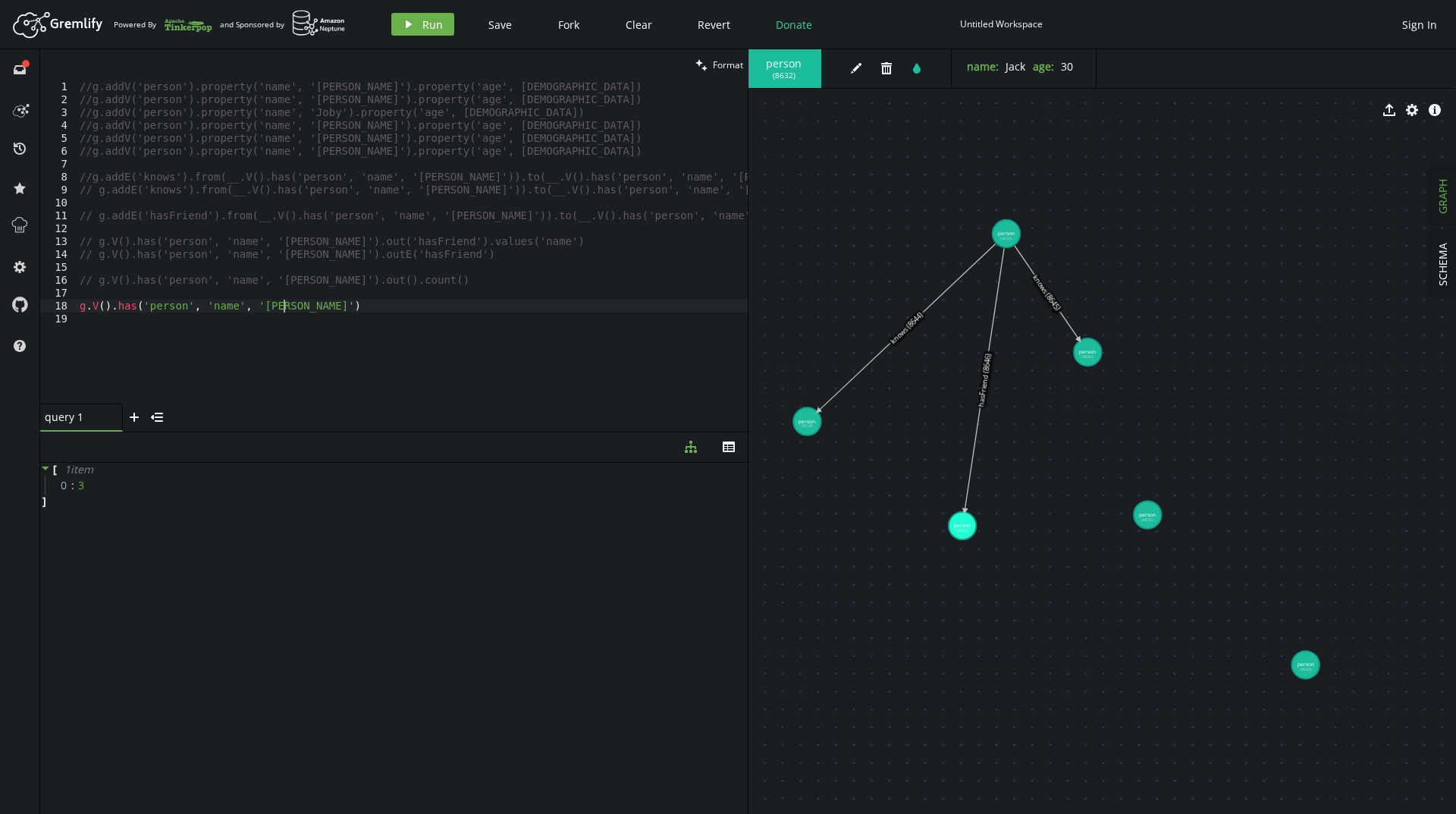
click at [304, 311] on div "//g.addV('person').property('name', '[PERSON_NAME]').property('age', [DEMOGRAPH…" at bounding box center [411, 255] width 671 height 349
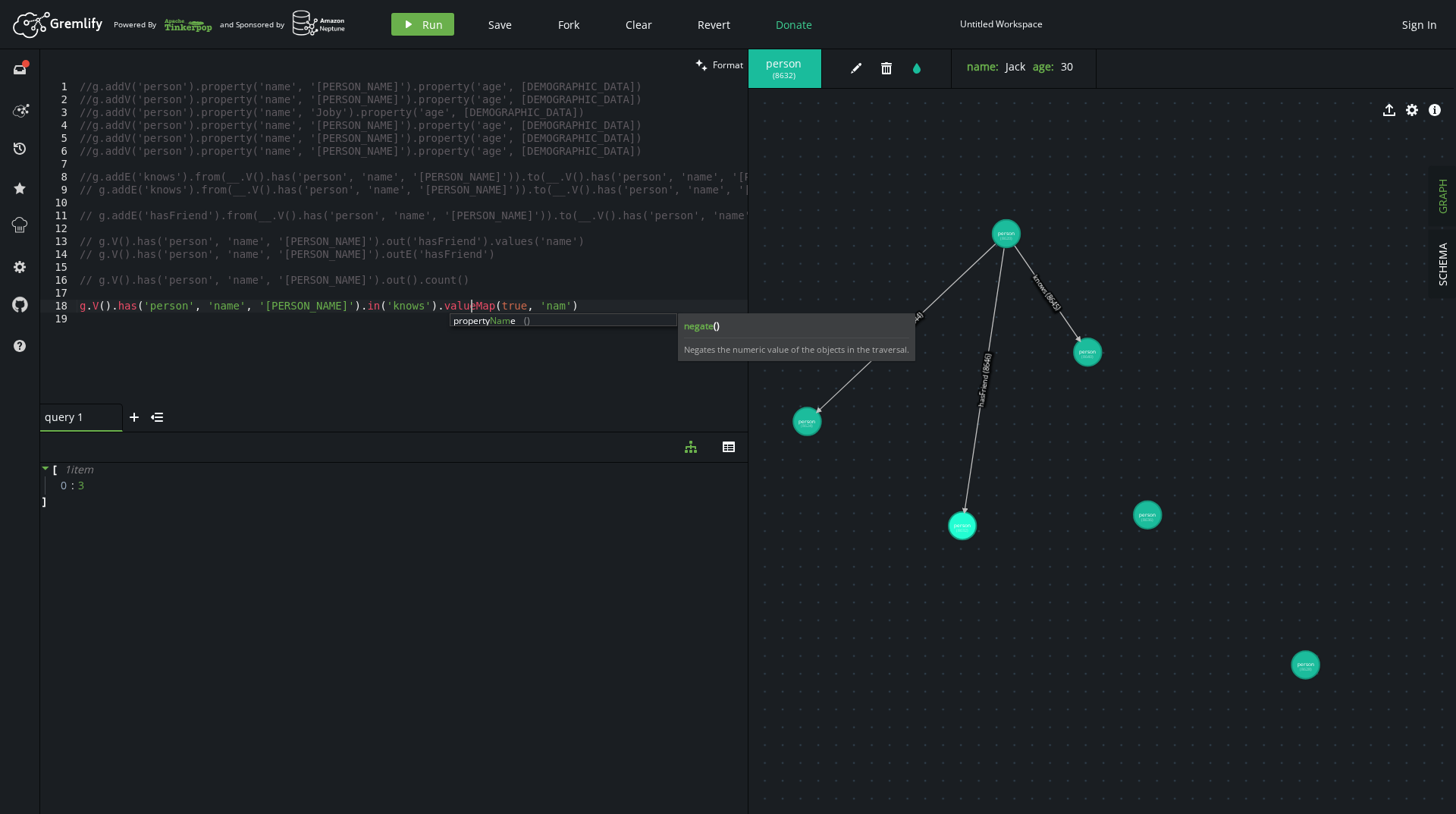
scroll to position [0, 396]
click at [405, 16] on button "play Run" at bounding box center [423, 25] width 63 height 23
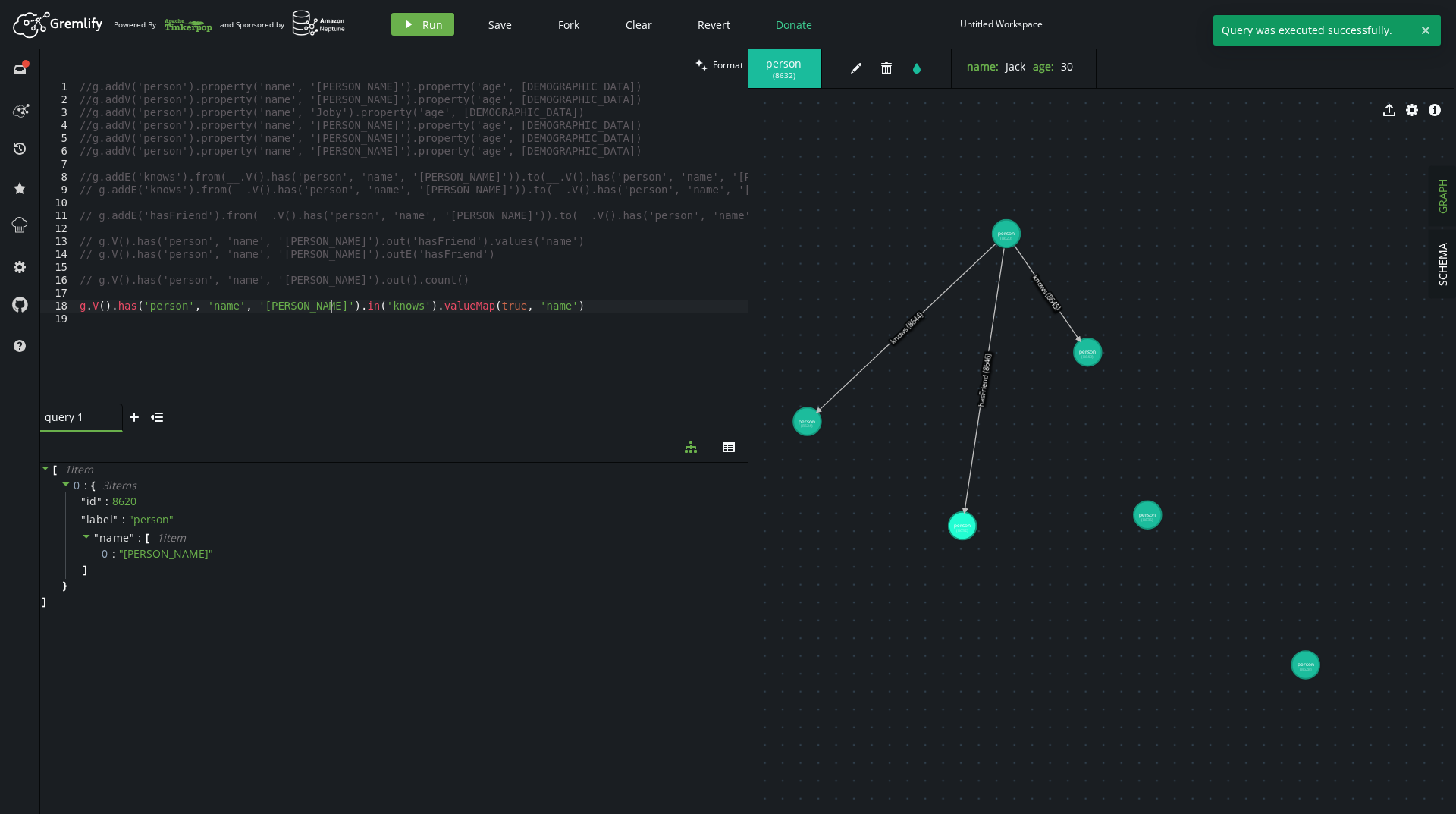
click at [332, 304] on div "//g.addV('person').property('name', '[PERSON_NAME]').property('age', [DEMOGRAPH…" at bounding box center [411, 255] width 671 height 349
click at [433, 31] on span "Run" at bounding box center [432, 25] width 20 height 14
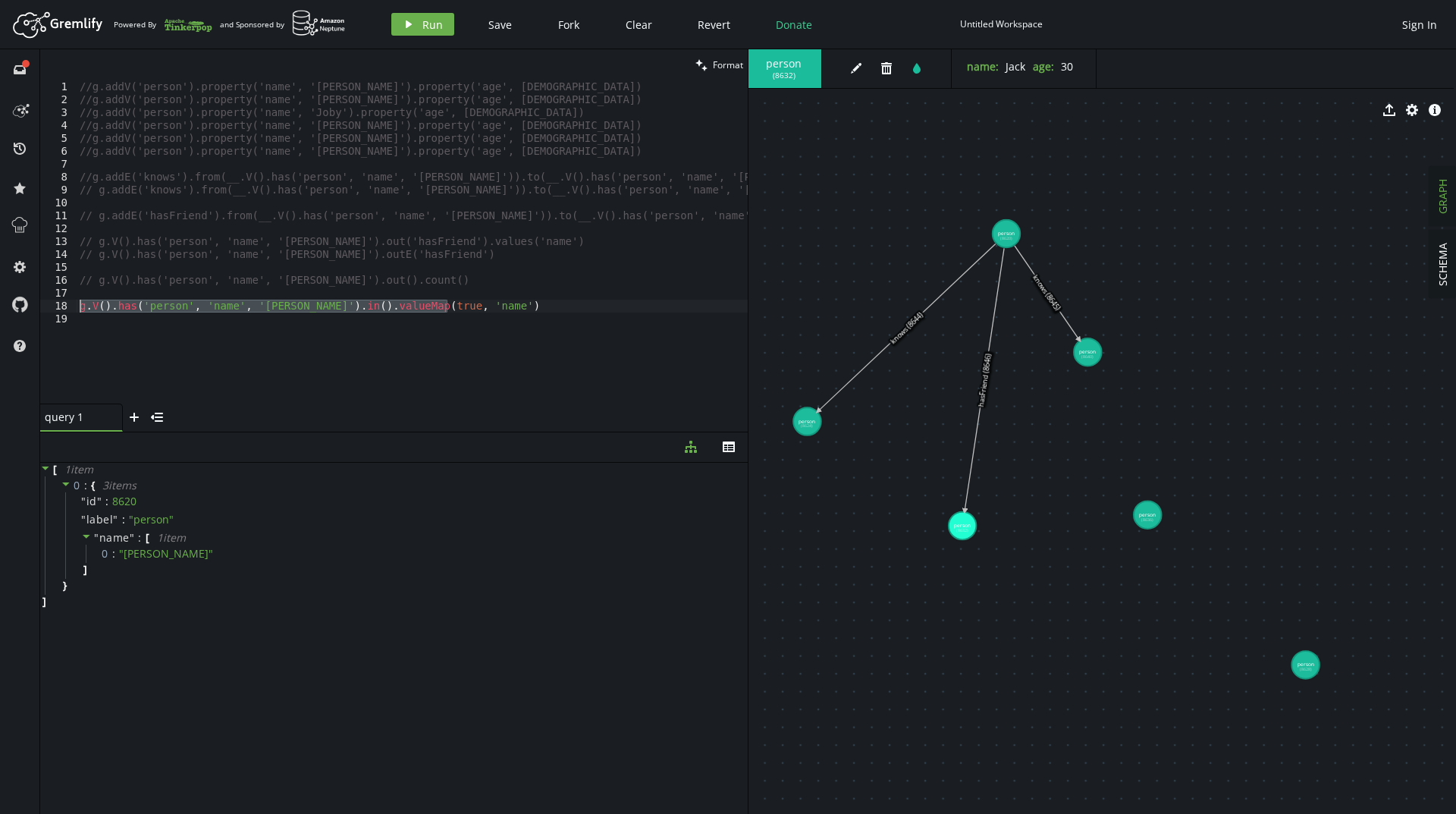
drag, startPoint x: 466, startPoint y: 305, endPoint x: 68, endPoint y: 309, distance: 398.0
click at [68, 309] on div "g.V().has('person', 'name', '[PERSON_NAME]').in().valueMap(true, 'name') 1 2 3 …" at bounding box center [394, 242] width 707 height 323
type textarea "// g.V().has('person', 'name', '[PERSON_NAME]').in().valueMap(true, 'name')"
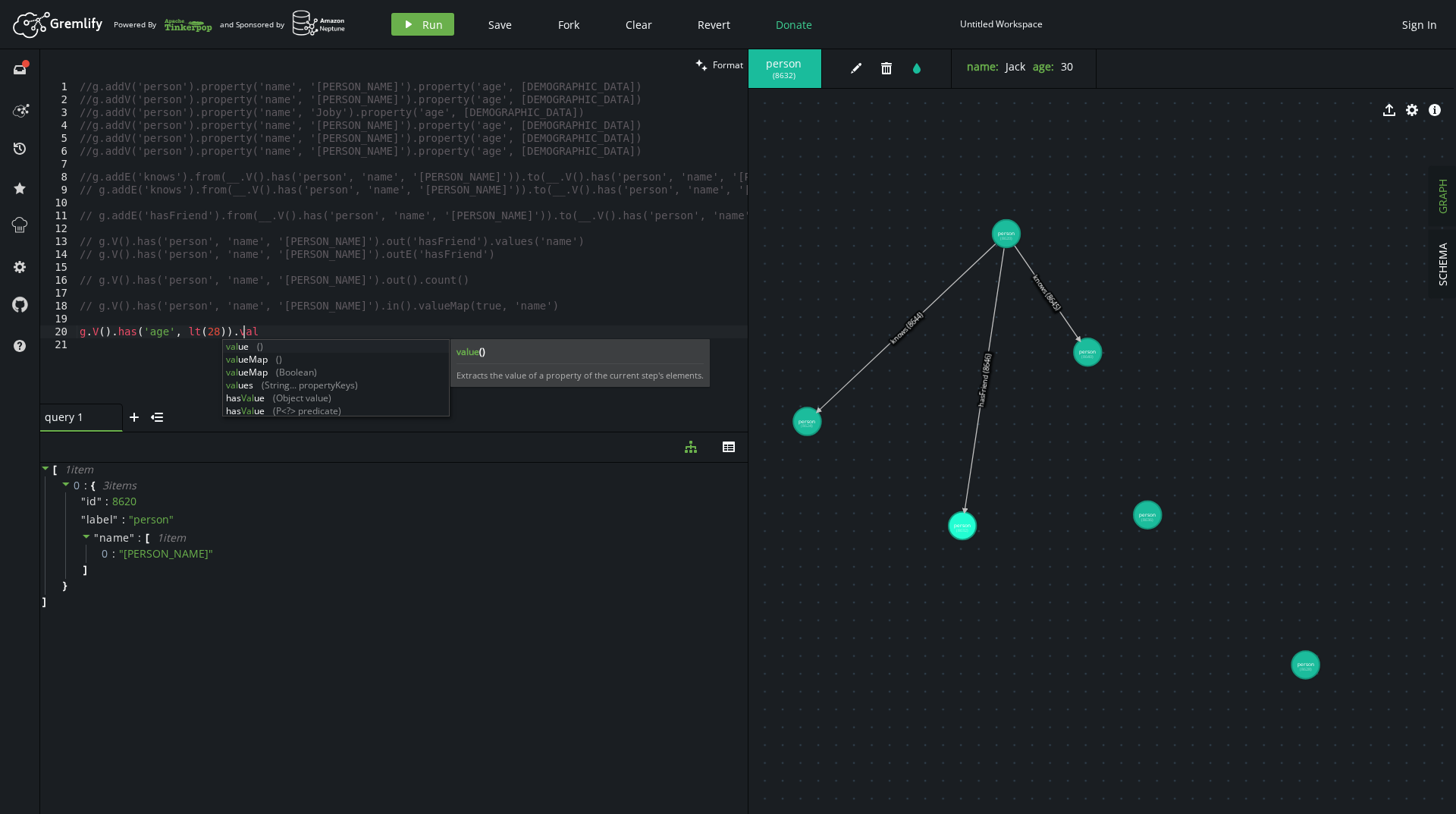
scroll to position [0, 168]
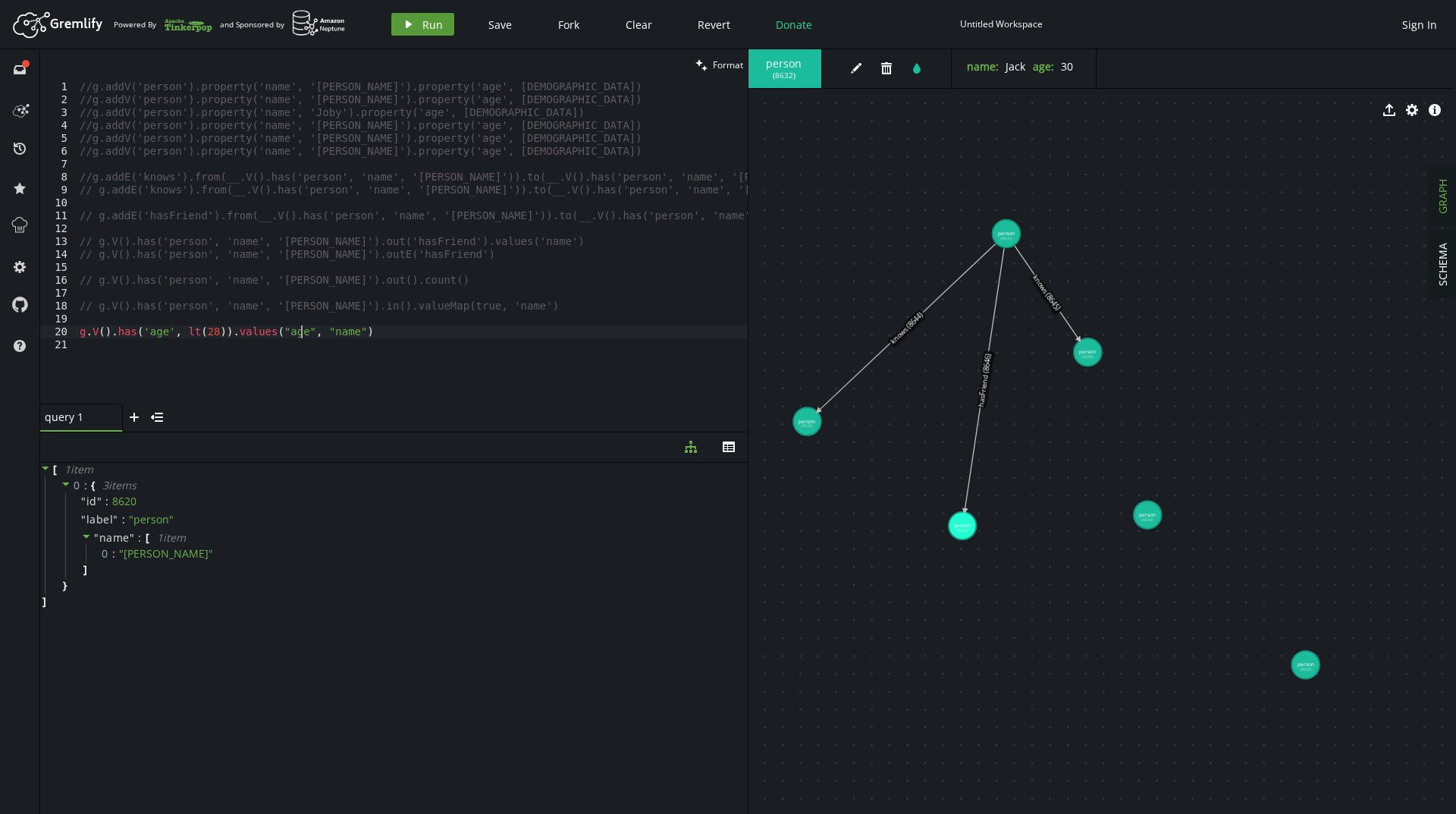
click at [418, 30] on button "play Run" at bounding box center [423, 25] width 63 height 23
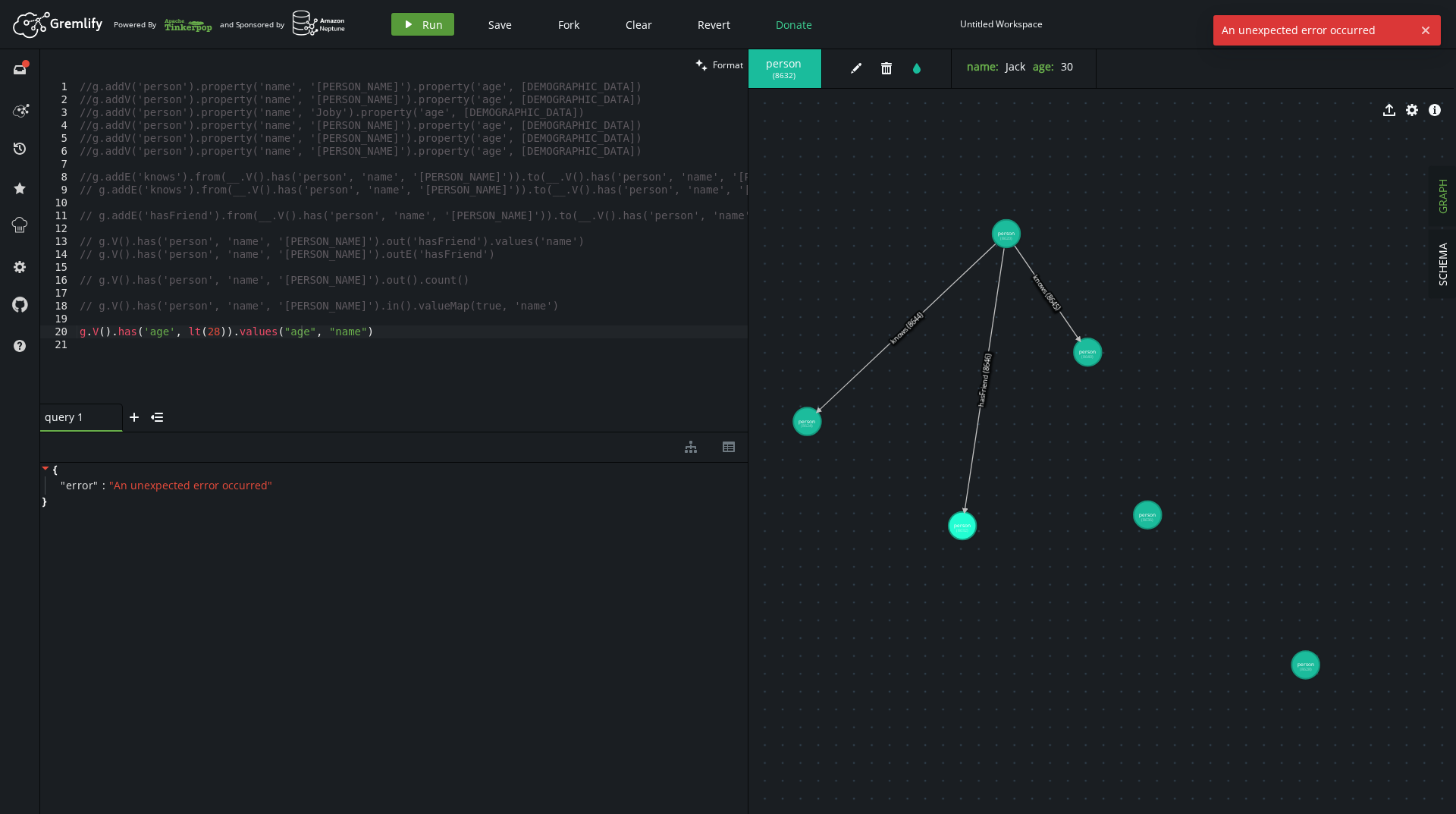
click at [420, 20] on button "play Run" at bounding box center [423, 25] width 63 height 23
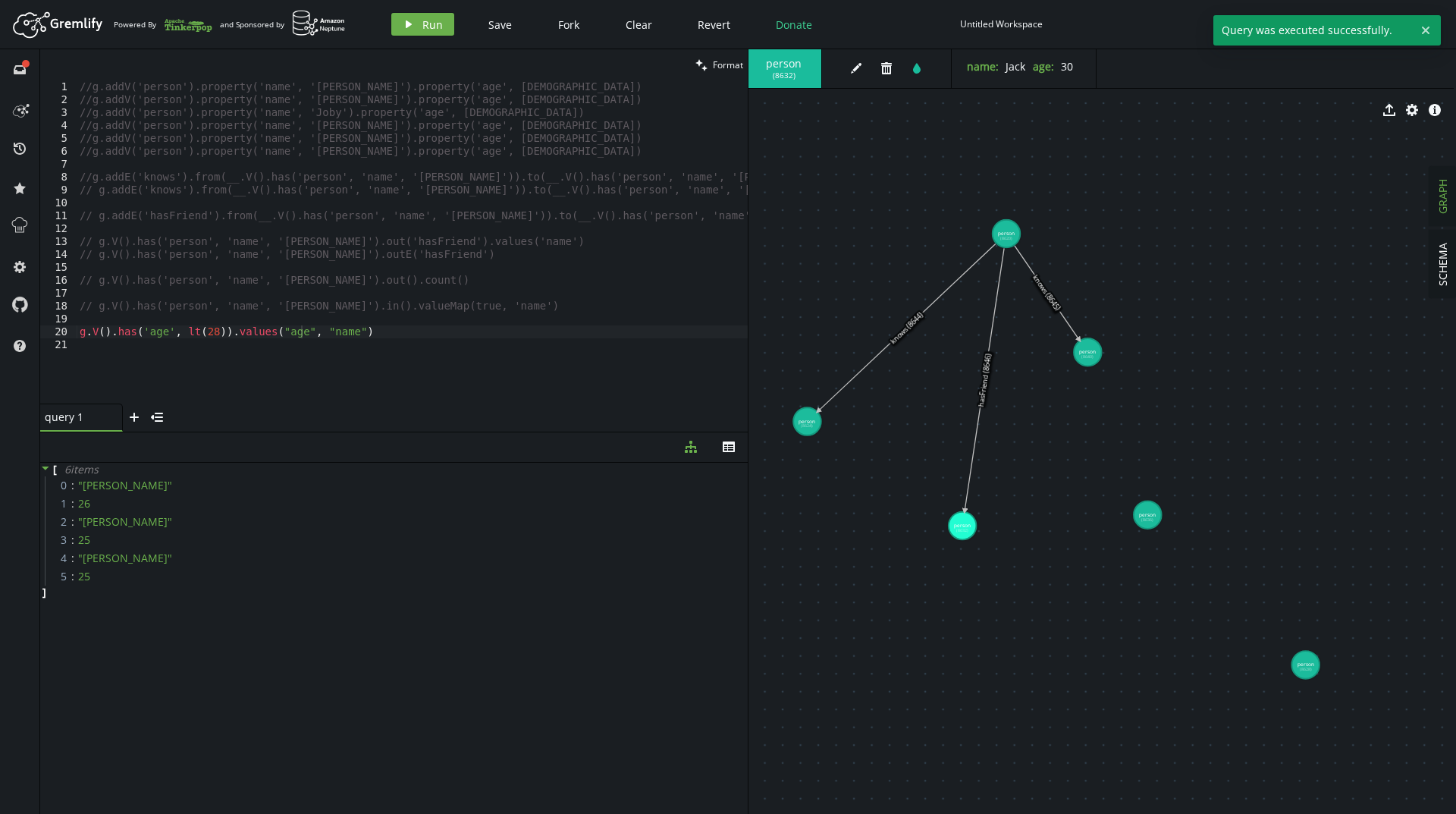
click at [239, 333] on div "//g.addV('person').property('name', '[PERSON_NAME]').property('age', [DEMOGRAPH…" at bounding box center [411, 255] width 671 height 349
click at [423, 31] on span "Run" at bounding box center [432, 25] width 20 height 14
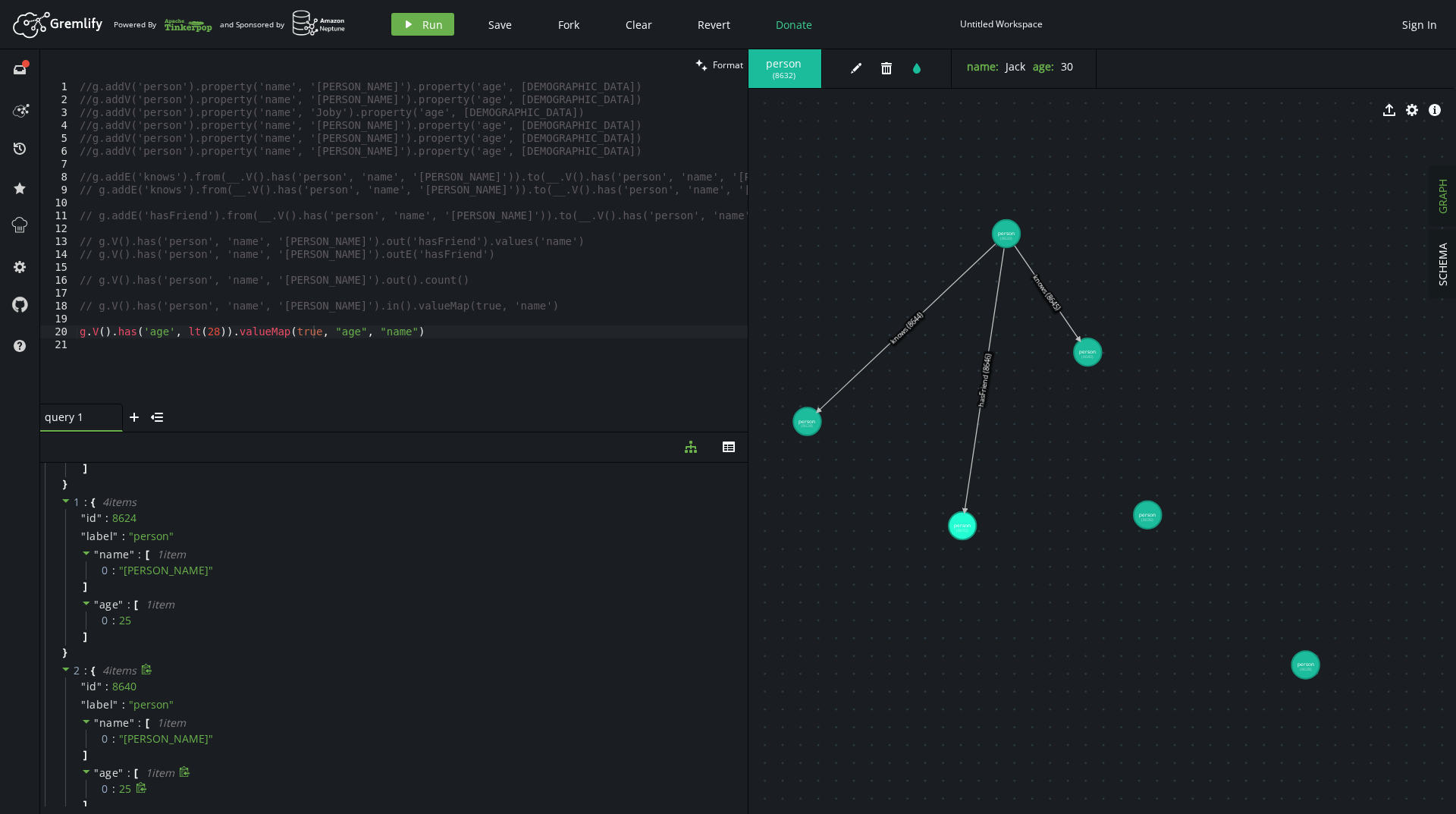
scroll to position [188, 0]
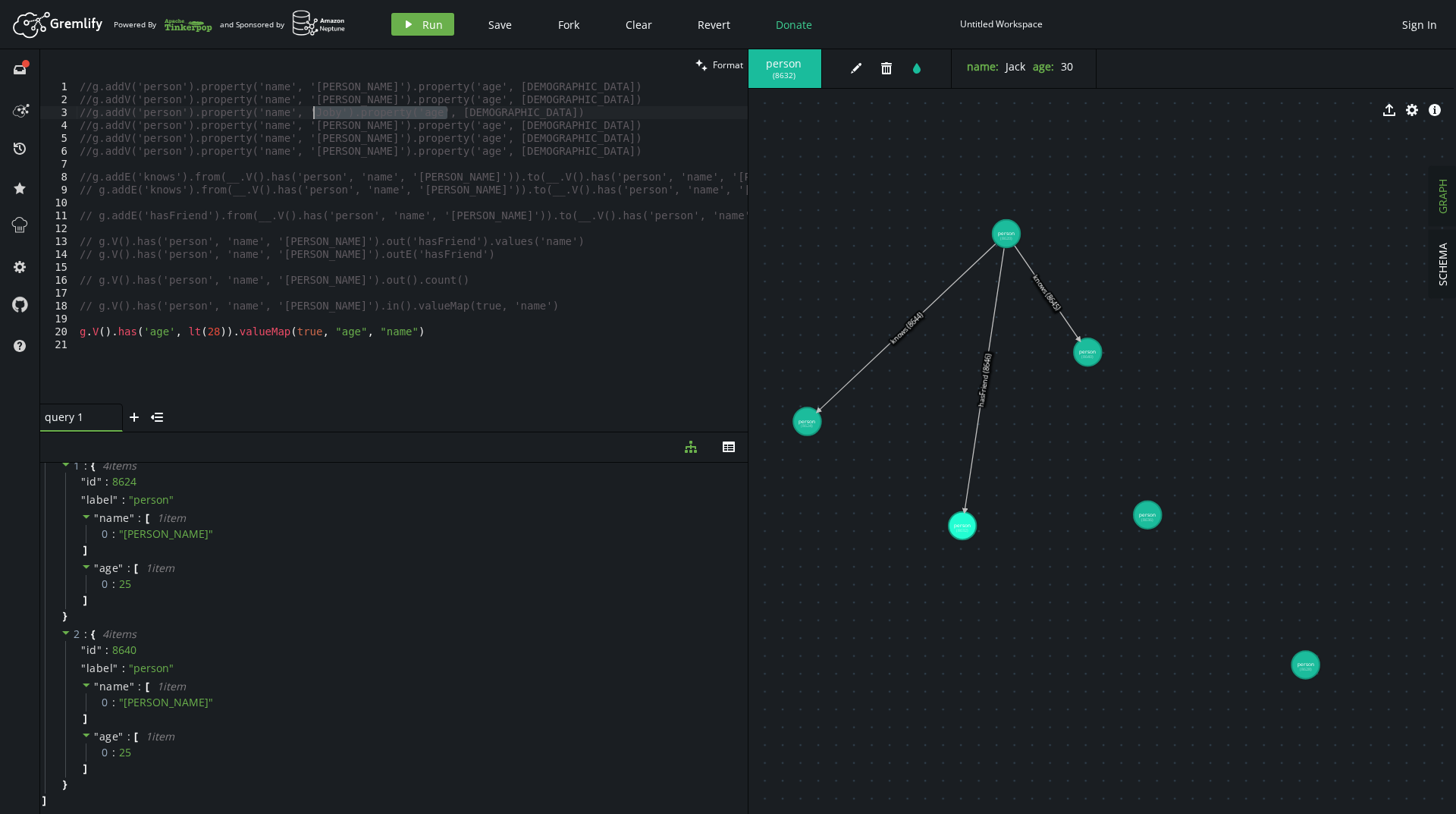
drag, startPoint x: 451, startPoint y: 110, endPoint x: 310, endPoint y: 115, distance: 141.1
click at [310, 115] on div "//g.addV('person').property('name', '[PERSON_NAME]').property('age', [DEMOGRAPH…" at bounding box center [411, 255] width 671 height 349
click at [189, 333] on div "//g.addV('person').property('name', '[PERSON_NAME]').property('age', [DEMOGRAPH…" at bounding box center [411, 255] width 671 height 349
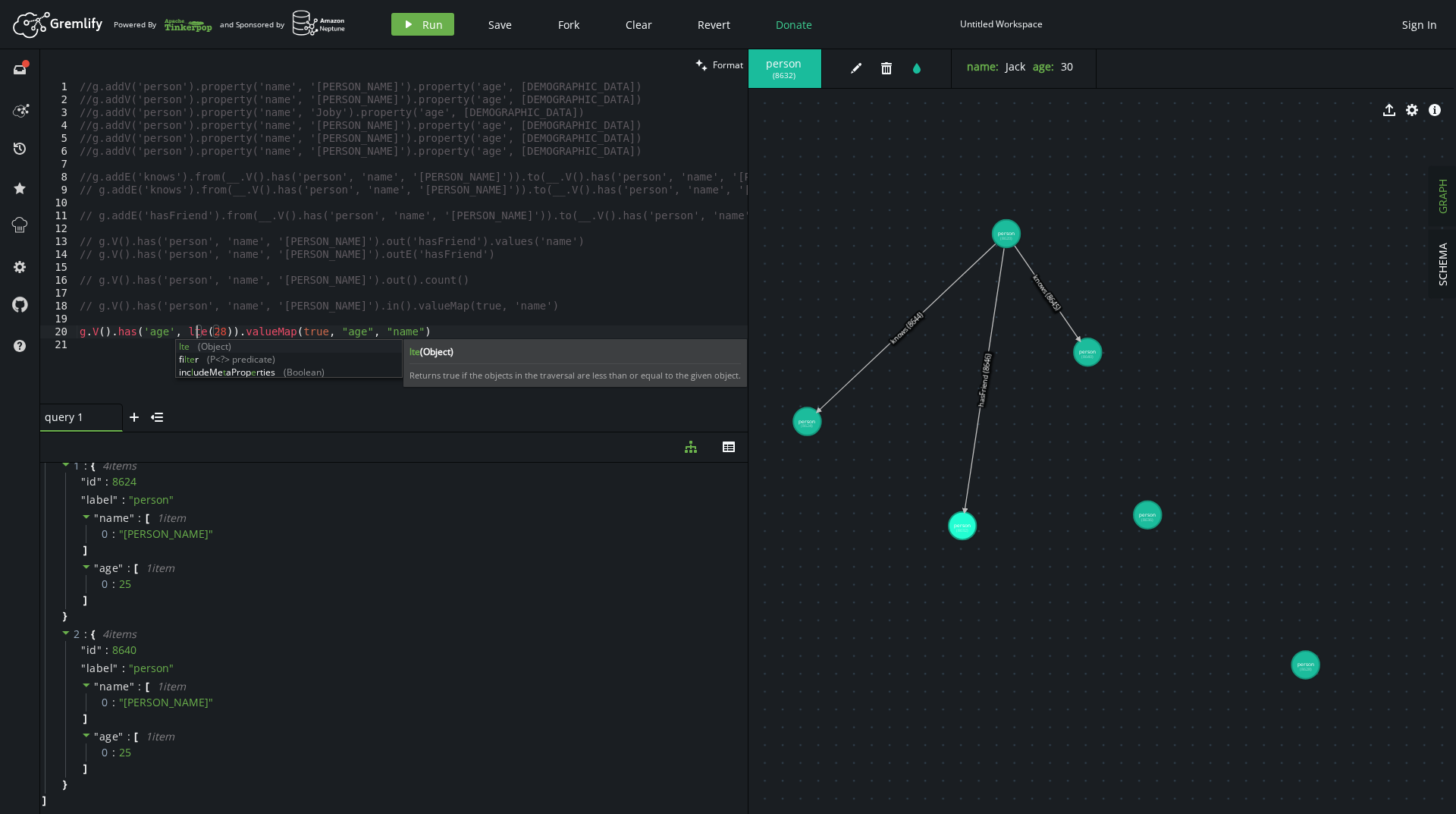
click at [528, 248] on div "//g.addV('person').property('name', '[PERSON_NAME]').property('age', [DEMOGRAPH…" at bounding box center [411, 255] width 671 height 349
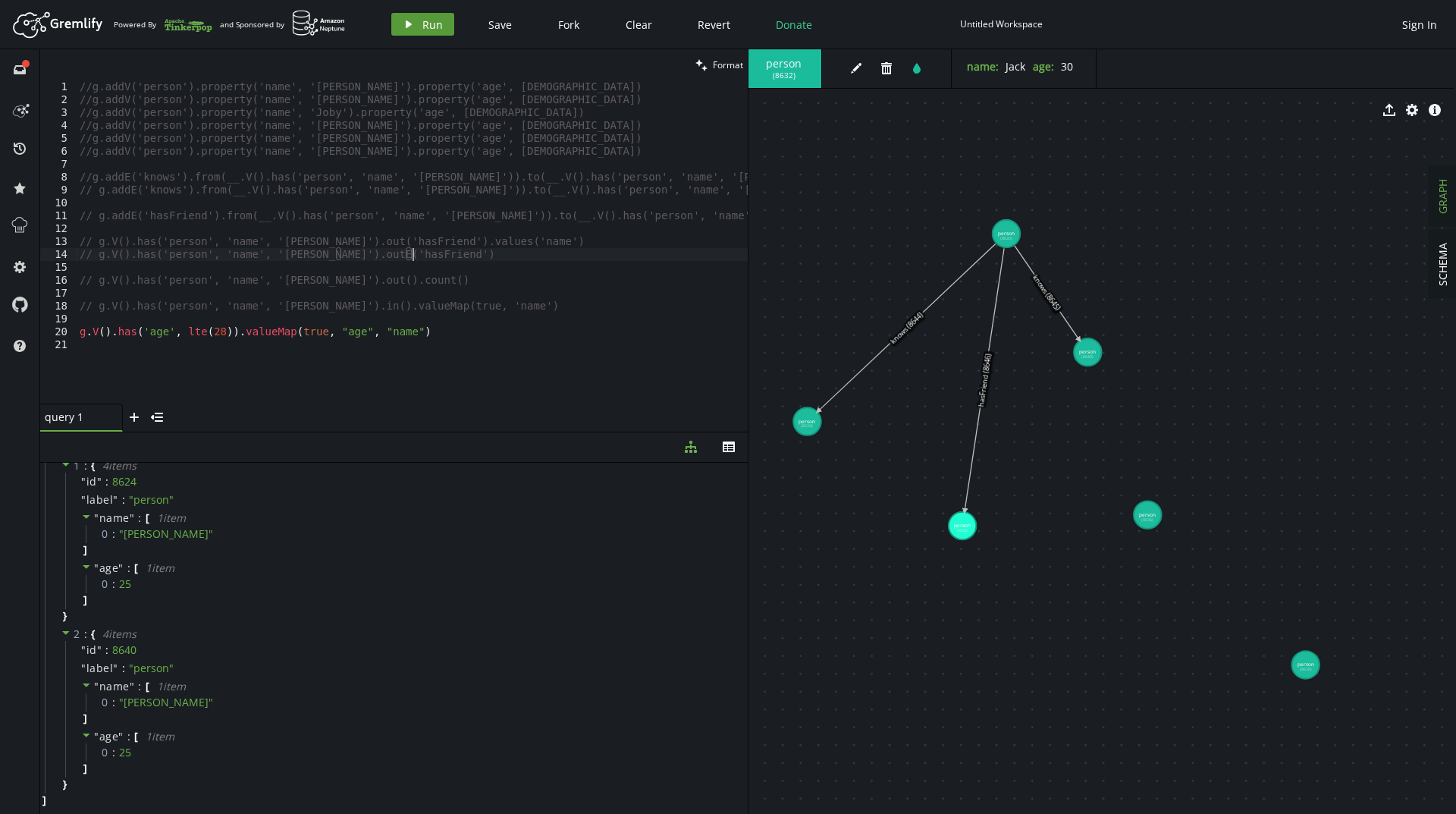
click at [426, 29] on span "Run" at bounding box center [432, 25] width 20 height 14
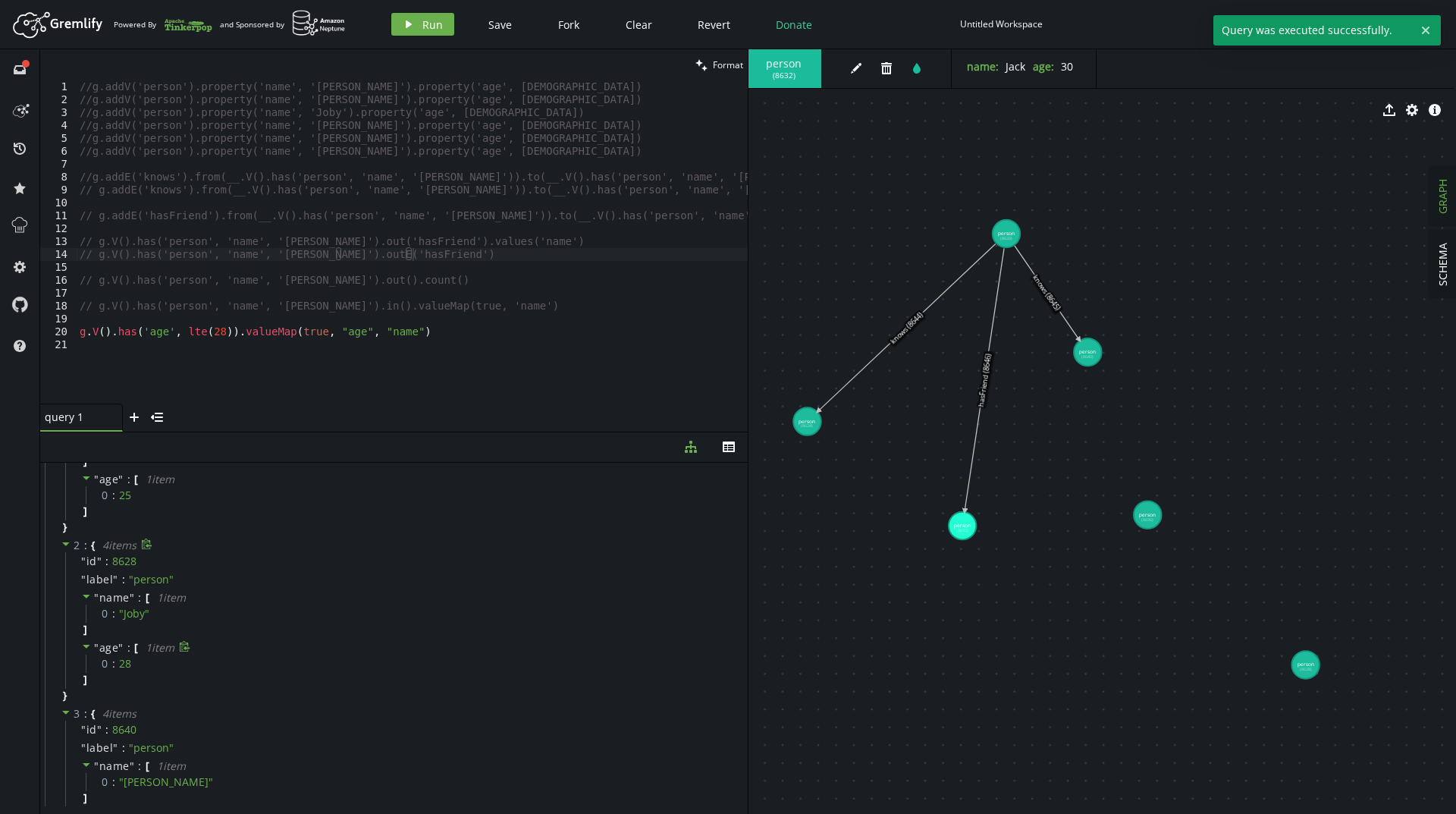
scroll to position [303, 0]
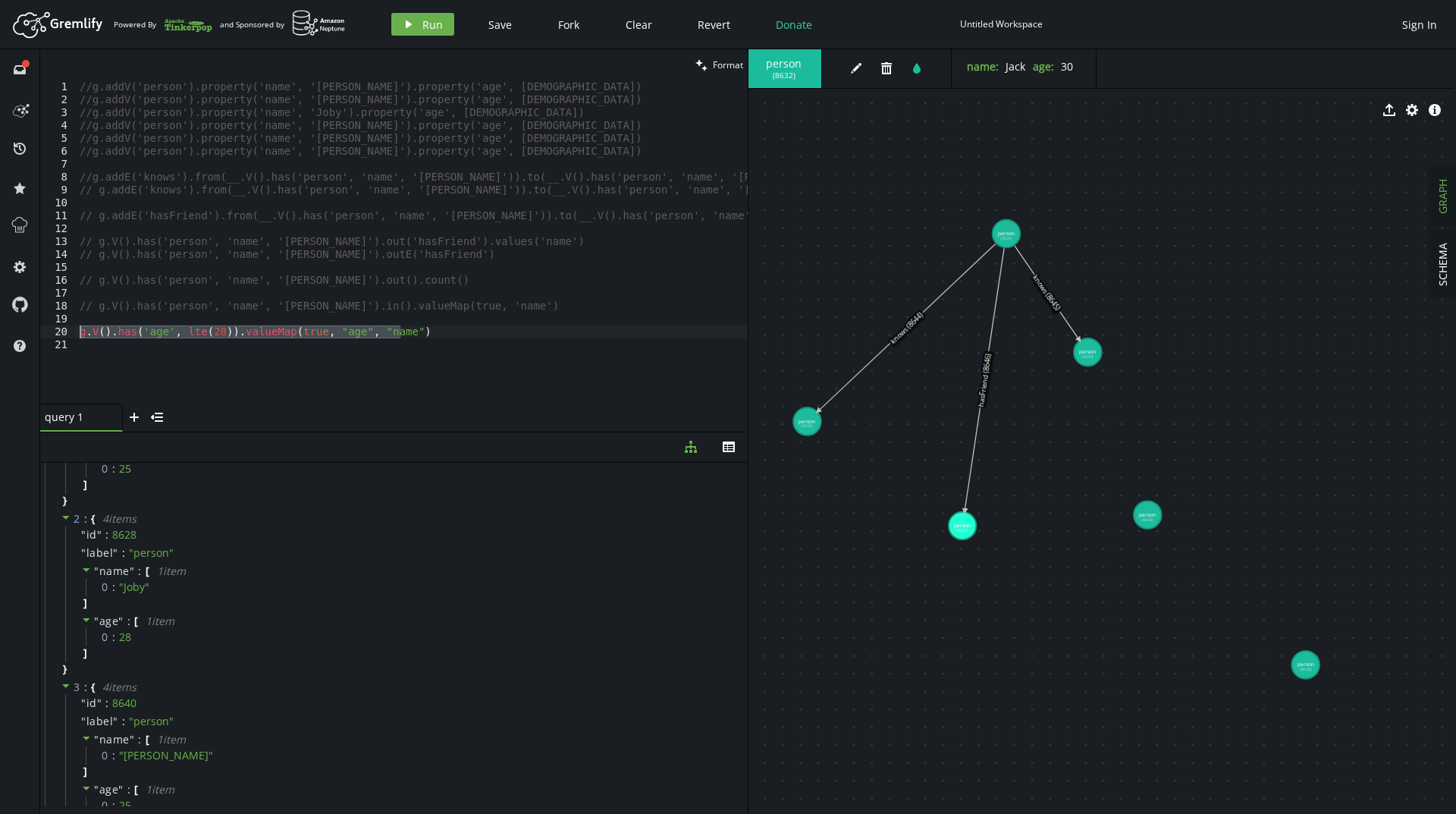
drag, startPoint x: 418, startPoint y: 332, endPoint x: 67, endPoint y: 333, distance: 351.0
click at [67, 333] on div "g.V().has('age', lte(28)).valueMap(true, "age", "name") 1 2 3 4 5 6 7 8 9 10 11…" at bounding box center [394, 242] width 707 height 323
type textarea "// g.V().has('age', lte(28)).valueMap(true, "age", "name")"
click at [295, 315] on div "//g.addV('person').property('name', '[PERSON_NAME]').property('age', [DEMOGRAPH…" at bounding box center [411, 255] width 671 height 349
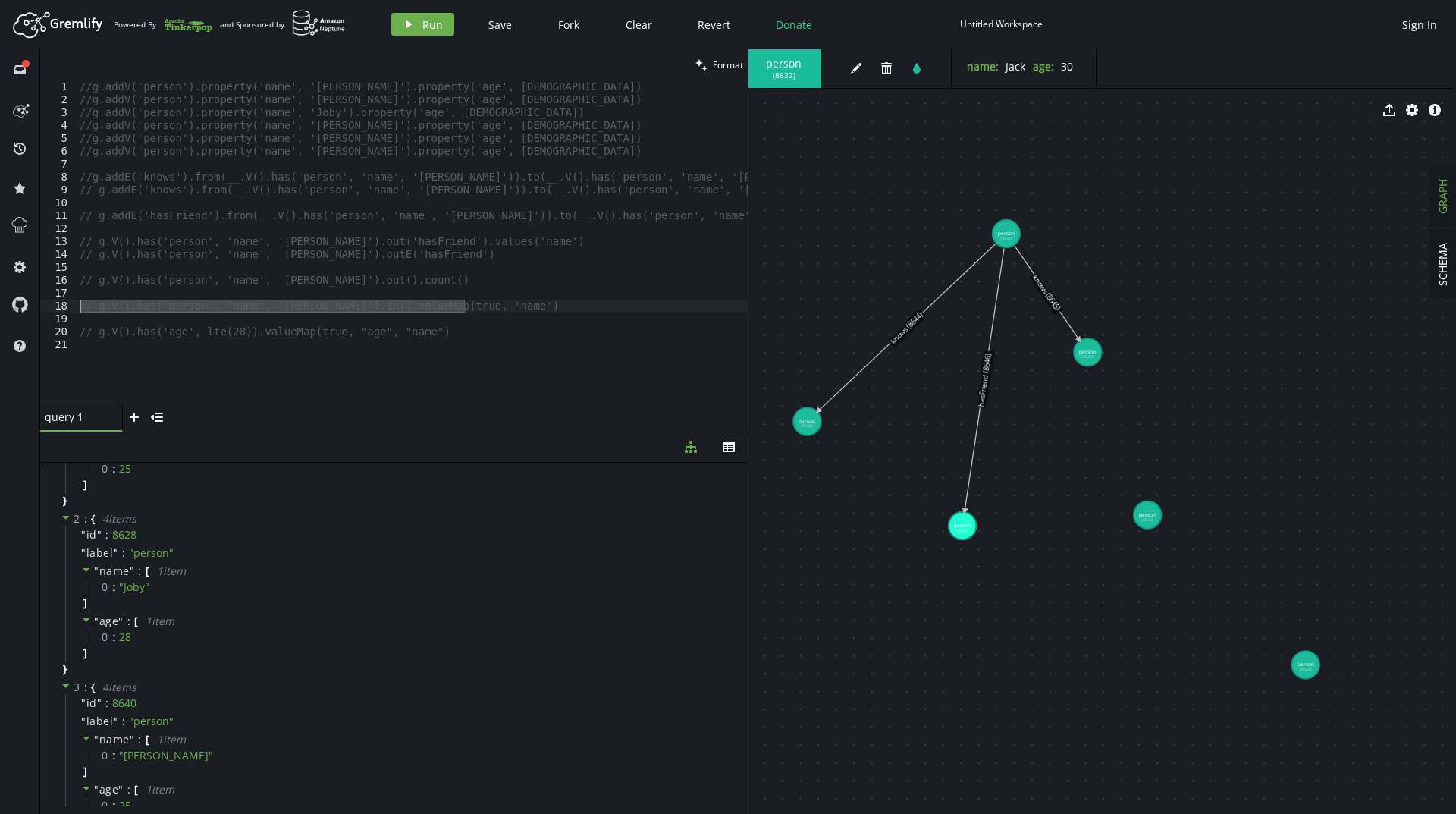
drag, startPoint x: 472, startPoint y: 306, endPoint x: 75, endPoint y: 302, distance: 397.0
click at [75, 302] on div "1 2 3 4 5 6 7 8 9 10 11 12 13 14 15 16 17 18 19 20 21 //g.addV('person').proper…" at bounding box center [394, 242] width 707 height 323
click at [451, 332] on div "//g.addV('person').property('name', '[PERSON_NAME]').property('age', [DEMOGRAPH…" at bounding box center [411, 255] width 671 height 349
type textarea "// g.V().has('age', lte(28)).valueMap(true, "age", "name")"
paste textarea "// g.V().has('person', 'name', '[PERSON_NAME]').in().valueMap(true, 'name')"
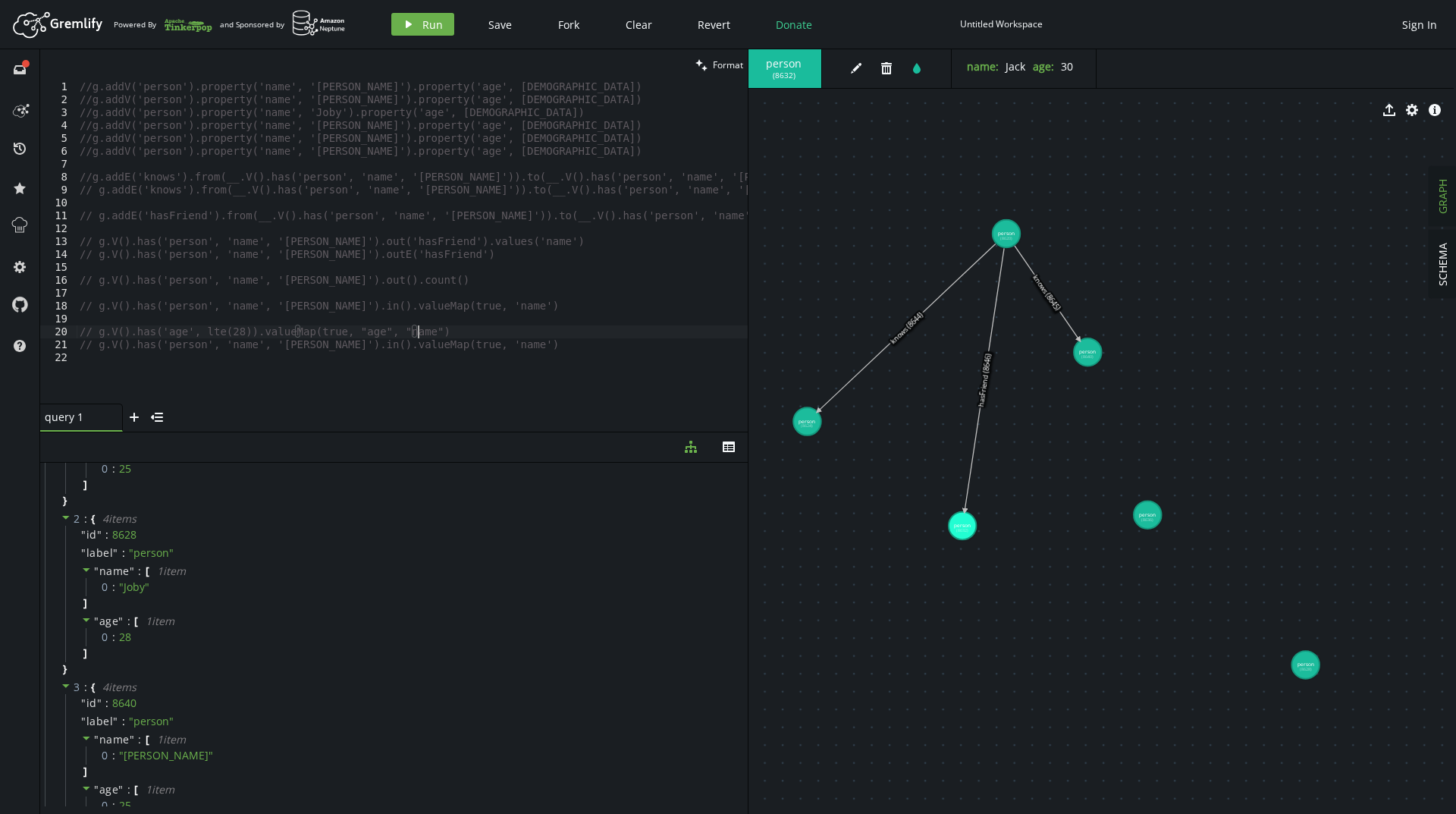
drag, startPoint x: 441, startPoint y: 326, endPoint x: 439, endPoint y: 333, distance: 7.3
click at [439, 332] on div "//g.addV('person').property('name', '[PERSON_NAME]').property('age', [DEMOGRAPH…" at bounding box center [411, 255] width 671 height 349
type textarea "// g.V().has('age', lte(28)).valueMap(true, "age", "name")"
click at [434, 339] on div "//g.addV('person').property('name', '[PERSON_NAME]').property('age', [DEMOGRAPH…" at bounding box center [411, 255] width 671 height 349
drag, startPoint x: 485, startPoint y: 361, endPoint x: 62, endPoint y: 357, distance: 423.0
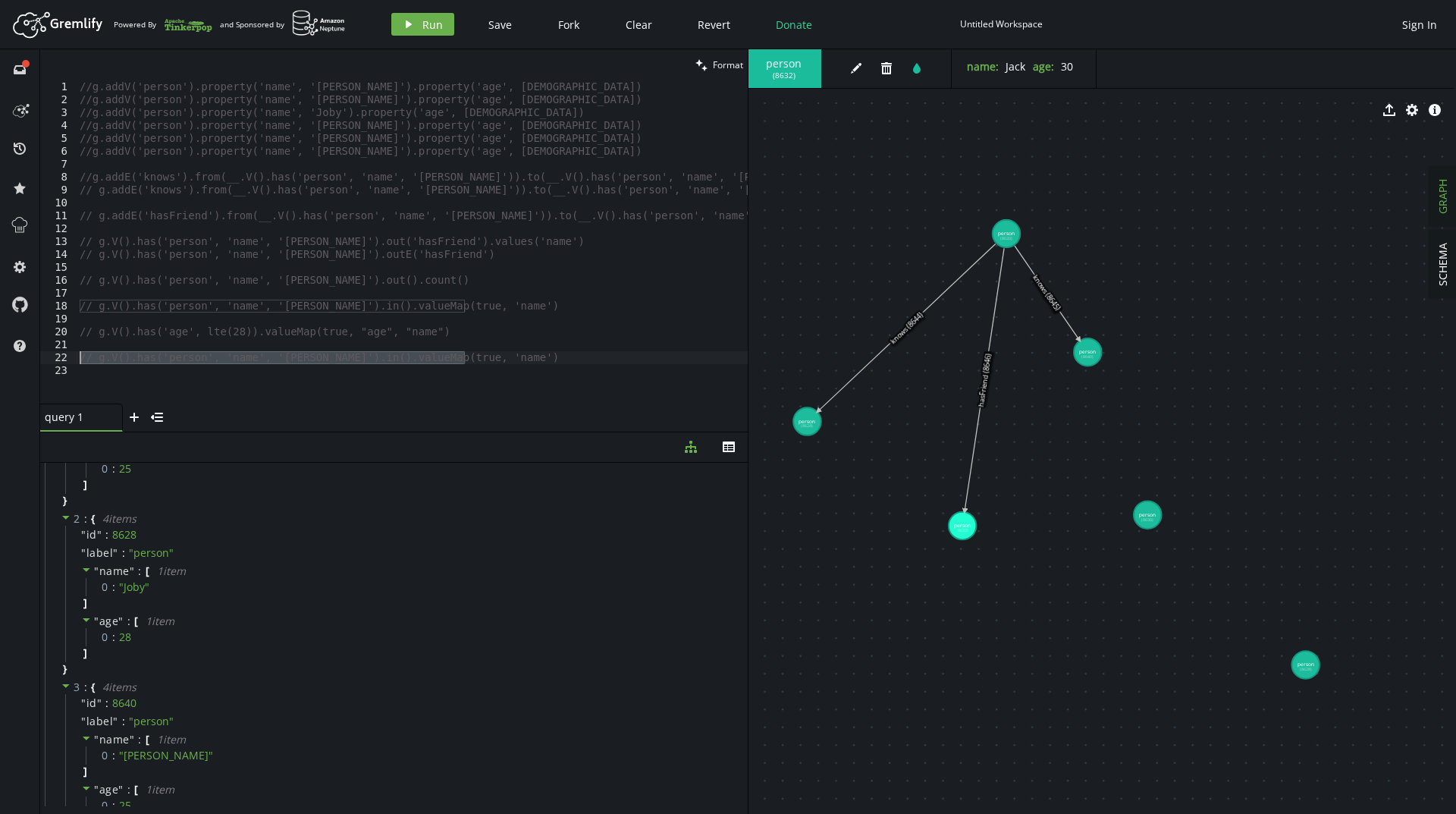
click at [71, 363] on div "1 2 3 4 5 6 7 8 9 10 11 12 13 14 15 16 17 18 19 20 21 22 23 //g.addV('person').…" at bounding box center [394, 242] width 707 height 323
click at [125, 216] on div "//g.addV('person').property('name', '[PERSON_NAME]').property('age', [DEMOGRAPH…" at bounding box center [411, 255] width 671 height 349
drag, startPoint x: 109, startPoint y: 357, endPoint x: 89, endPoint y: 359, distance: 20.1
click at [89, 359] on div "//g.addV('person').property('name', '[PERSON_NAME]').property('age', [DEMOGRAPH…" at bounding box center [411, 255] width 671 height 349
drag, startPoint x: 186, startPoint y: 358, endPoint x: 138, endPoint y: 358, distance: 48.0
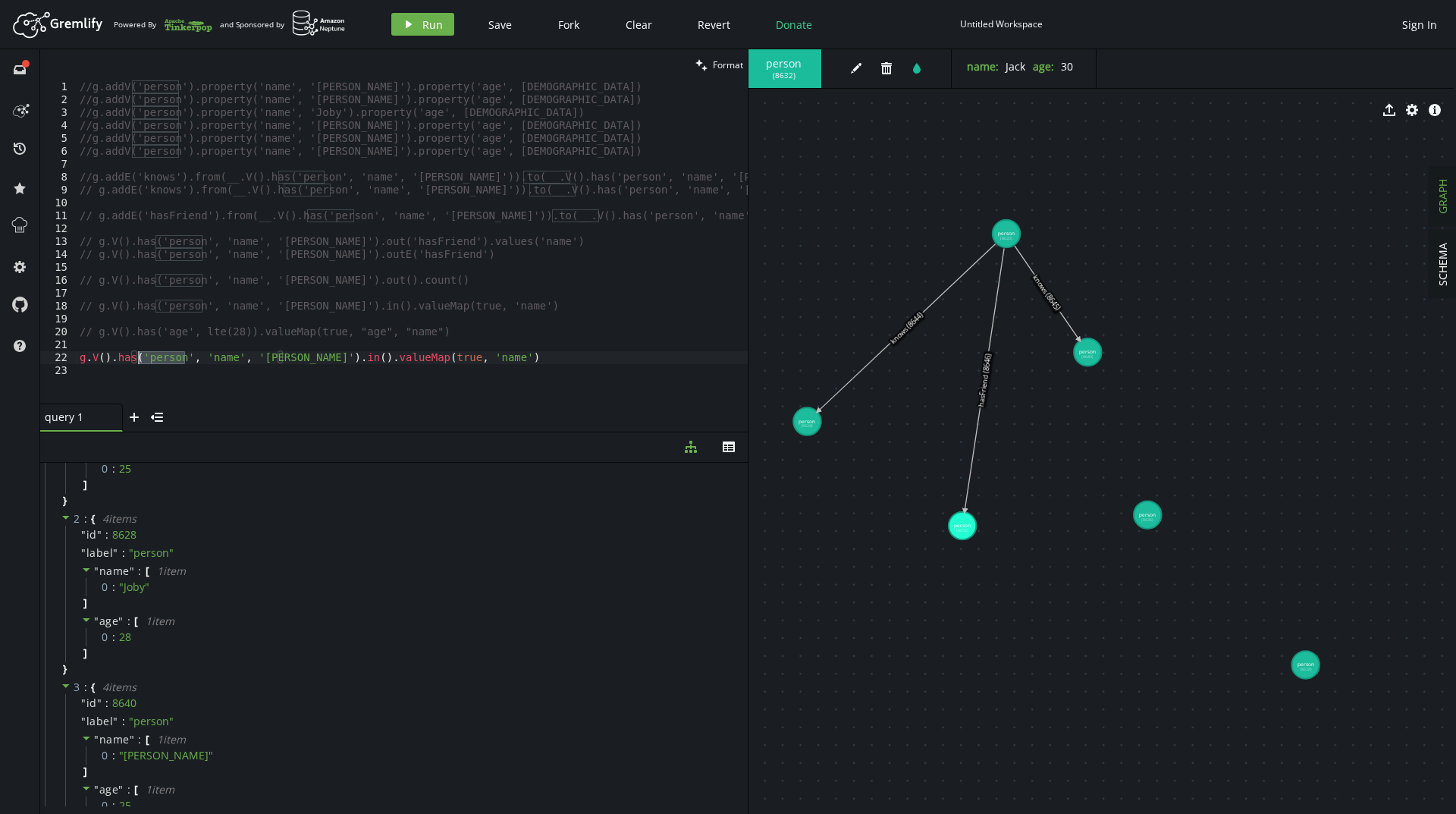
click at [138, 358] on div "//g.addV('person').property('name', '[PERSON_NAME]').property('age', [DEMOGRAPH…" at bounding box center [411, 255] width 671 height 349
click at [104, 355] on div "//g.addV('person').property('name', '[PERSON_NAME]').property('age', [DEMOGRAPH…" at bounding box center [411, 255] width 671 height 349
paste textarea "'person'"
drag, startPoint x: 243, startPoint y: 357, endPoint x: 188, endPoint y: 357, distance: 55.0
click at [188, 357] on div "//g.addV('person').property('name', '[PERSON_NAME]').property('age', [DEMOGRAPH…" at bounding box center [411, 255] width 671 height 349
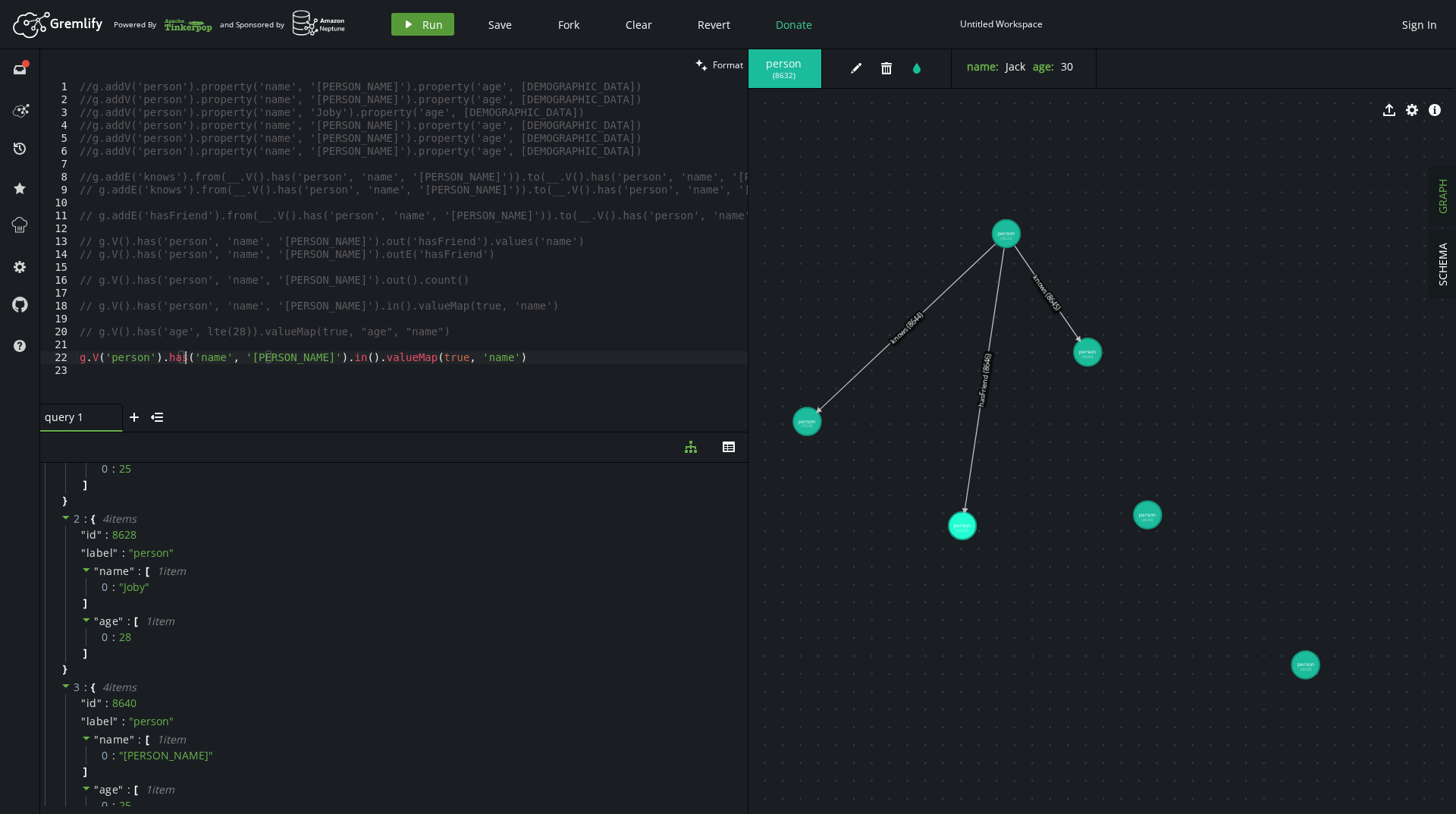
click at [416, 26] on button "play Run" at bounding box center [423, 25] width 63 height 23
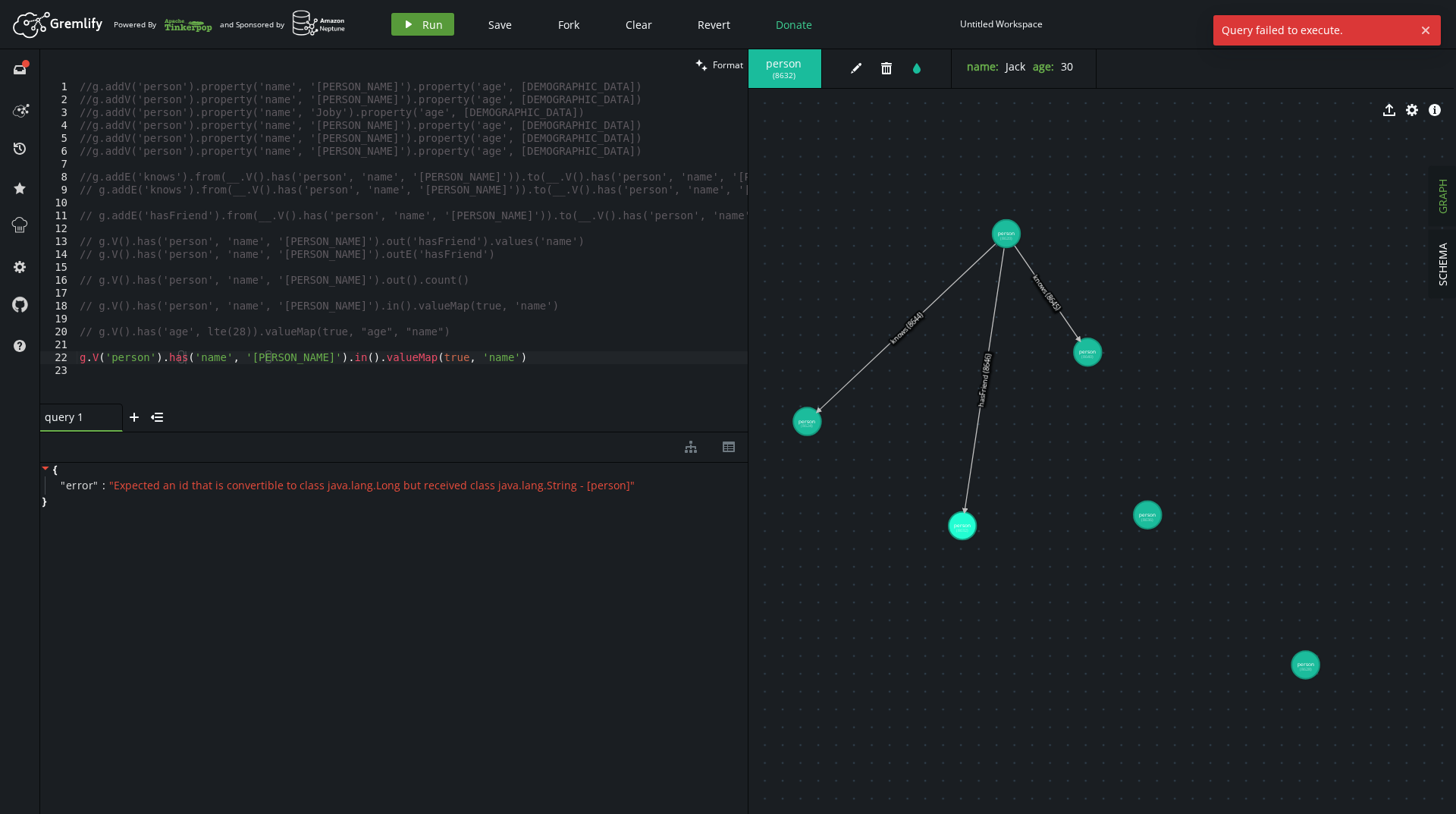
click at [418, 25] on button "play Run" at bounding box center [423, 25] width 63 height 23
click at [420, 30] on button "play Run" at bounding box center [423, 25] width 63 height 23
drag, startPoint x: 150, startPoint y: 358, endPoint x: 105, endPoint y: 360, distance: 45.0
click at [105, 360] on div "//g.addV('person').property('name', '[PERSON_NAME]').property('age', [DEMOGRAPH…" at bounding box center [411, 255] width 671 height 349
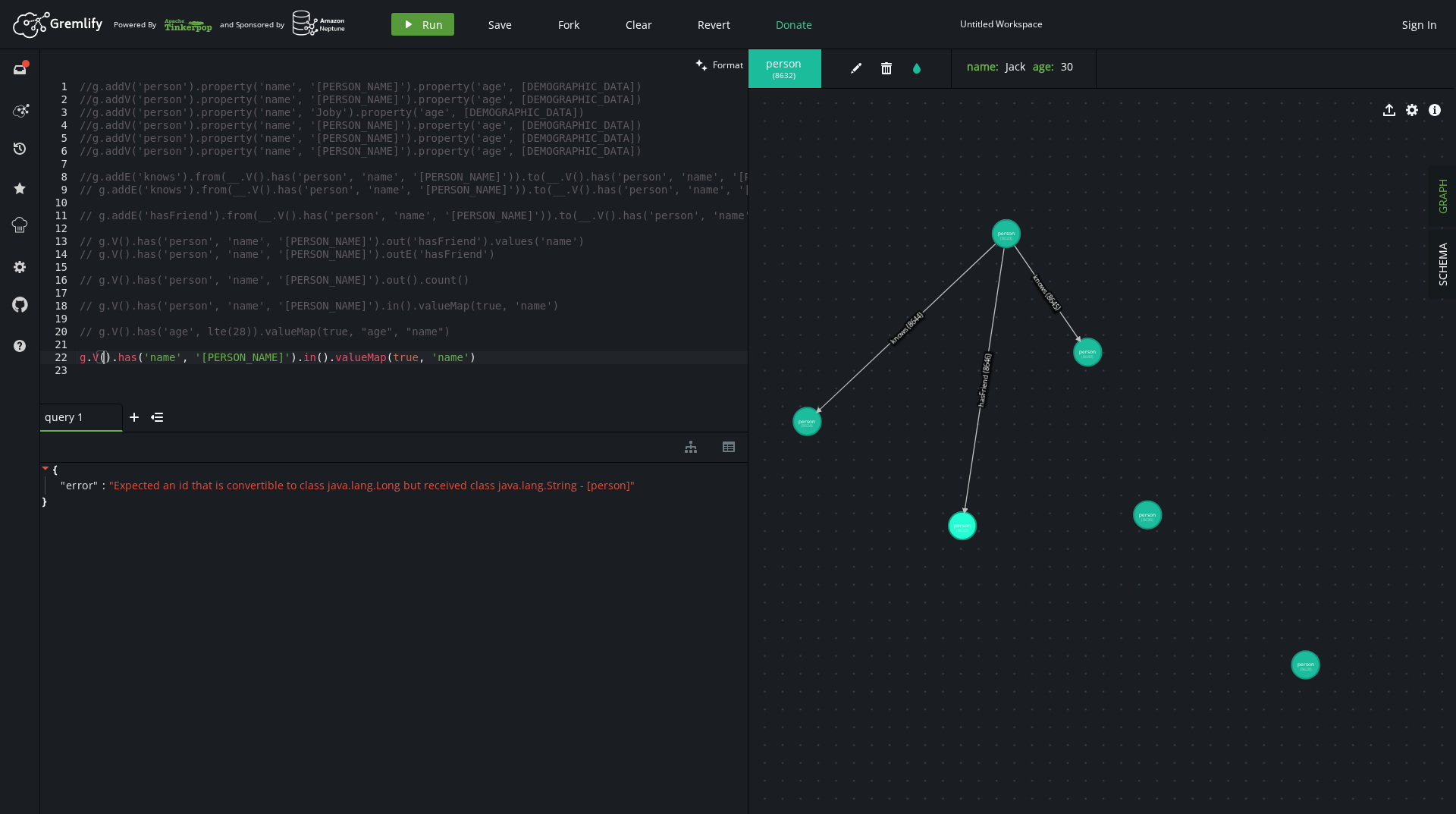
click at [429, 21] on span "Run" at bounding box center [432, 25] width 20 height 14
click at [108, 357] on div "//g.addV('person').property('name', '[PERSON_NAME]').property('age', [DEMOGRAPH…" at bounding box center [411, 255] width 671 height 349
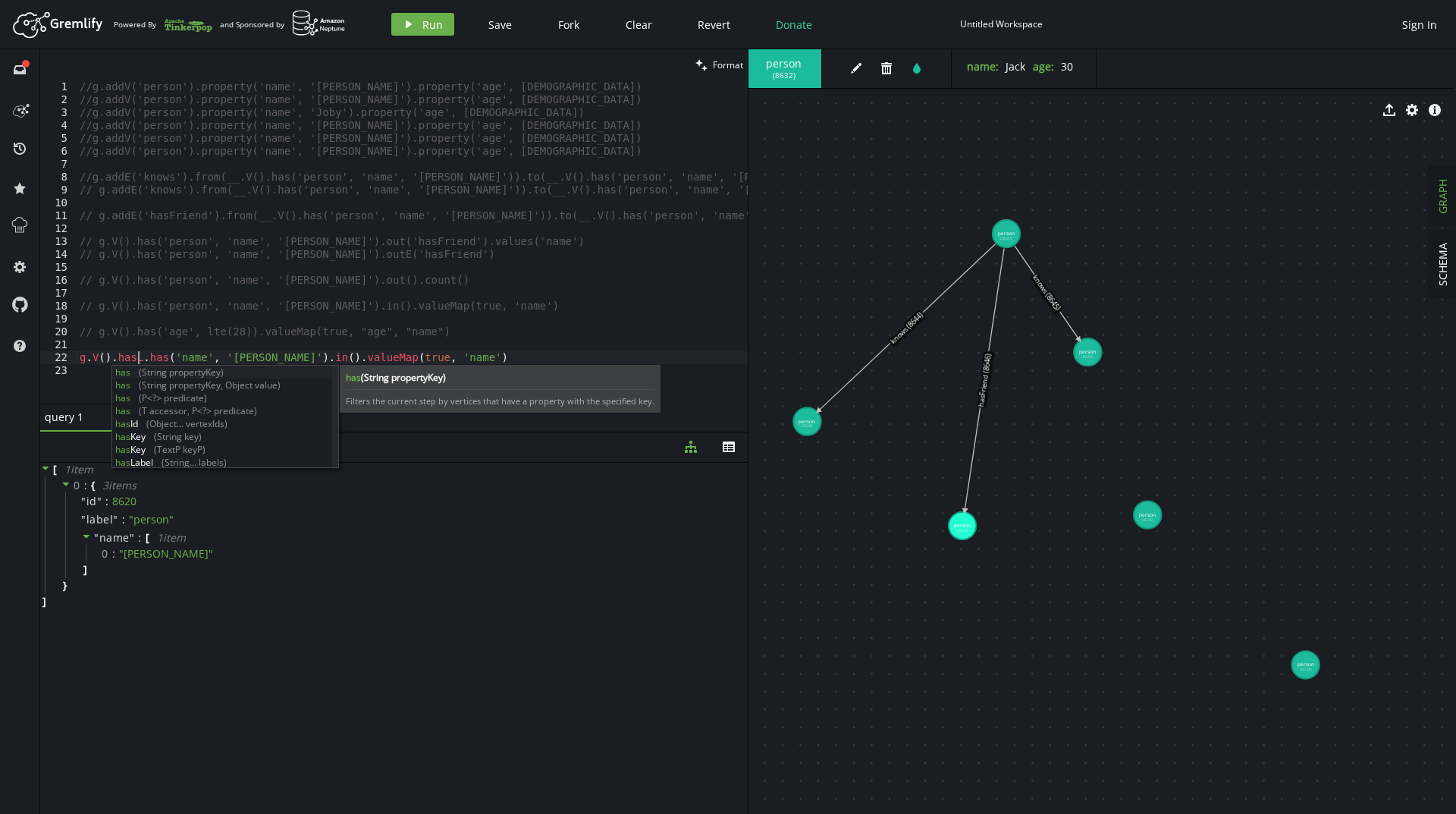
scroll to position [0, 58]
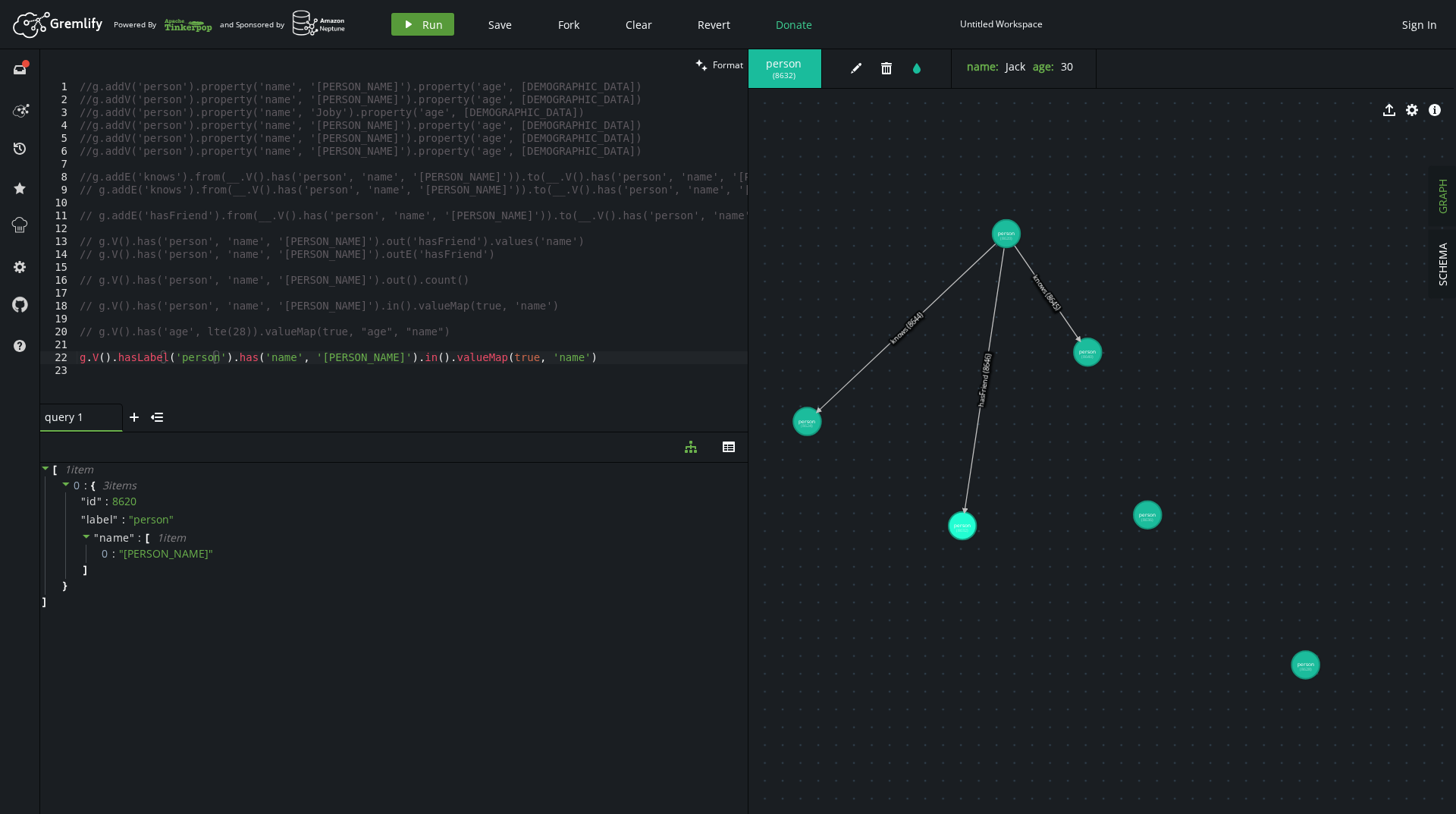
click at [418, 31] on button "play Run" at bounding box center [423, 25] width 63 height 23
drag, startPoint x: 512, startPoint y: 361, endPoint x: 368, endPoint y: 357, distance: 144.1
click at [368, 357] on div "//g.addV('person').property('name', '[PERSON_NAME]').property('age', [DEMOGRAPH…" at bounding box center [411, 255] width 671 height 349
paste textarea "properties("name""
click at [438, 27] on span "Run" at bounding box center [432, 25] width 20 height 14
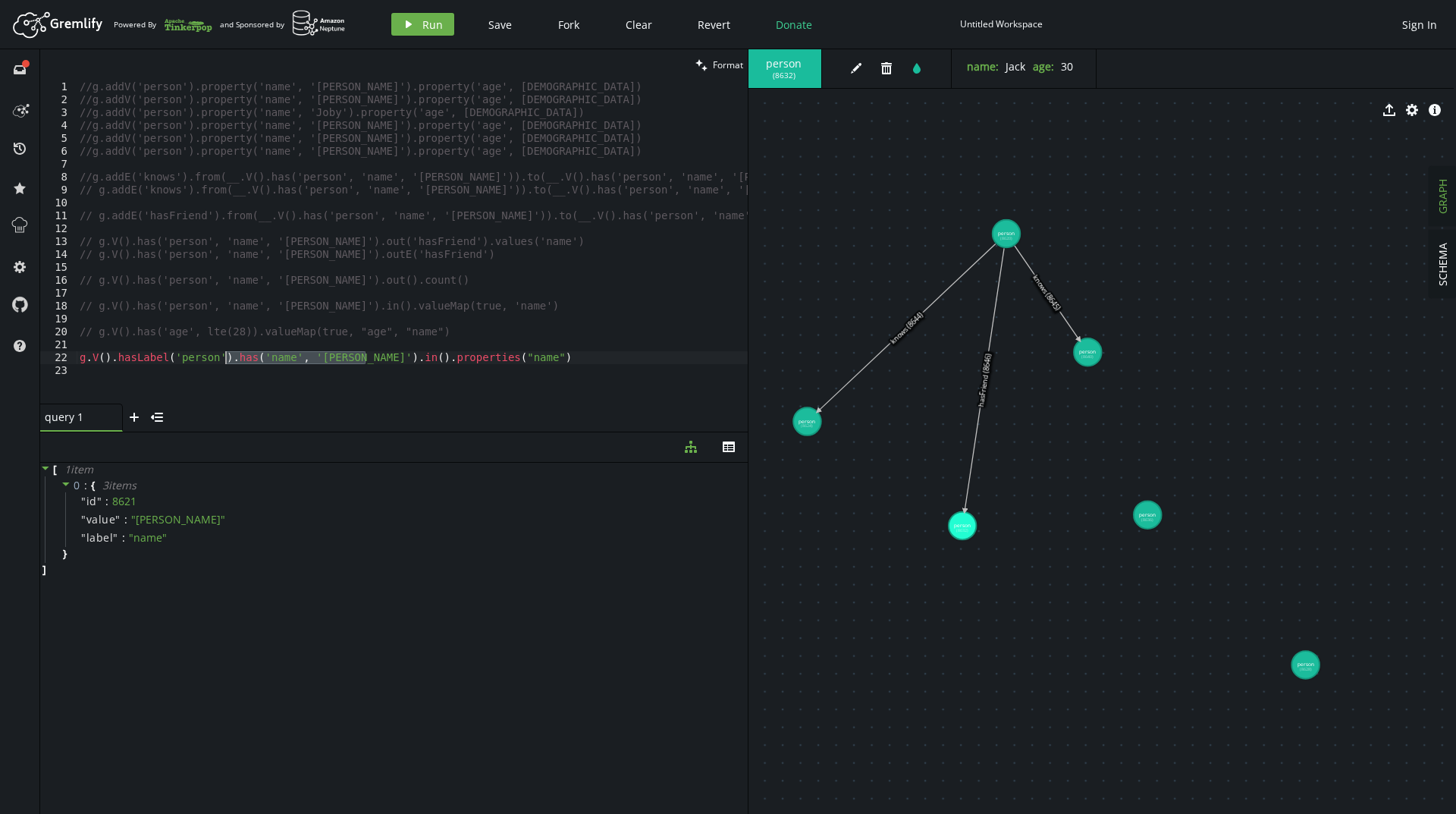
drag, startPoint x: 364, startPoint y: 361, endPoint x: 226, endPoint y: 353, distance: 138.2
click at [226, 353] on div "//g.addV('person').property('name', '[PERSON_NAME]').property('age', [DEMOGRAPH…" at bounding box center [411, 255] width 671 height 349
click at [426, 26] on span "Run" at bounding box center [432, 25] width 20 height 14
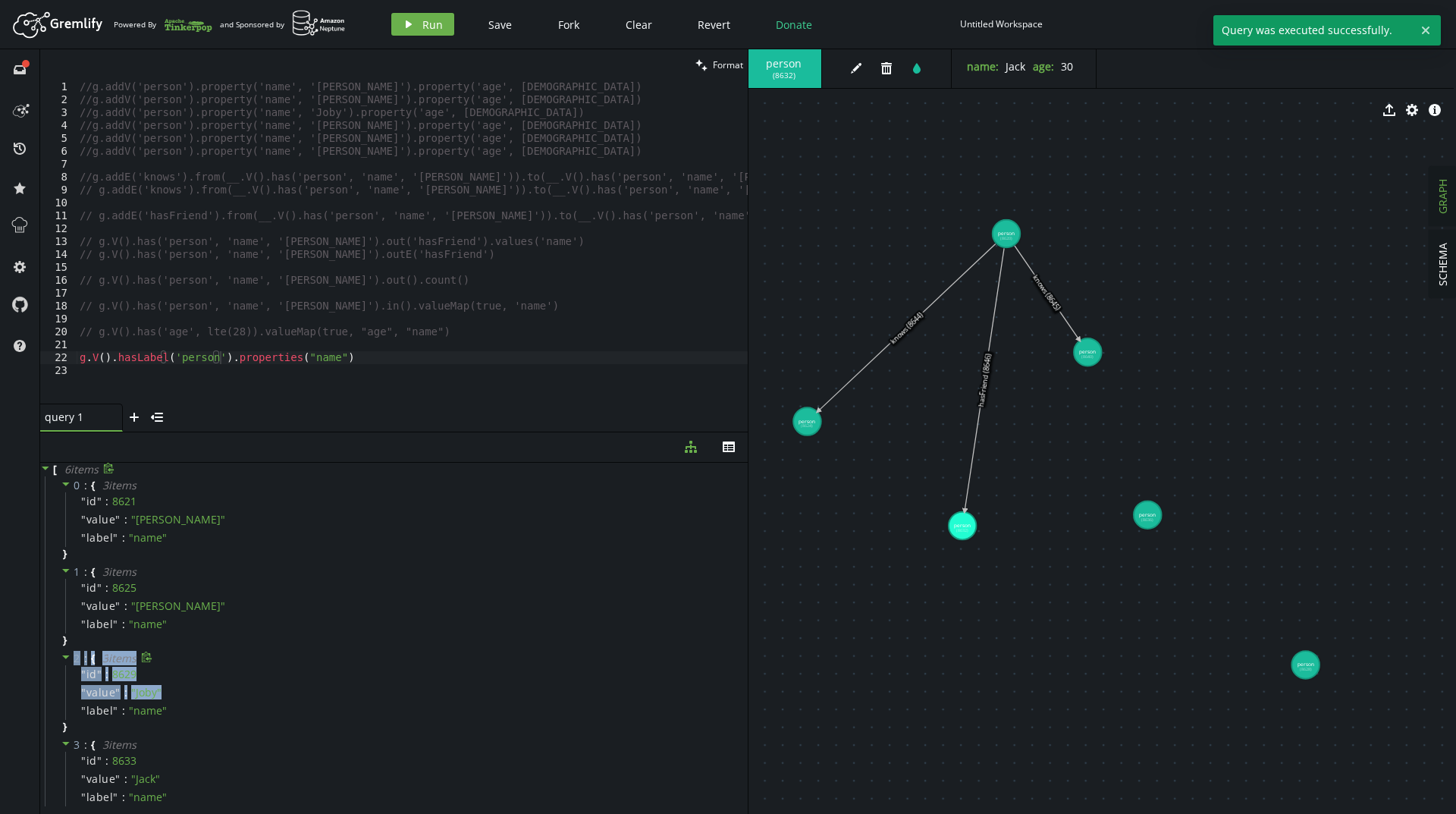
drag, startPoint x: 78, startPoint y: 718, endPoint x: 70, endPoint y: 656, distance: 62.5
click at [70, 656] on div "2 : { 3 item s " id " : 8629 " value " : " Joby " " label " : " name " }" at bounding box center [396, 692] width 703 height 87
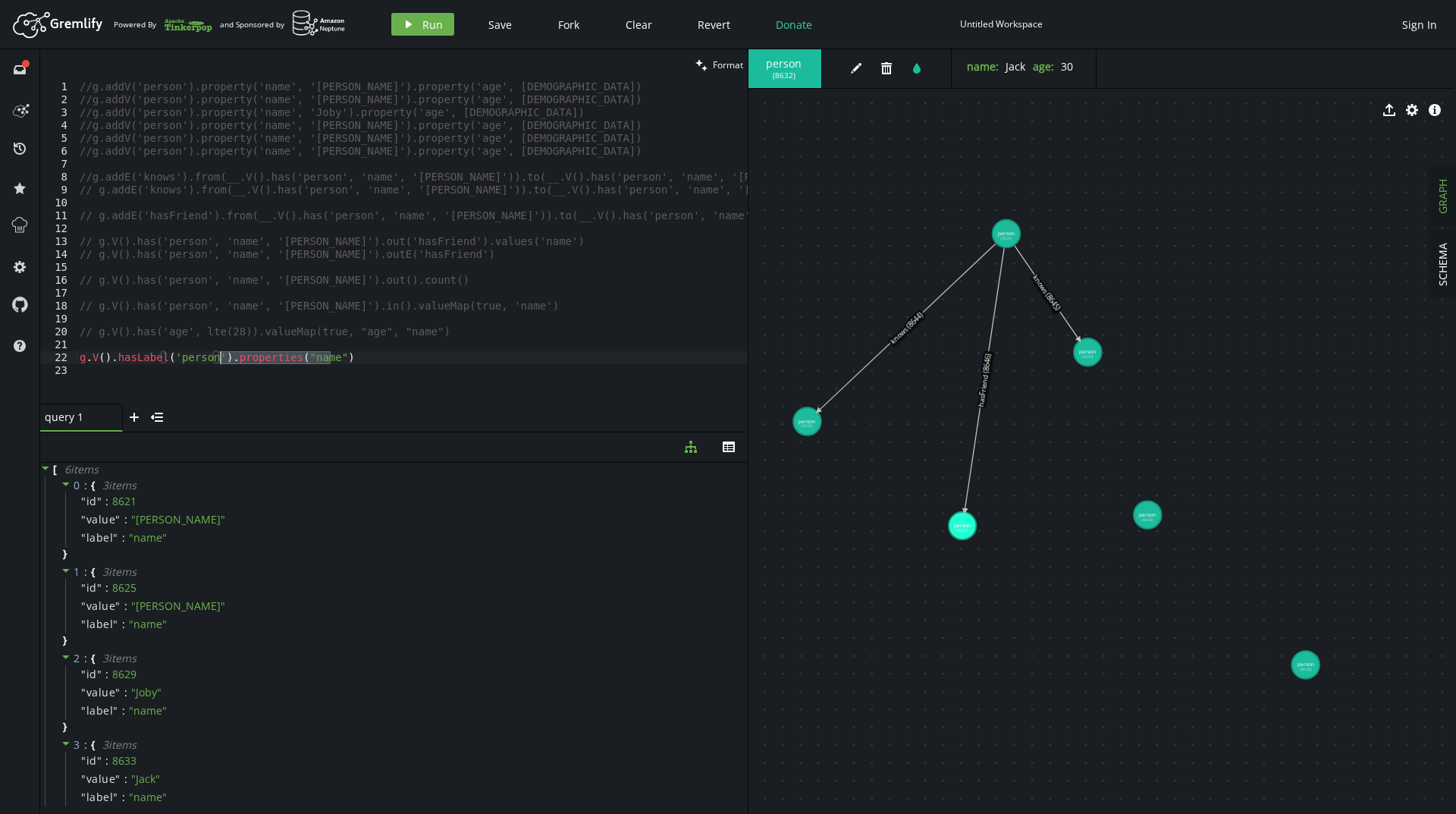
drag, startPoint x: 340, startPoint y: 362, endPoint x: 222, endPoint y: 362, distance: 118.0
click at [222, 362] on div "//g.addV('person').property('name', '[PERSON_NAME]').property('age', [DEMOGRAPH…" at bounding box center [411, 255] width 671 height 349
click at [408, 23] on icon "button" at bounding box center [408, 24] width 6 height 8
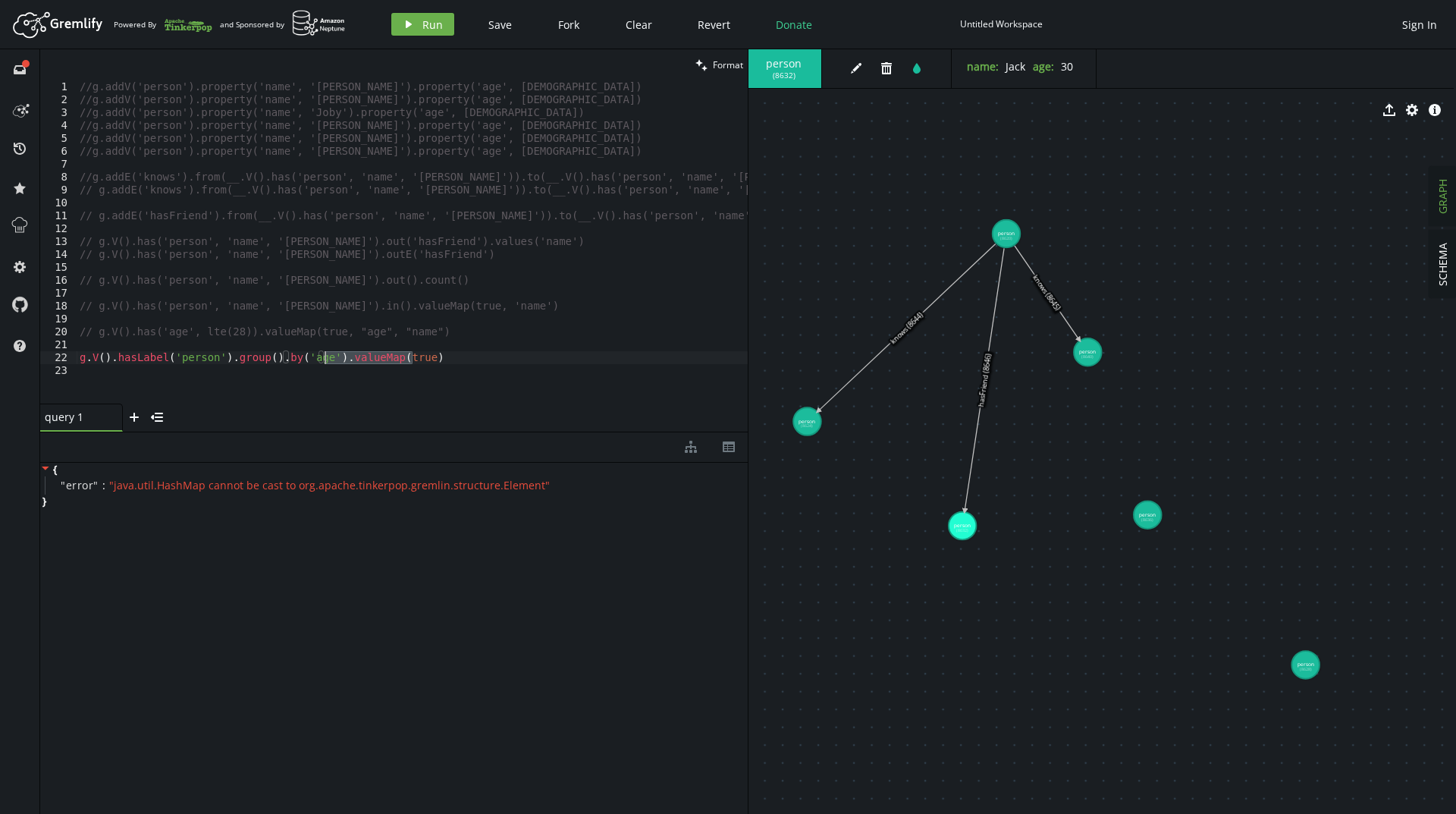
drag, startPoint x: 422, startPoint y: 361, endPoint x: 338, endPoint y: 360, distance: 84.0
click at [332, 358] on div "//g.addV('person').property('name', '[PERSON_NAME]').property('age', [DEMOGRAPH…" at bounding box center [411, 255] width 671 height 349
type textarea "g.V().hasLabel('person').group().by('age')"
click at [410, 18] on icon "play" at bounding box center [409, 25] width 12 height 12
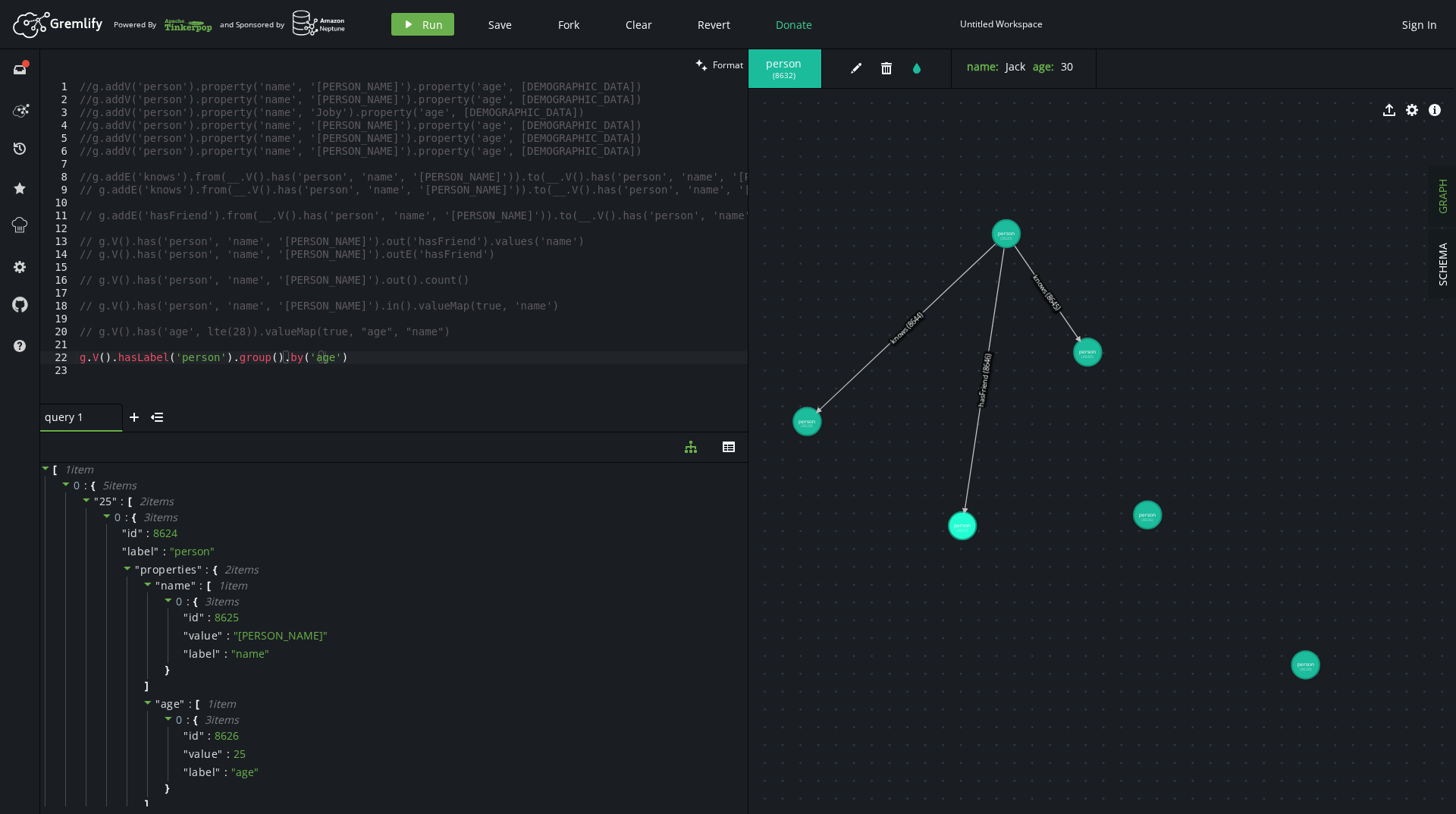
scroll to position [0, 0]
click at [377, 367] on div "//g.addV('person').property('name', '[PERSON_NAME]').property('age', [DEMOGRAPH…" at bounding box center [411, 255] width 671 height 349
click at [377, 361] on div "//g.addV('person').property('name', '[PERSON_NAME]').property('age', [DEMOGRAPH…" at bounding box center [411, 255] width 671 height 349
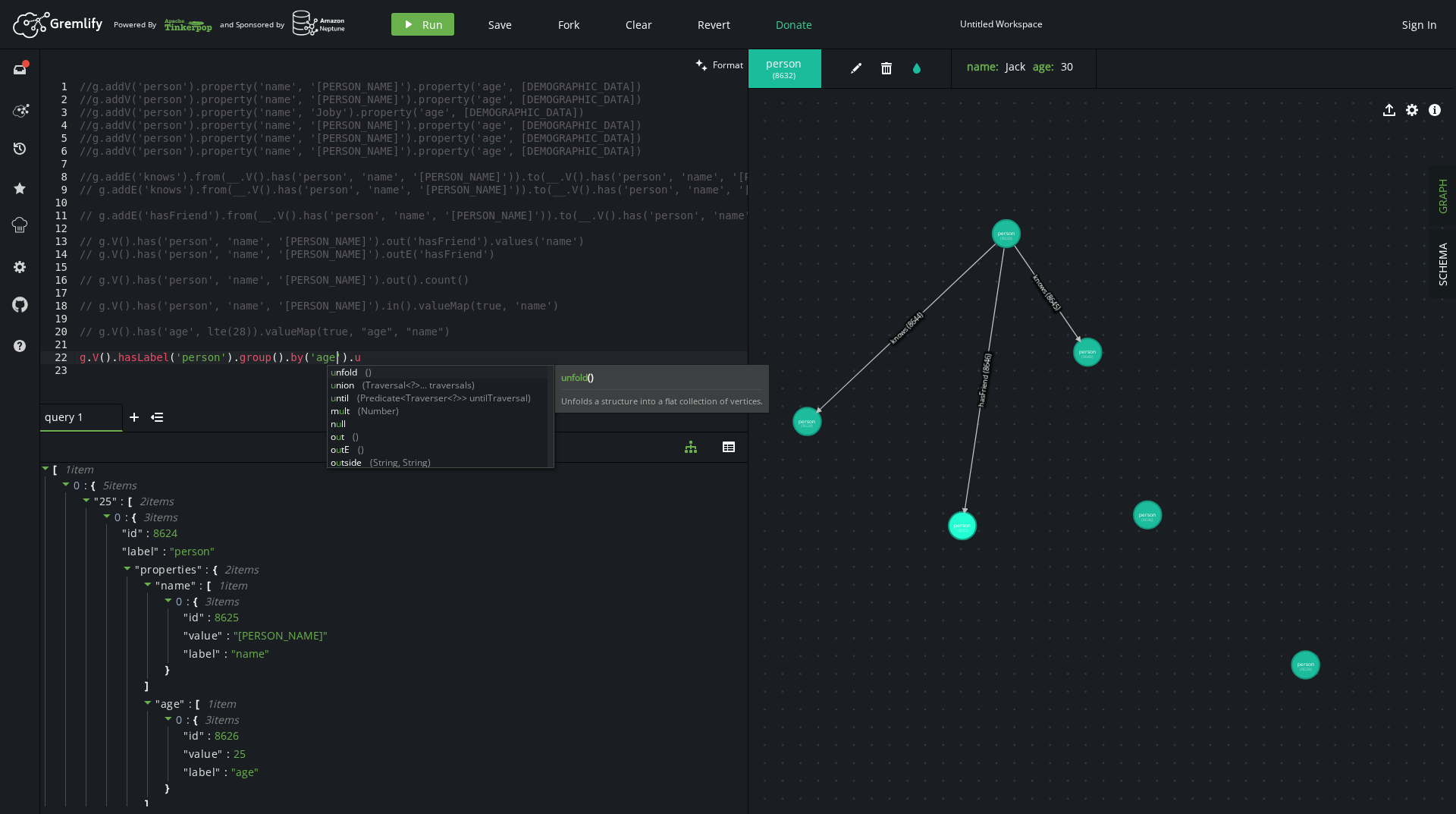
scroll to position [0, 261]
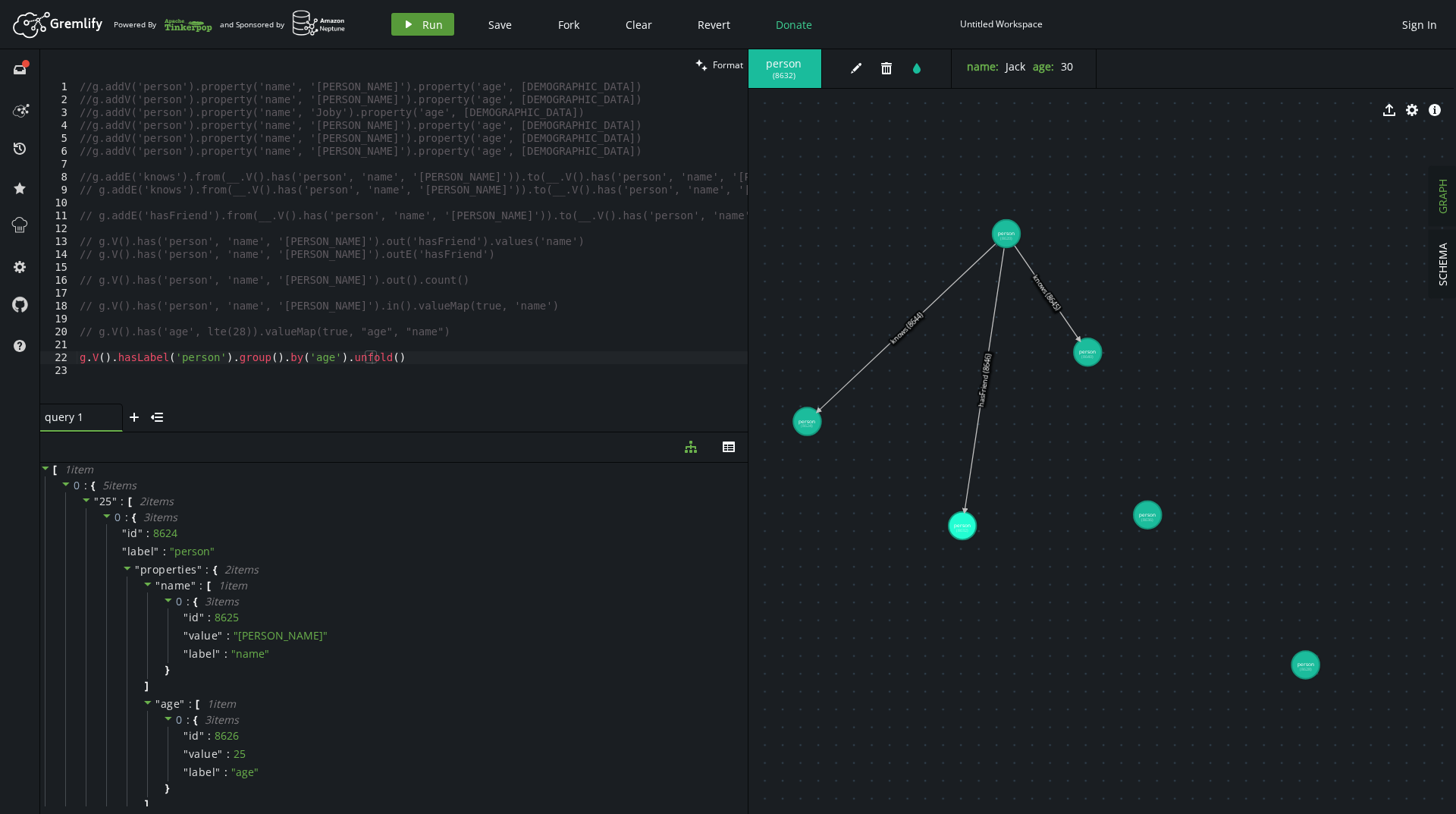
click at [428, 32] on button "play Run" at bounding box center [423, 25] width 63 height 23
click at [398, 32] on button "play Run" at bounding box center [423, 25] width 63 height 23
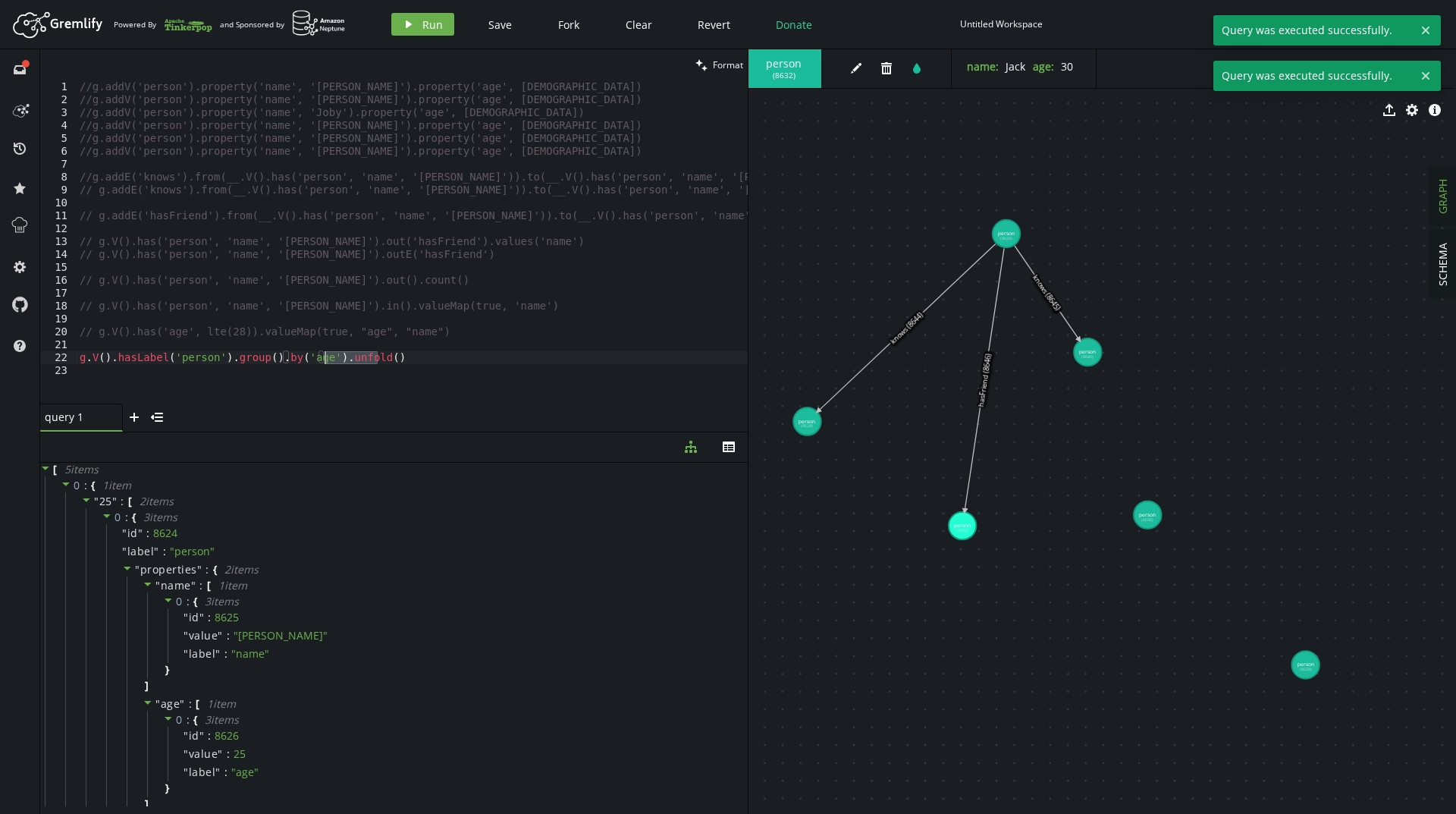
drag, startPoint x: 384, startPoint y: 362, endPoint x: 327, endPoint y: 353, distance: 57.7
click at [327, 353] on div "//g.addV('person').property('name', '[PERSON_NAME]').property('age', [DEMOGRAPH…" at bounding box center [411, 255] width 671 height 349
click at [417, 25] on button "play Run" at bounding box center [423, 25] width 63 height 23
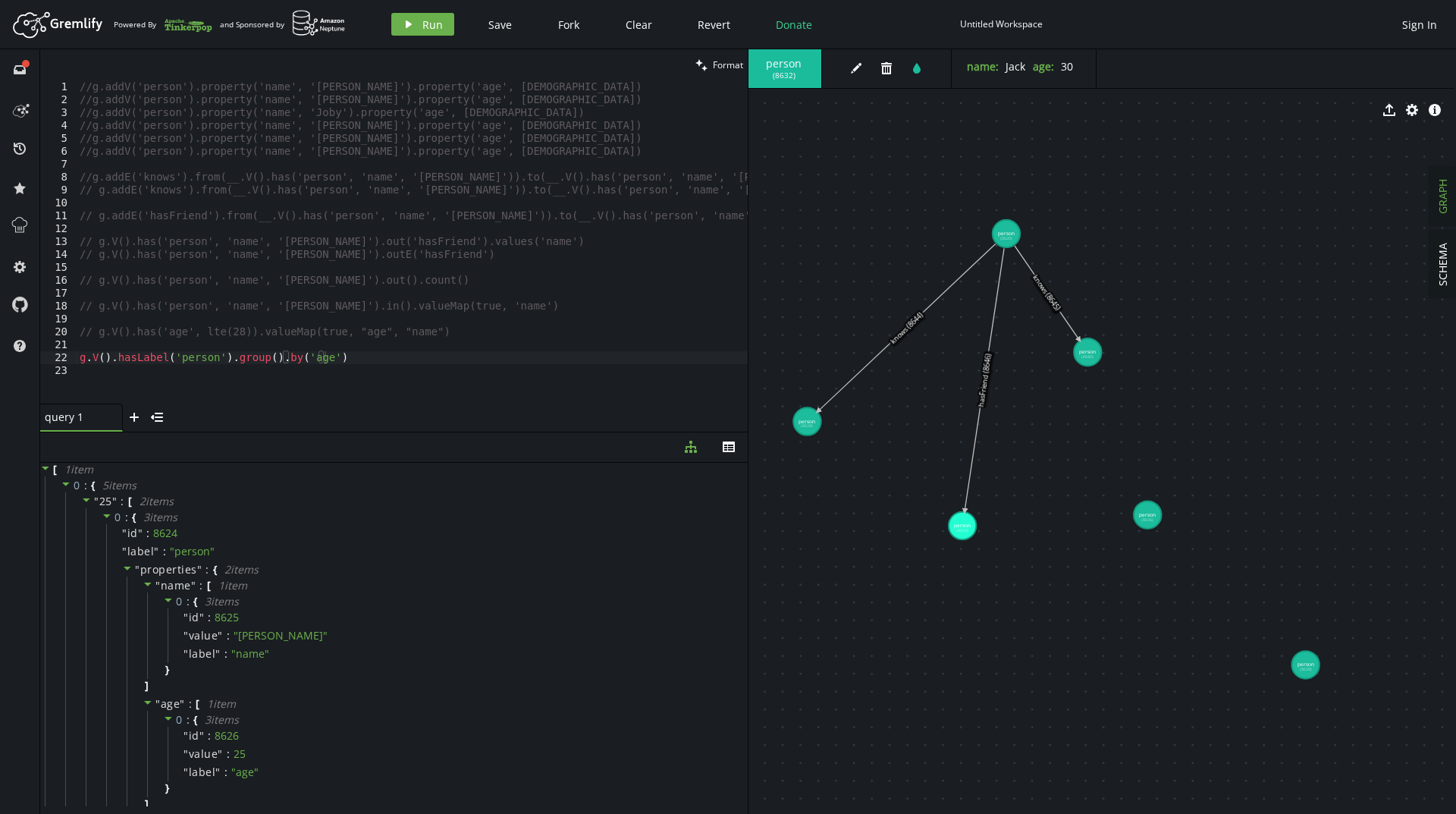
click at [341, 359] on div "//g.addV('person').property('name', '[PERSON_NAME]').property('age', [DEMOGRAPH…" at bounding box center [411, 255] width 671 height 349
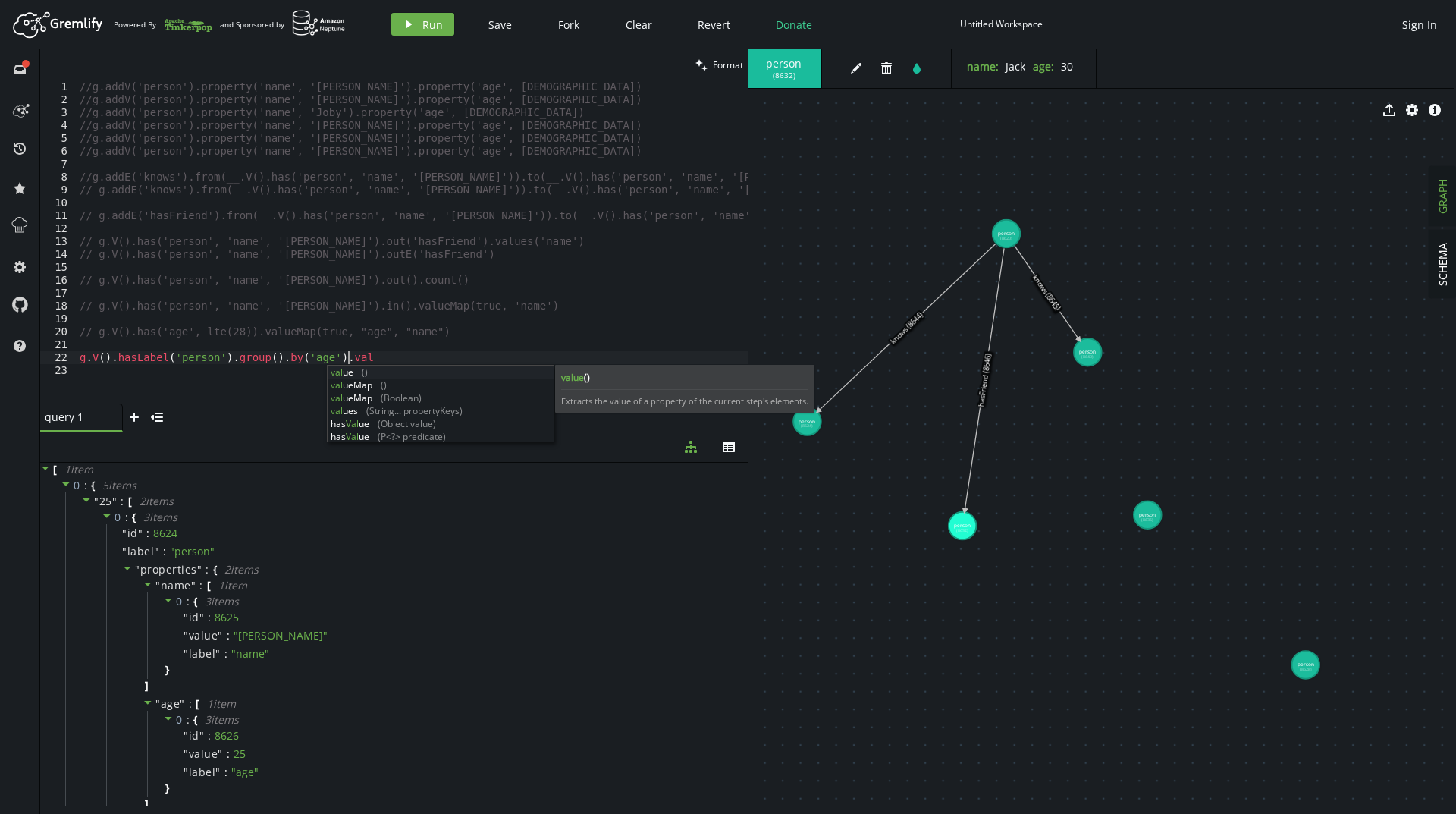
scroll to position [0, 268]
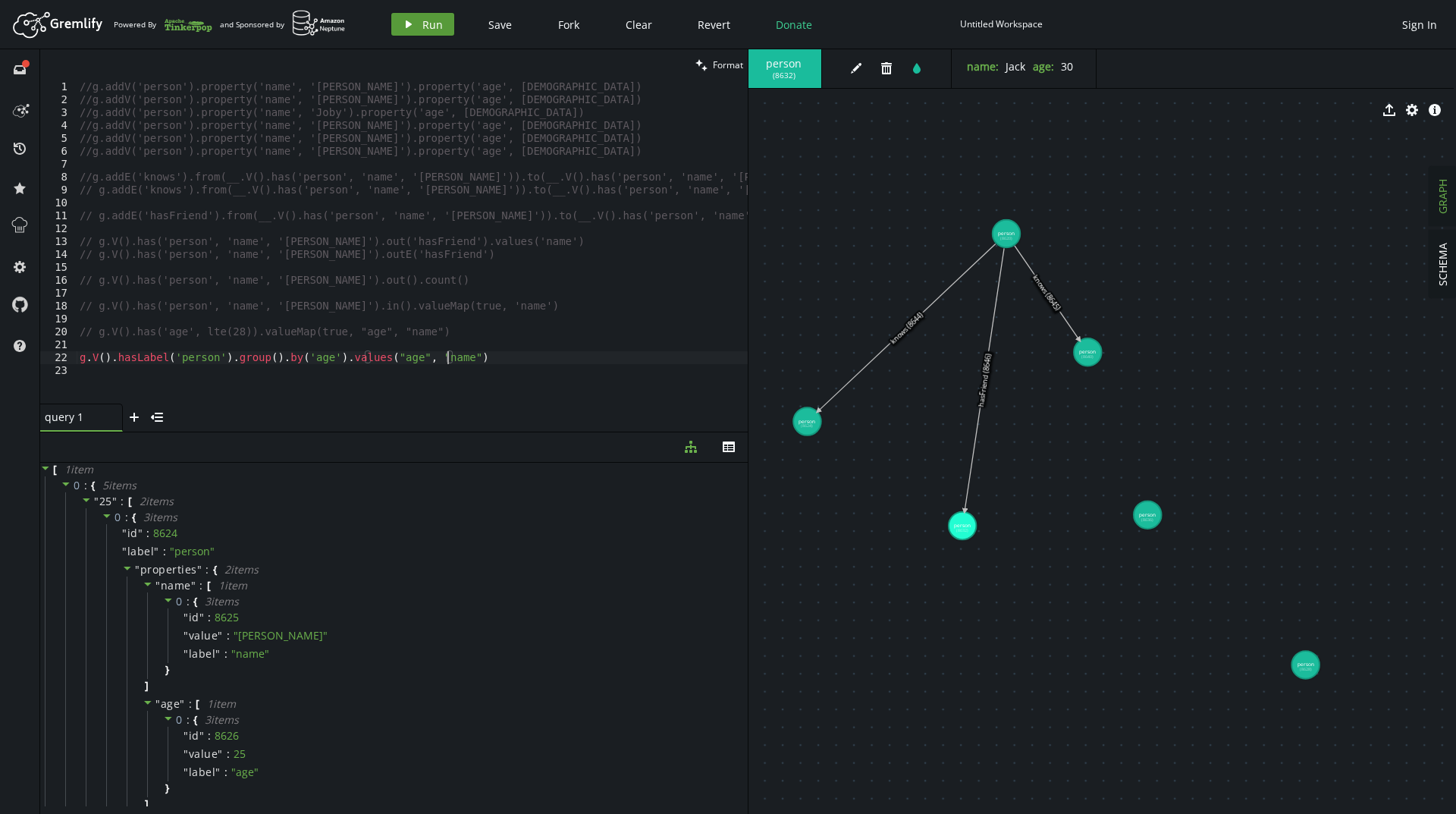
click at [403, 25] on icon "play" at bounding box center [409, 25] width 12 height 12
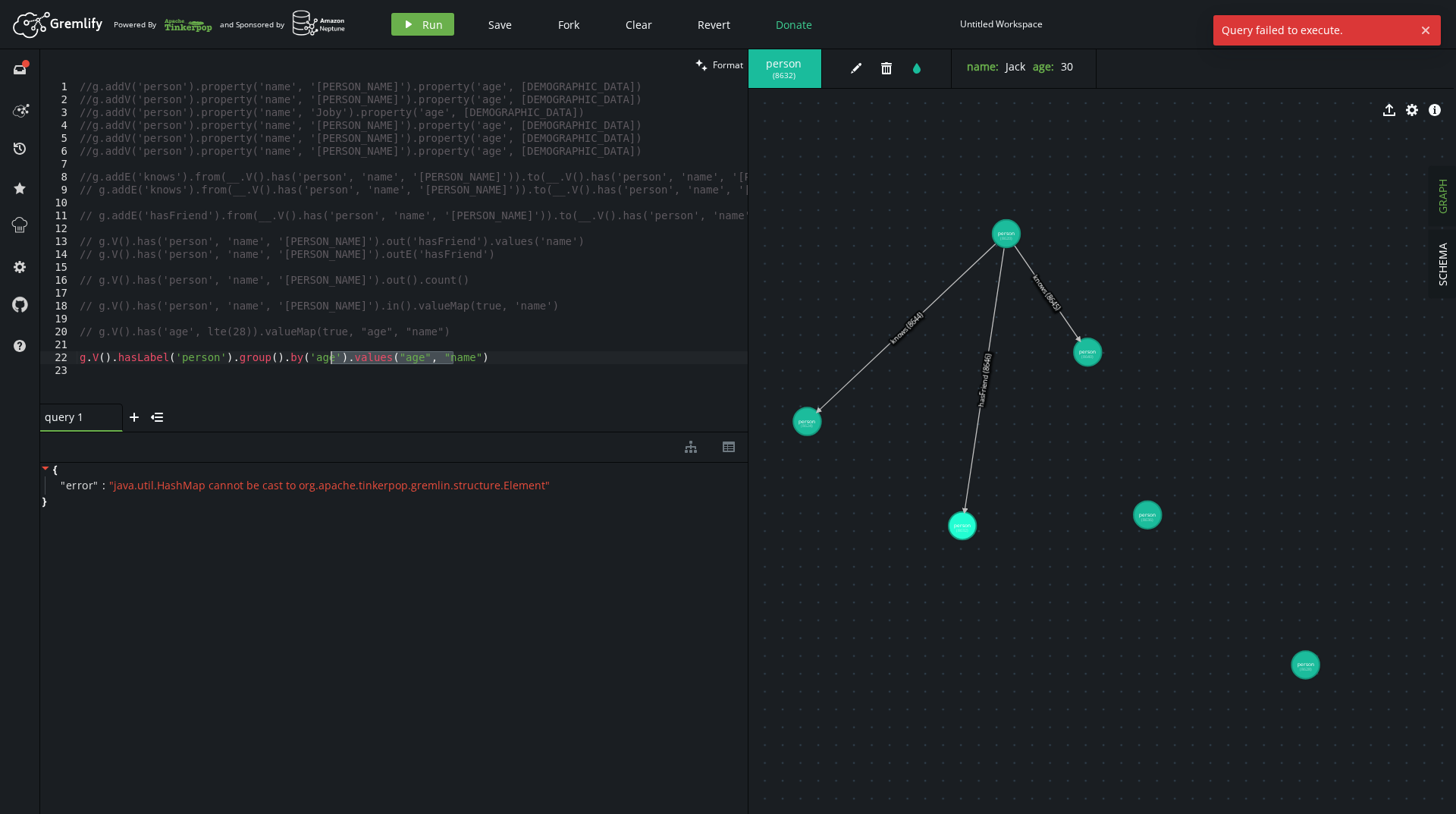
drag, startPoint x: 474, startPoint y: 361, endPoint x: 332, endPoint y: 359, distance: 142.0
click at [332, 359] on div "//g.addV('person').property('name', '[PERSON_NAME]').property('age', [DEMOGRAPH…" at bounding box center [411, 255] width 671 height 349
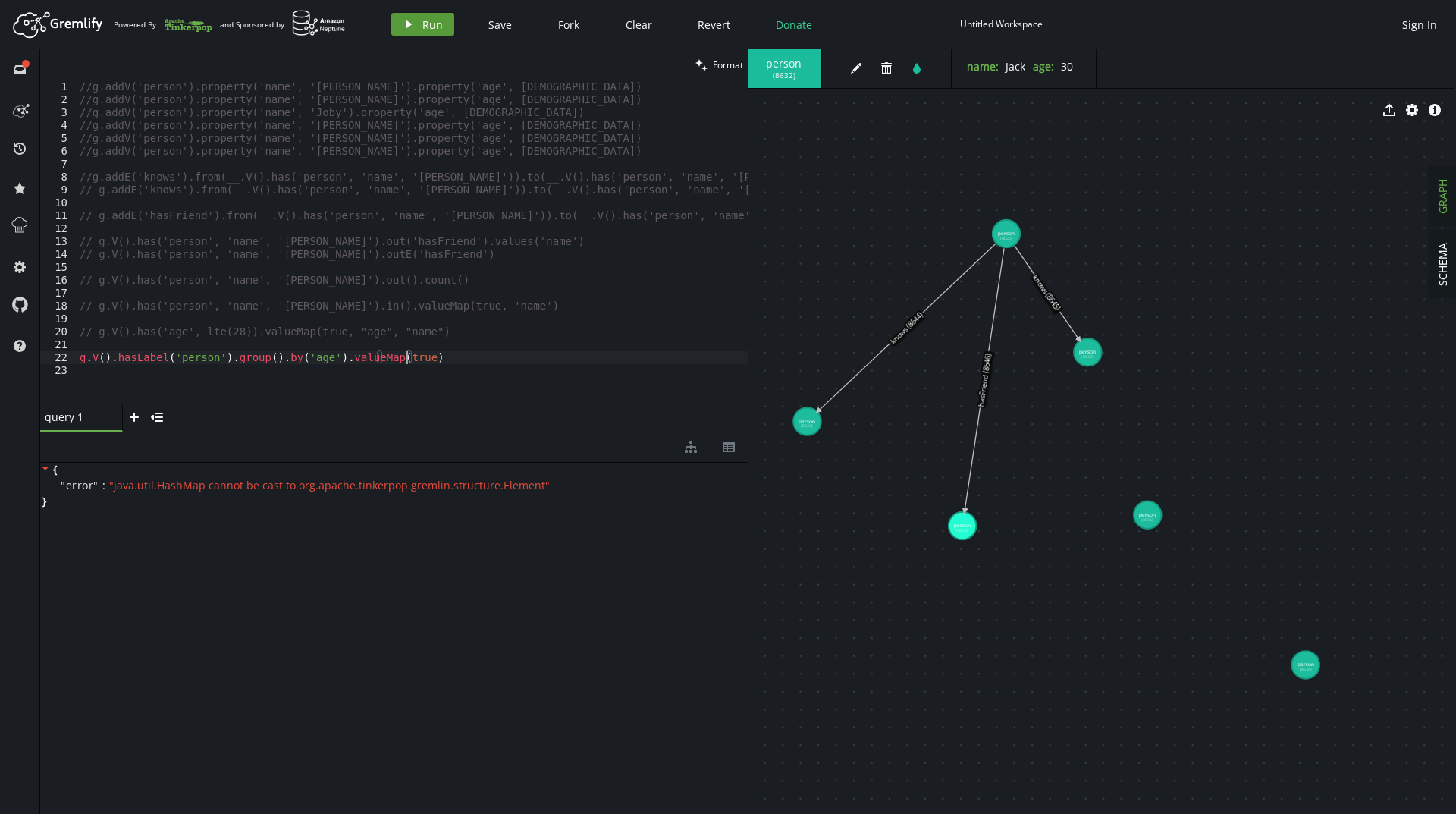
click at [419, 24] on button "play Run" at bounding box center [423, 25] width 63 height 23
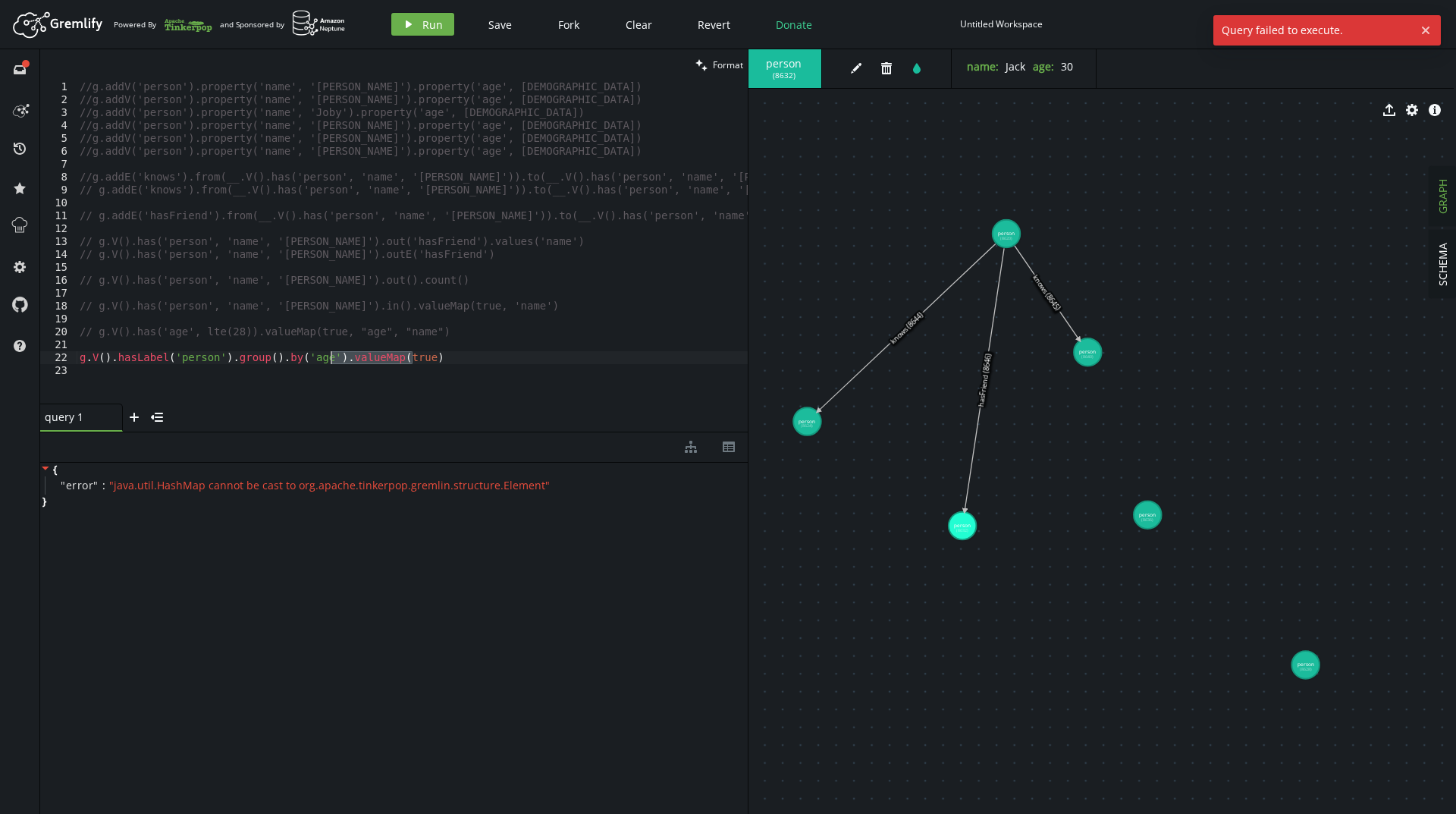
drag, startPoint x: 421, startPoint y: 358, endPoint x: 332, endPoint y: 359, distance: 89.0
click at [332, 359] on div "//g.addV('person').property('name', '[PERSON_NAME]').property('age', [DEMOGRAPH…" at bounding box center [411, 255] width 671 height 349
click at [398, 31] on button "play Run" at bounding box center [423, 25] width 63 height 23
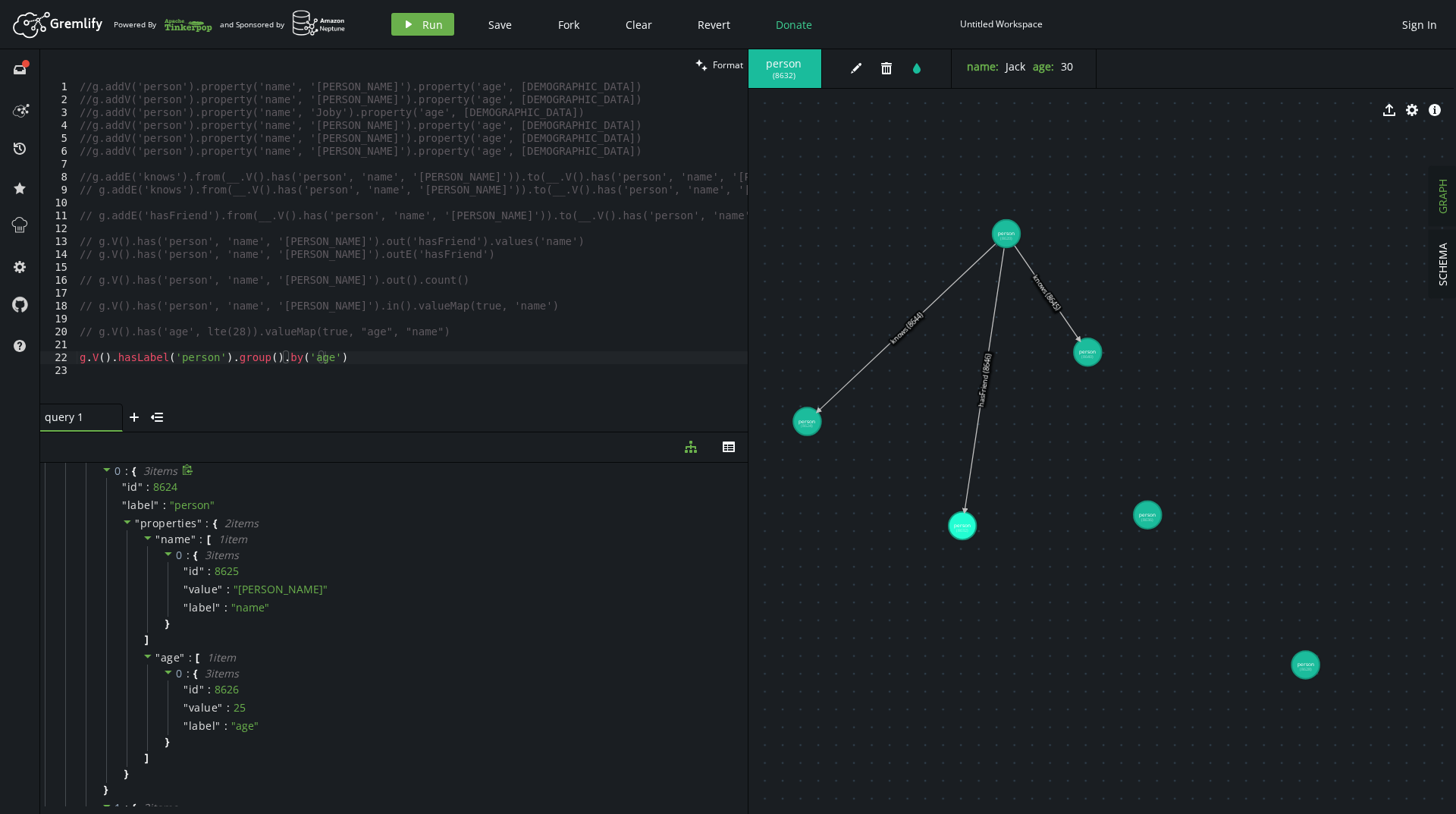
scroll to position [0, 0]
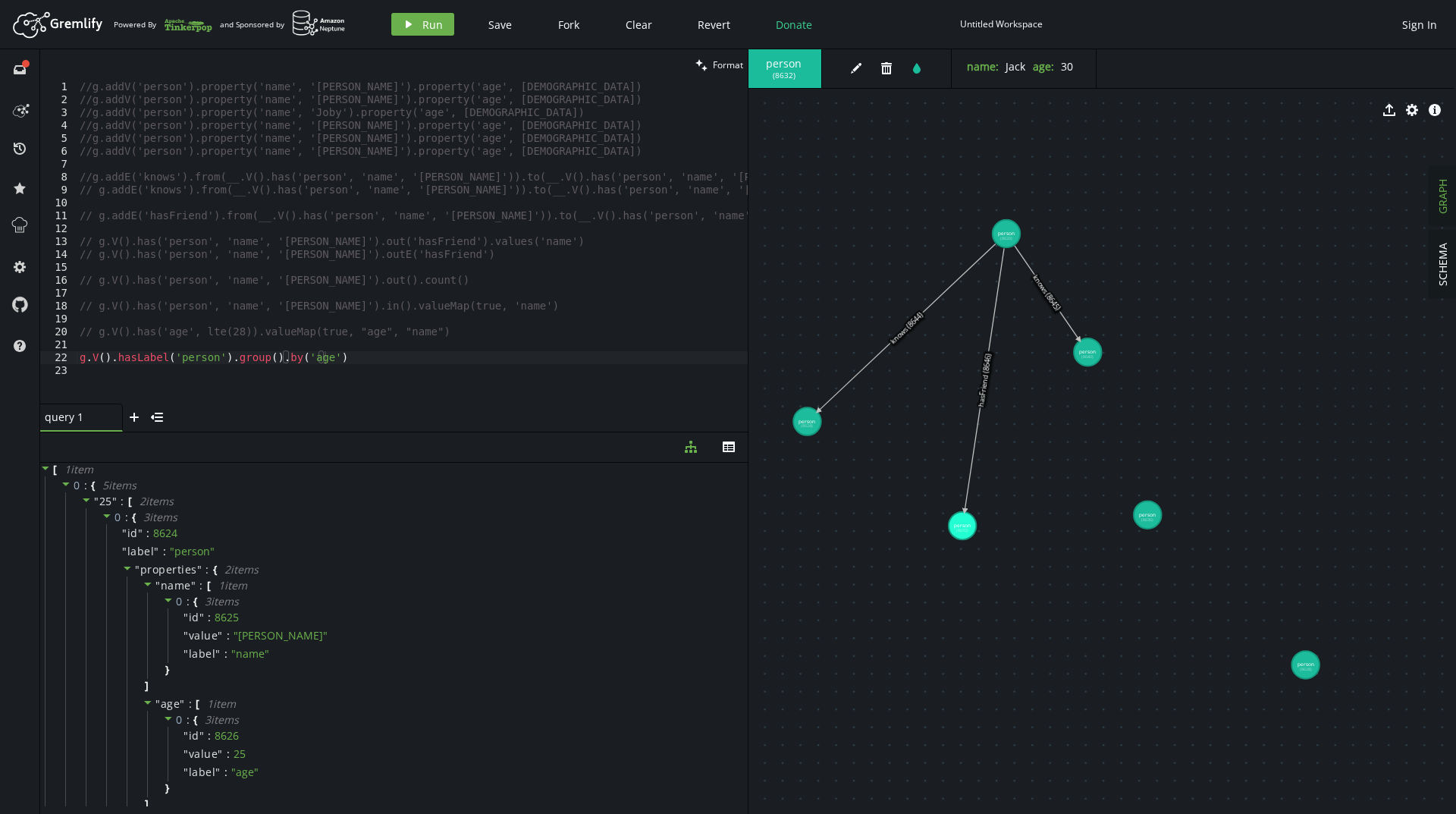
click at [357, 356] on div "//g.addV('person').property('name', '[PERSON_NAME]').property('age', [DEMOGRAPH…" at bounding box center [411, 255] width 671 height 349
drag, startPoint x: 345, startPoint y: 360, endPoint x: 228, endPoint y: 353, distance: 117.2
click at [228, 353] on div "//g.addV('person').property('name', '[PERSON_NAME]').property('age', [DEMOGRAPH…" at bounding box center [411, 255] width 671 height 349
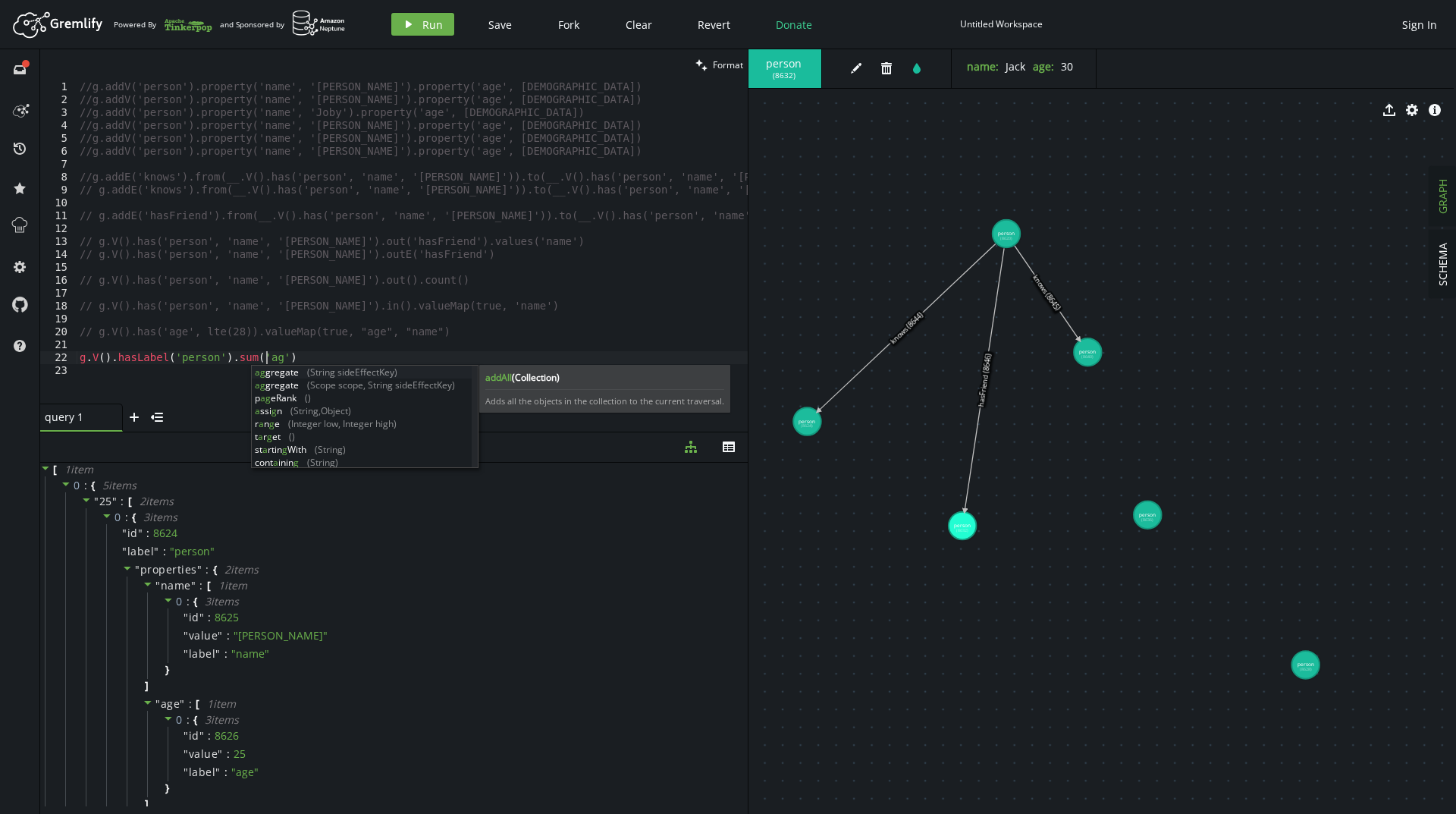
scroll to position [0, 192]
type textarea "g.V().hasLabel('person').sum('age"
click at [400, 32] on button "play Run" at bounding box center [423, 25] width 63 height 23
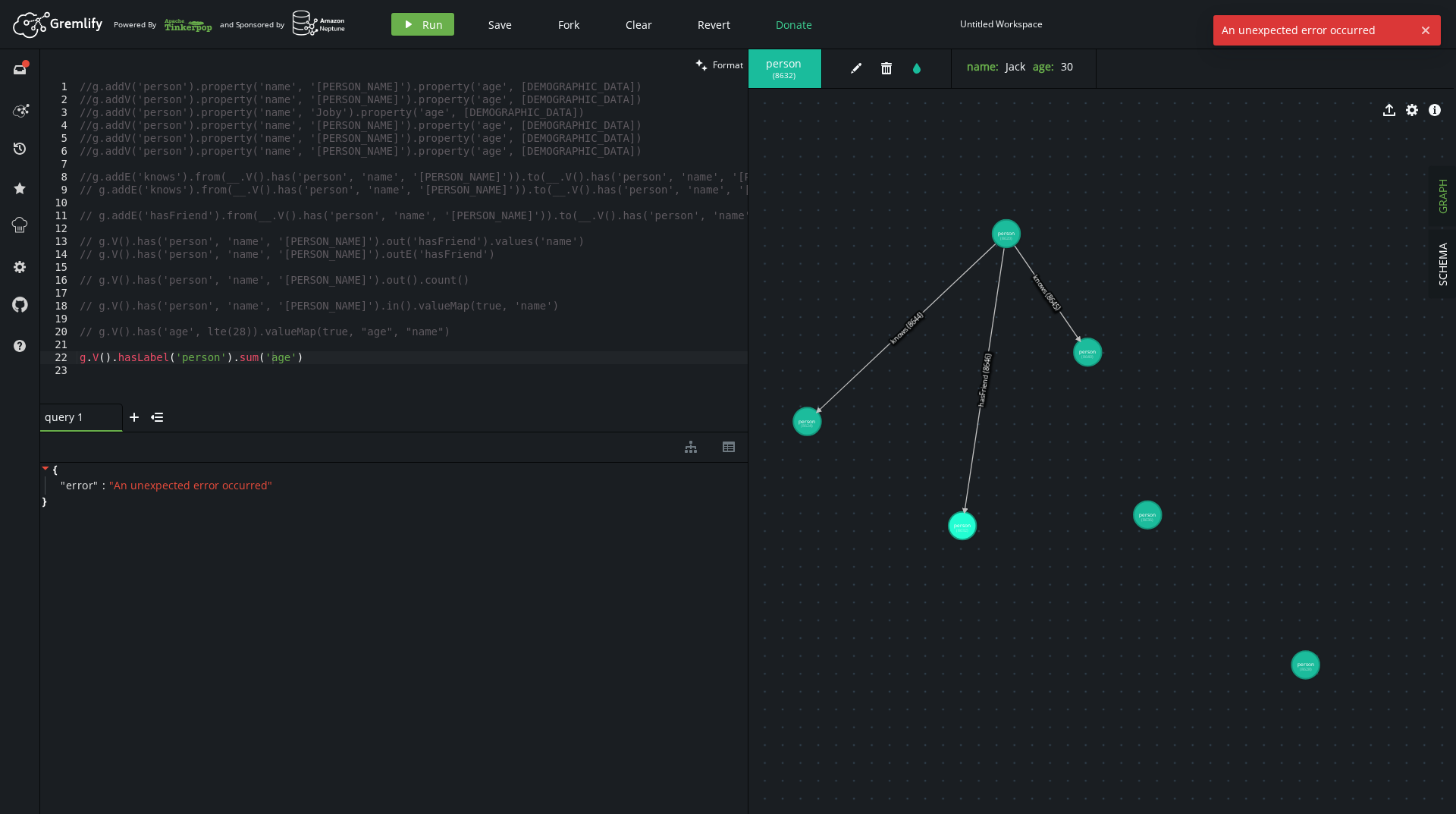
click at [418, 39] on div "Artboard Created with Sketch. Powered By and Sponsored by play Run Save Fork Cl…" at bounding box center [728, 24] width 1440 height 31
click at [418, 20] on button "play Run" at bounding box center [423, 25] width 63 height 23
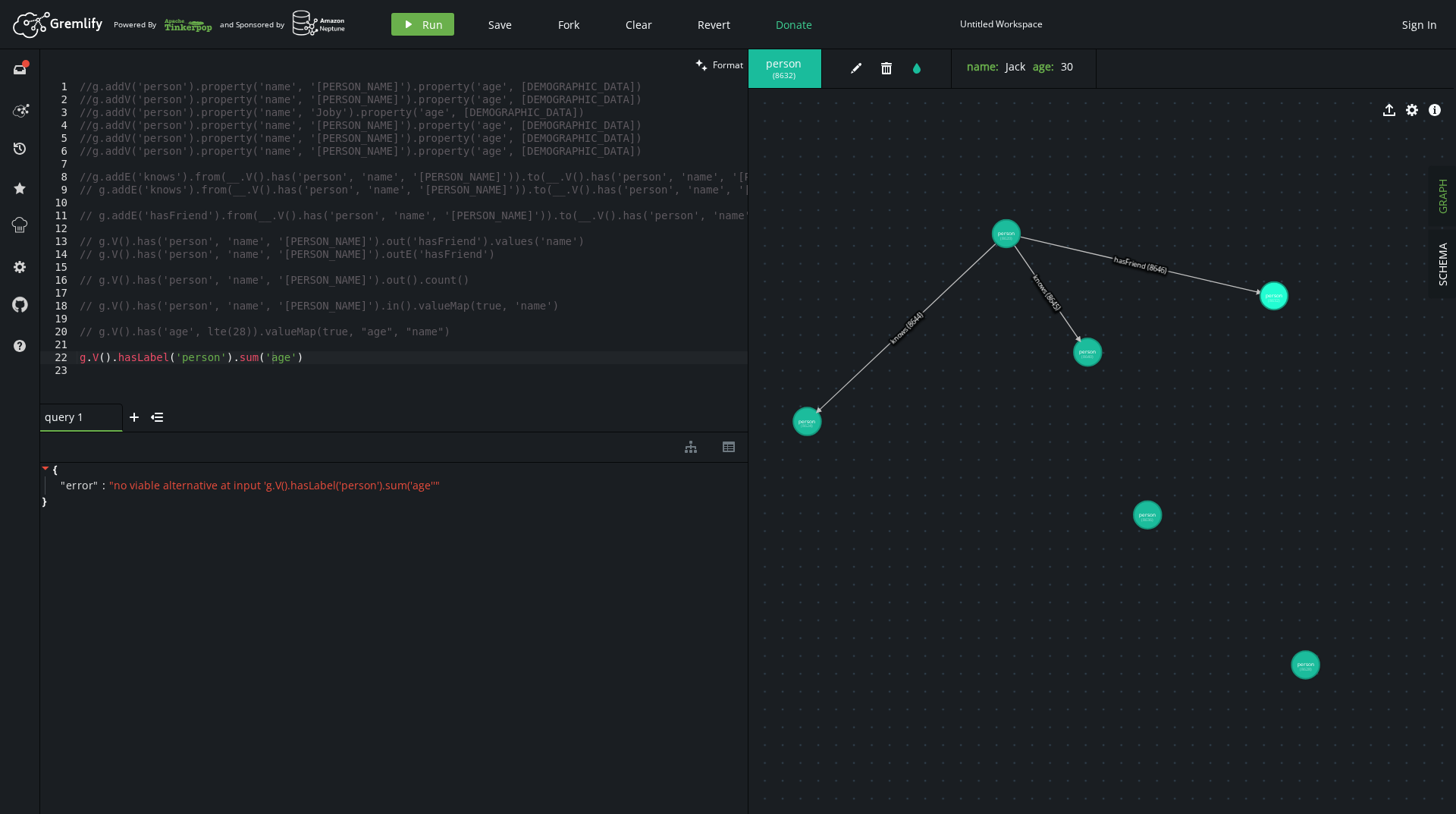
drag, startPoint x: 967, startPoint y: 532, endPoint x: 1274, endPoint y: 296, distance: 387.2
drag, startPoint x: 1096, startPoint y: 350, endPoint x: 1035, endPoint y: 748, distance: 402.6
drag, startPoint x: 1035, startPoint y: 748, endPoint x: 1166, endPoint y: 728, distance: 132.5
drag, startPoint x: 1164, startPoint y: 733, endPoint x: 1128, endPoint y: 596, distance: 141.7
drag, startPoint x: 1152, startPoint y: 516, endPoint x: 1110, endPoint y: 636, distance: 127.1
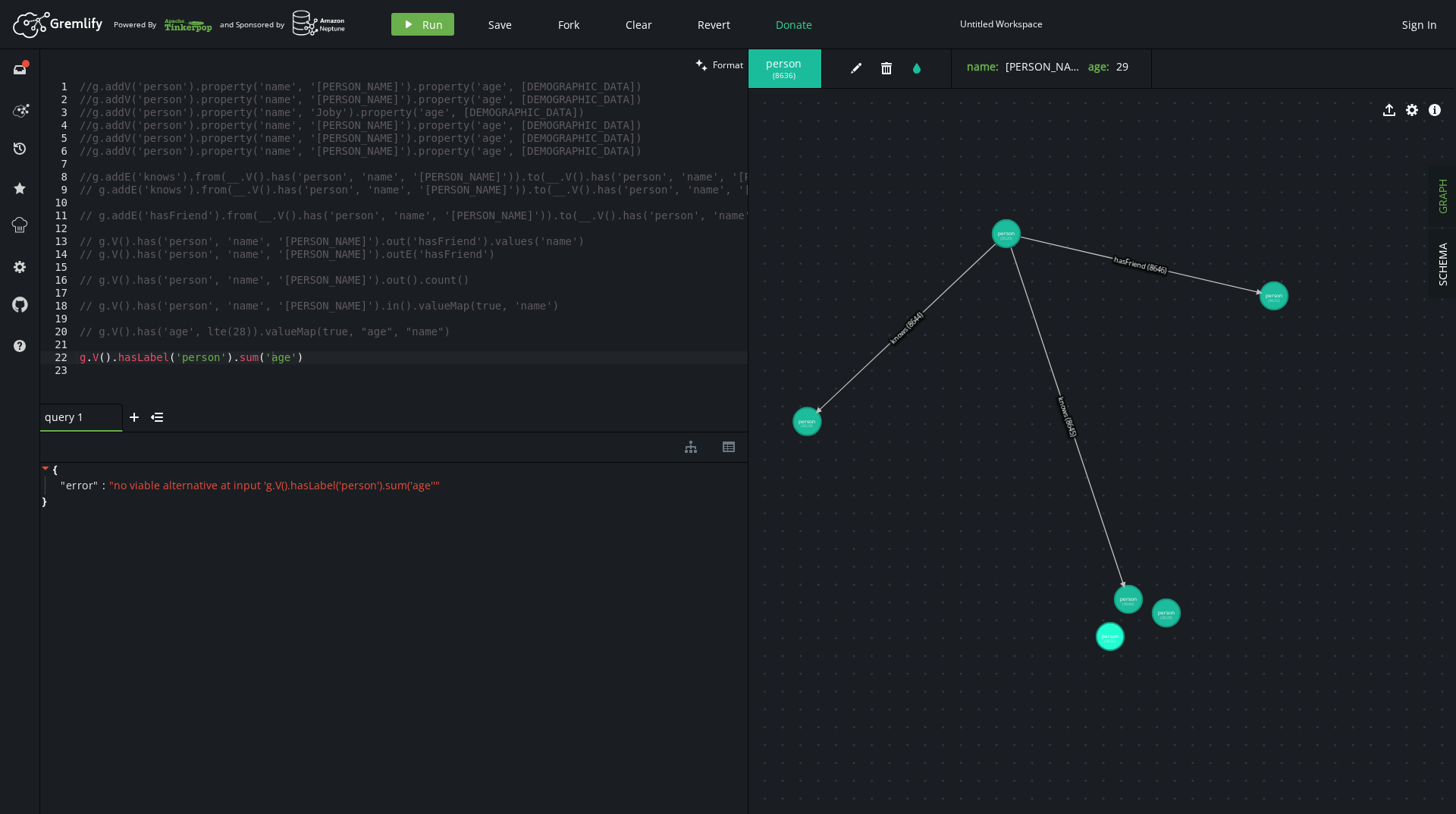
drag, startPoint x: 1304, startPoint y: 664, endPoint x: 1166, endPoint y: 612, distance: 147.5
drag, startPoint x: 1115, startPoint y: 640, endPoint x: 1105, endPoint y: 635, distance: 11.2
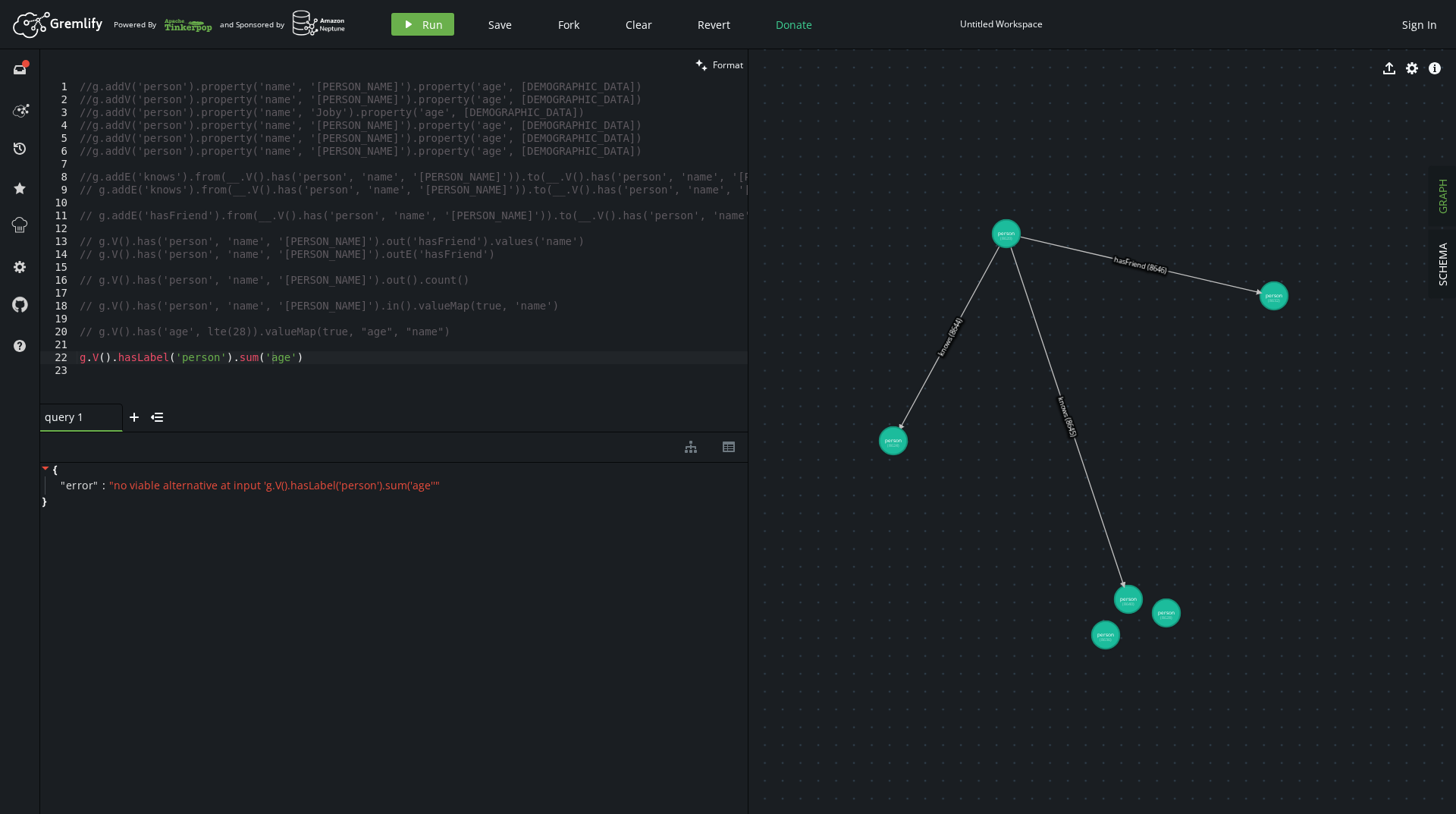
drag, startPoint x: 801, startPoint y: 425, endPoint x: 893, endPoint y: 440, distance: 93.2
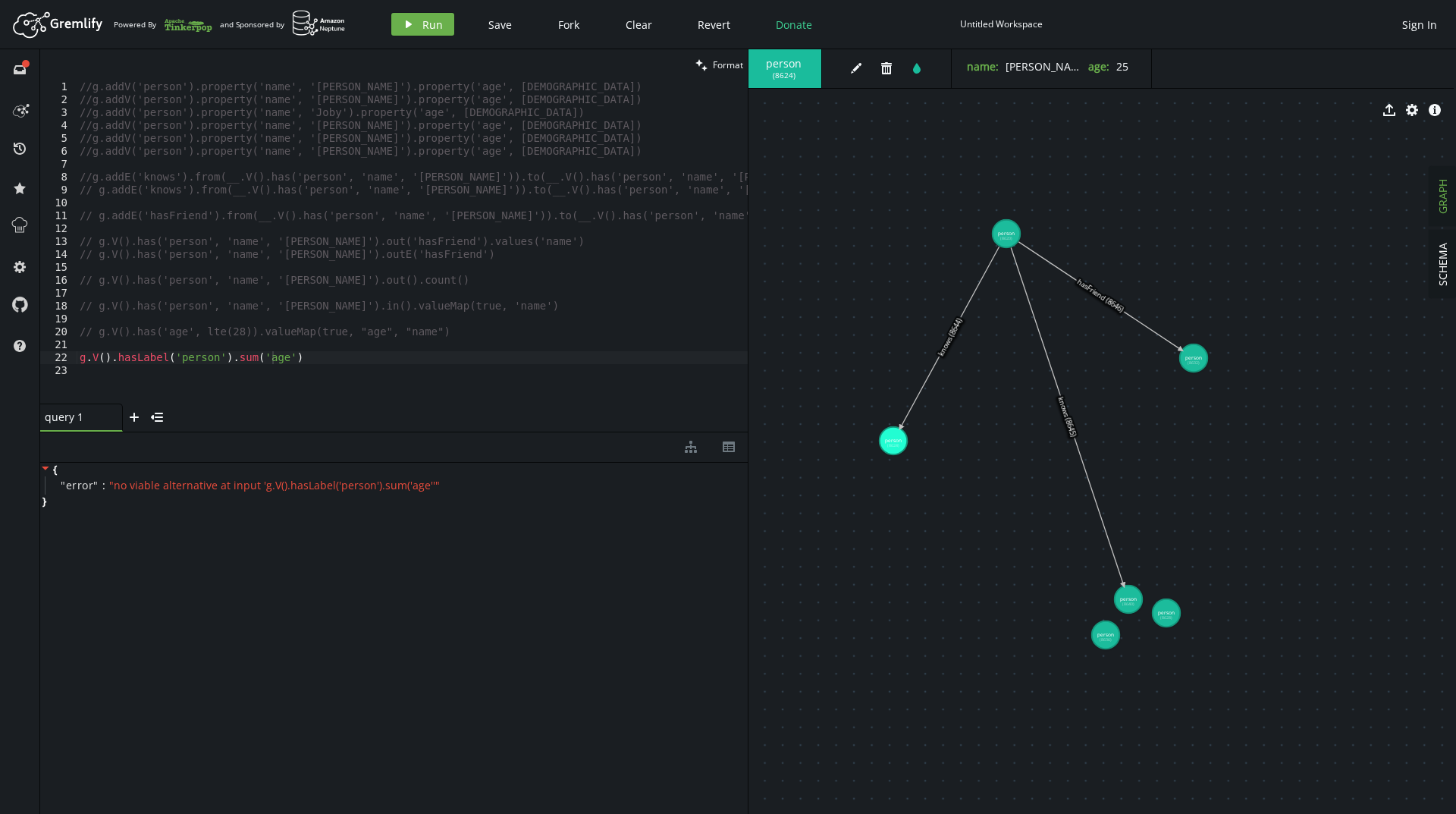
drag, startPoint x: 1268, startPoint y: 300, endPoint x: 1188, endPoint y: 362, distance: 101.2
drag, startPoint x: 903, startPoint y: 448, endPoint x: 953, endPoint y: 432, distance: 52.5
drag, startPoint x: 1191, startPoint y: 361, endPoint x: 1161, endPoint y: 361, distance: 30.0
drag, startPoint x: 1105, startPoint y: 636, endPoint x: 1092, endPoint y: 640, distance: 13.6
drag, startPoint x: 1170, startPoint y: 612, endPoint x: 1183, endPoint y: 607, distance: 13.9
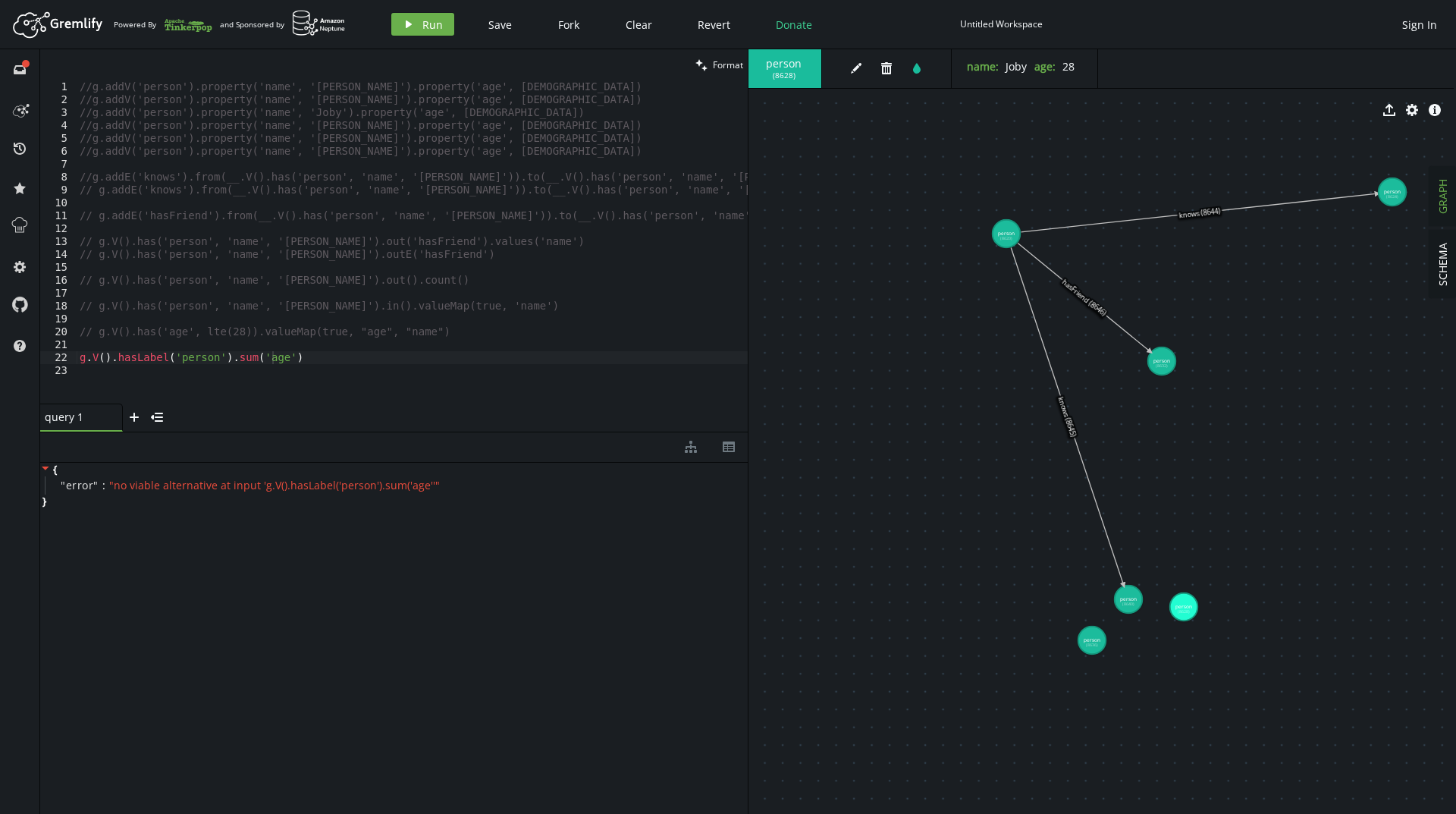
drag, startPoint x: 959, startPoint y: 429, endPoint x: 1392, endPoint y: 192, distance: 493.6
drag, startPoint x: 1179, startPoint y: 610, endPoint x: 1283, endPoint y: 332, distance: 296.8
drag, startPoint x: 1097, startPoint y: 639, endPoint x: 1191, endPoint y: 506, distance: 162.9
drag, startPoint x: 1280, startPoint y: 343, endPoint x: 1289, endPoint y: 311, distance: 33.2
drag, startPoint x: 1162, startPoint y: 370, endPoint x: 1174, endPoint y: 352, distance: 21.6
